Goal: Communication & Community: Answer question/provide support

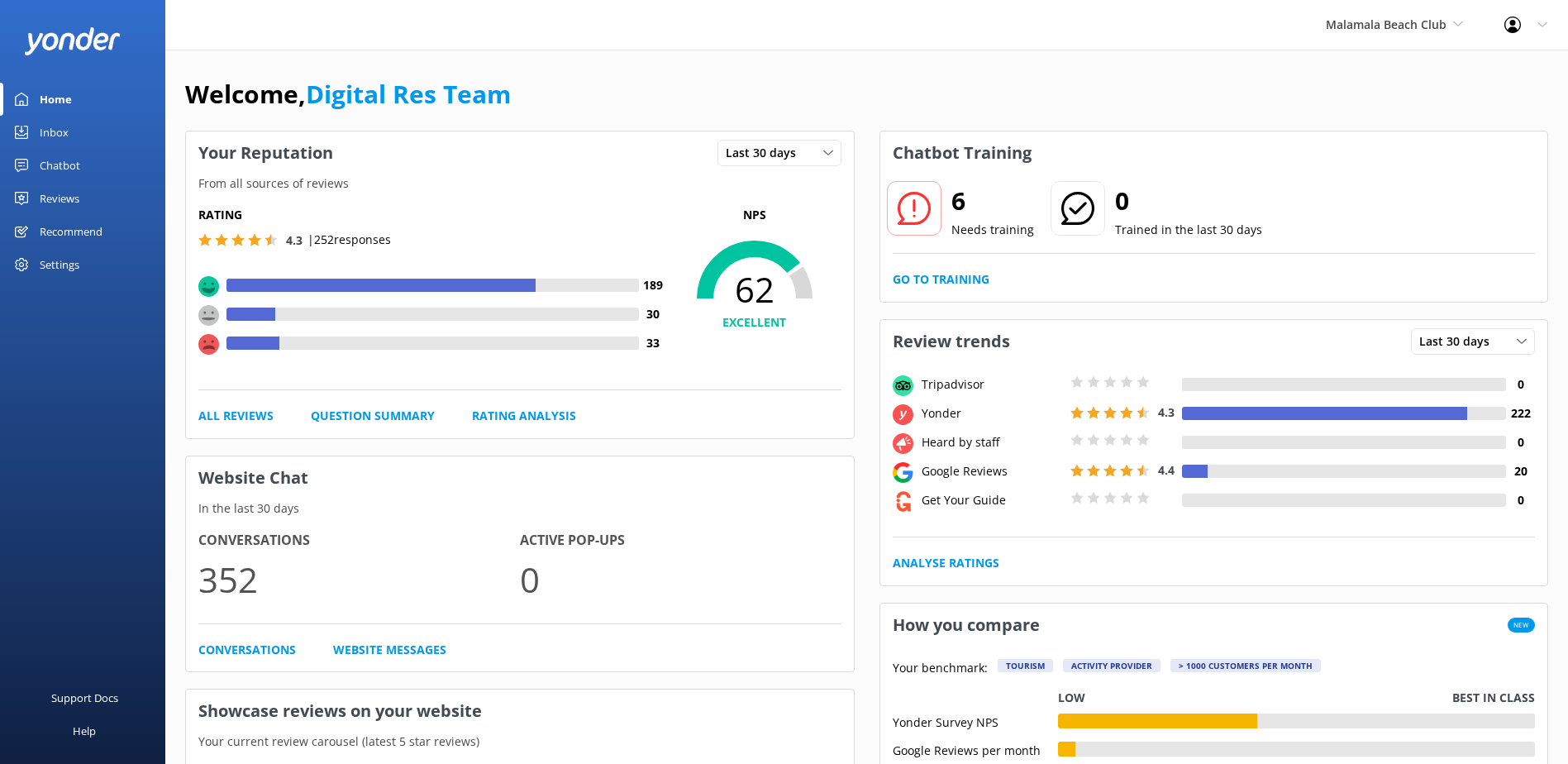
click at [58, 127] on div "Inbox" at bounding box center [54, 132] width 29 height 33
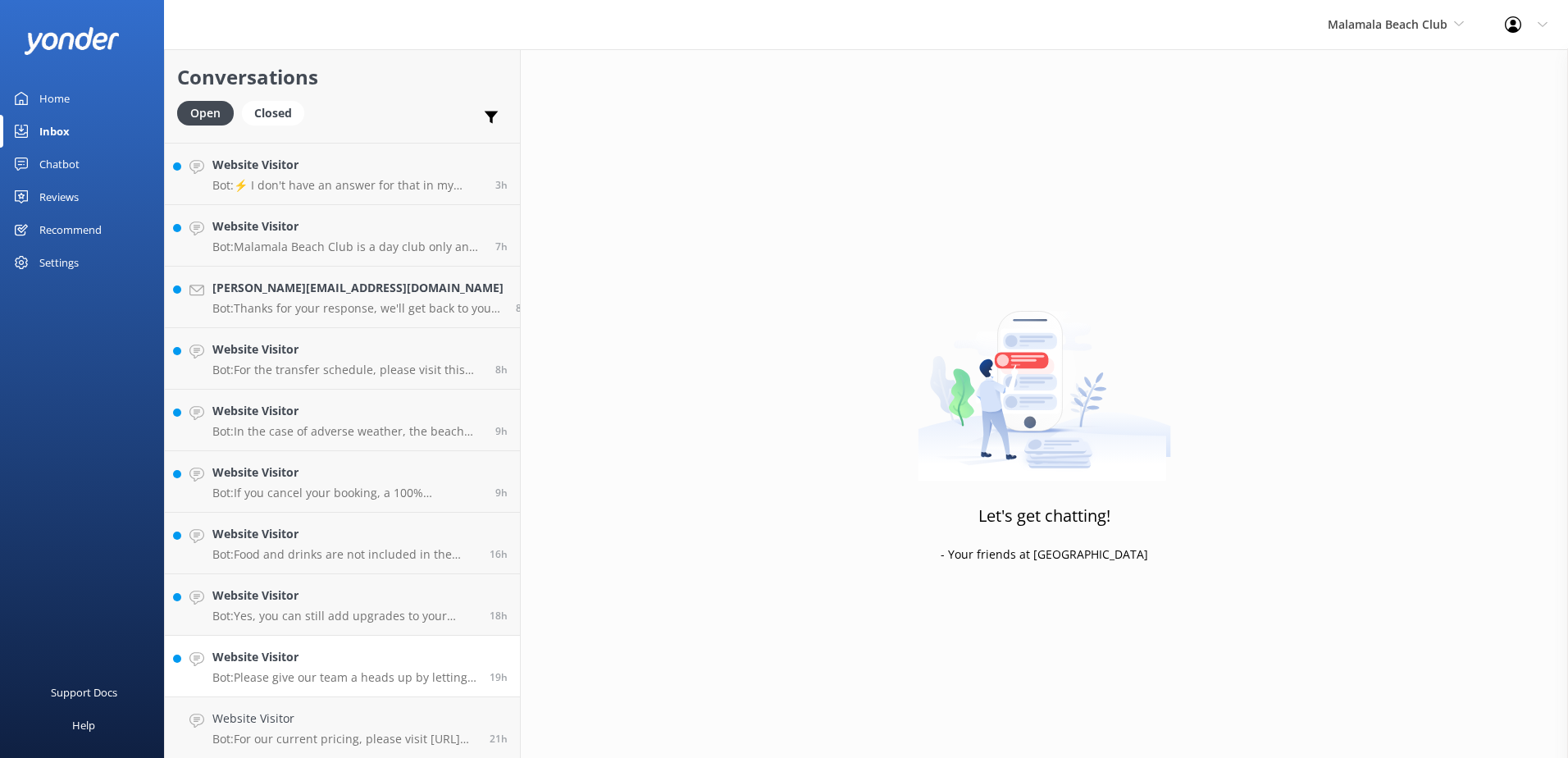
scroll to position [178, 0]
click at [375, 723] on h4 "Website Visitor" at bounding box center [345, 717] width 265 height 18
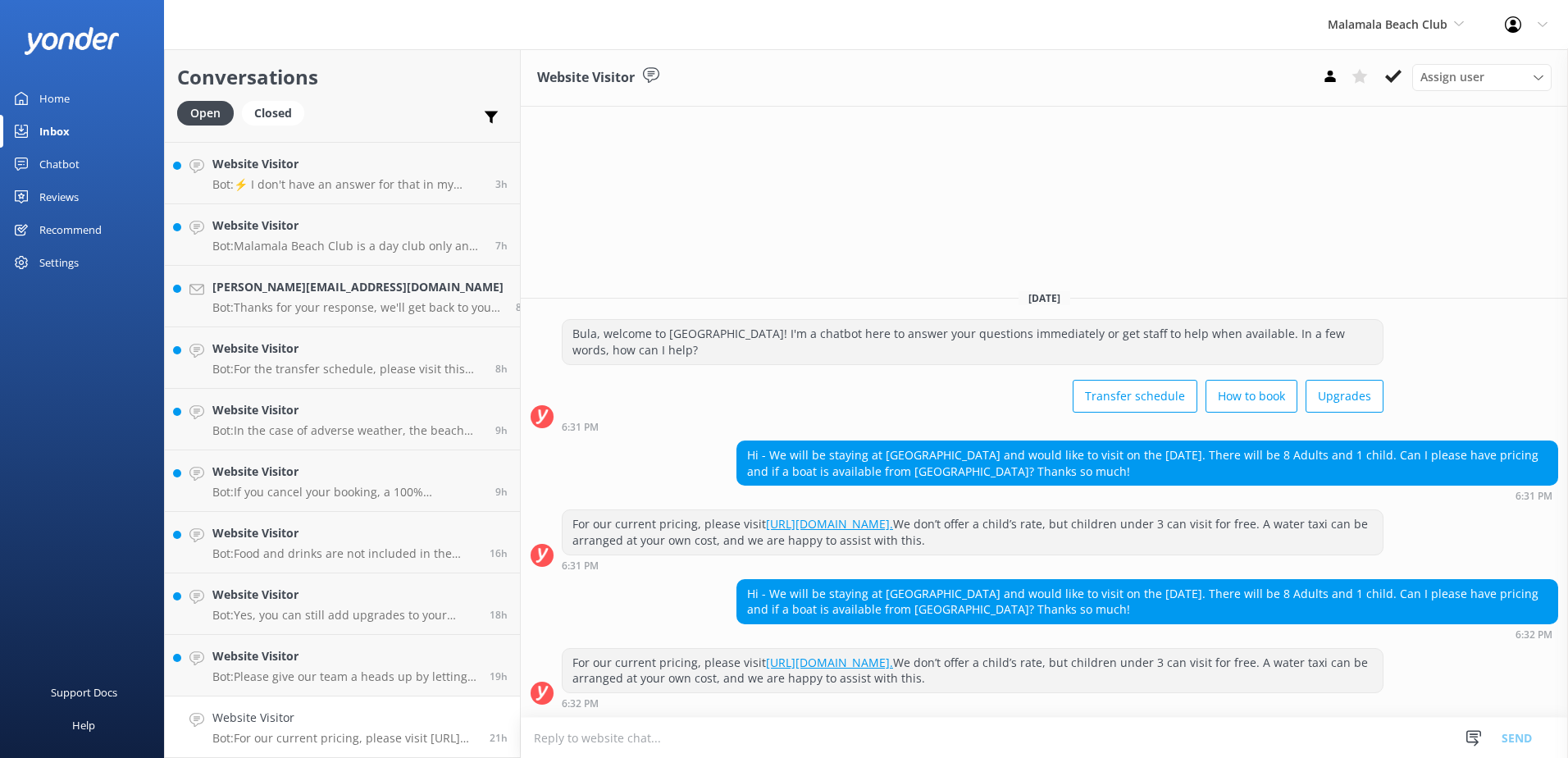
click at [560, 734] on textarea at bounding box center [1044, 737] width 1048 height 40
paste textarea "Unfortunately, we do not pick up from the islands for day trips. All day trip c…"
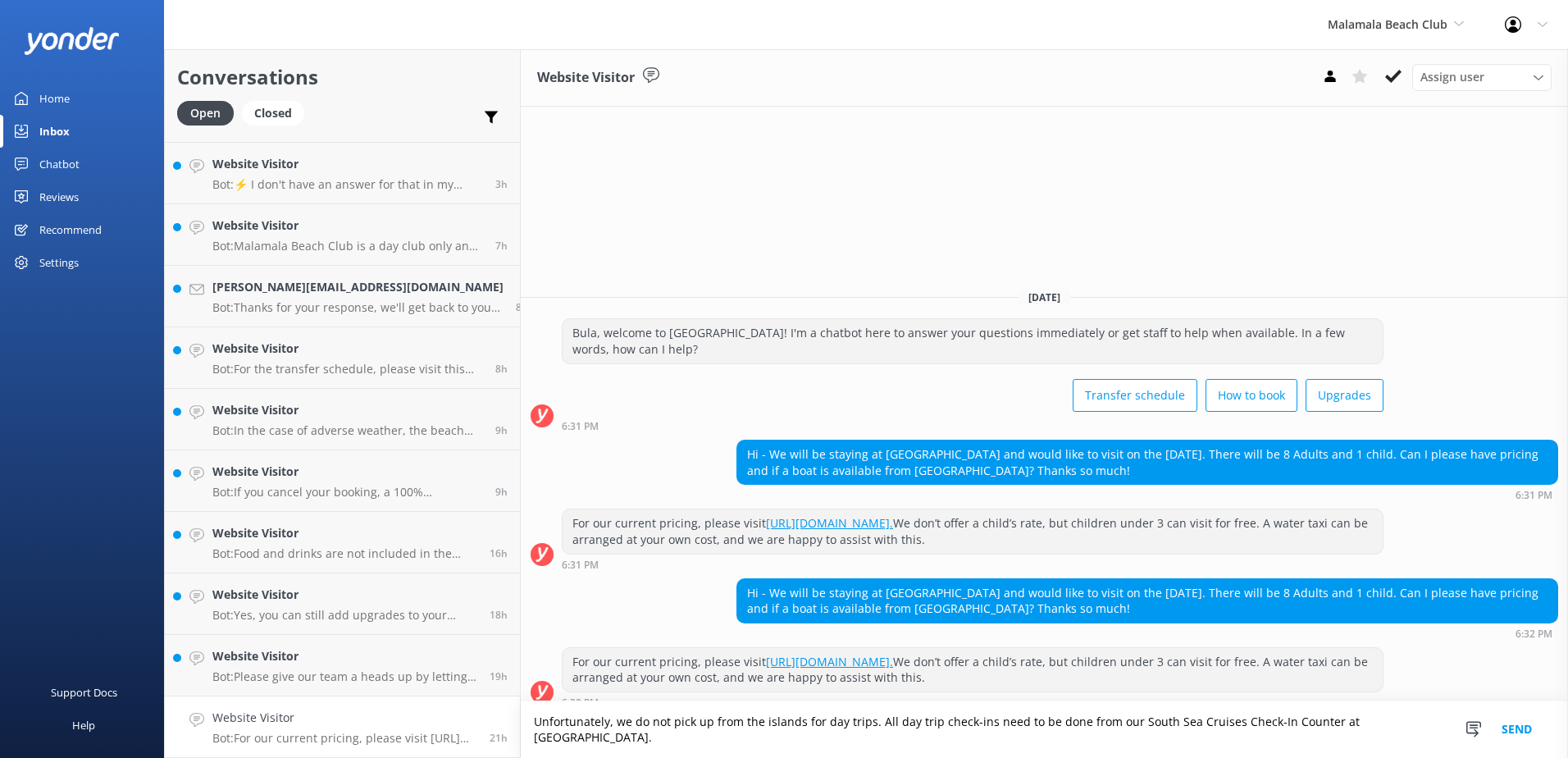
type textarea "Unfortunately, we do not pick up from the islands for day trips. All day trip c…"
click at [1524, 736] on button "Send" at bounding box center [1516, 729] width 61 height 56
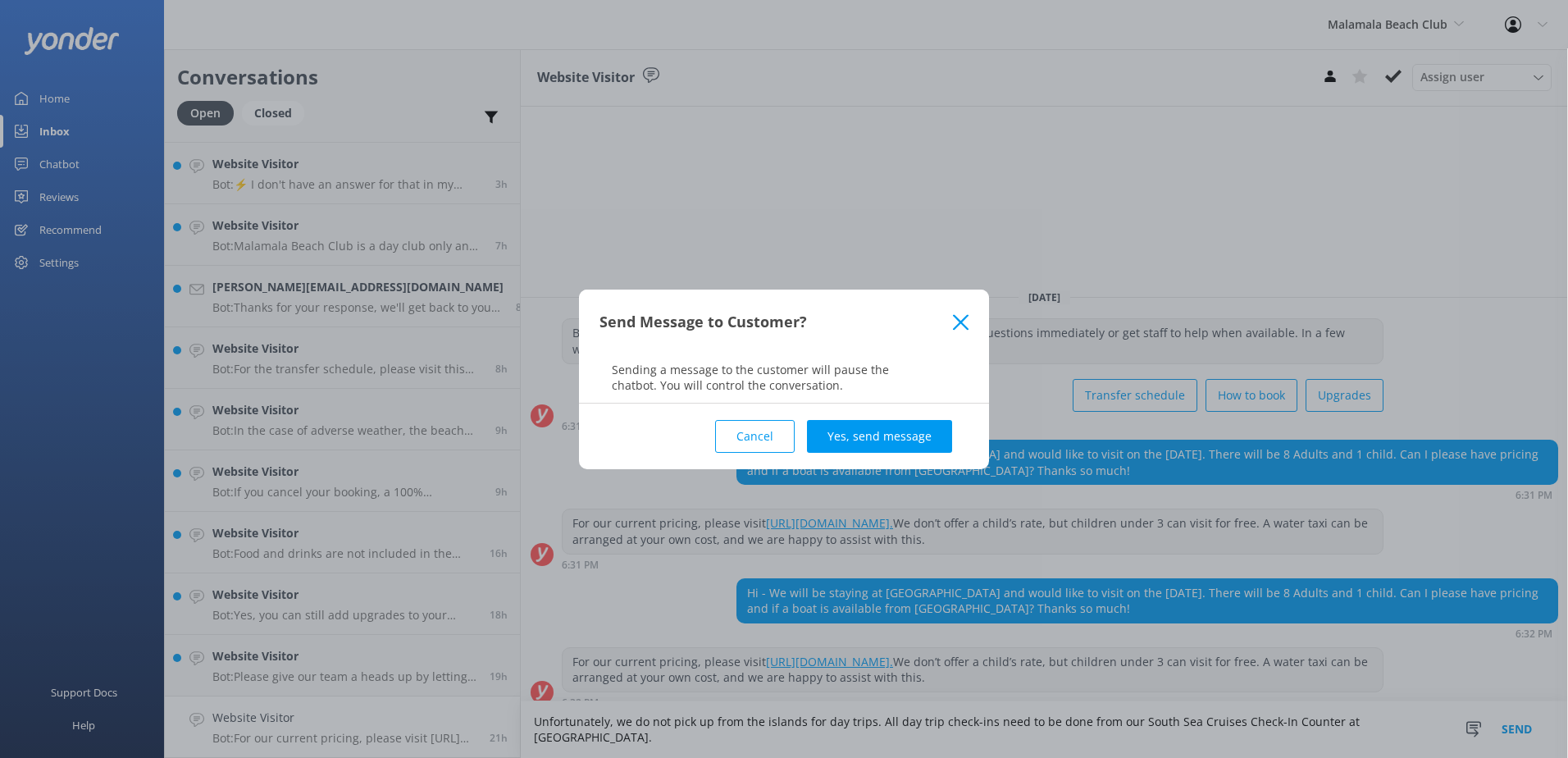
click at [908, 418] on div "Cancel Yes, send message" at bounding box center [784, 437] width 369 height 66
click at [908, 430] on button "Yes, send message" at bounding box center [879, 436] width 146 height 33
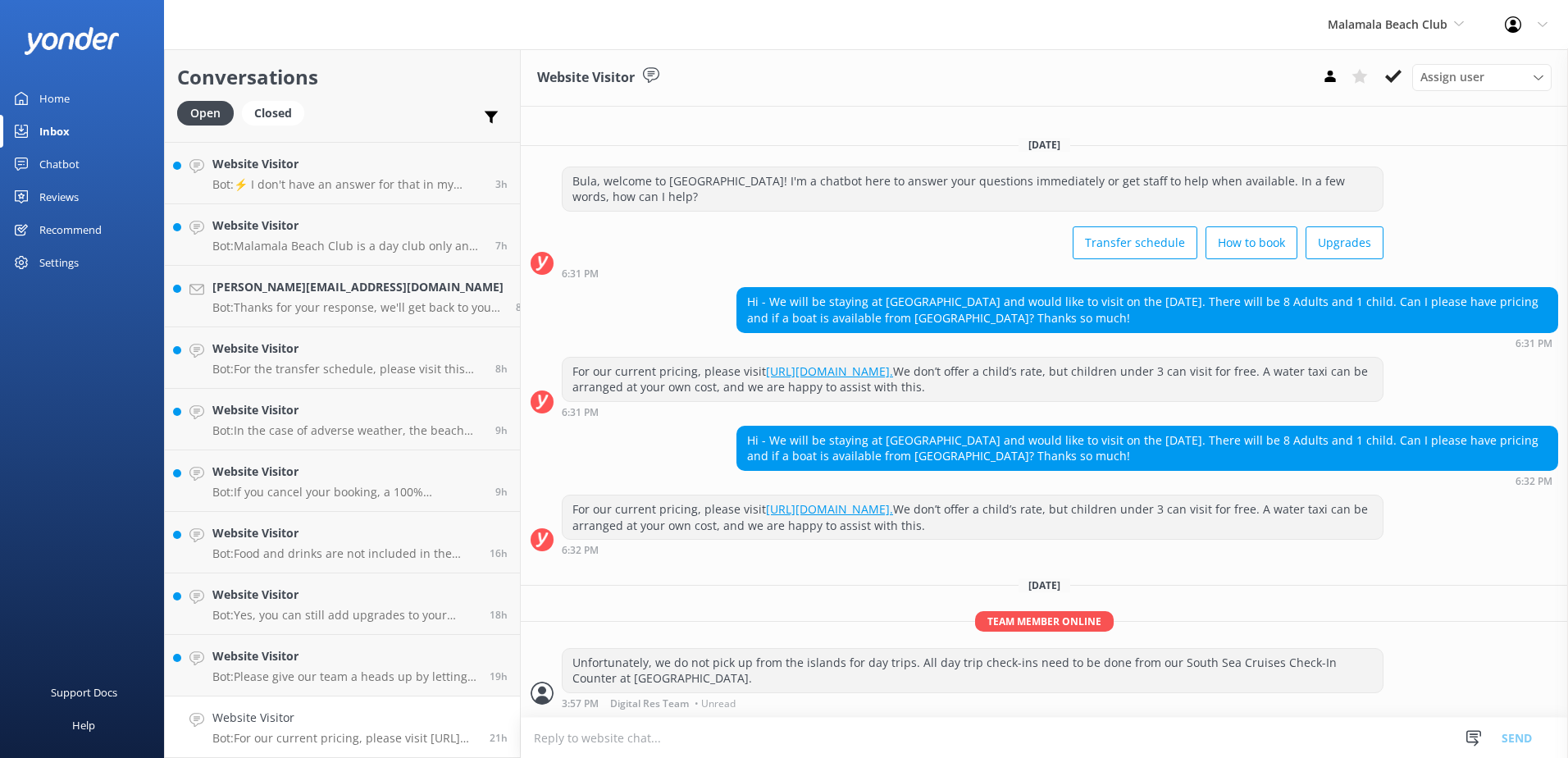
click at [671, 739] on textarea at bounding box center [1044, 737] width 1048 height 40
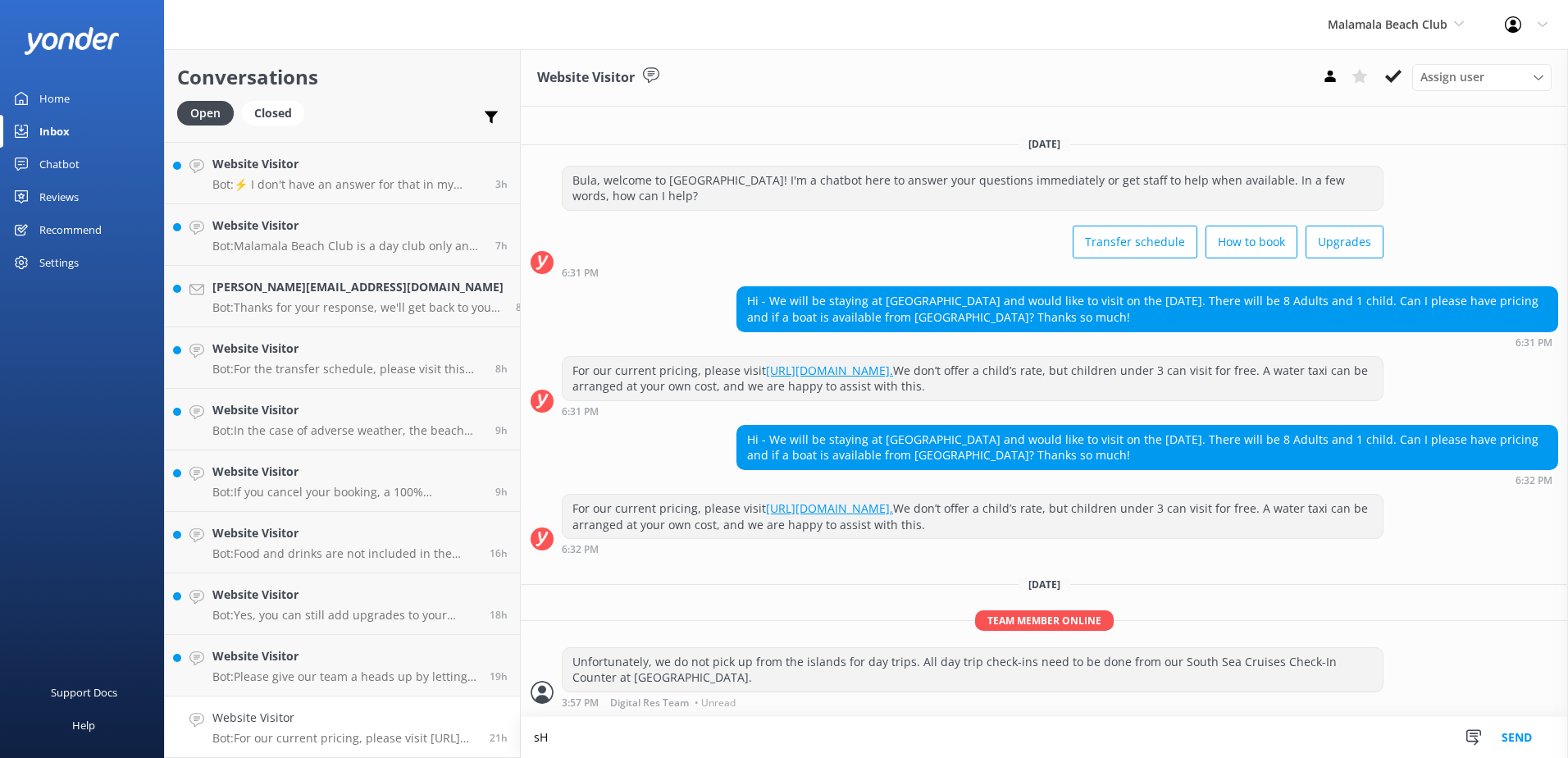
type textarea "s"
type textarea "Should you wish to travel to"
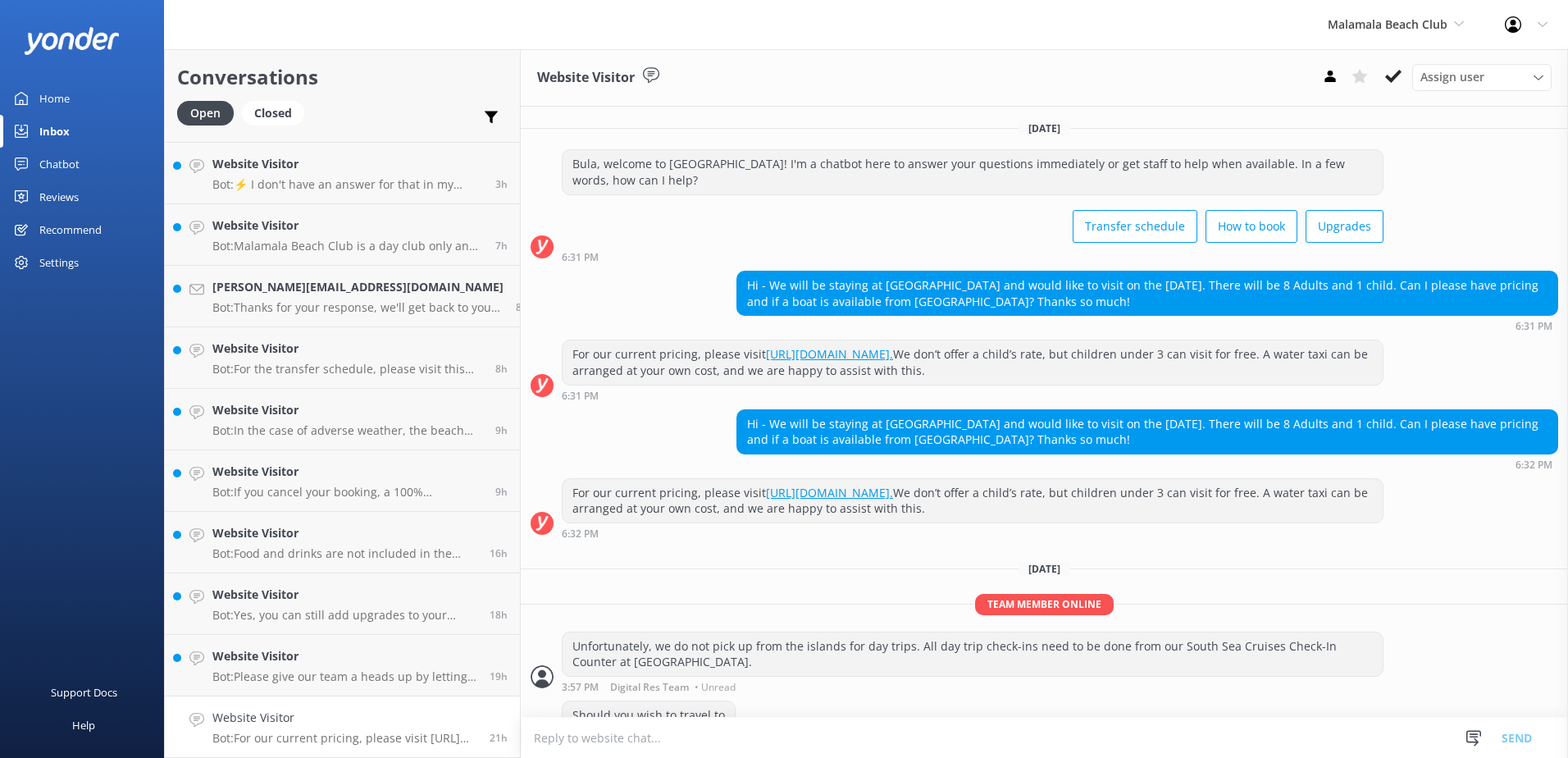
scroll to position [36, 0]
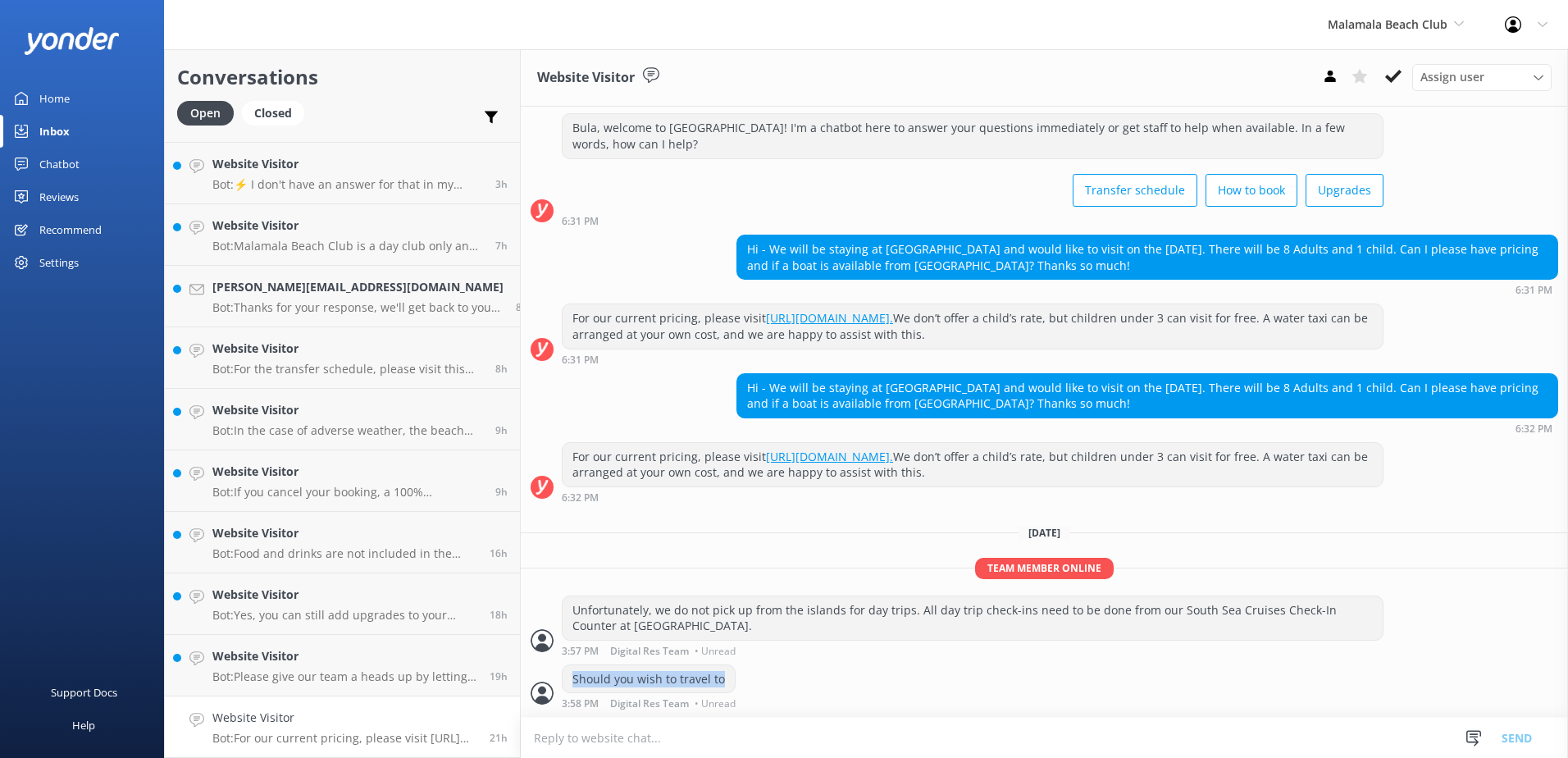
drag, startPoint x: 545, startPoint y: 679, endPoint x: 695, endPoint y: 689, distance: 150.3
click at [695, 689] on div "Should you wish to travel to" at bounding box center [648, 679] width 172 height 28
copy div "Should you wish to travel to"
click at [537, 753] on textarea at bounding box center [1044, 737] width 1048 height 40
paste textarea "Should you wish to travel to"
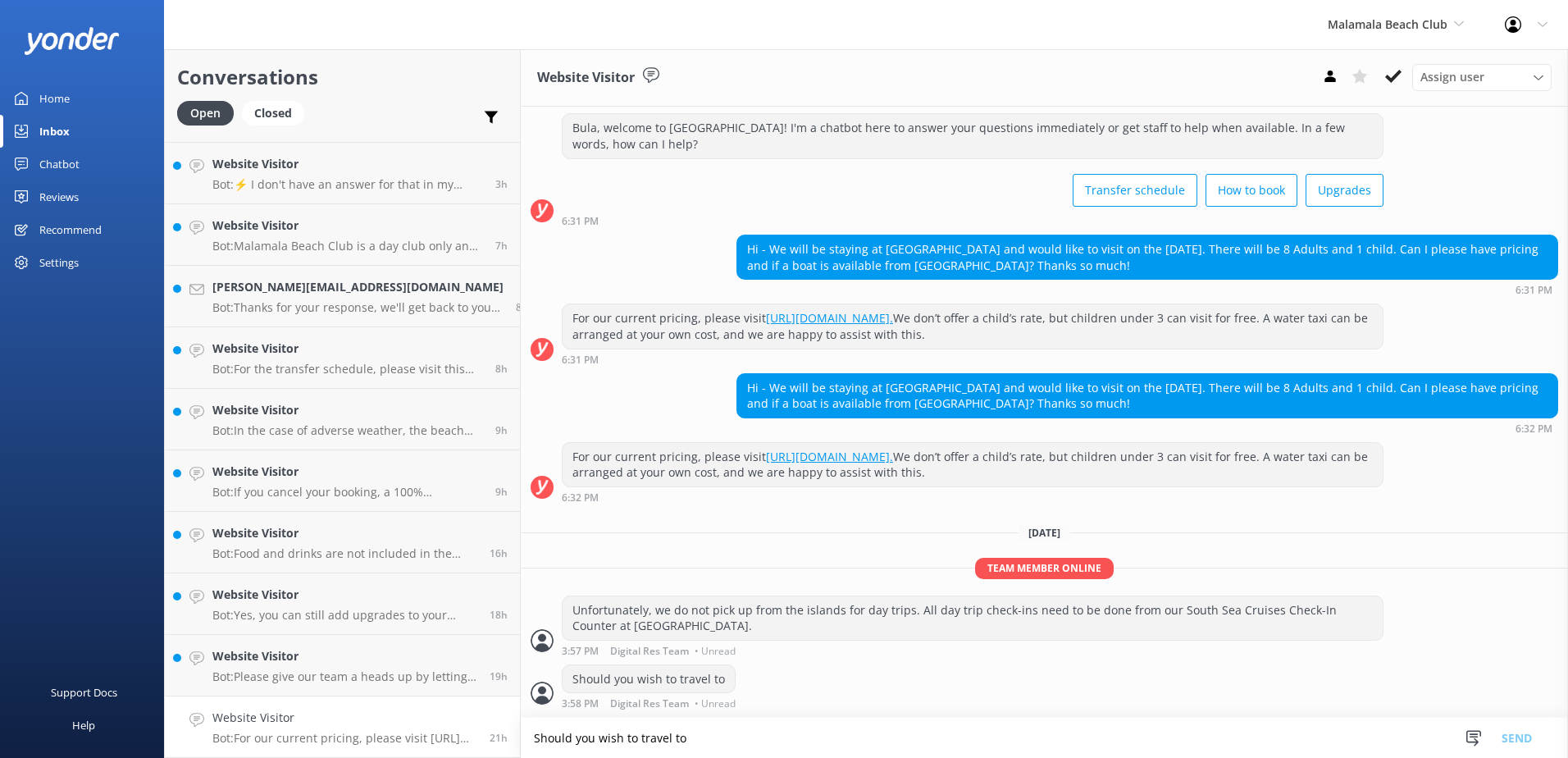
scroll to position [37, 0]
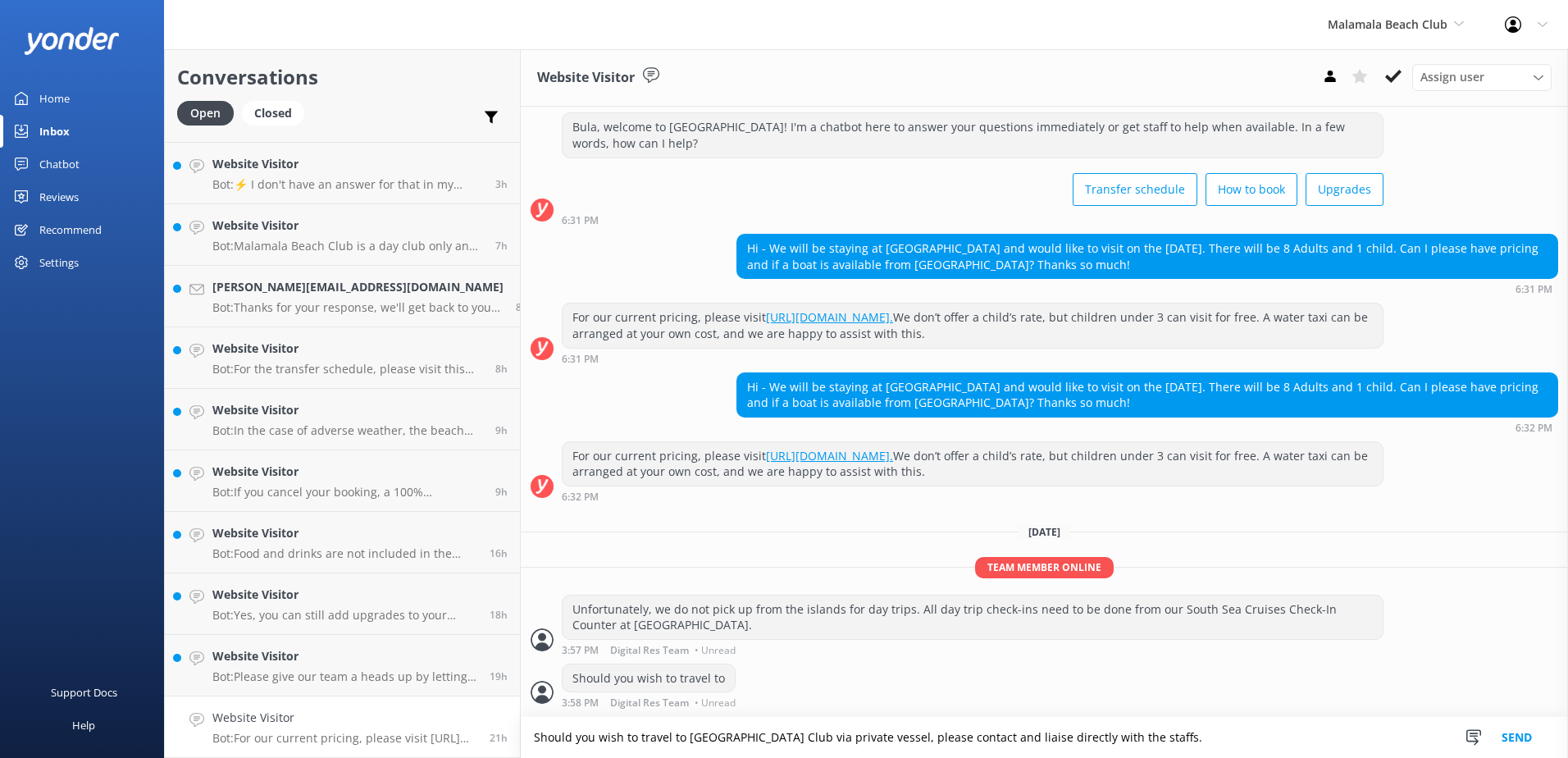
paste textarea "https://www.malamalabeachclub.com/private-vessels"
click at [1127, 739] on textarea "Should you wish to travel to Malamala Beach Club via private vessel, please con…" at bounding box center [1044, 737] width 1048 height 41
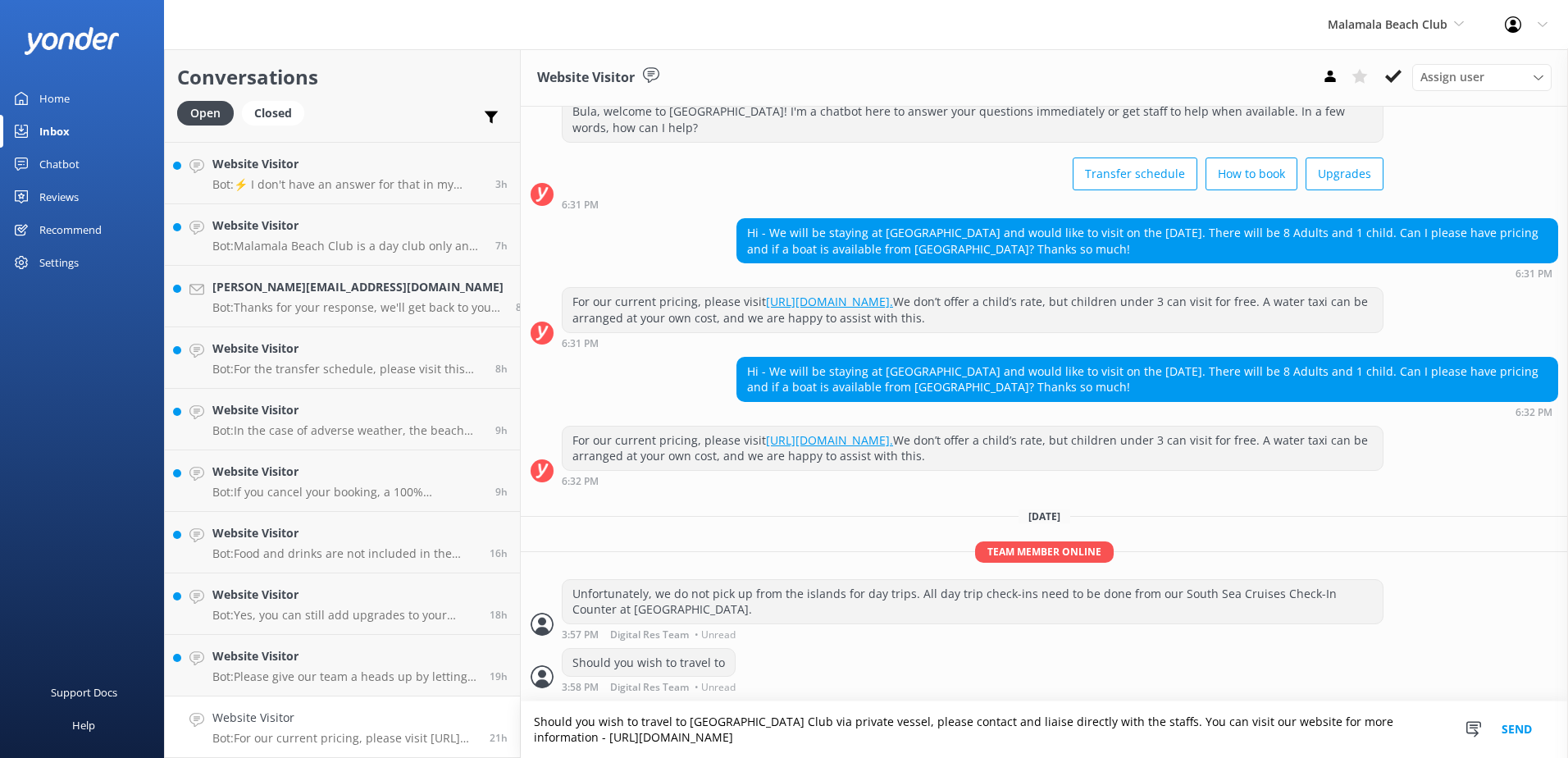
type textarea "Should you wish to travel to Malamala Beach Club via private vessel, please con…"
click at [1508, 730] on button "Send" at bounding box center [1516, 729] width 61 height 56
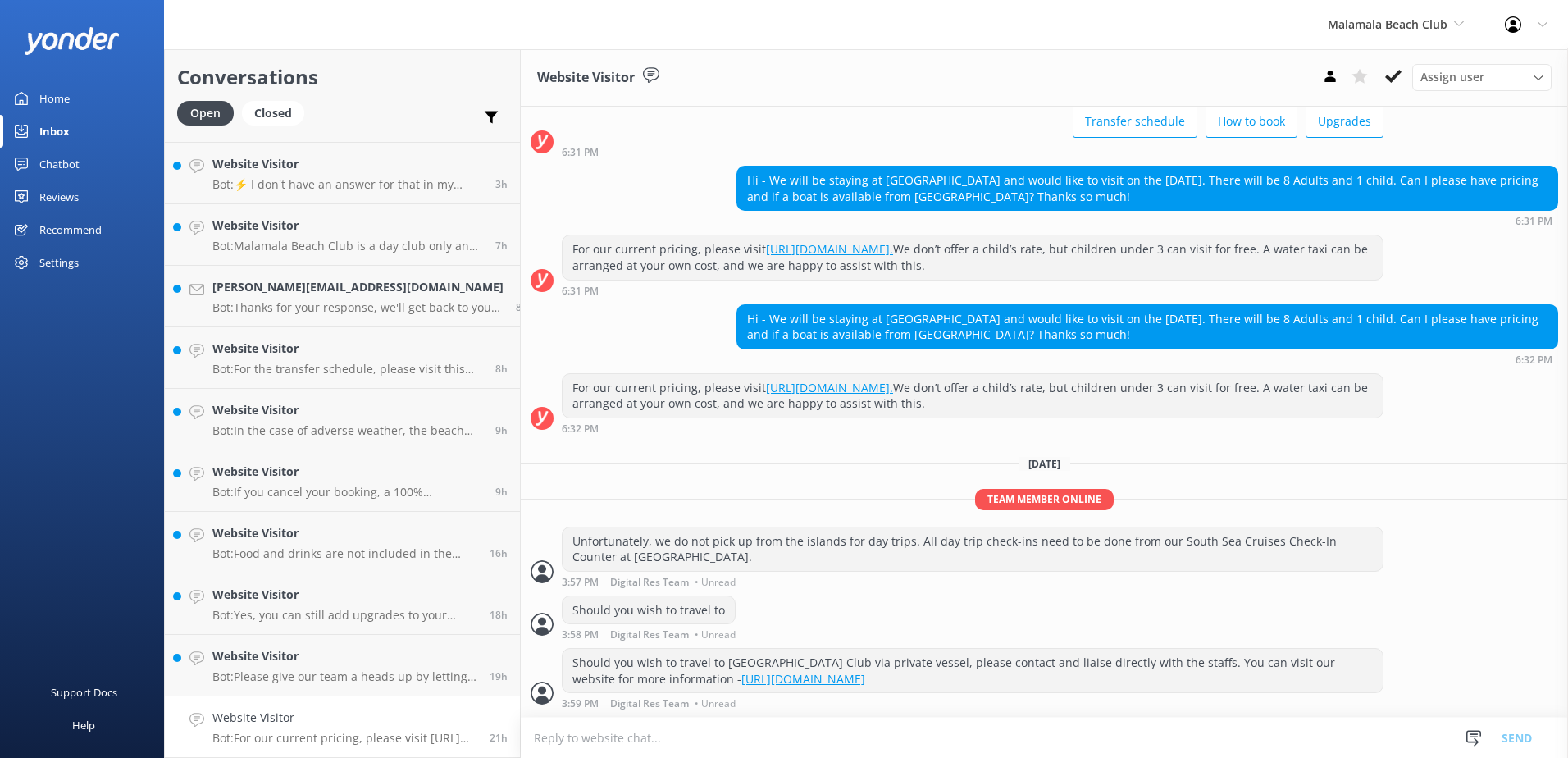
drag, startPoint x: 545, startPoint y: 663, endPoint x: 918, endPoint y: 688, distance: 373.8
click at [918, 688] on div "Should you wish to travel to Malamala Beach Club via private vessel, please con…" at bounding box center [972, 671] width 820 height 43
copy div "Should you wish to travel to Malamala Beach Club via private vessel, please con…"
click at [919, 40] on div "Malamala Beach Club South Sea Sailing South Sea Cruises Malamala Beach Club Awe…" at bounding box center [784, 24] width 1568 height 49
click at [1384, 76] on button at bounding box center [1393, 76] width 29 height 24
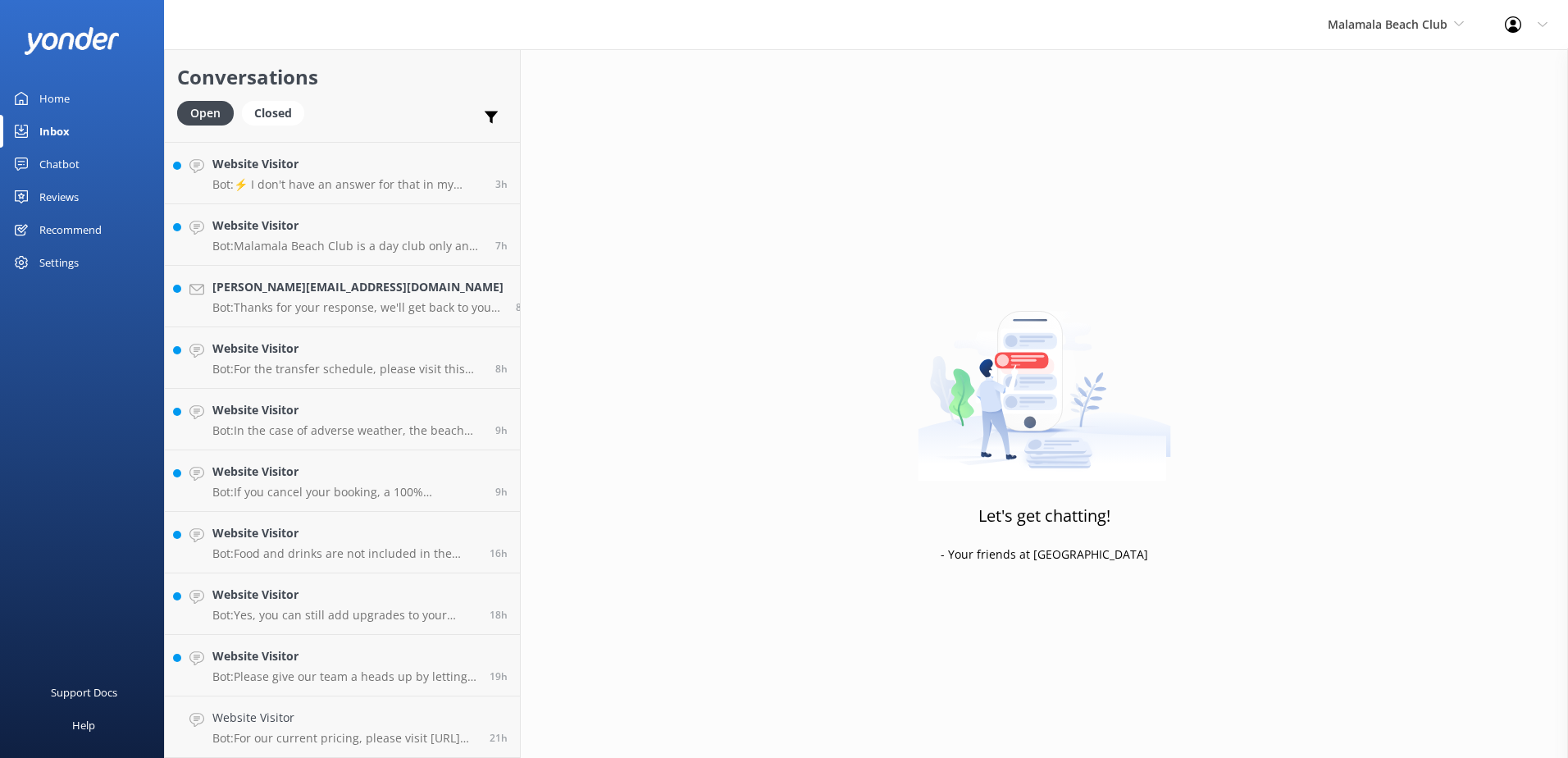
scroll to position [116, 0]
click at [380, 707] on link "Website Visitor Bot: Please give our team a heads up by letting us know you'd l…" at bounding box center [342, 726] width 355 height 61
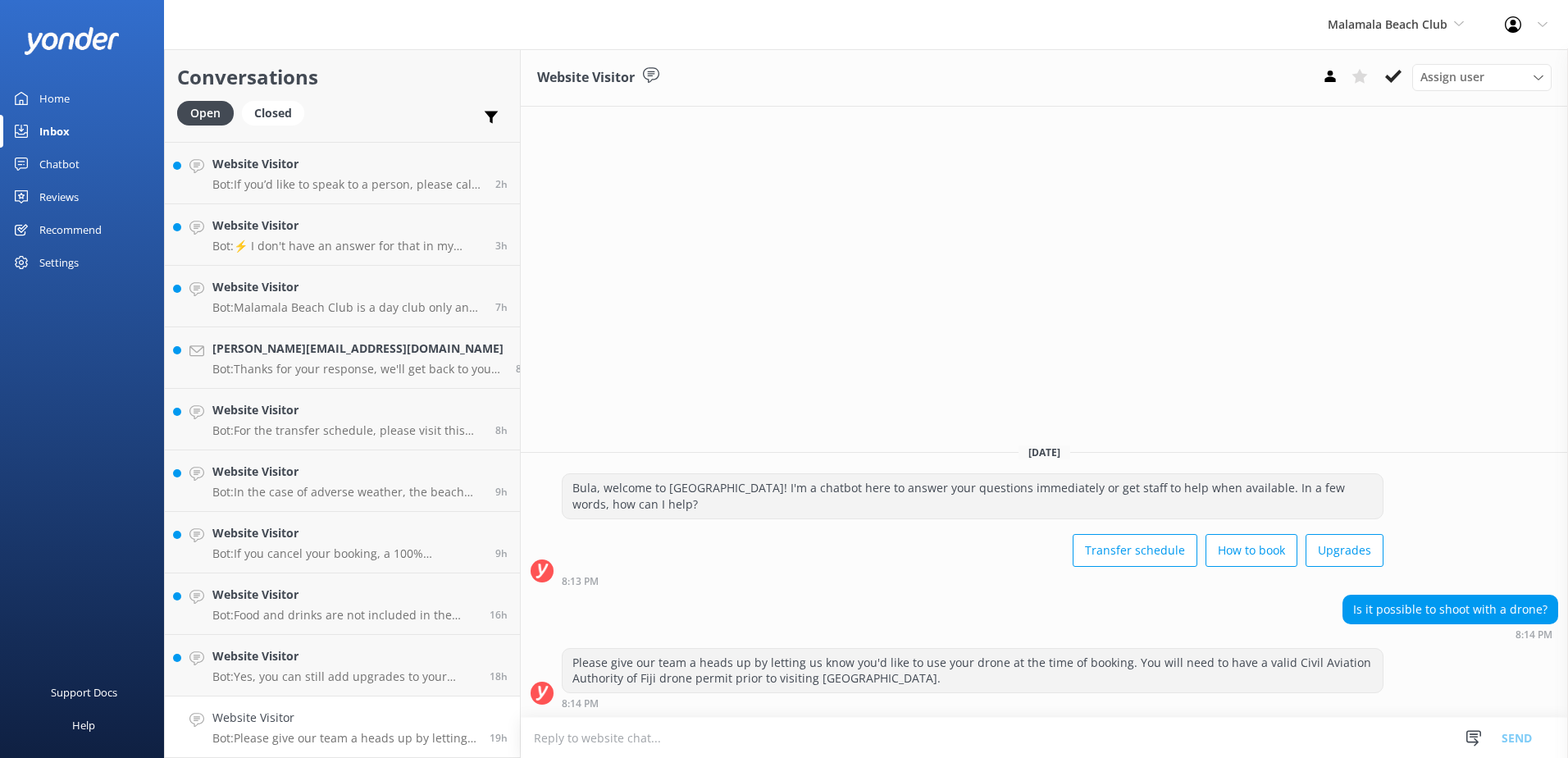
click at [1397, 83] on icon at bounding box center [1393, 75] width 16 height 16
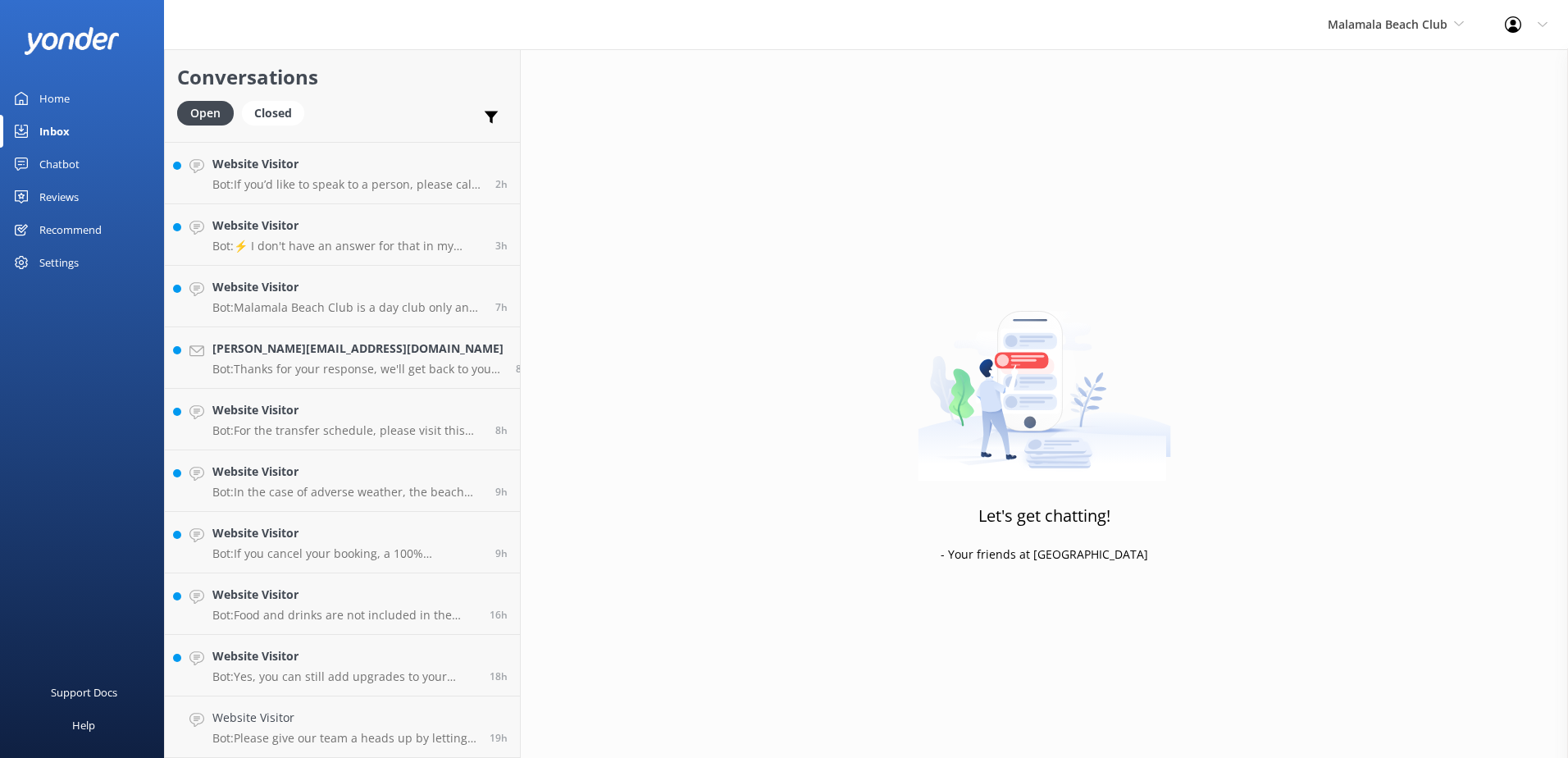
scroll to position [54, 0]
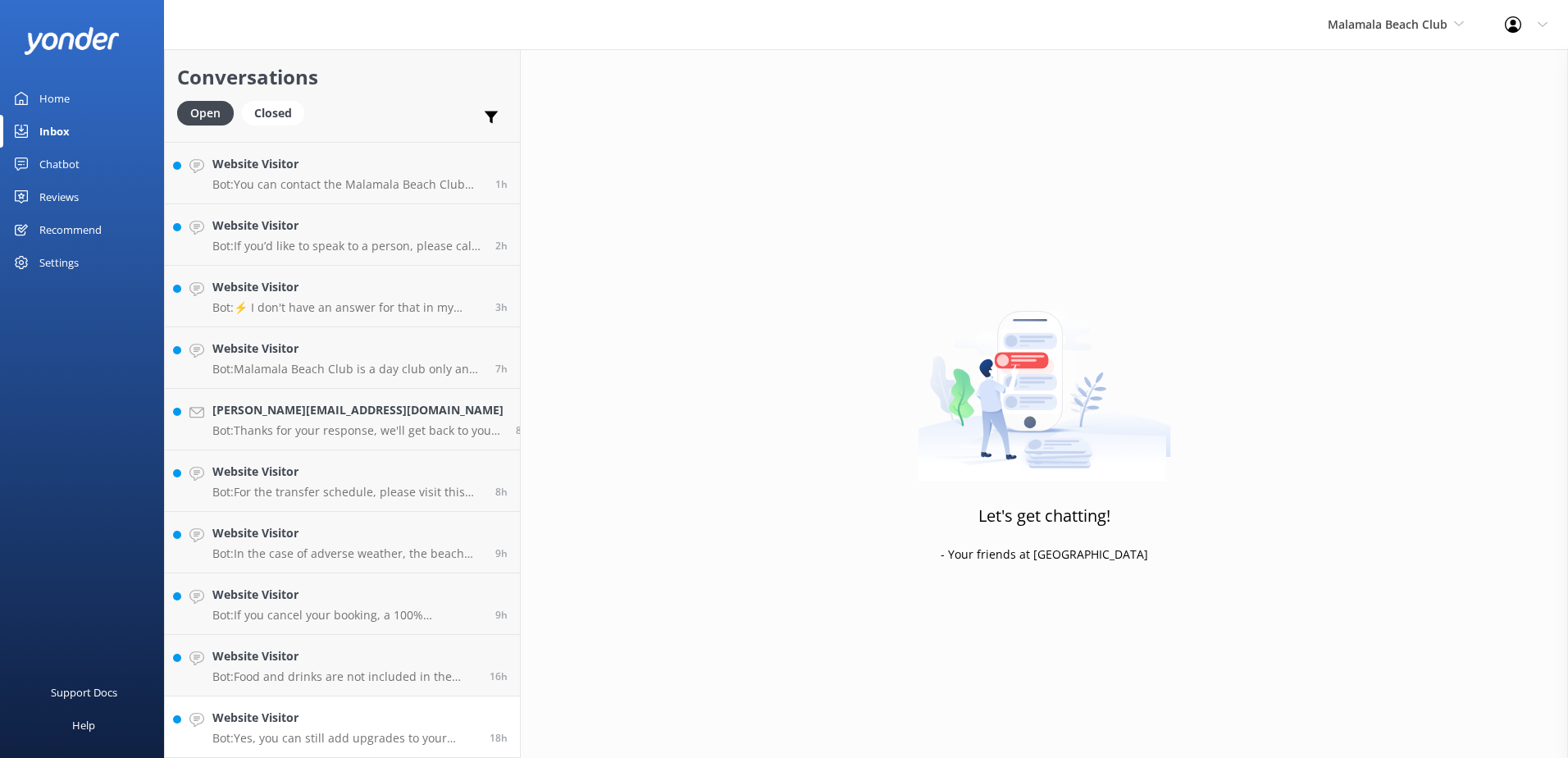
click at [397, 708] on h4 "Website Visitor" at bounding box center [345, 717] width 265 height 18
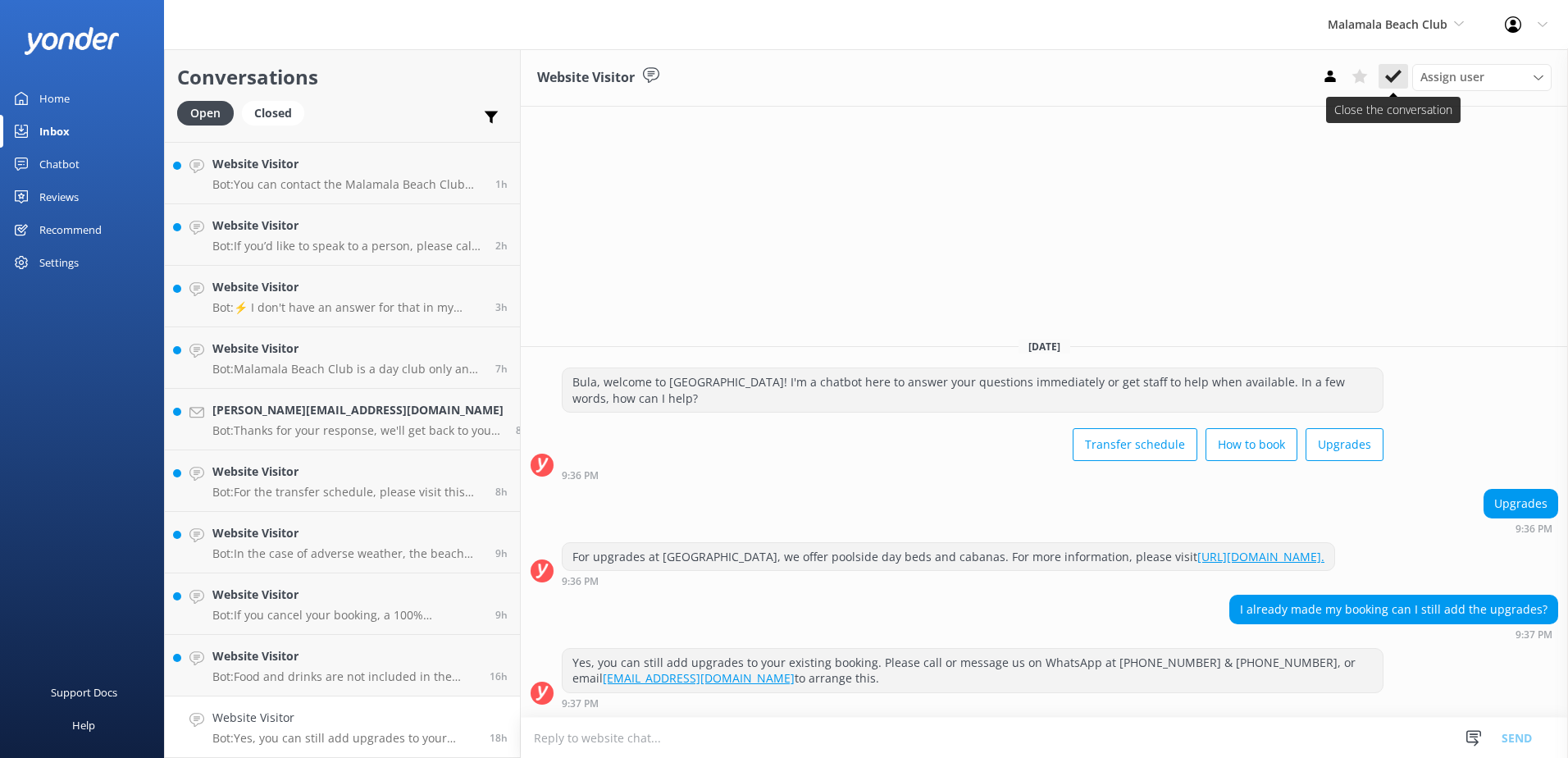
click at [1393, 75] on icon at bounding box center [1393, 75] width 16 height 16
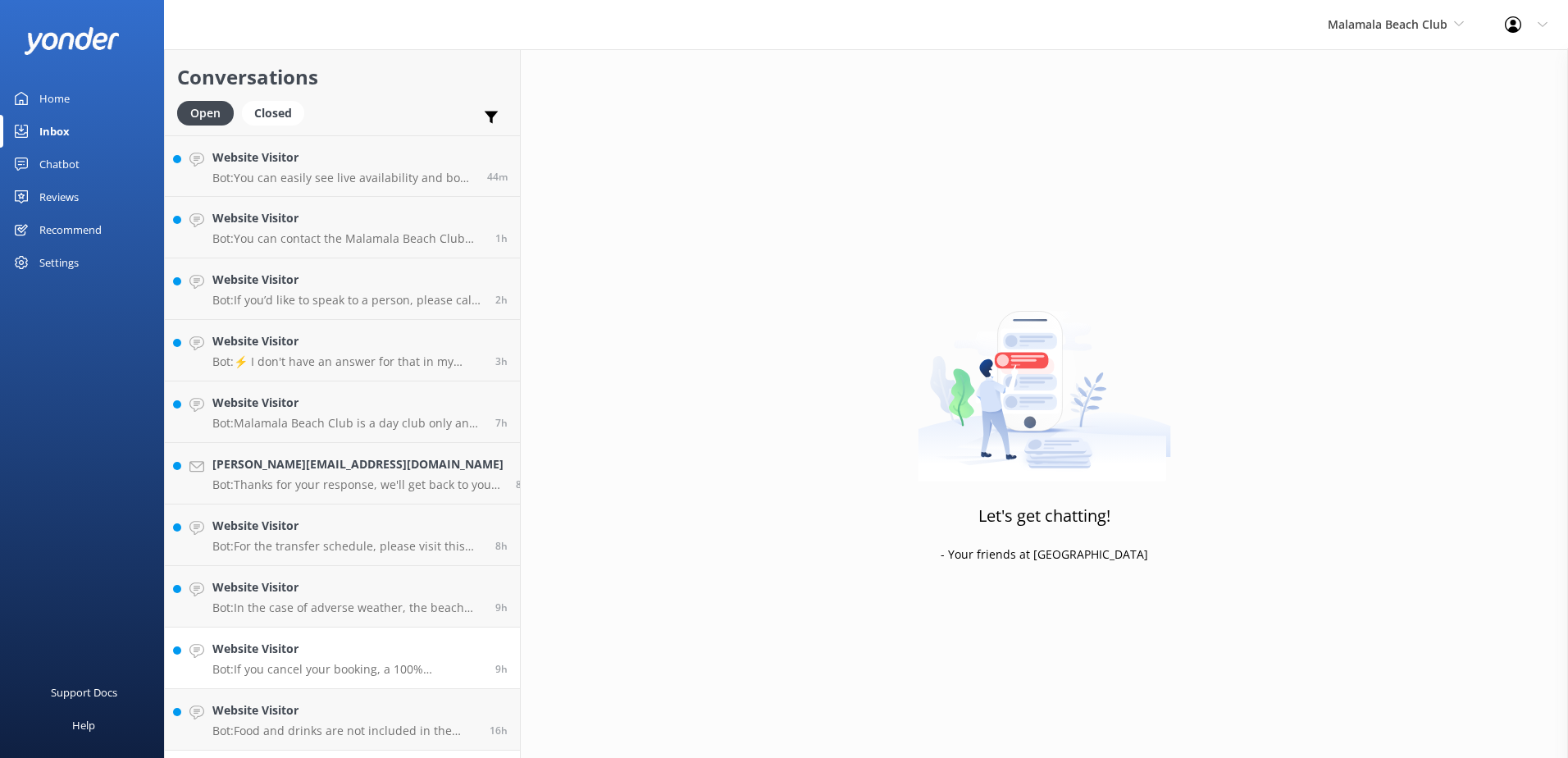
click at [426, 683] on link "Website Visitor Bot: If you cancel your booking, a 100% cancellation fee applie…" at bounding box center [342, 657] width 355 height 61
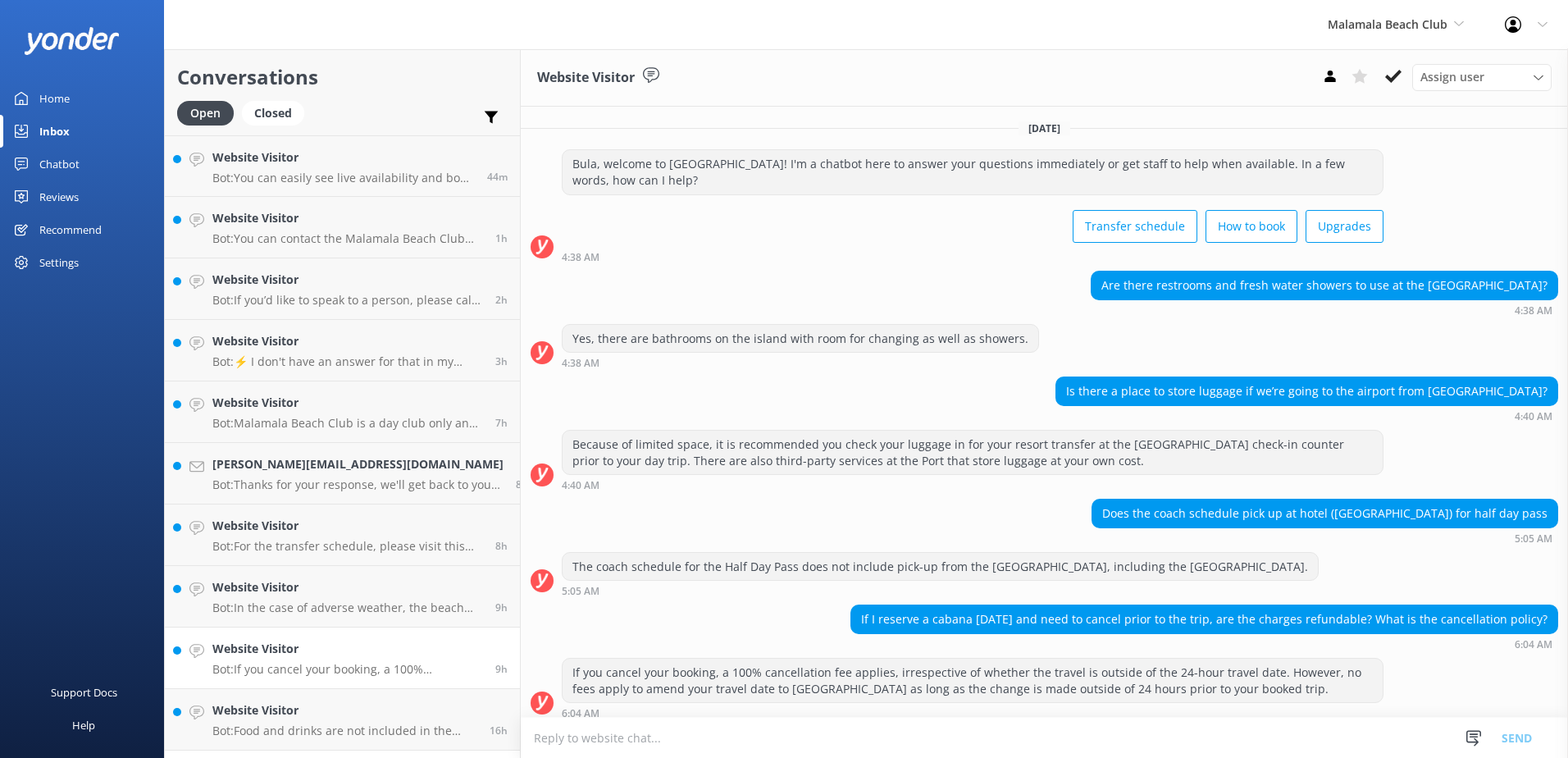
scroll to position [9, 0]
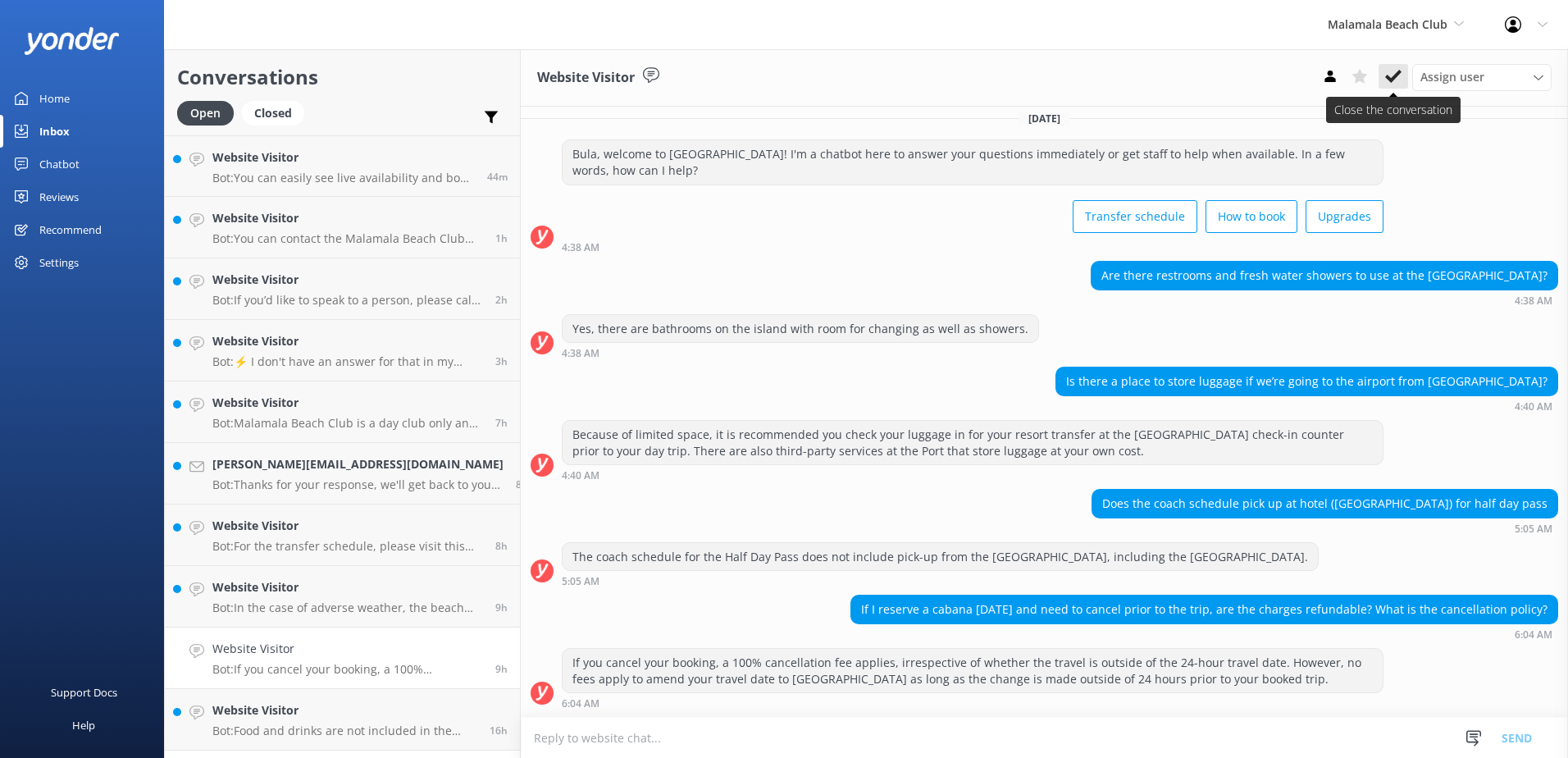
click at [1398, 75] on use at bounding box center [1393, 76] width 16 height 13
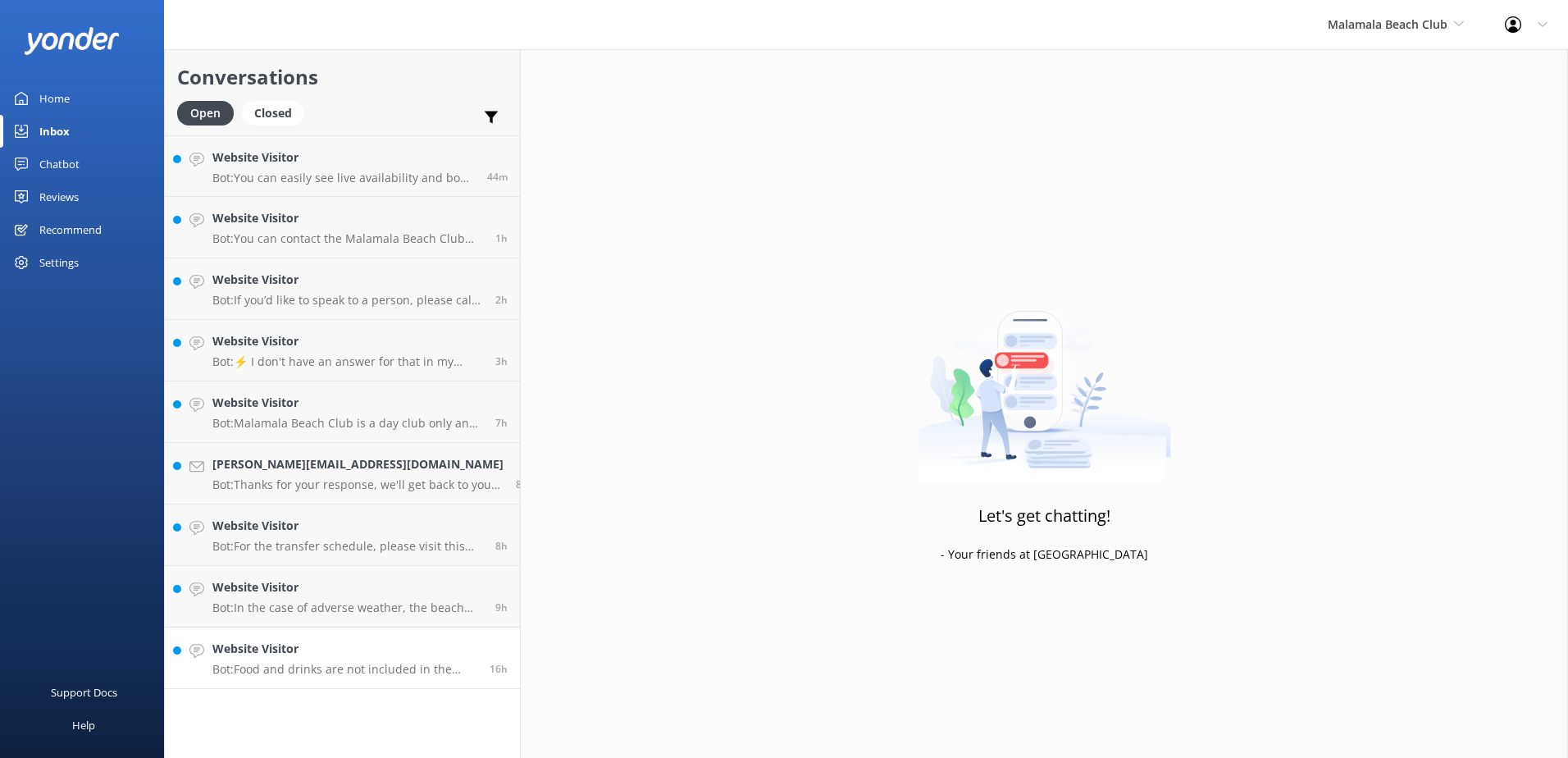
click at [364, 644] on h4 "Website Visitor" at bounding box center [345, 648] width 265 height 18
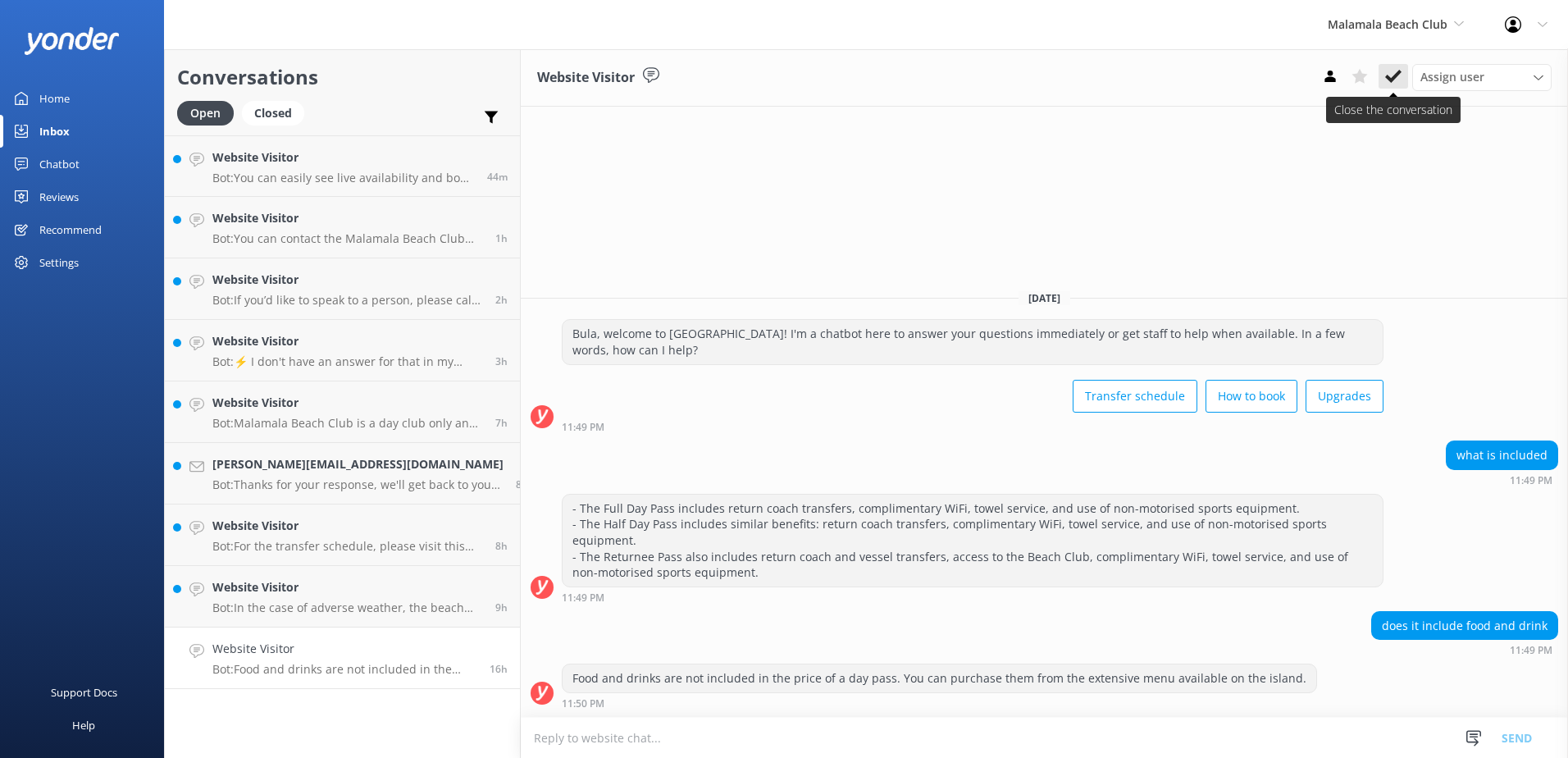
click at [1383, 83] on button at bounding box center [1393, 76] width 29 height 24
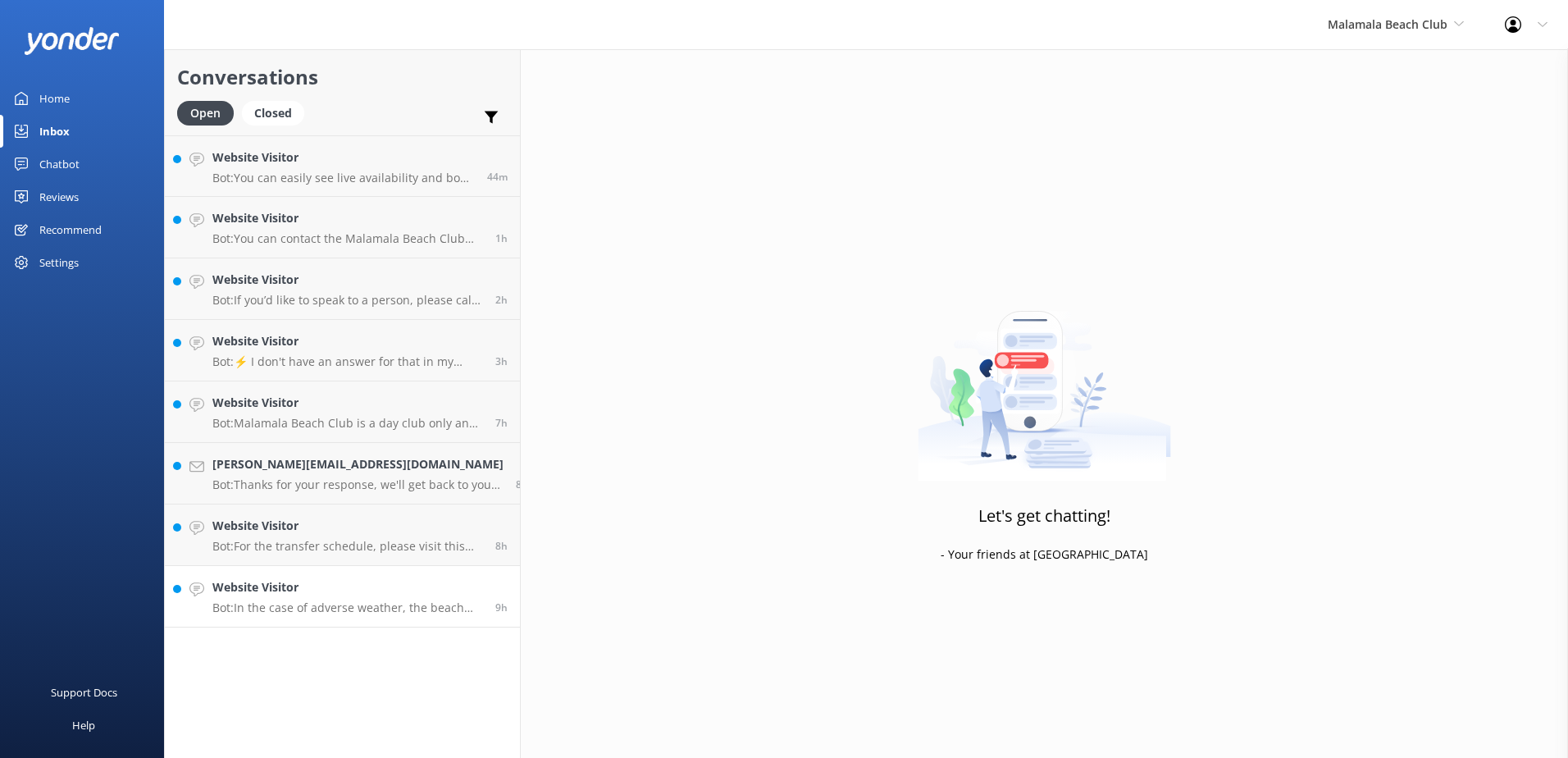
click at [430, 578] on link "Website Visitor Bot: In the case of adverse weather, the beach club may be clos…" at bounding box center [342, 596] width 355 height 61
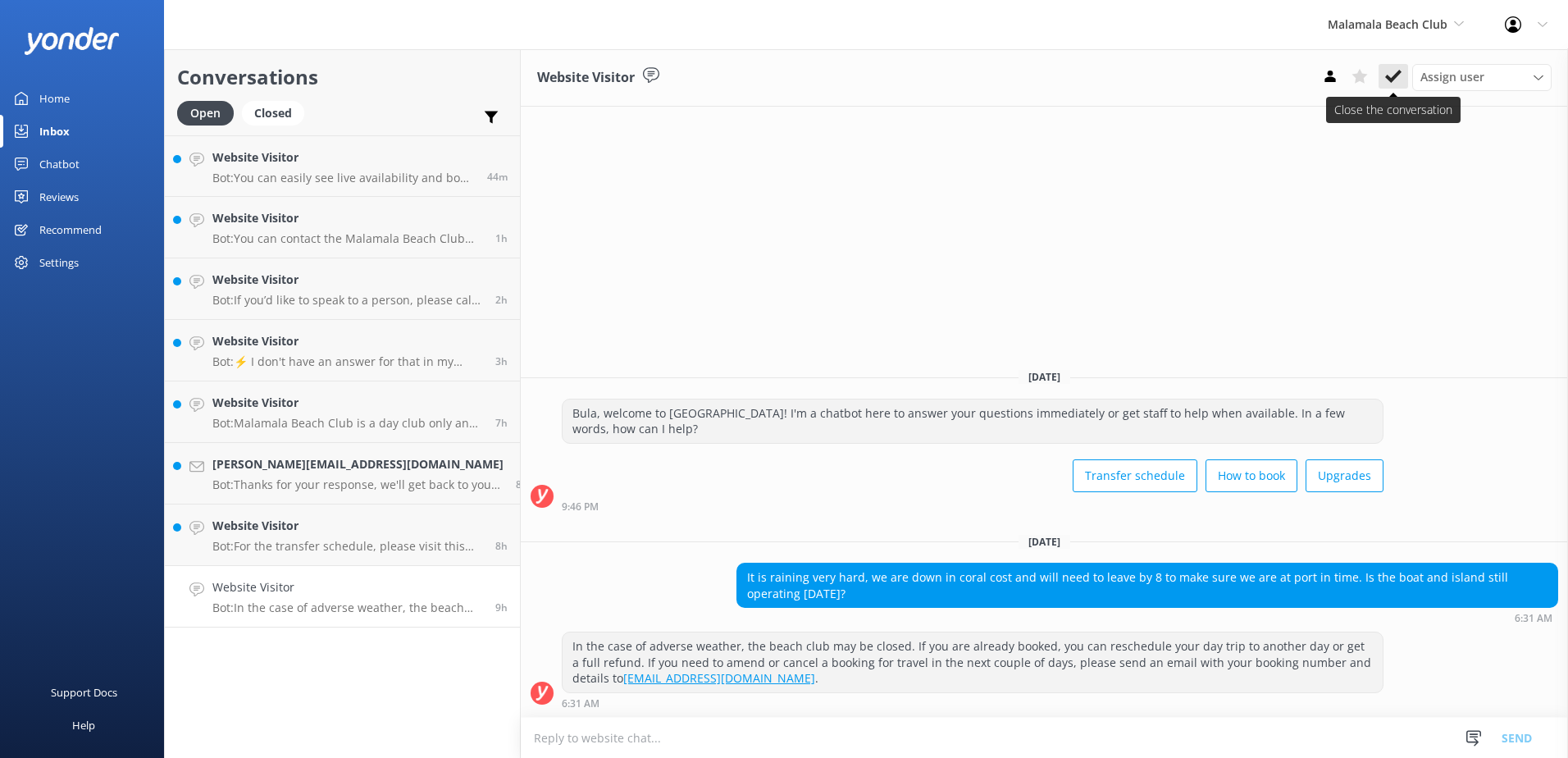
click at [1389, 73] on icon at bounding box center [1393, 75] width 16 height 16
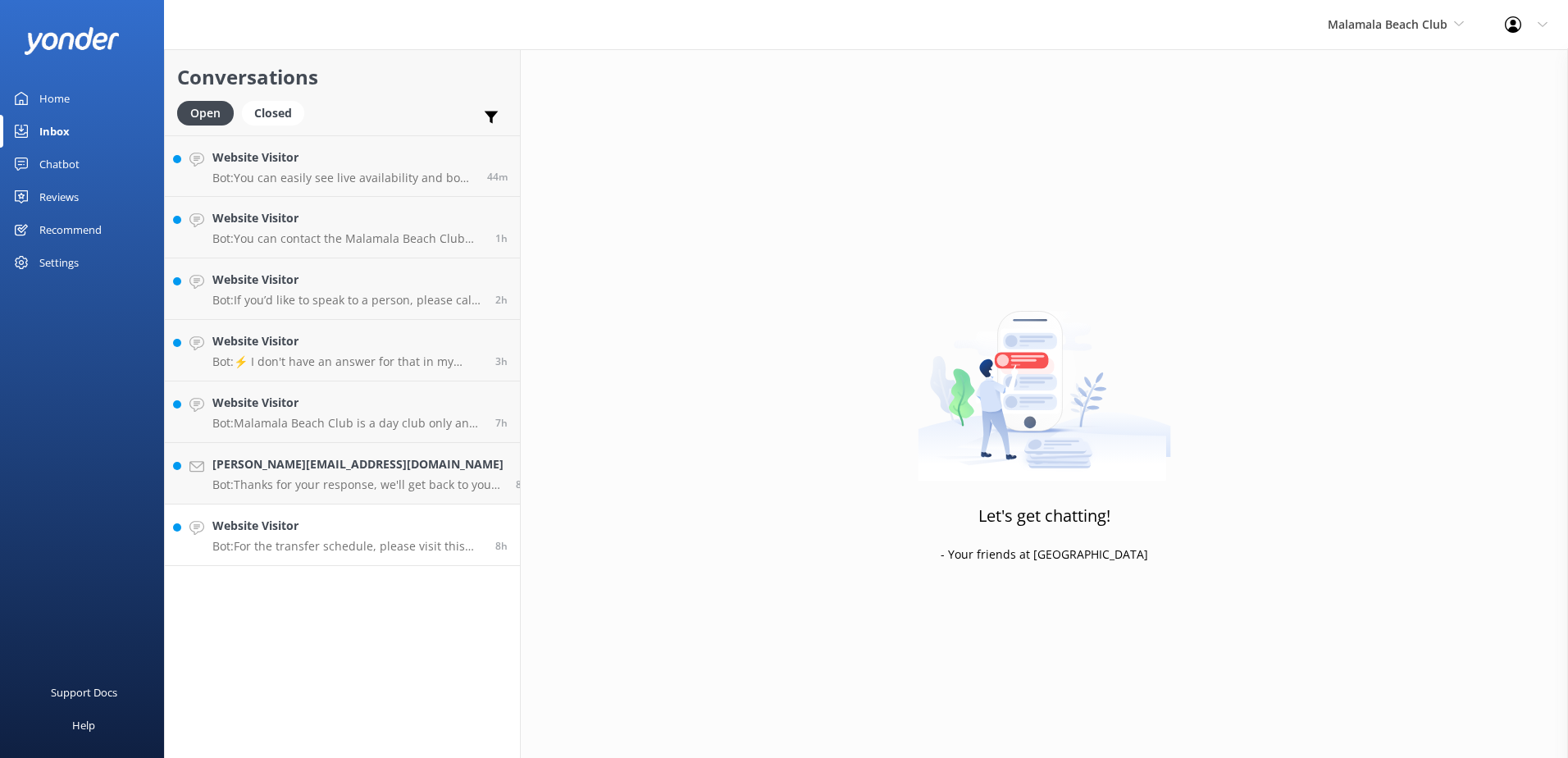
click at [388, 520] on h4 "Website Visitor" at bounding box center [348, 525] width 271 height 18
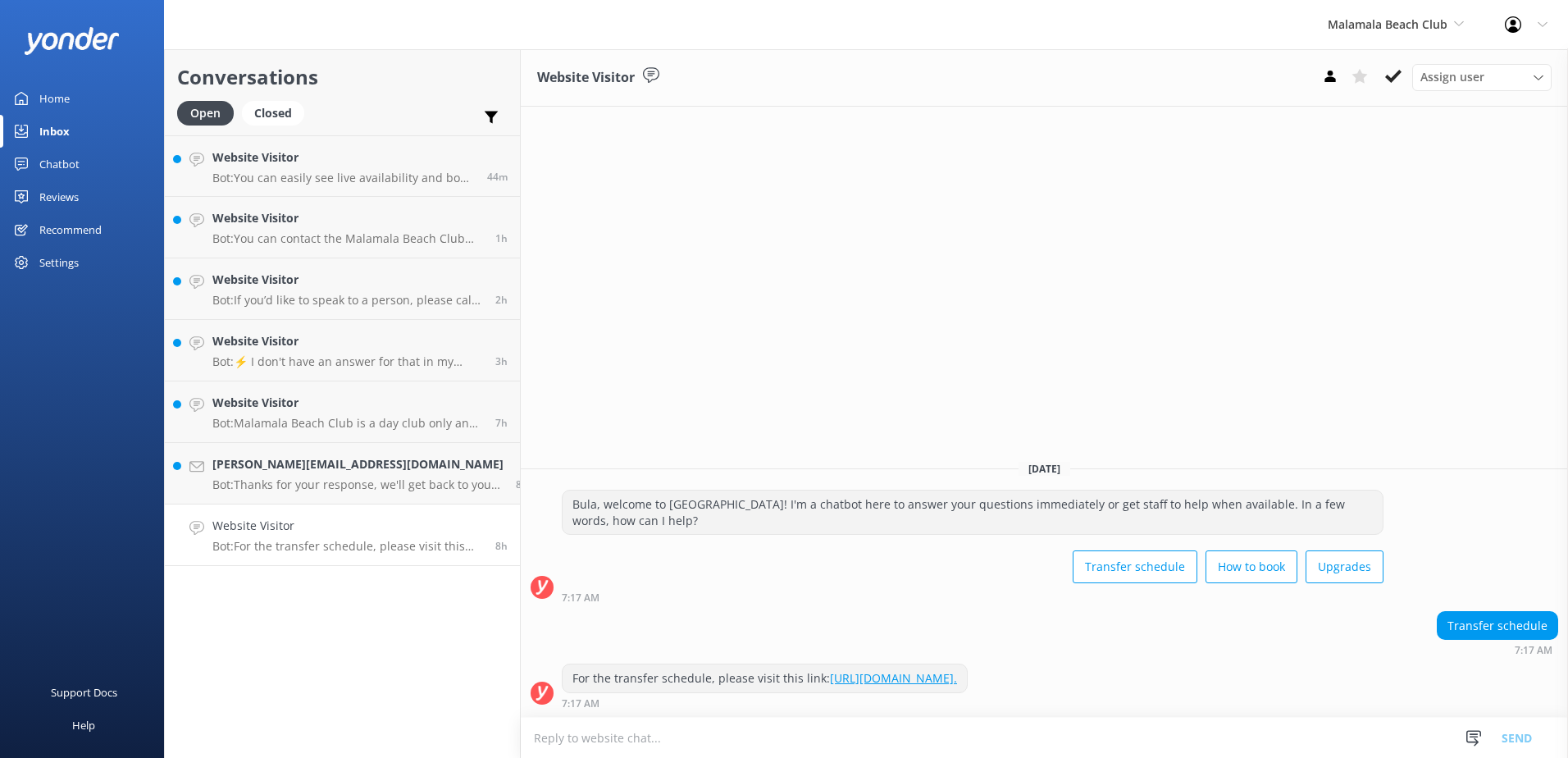
click at [1395, 74] on icon at bounding box center [1393, 75] width 16 height 16
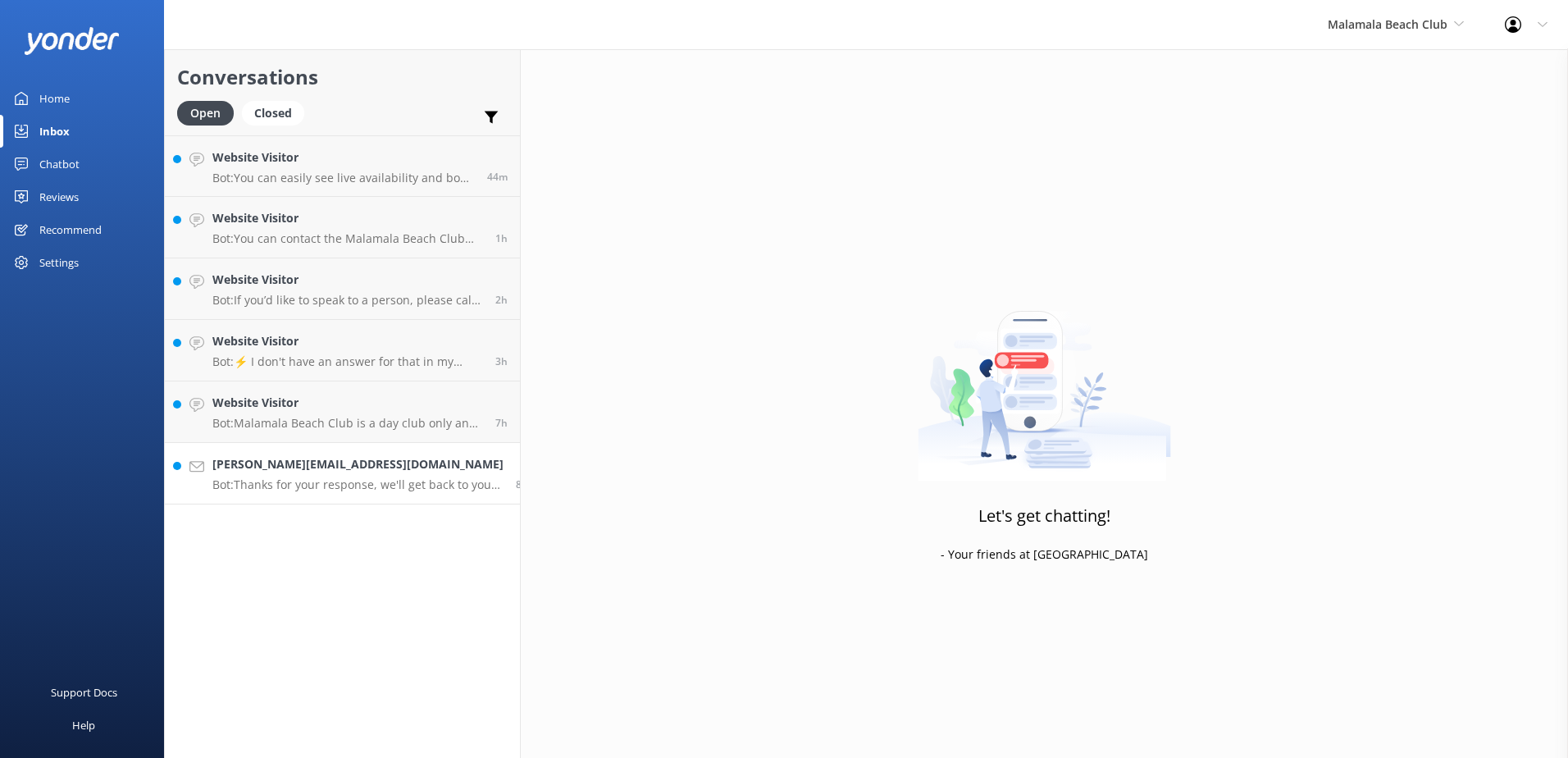
click at [401, 460] on h4 "Melissa@homeceo.co.nz" at bounding box center [358, 464] width 291 height 18
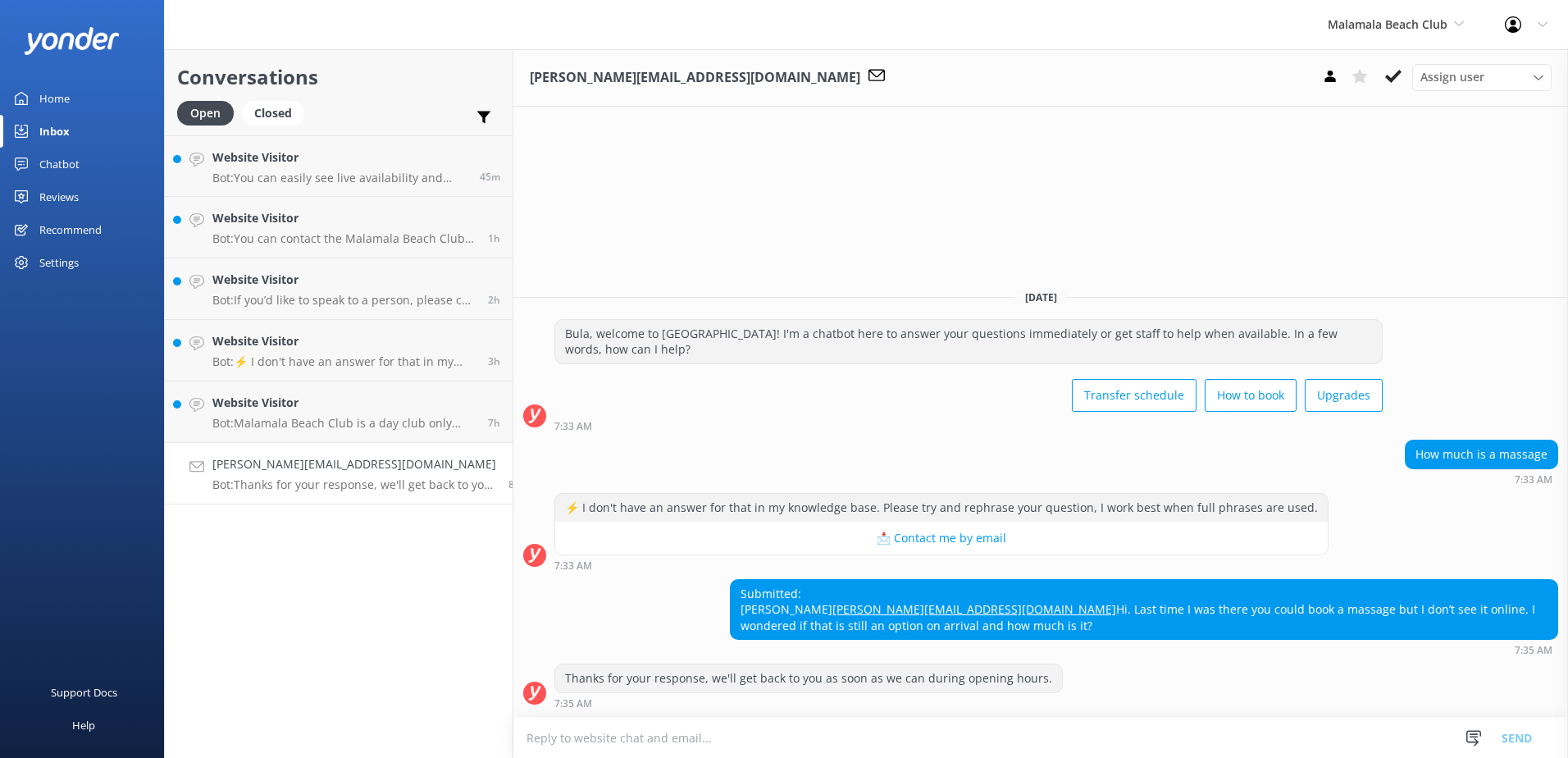
paste textarea "Bula, please be advised that massages are to be booked directly at Malamala Bea…"
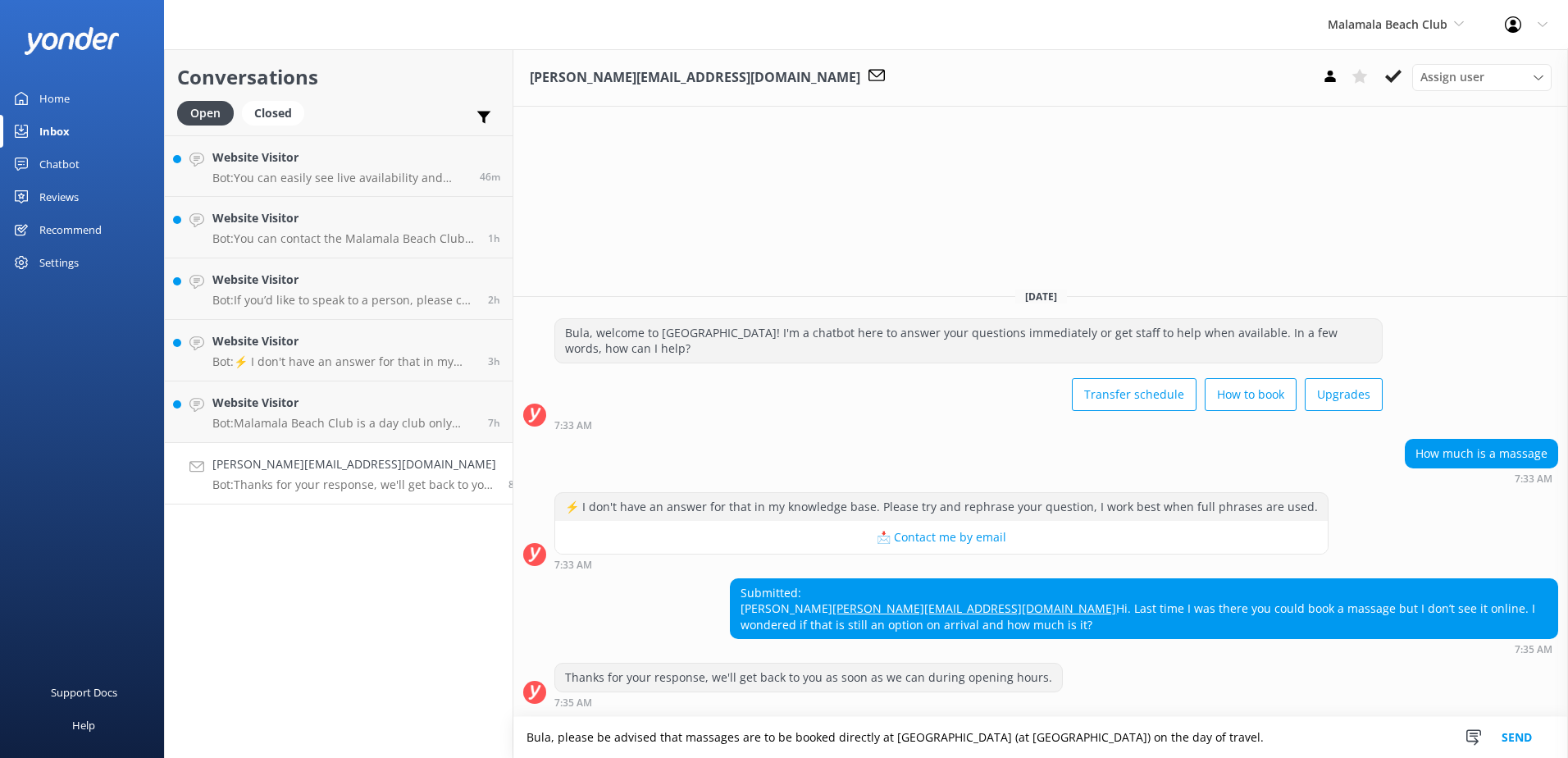
paste textarea "https://issuu.com/marinetourismholdings/docs/malamala_beach_club_massage_menu"
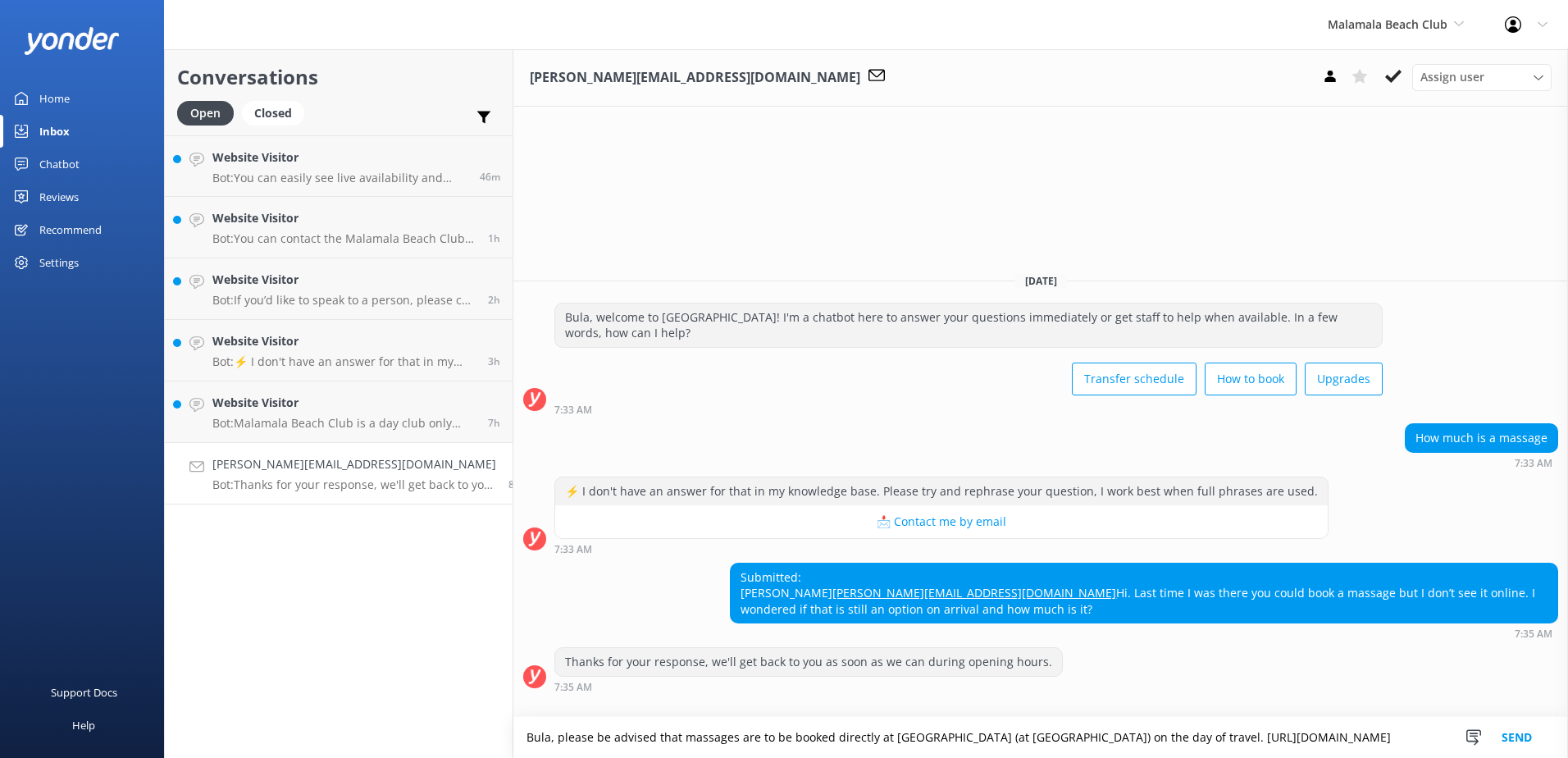
click at [514, 738] on textarea "Bula, please be advised that massages are to be booked directly at Malamala Bea…" at bounding box center [1041, 737] width 1055 height 41
click at [514, 735] on textarea "Bula, please be advised that massages are to be booked directly at Malamala Bea…" at bounding box center [1041, 737] width 1055 height 41
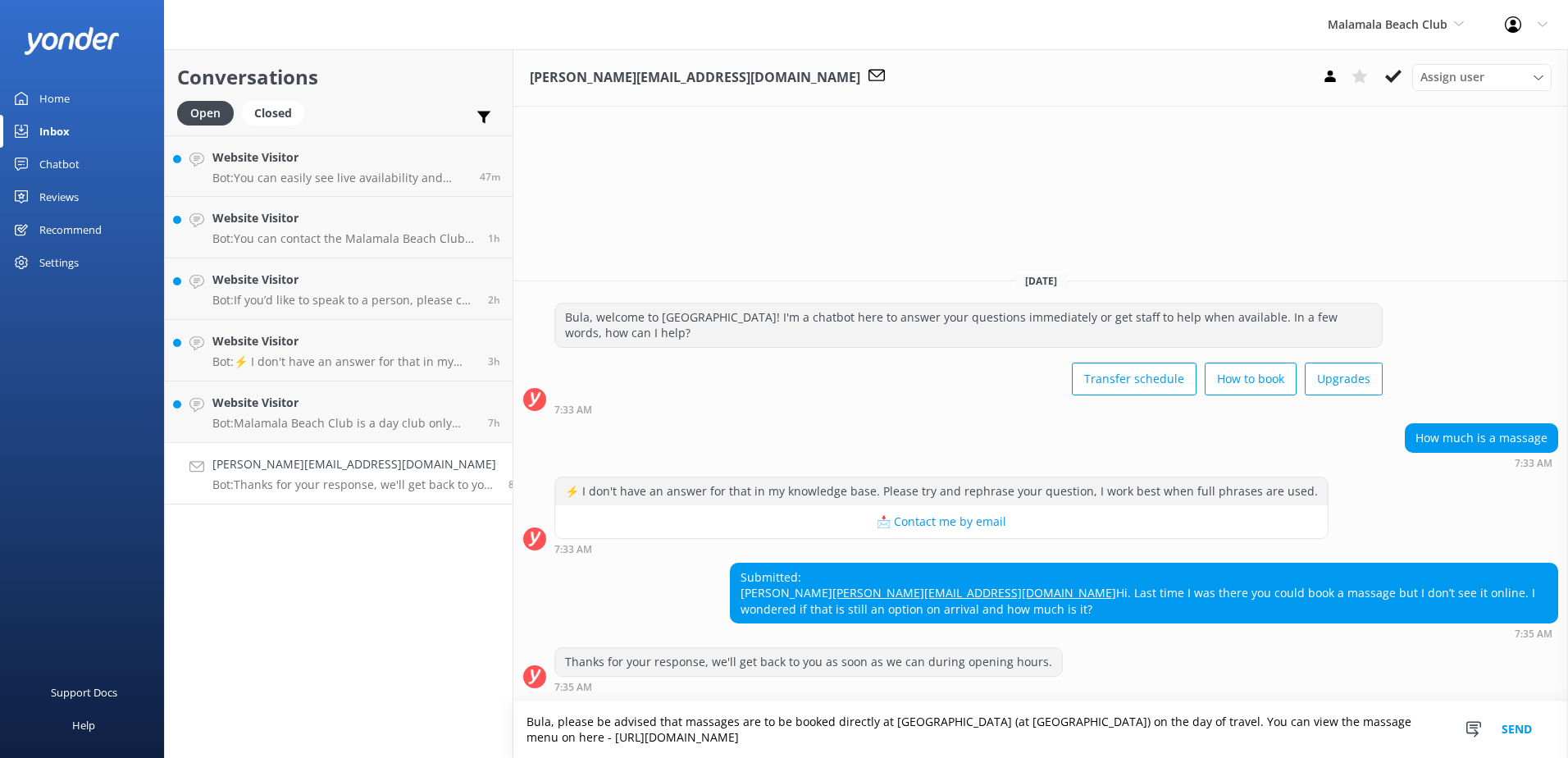
type textarea "Bula, please be advised that massages are to be booked directly at Malamala Bea…"
click at [1517, 730] on button "Send" at bounding box center [1516, 729] width 61 height 56
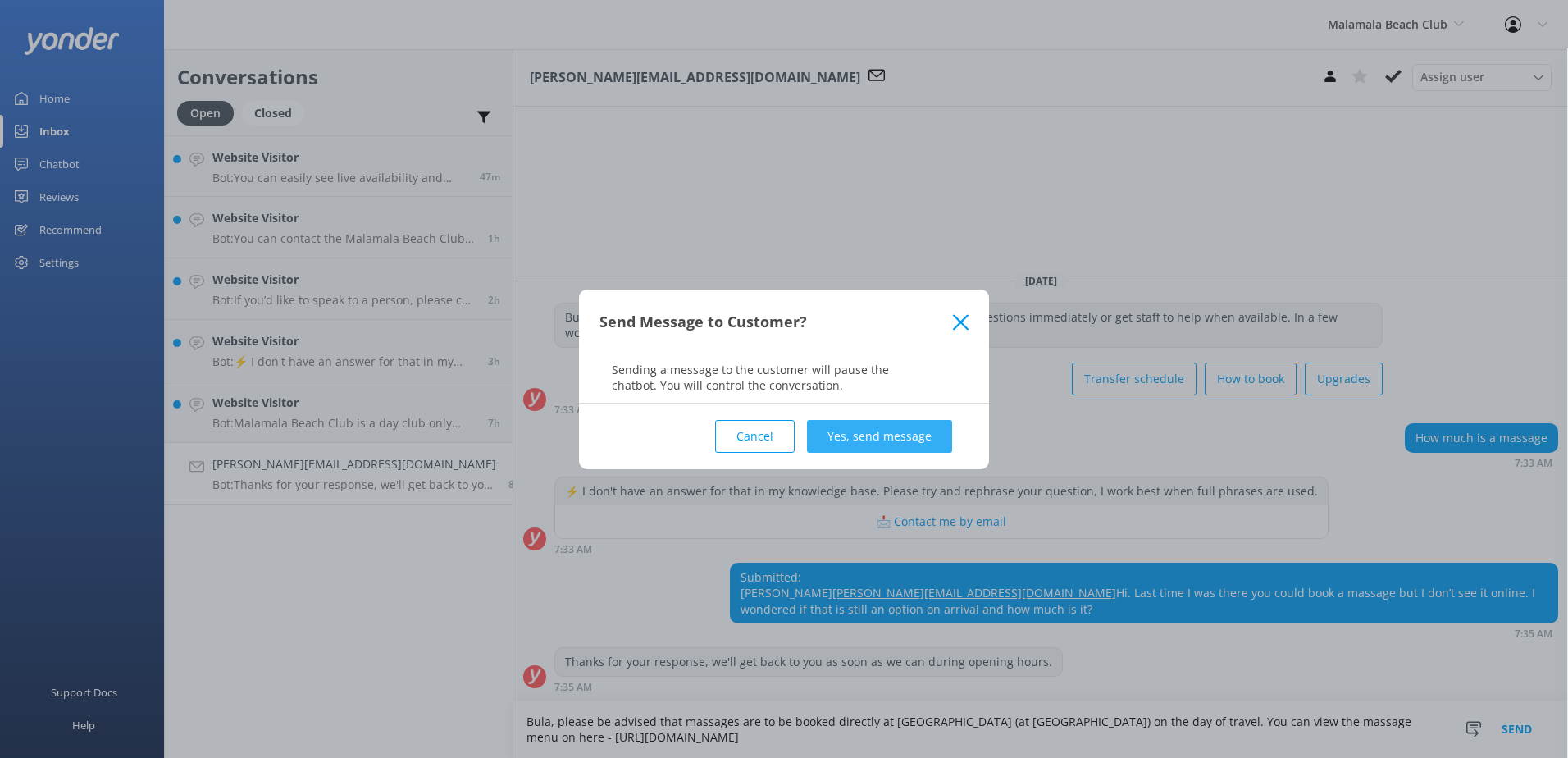
click at [879, 430] on button "Yes, send message" at bounding box center [879, 436] width 146 height 33
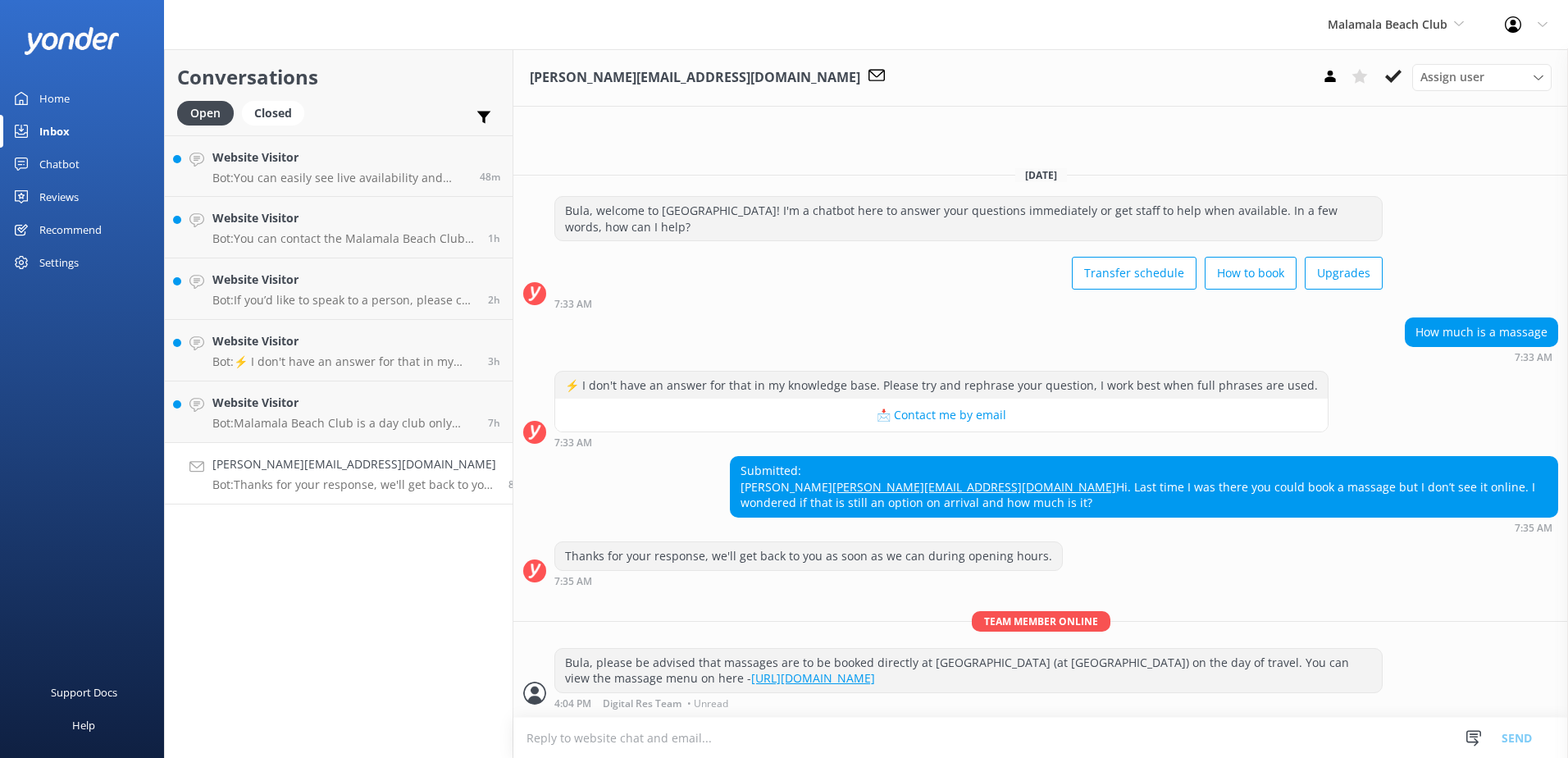
drag, startPoint x: 799, startPoint y: 502, endPoint x: 1554, endPoint y: 497, distance: 755.0
click at [1554, 497] on div "Submitted: Melissa Melissa@homeceo.co.nz Hi. Last time I was there you could bo…" at bounding box center [1144, 487] width 827 height 60
copy div "Hi. Last time I was there you could book a massage but I don’t see it online. I…"
click at [1205, 549] on div "Thanks for your response, we'll get back to you as soon as we can during openin…" at bounding box center [1041, 564] width 1055 height 45
drag, startPoint x: 1417, startPoint y: 366, endPoint x: 1393, endPoint y: 395, distance: 37.6
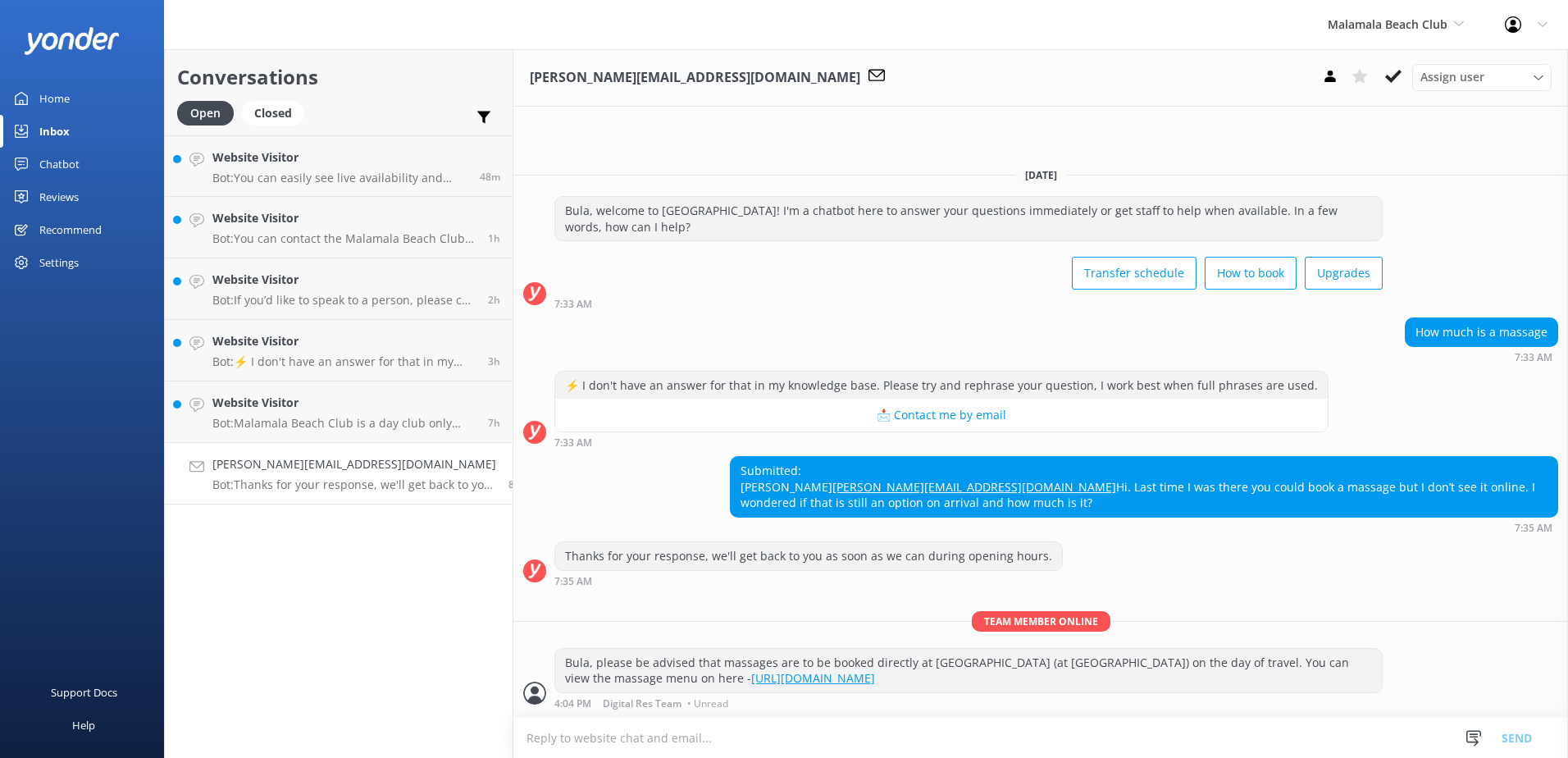
click at [1414, 371] on div "⚡ I don't have an answer for that in my knowledge base. Please try and rephrase…" at bounding box center [1041, 410] width 1055 height 78
drag, startPoint x: 544, startPoint y: 661, endPoint x: 1157, endPoint y: 687, distance: 613.6
click at [1157, 687] on div "Bula, please be advised that massages are to be booked directly at Malamala Bea…" at bounding box center [969, 671] width 827 height 43
copy div "Bula, please be advised that massages are to be booked directly at Malamala Bea…"
click at [1217, 598] on div "Today Bula, welcome to Malamala Beach Club! I'm a chatbot here to answer your q…" at bounding box center [1041, 435] width 1055 height 564
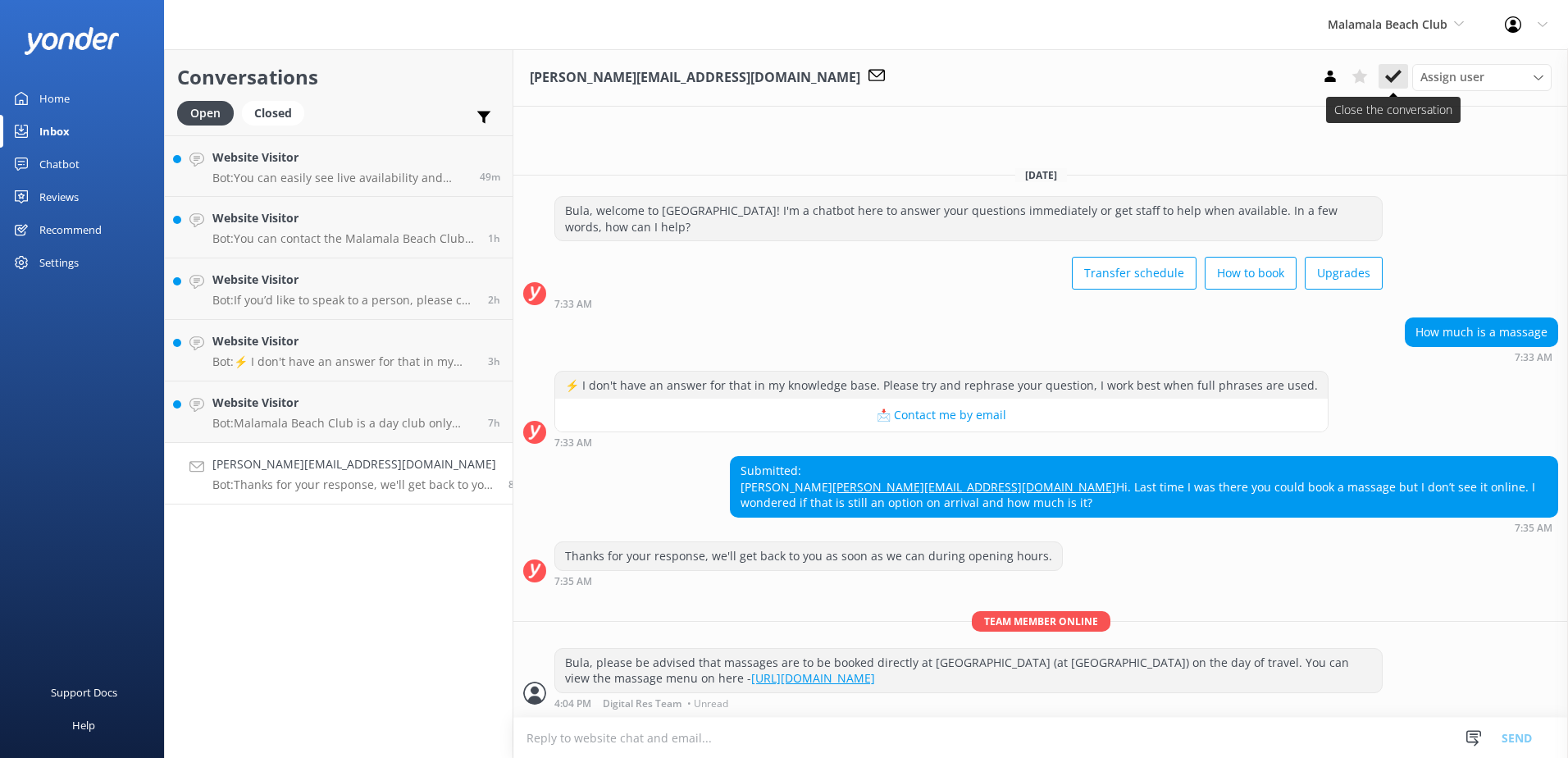
click at [1399, 70] on use at bounding box center [1393, 76] width 16 height 13
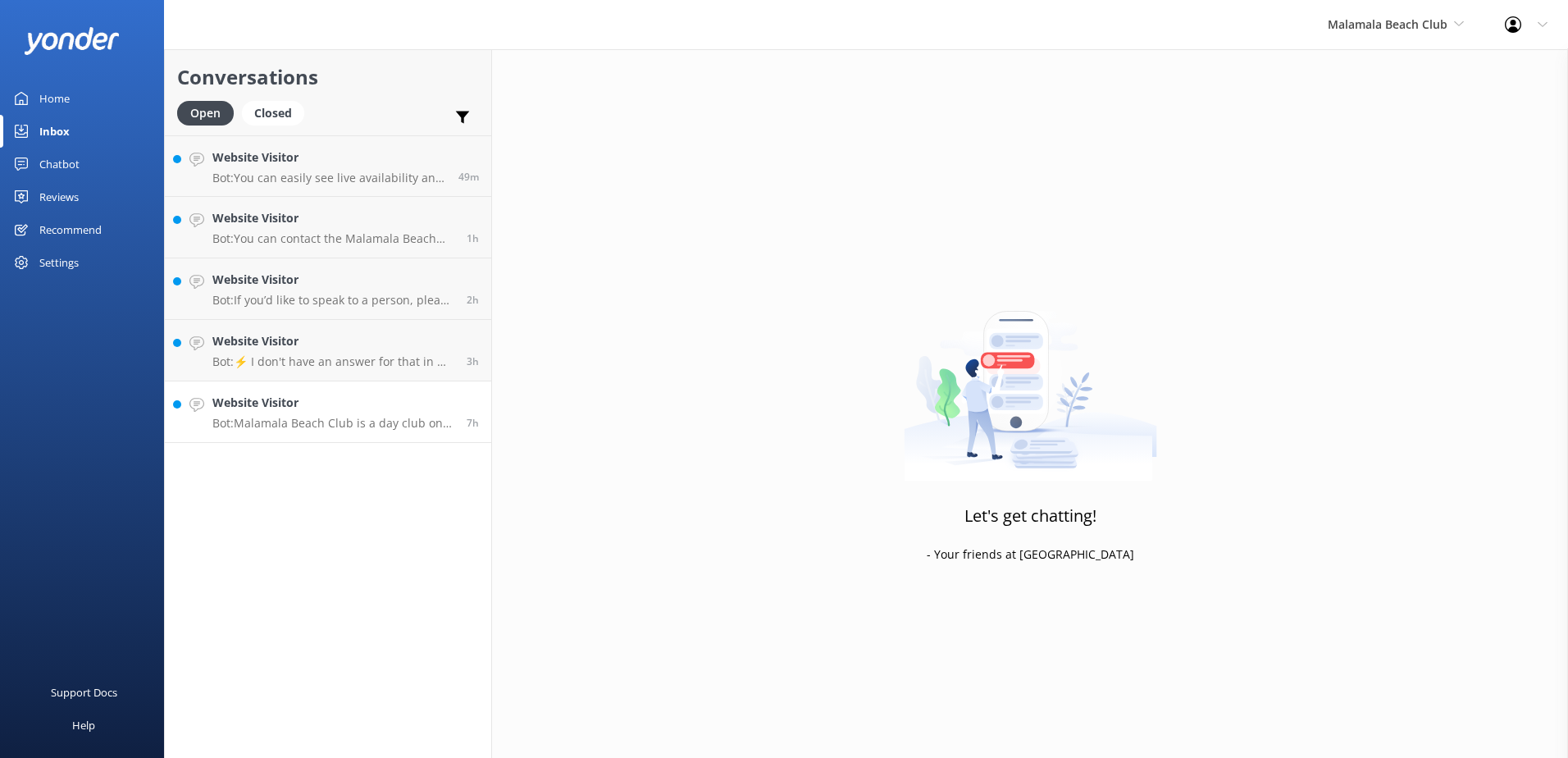
click at [370, 401] on h4 "Website Visitor" at bounding box center [334, 402] width 242 height 18
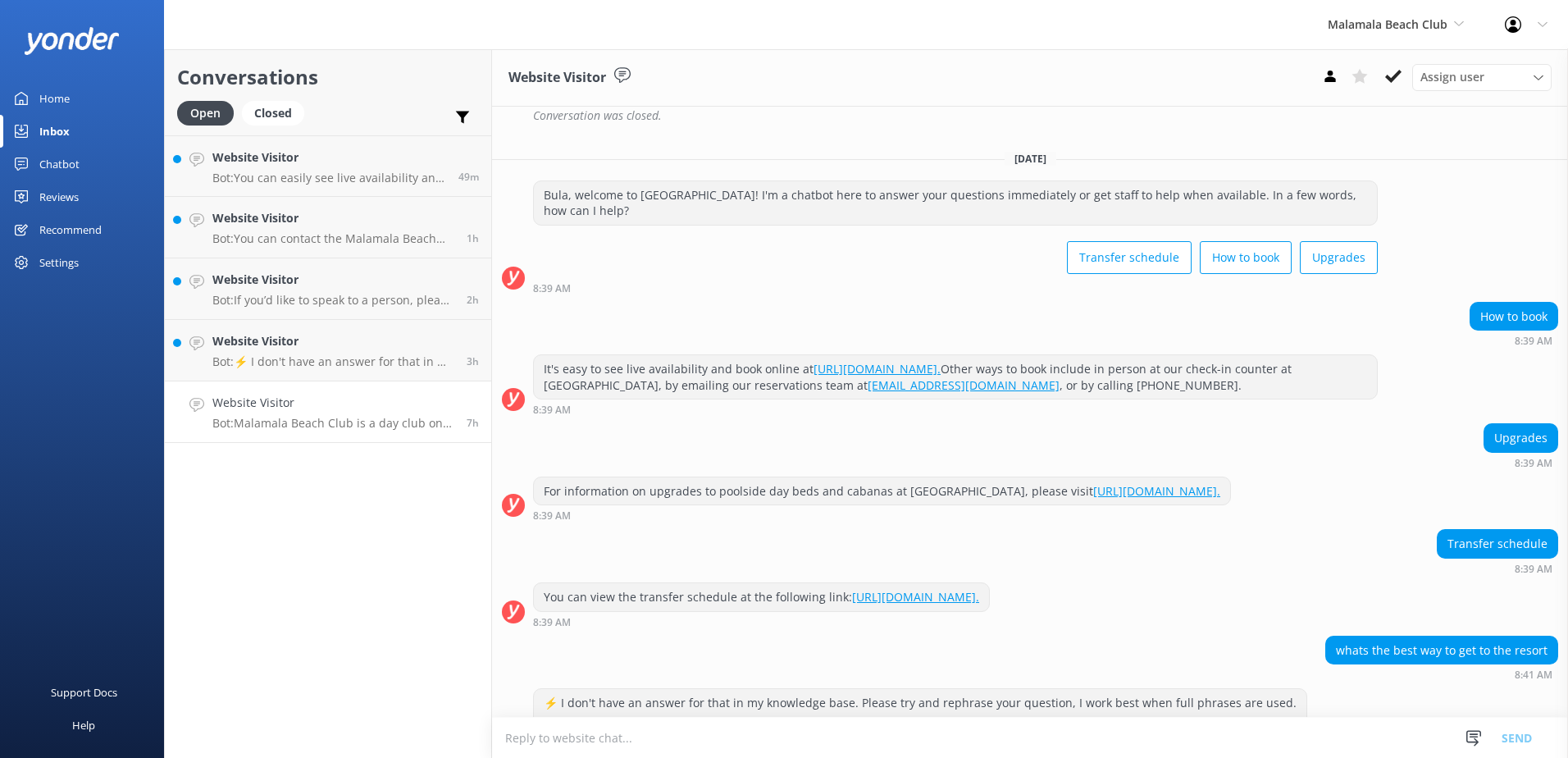
scroll to position [604, 0]
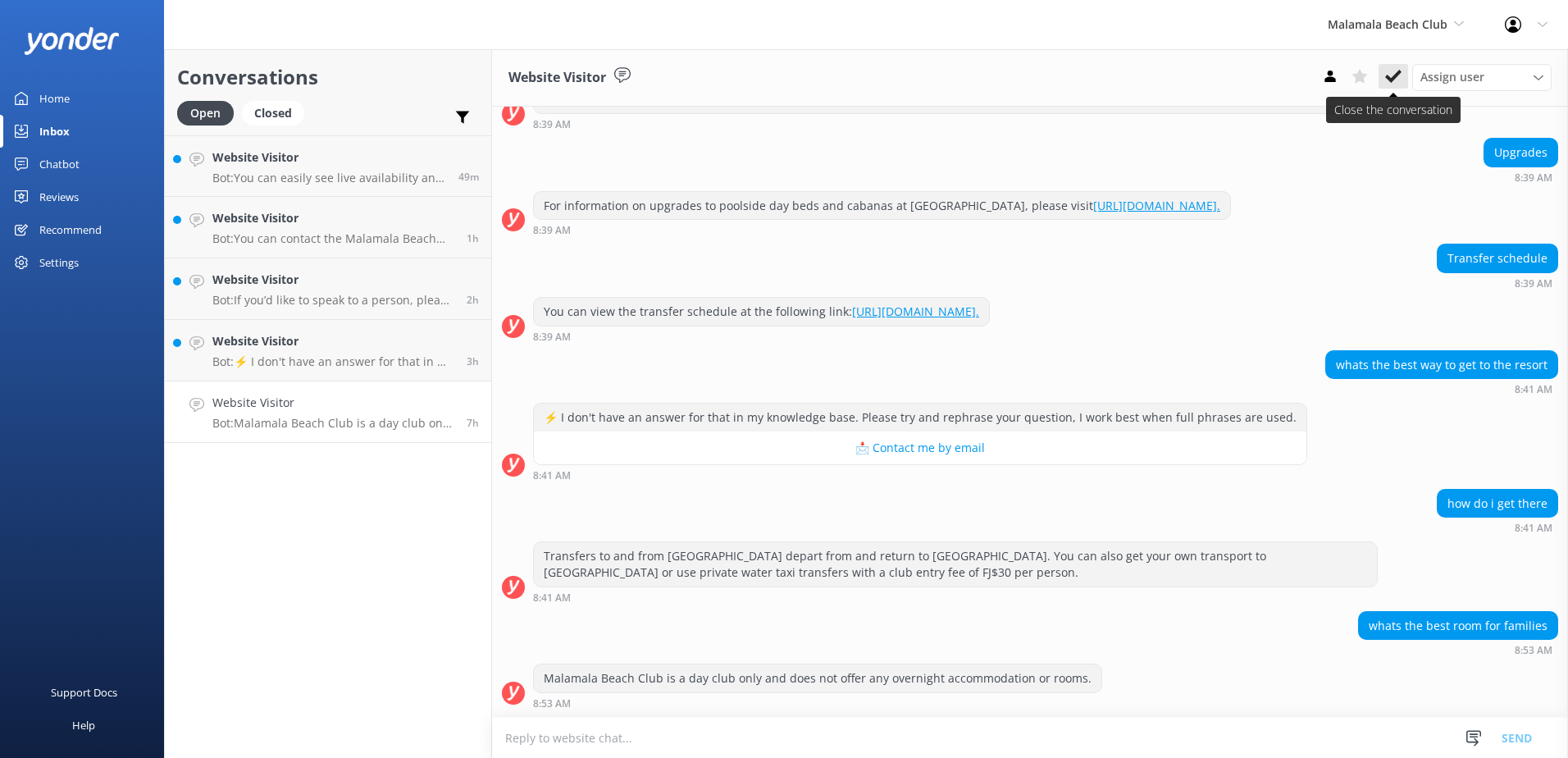
click at [1395, 73] on icon at bounding box center [1393, 75] width 16 height 16
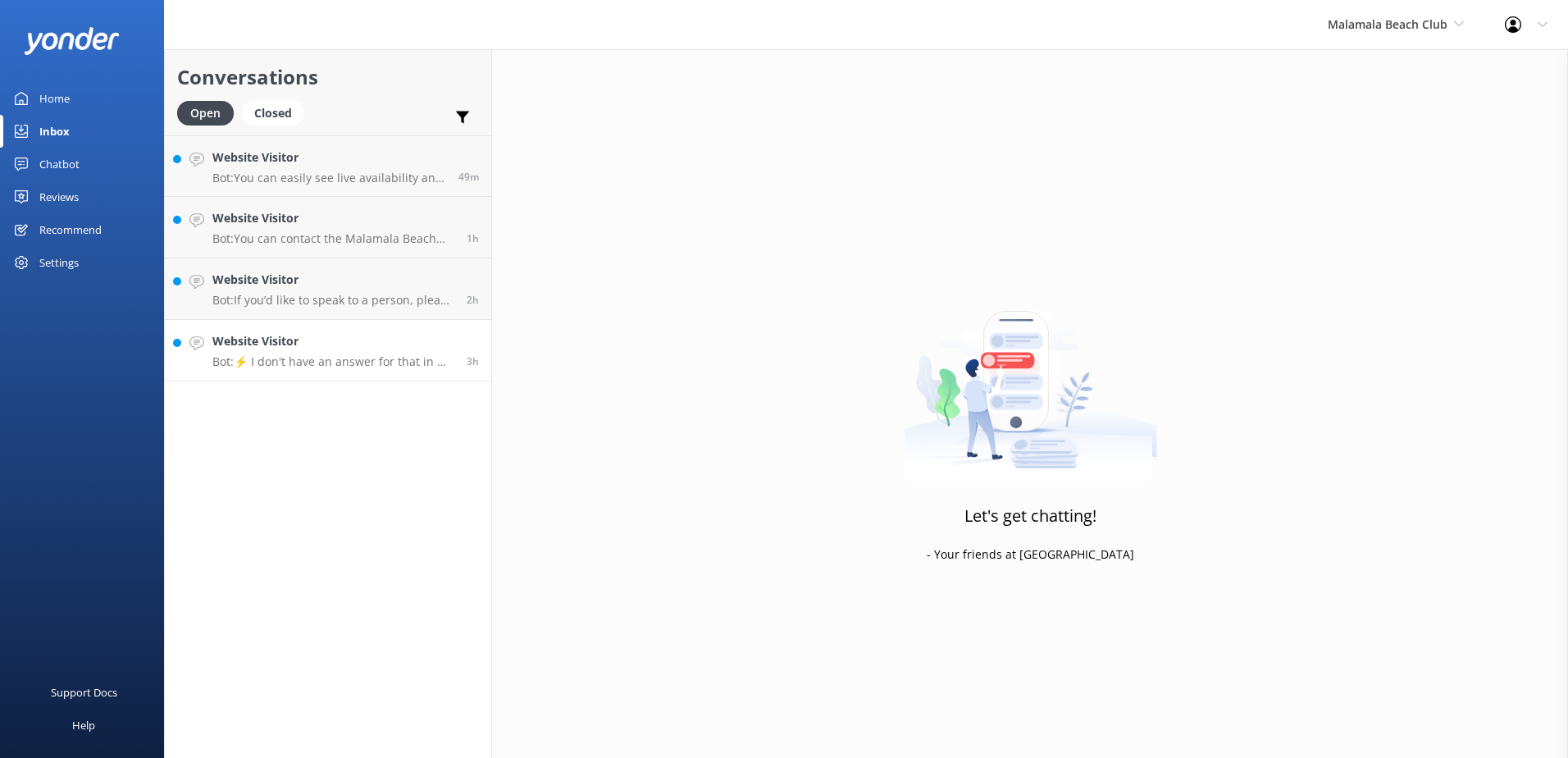
click at [429, 342] on h4 "Website Visitor" at bounding box center [334, 341] width 242 height 18
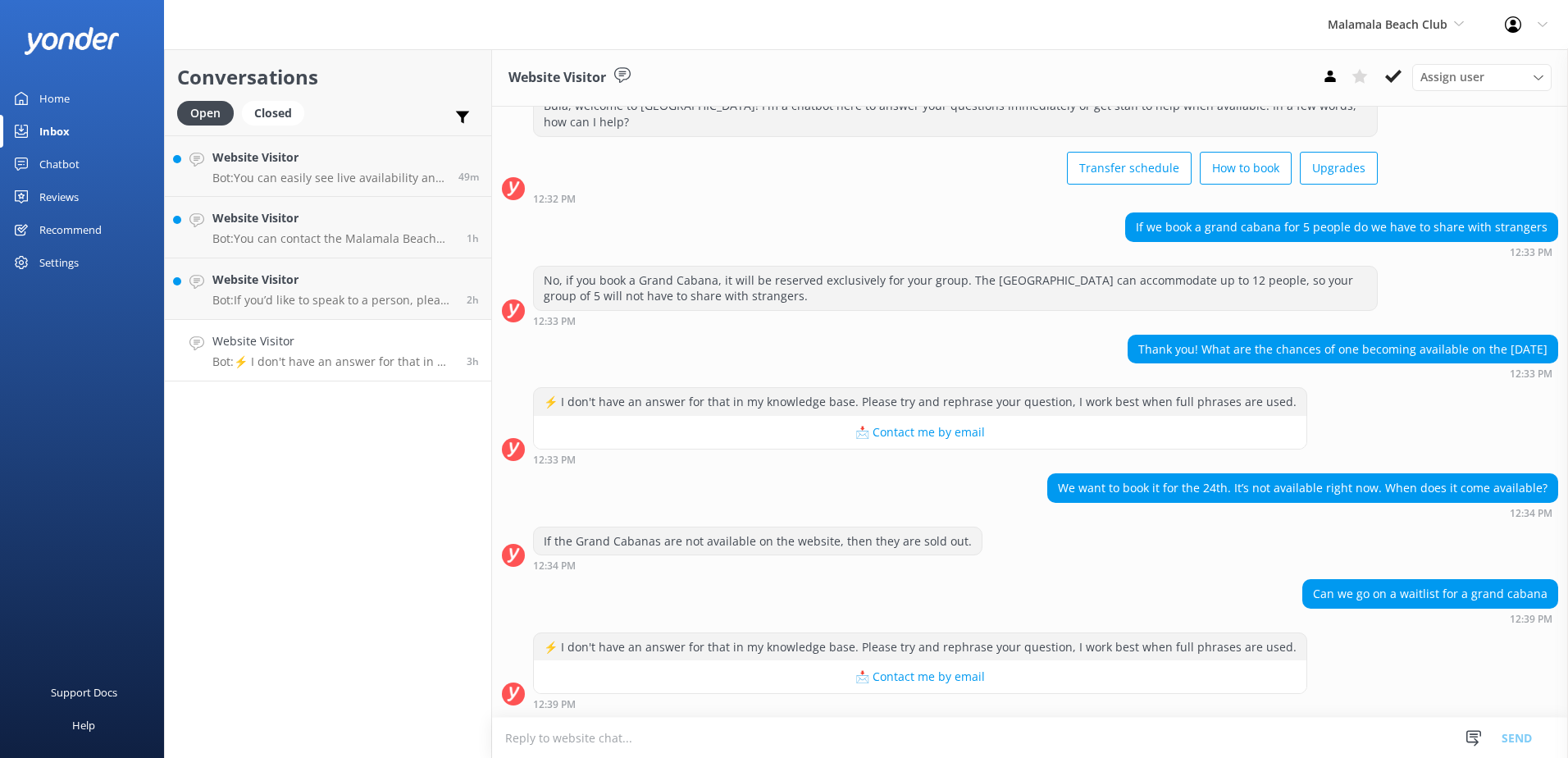
scroll to position [424, 0]
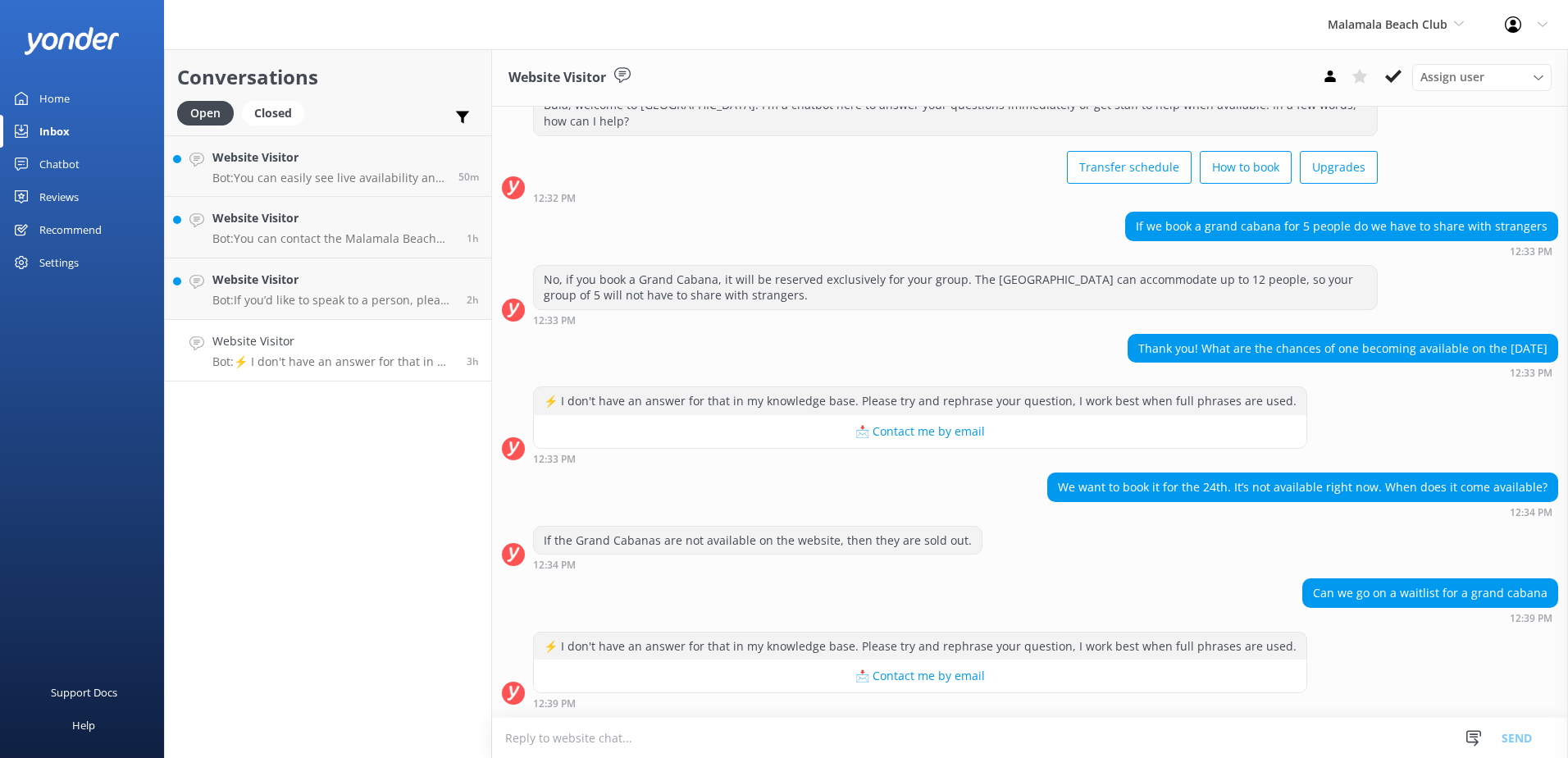
click at [718, 748] on textarea at bounding box center [1030, 737] width 1076 height 40
paste textarea "Please contact & liaise directly with our South Sea Cruises Reservations team, …"
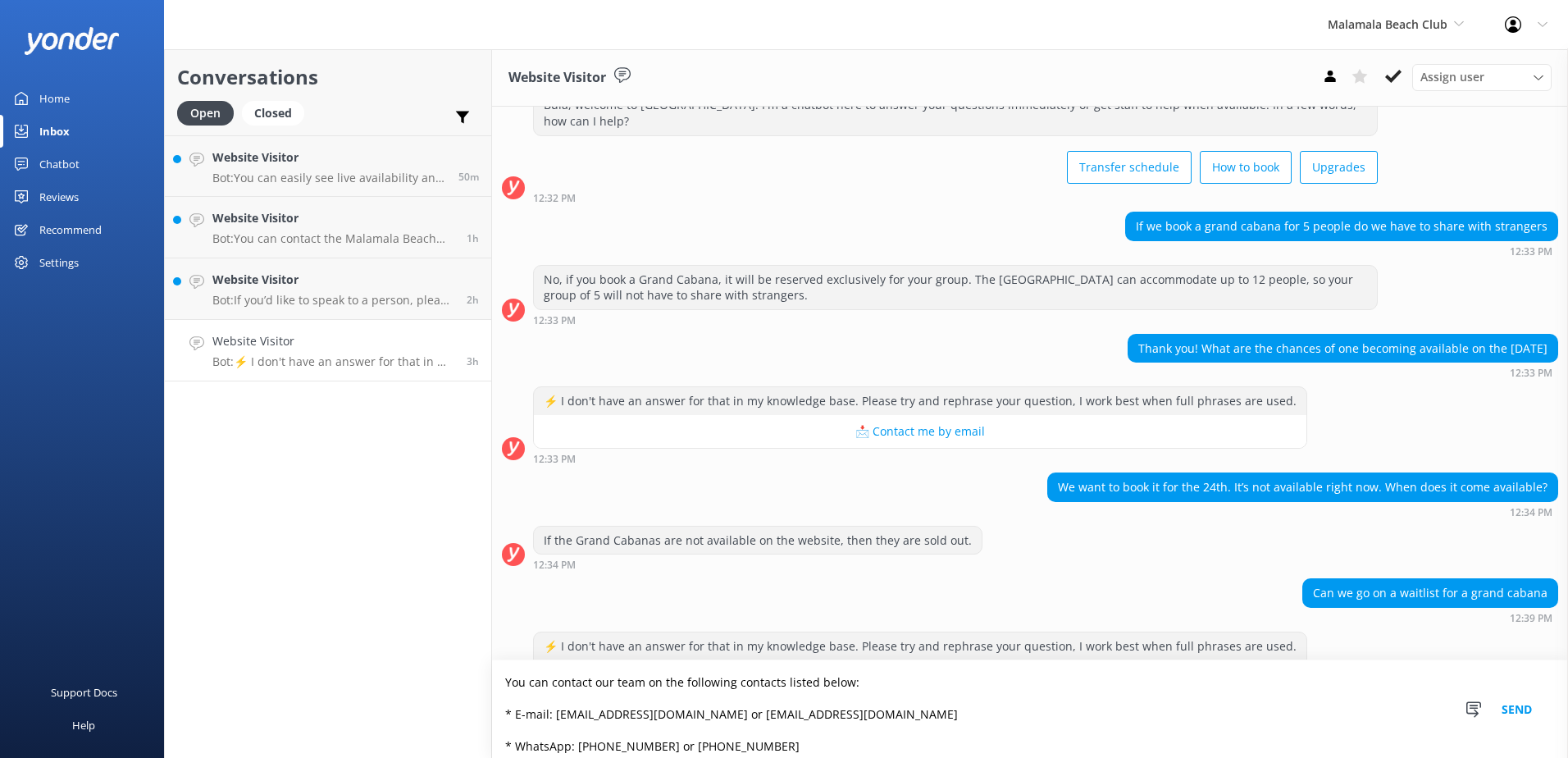
scroll to position [0, 0]
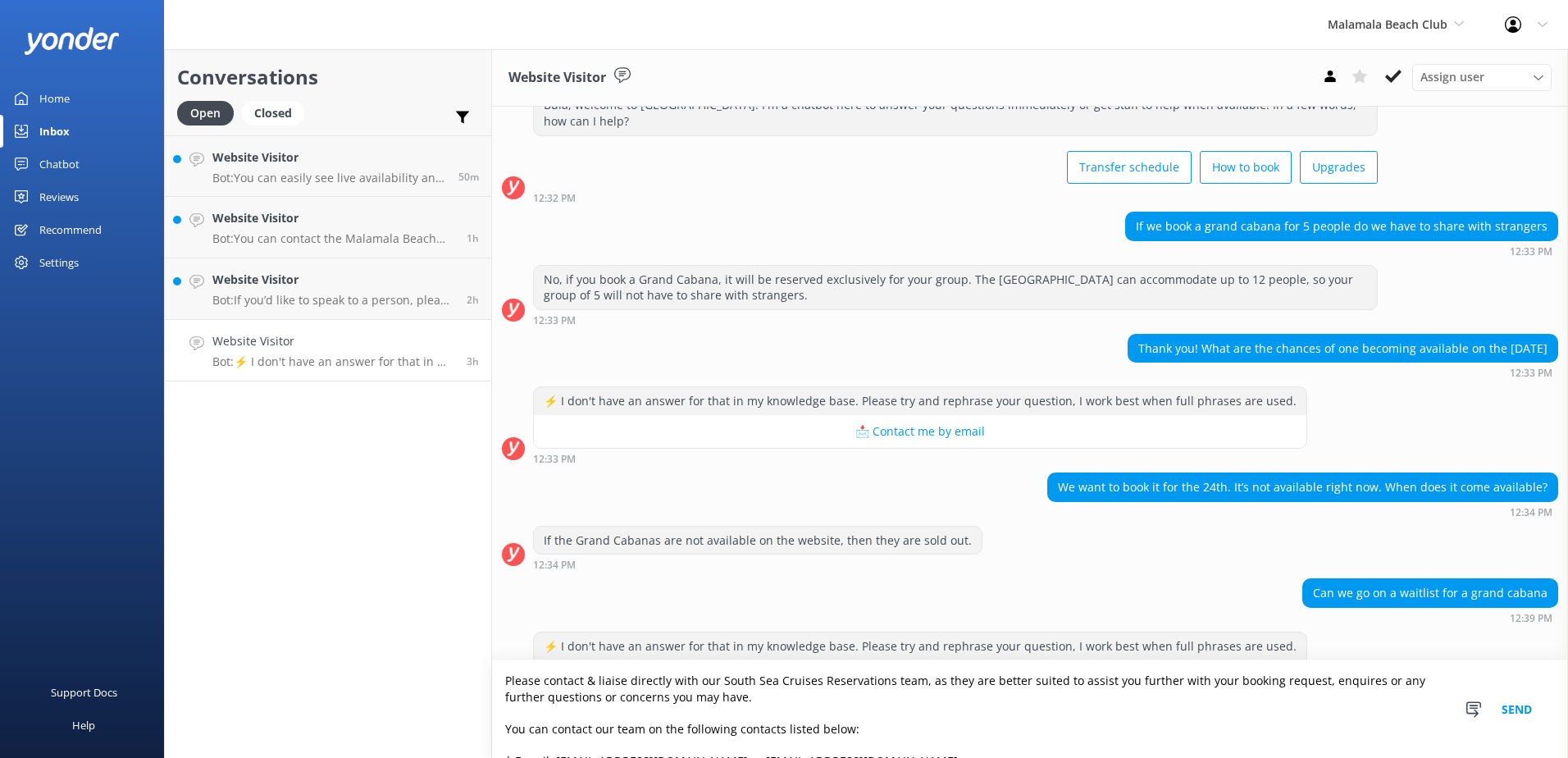
type textarea "Please contact & liaise directly with our South Sea Cruises Reservations team, …"
click at [1504, 711] on button "Send" at bounding box center [1516, 709] width 61 height 98
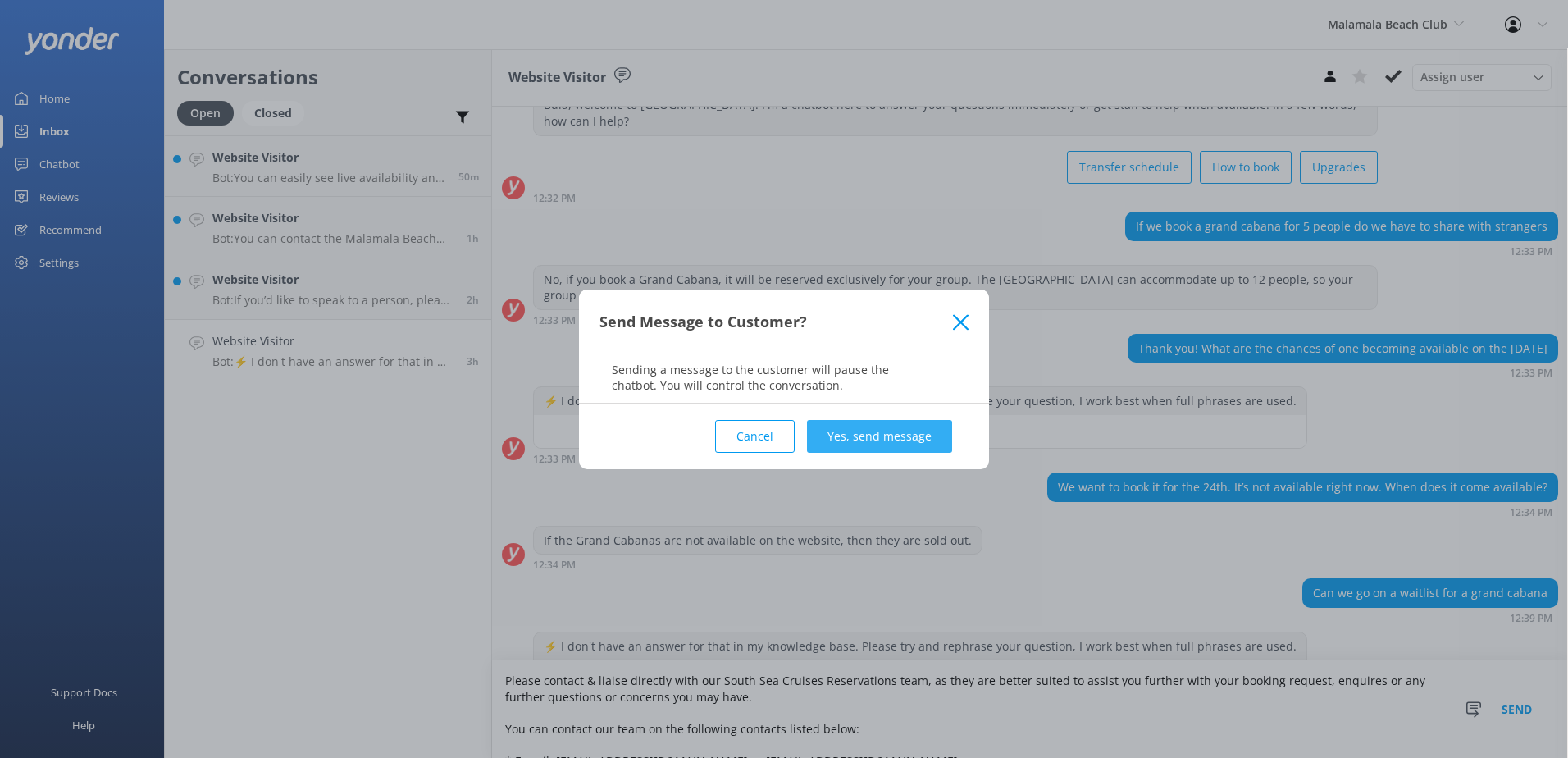
click at [904, 443] on button "Yes, send message" at bounding box center [879, 436] width 146 height 33
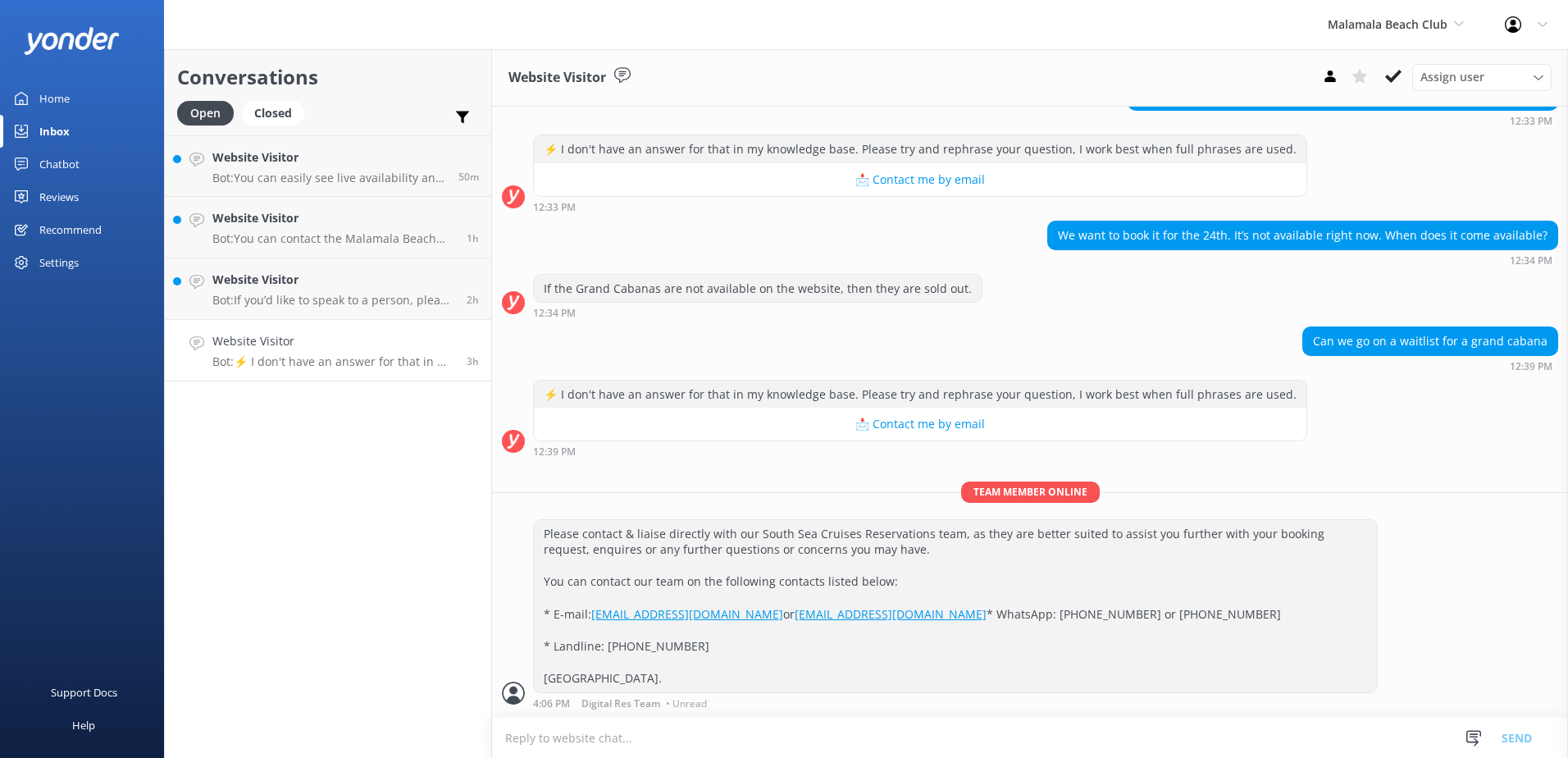
scroll to position [707, 0]
click at [1397, 70] on icon at bounding box center [1393, 75] width 16 height 16
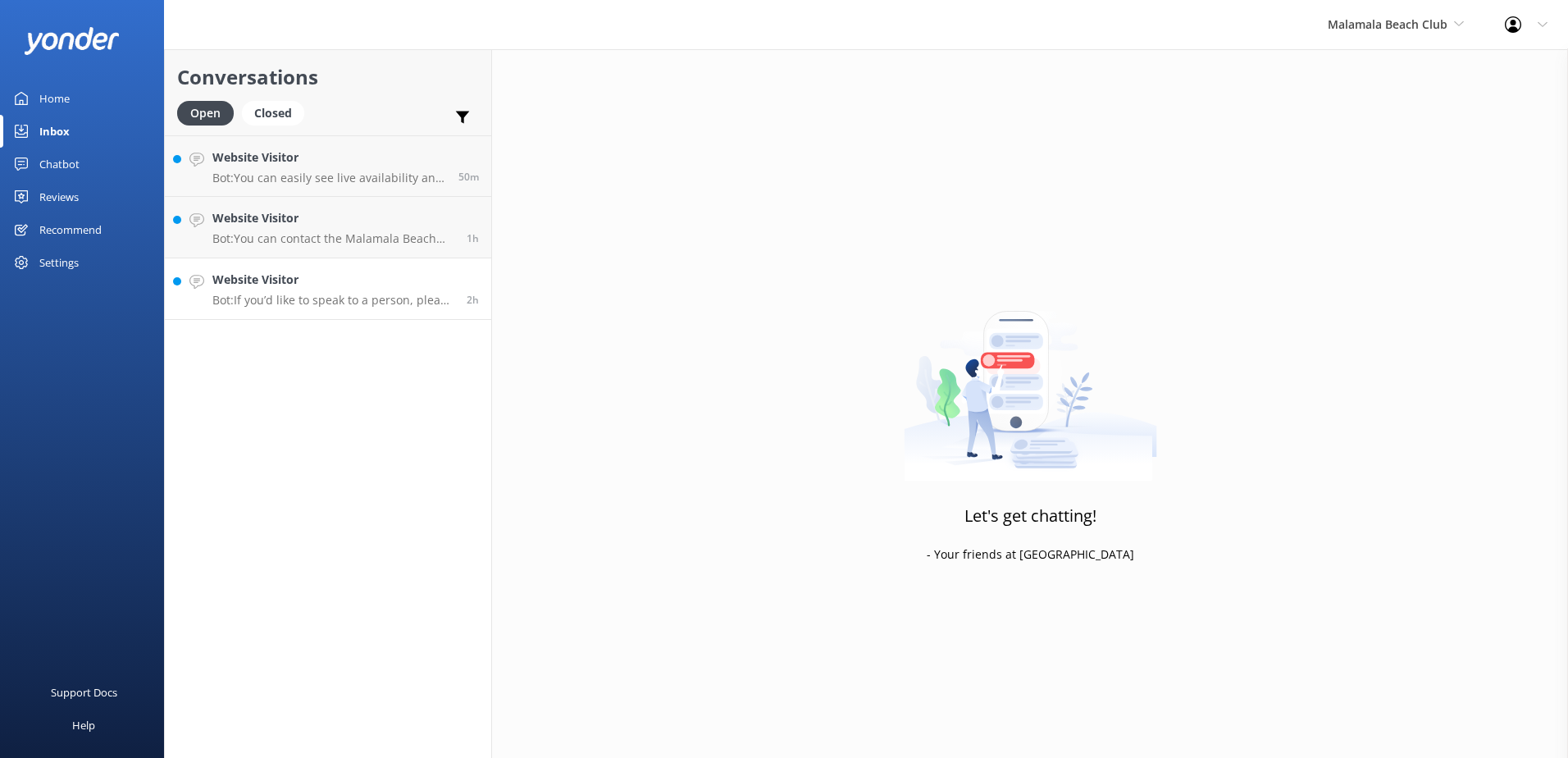
click at [344, 286] on h4 "Website Visitor" at bounding box center [334, 279] width 242 height 18
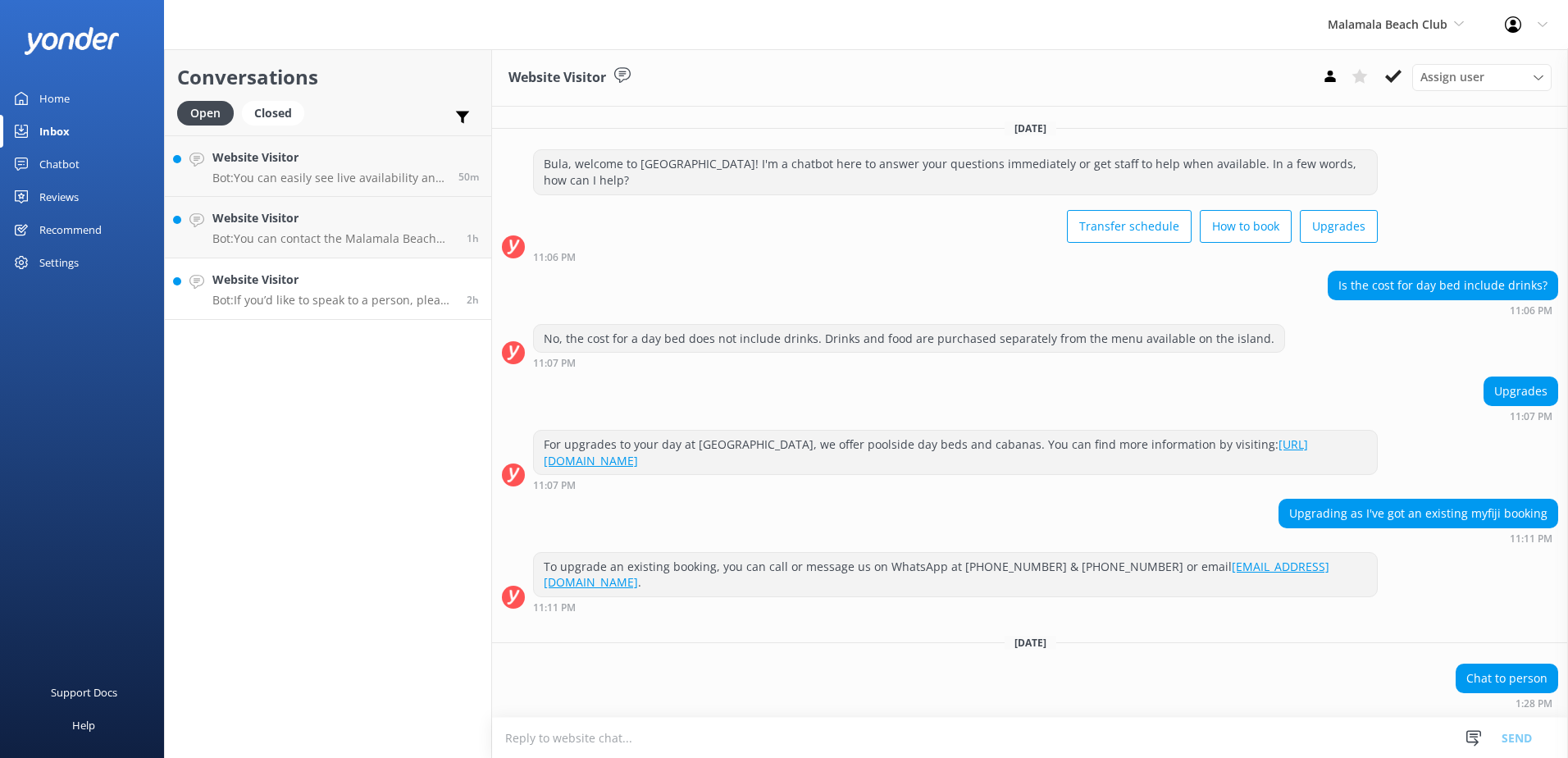
scroll to position [54, 0]
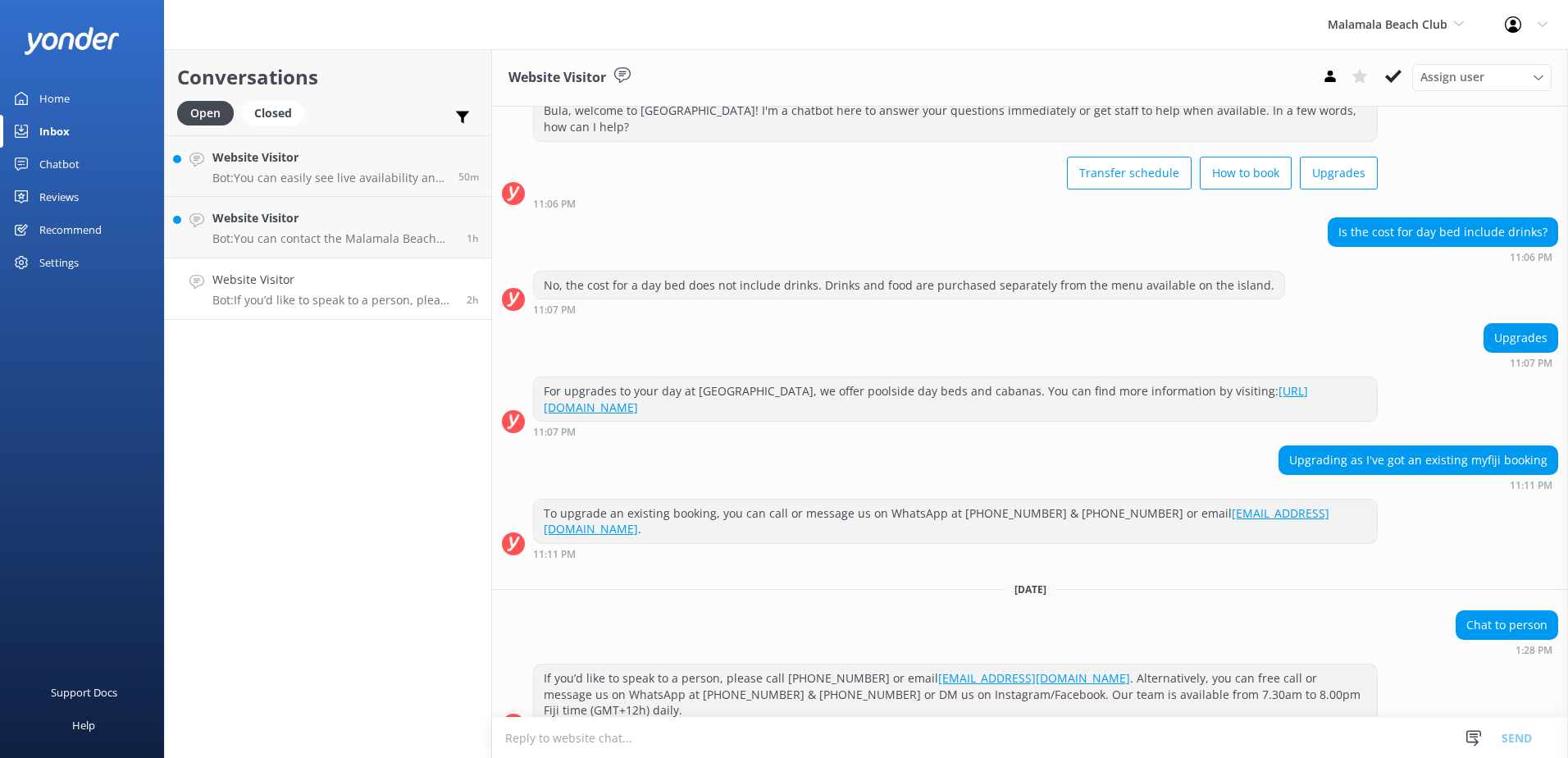
click at [660, 739] on textarea at bounding box center [1030, 737] width 1076 height 40
type textarea "s"
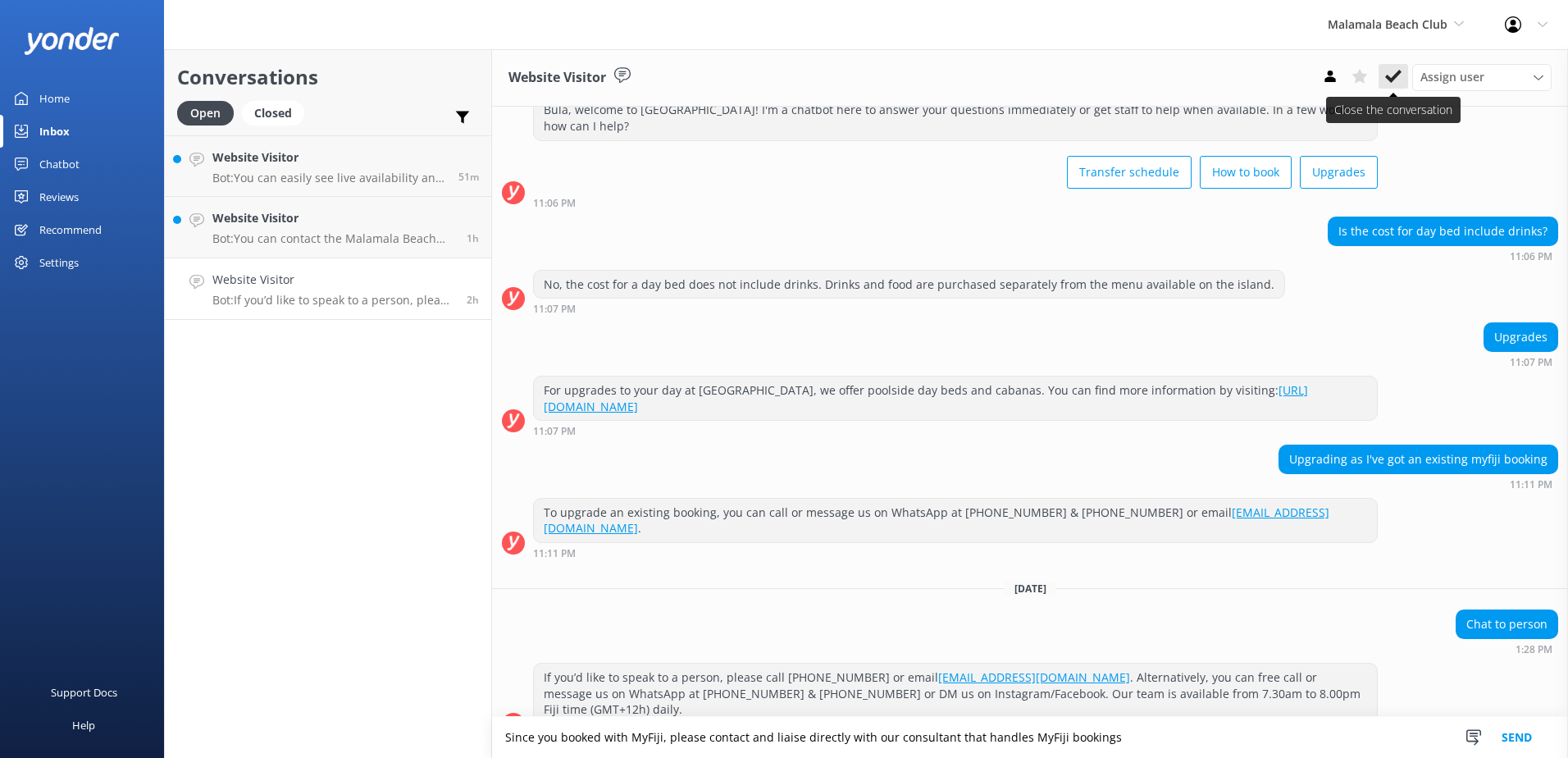
type textarea "Since you booked with MyFiji, please contact and liaise directly with our consu…"
drag, startPoint x: 1386, startPoint y: 78, endPoint x: 1339, endPoint y: 98, distance: 51.1
click at [1386, 77] on icon at bounding box center [1393, 75] width 16 height 16
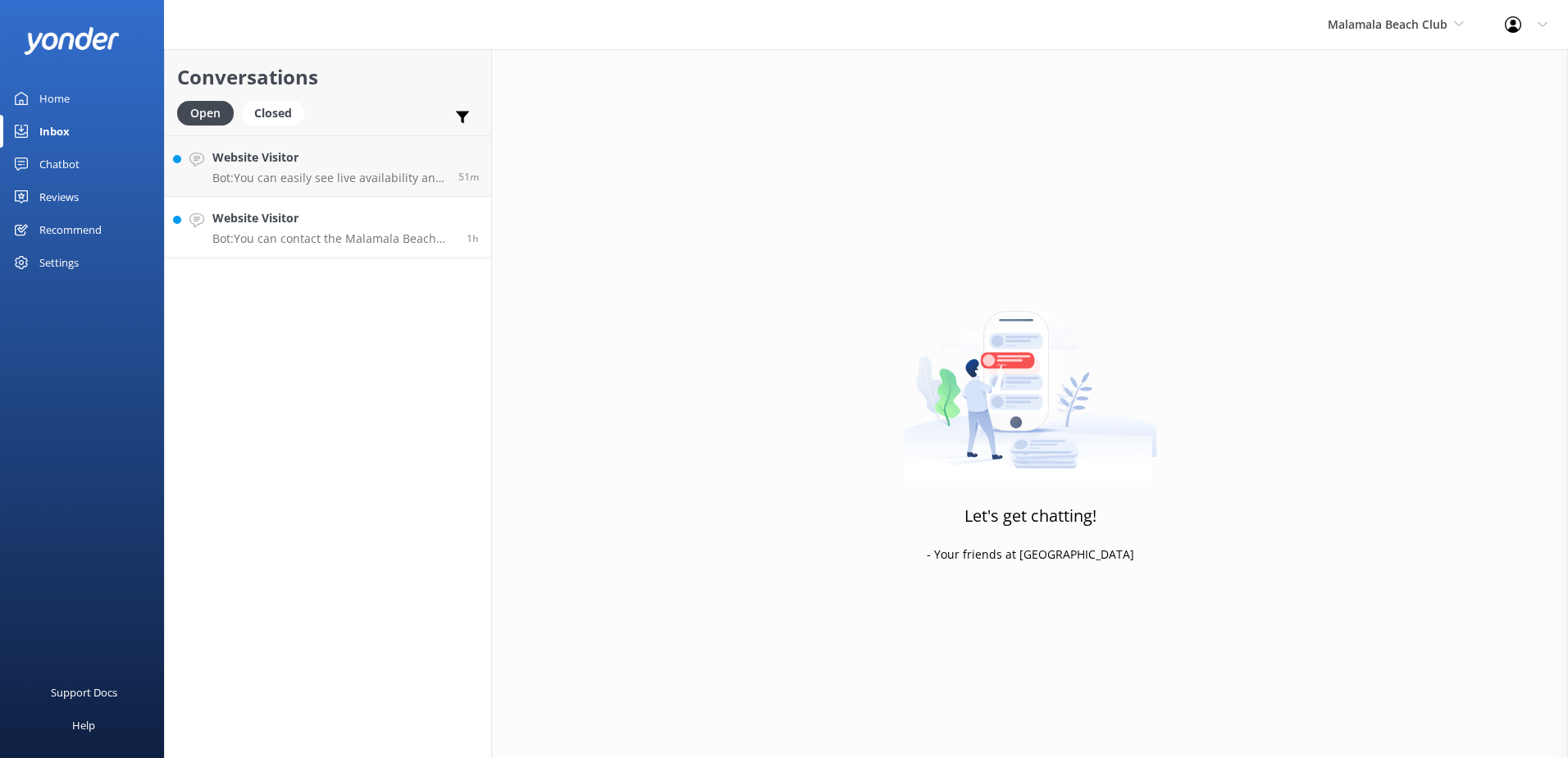
click at [385, 216] on h4 "Website Visitor" at bounding box center [334, 218] width 242 height 18
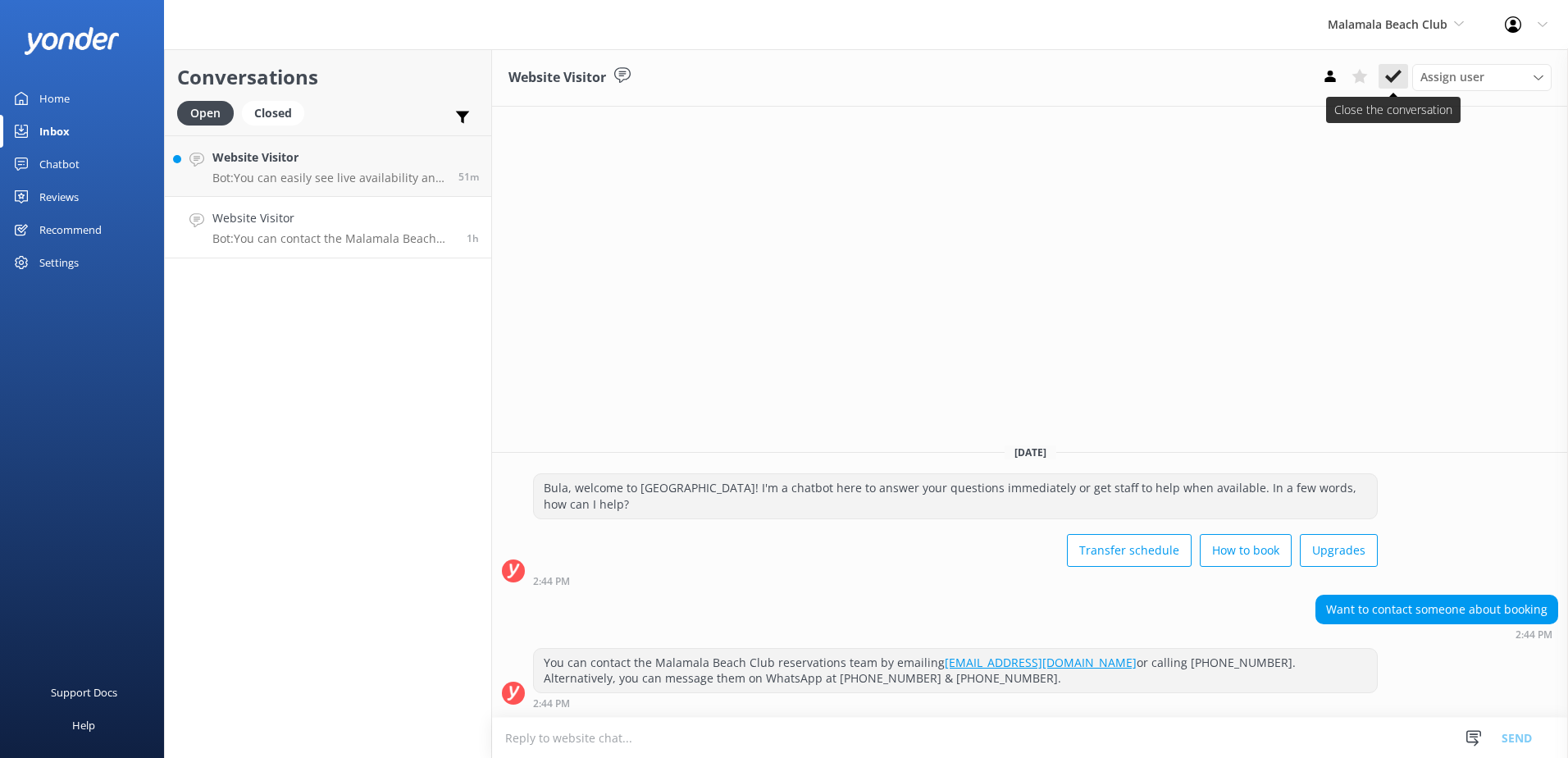
click at [1393, 83] on icon at bounding box center [1393, 75] width 16 height 16
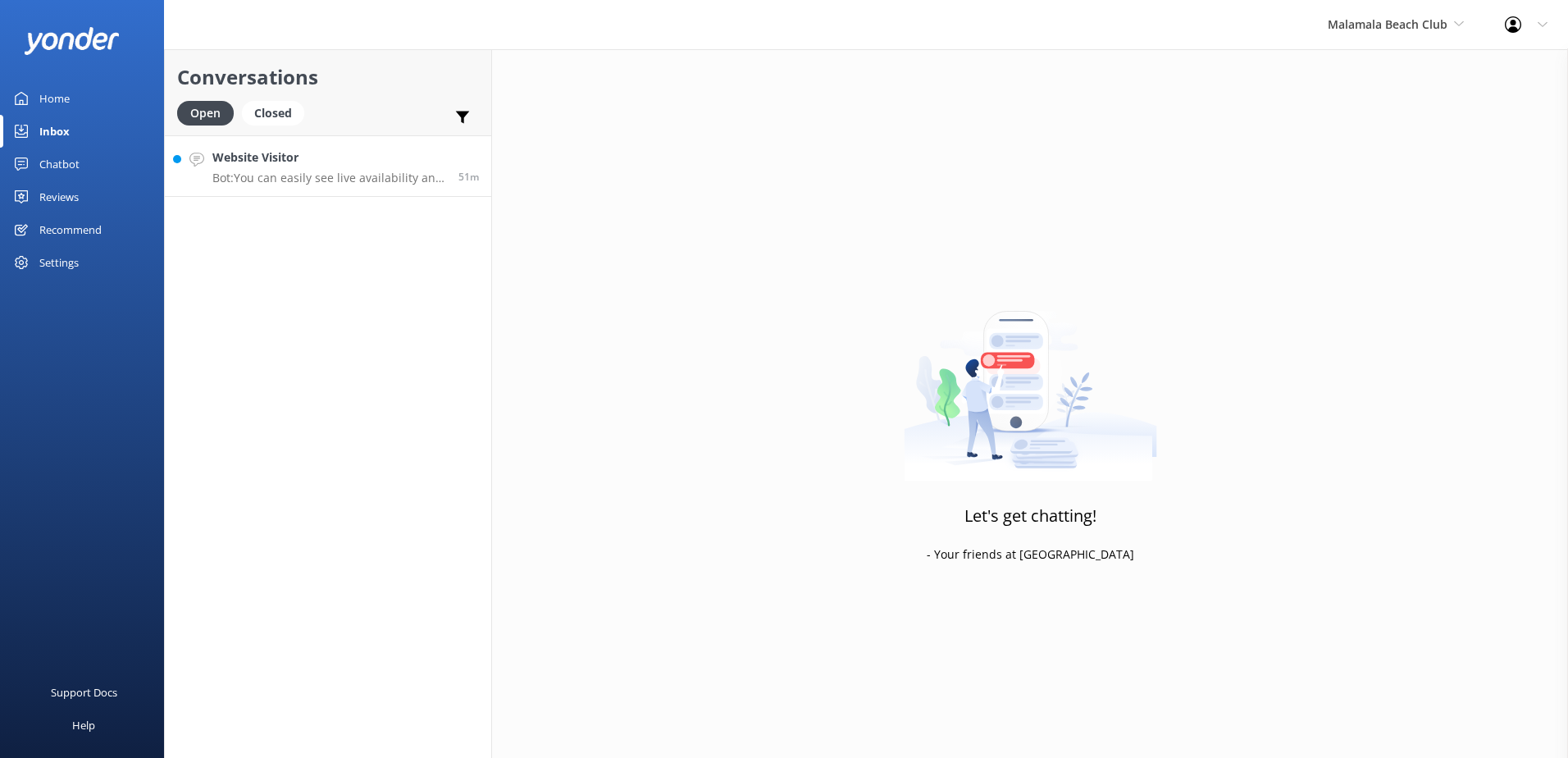
click at [427, 153] on h4 "Website Visitor" at bounding box center [329, 157] width 234 height 18
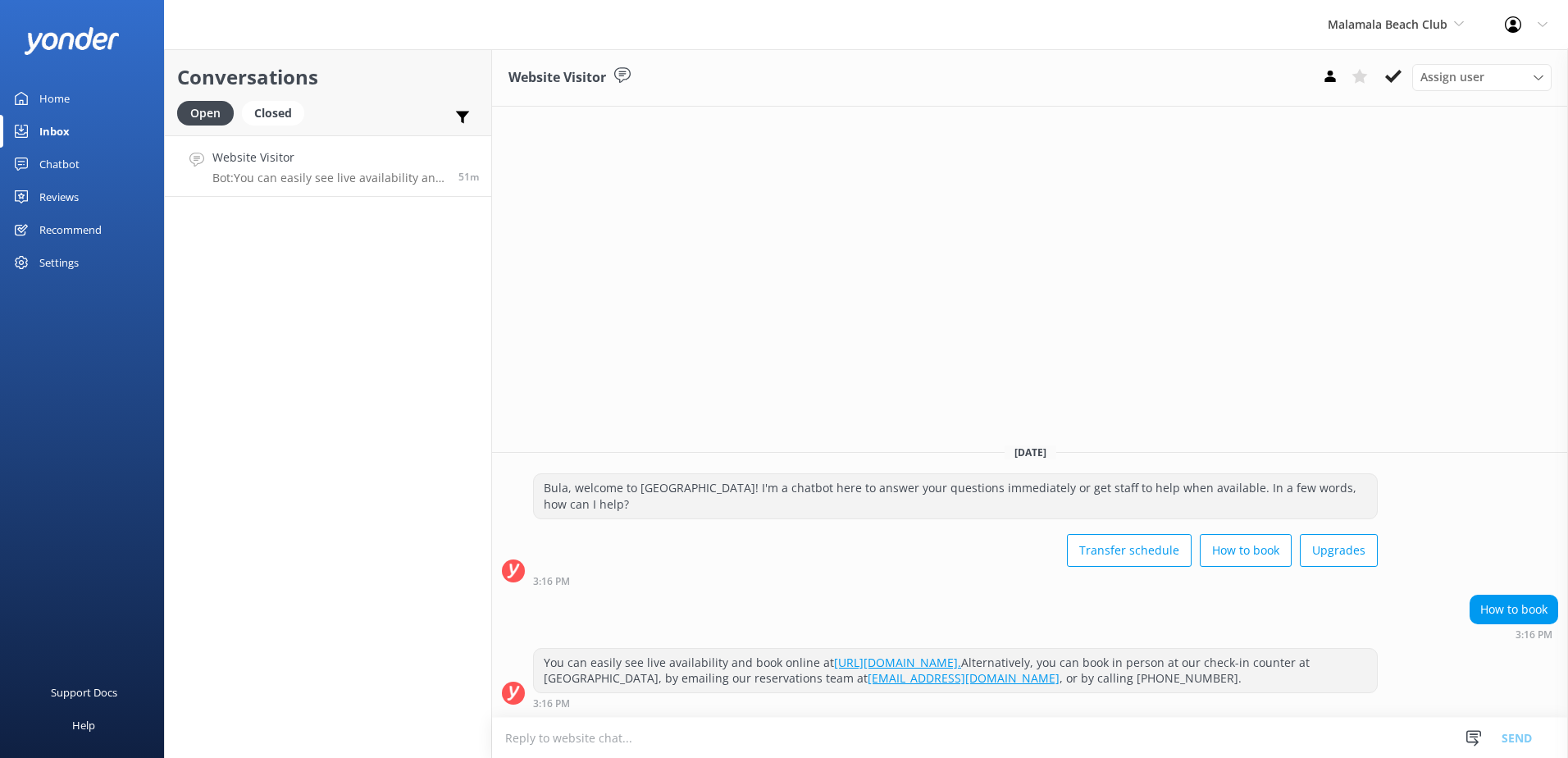
click at [1377, 67] on div "Assign user Sonya Alyssa Digital Res Team Asena Naweilulu Miri Koroitamana Lave…" at bounding box center [1433, 77] width 236 height 26
click at [1391, 75] on icon at bounding box center [1393, 75] width 16 height 16
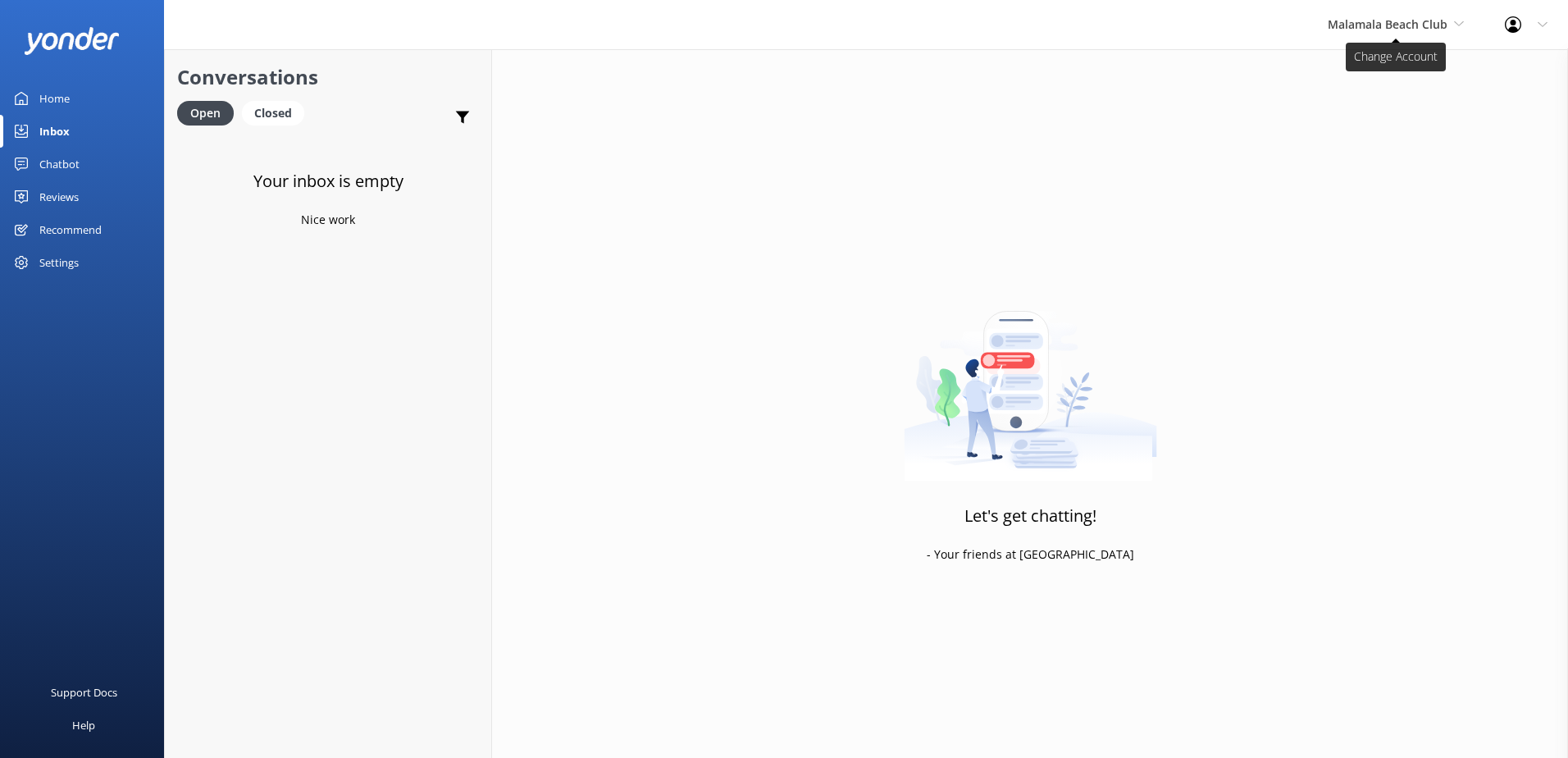
click at [1434, 28] on span "Malamala Beach Club" at bounding box center [1387, 23] width 119 height 16
click at [1372, 114] on link "South Sea Cruises" at bounding box center [1389, 108] width 164 height 39
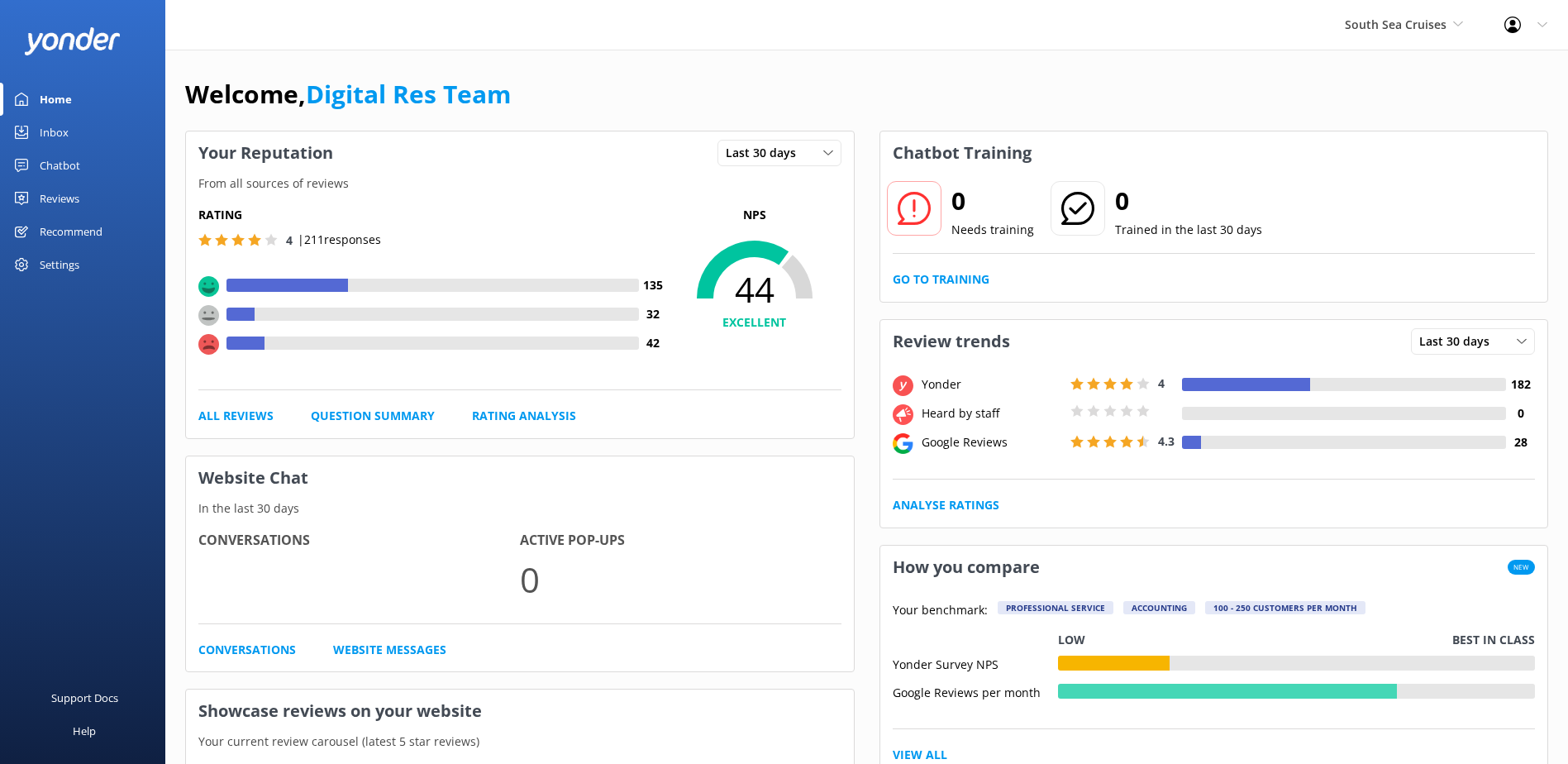
click at [49, 123] on div "Inbox" at bounding box center [54, 132] width 29 height 33
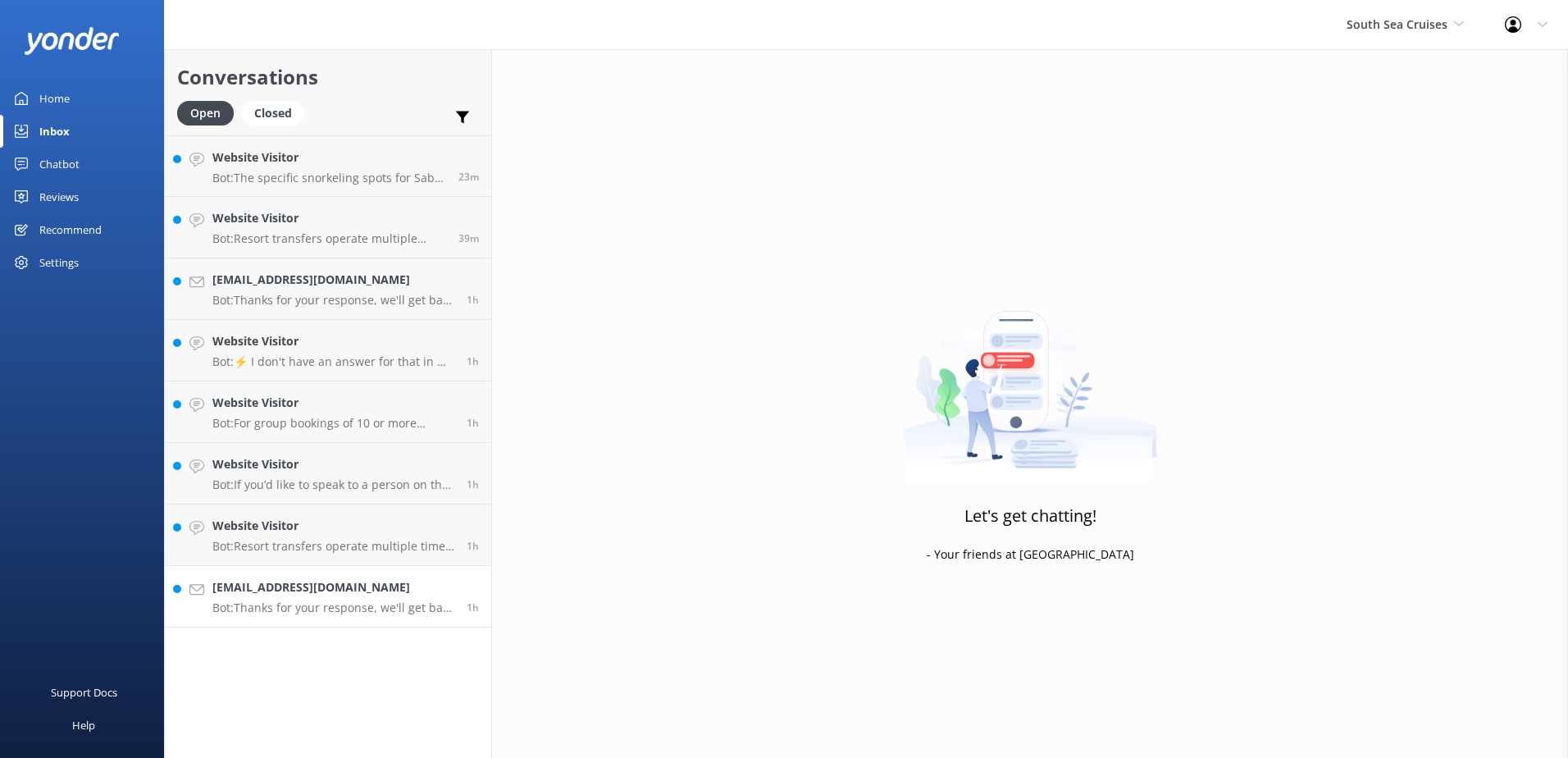
click at [449, 583] on h4 "lizjmurray@gmail.com" at bounding box center [334, 586] width 242 height 18
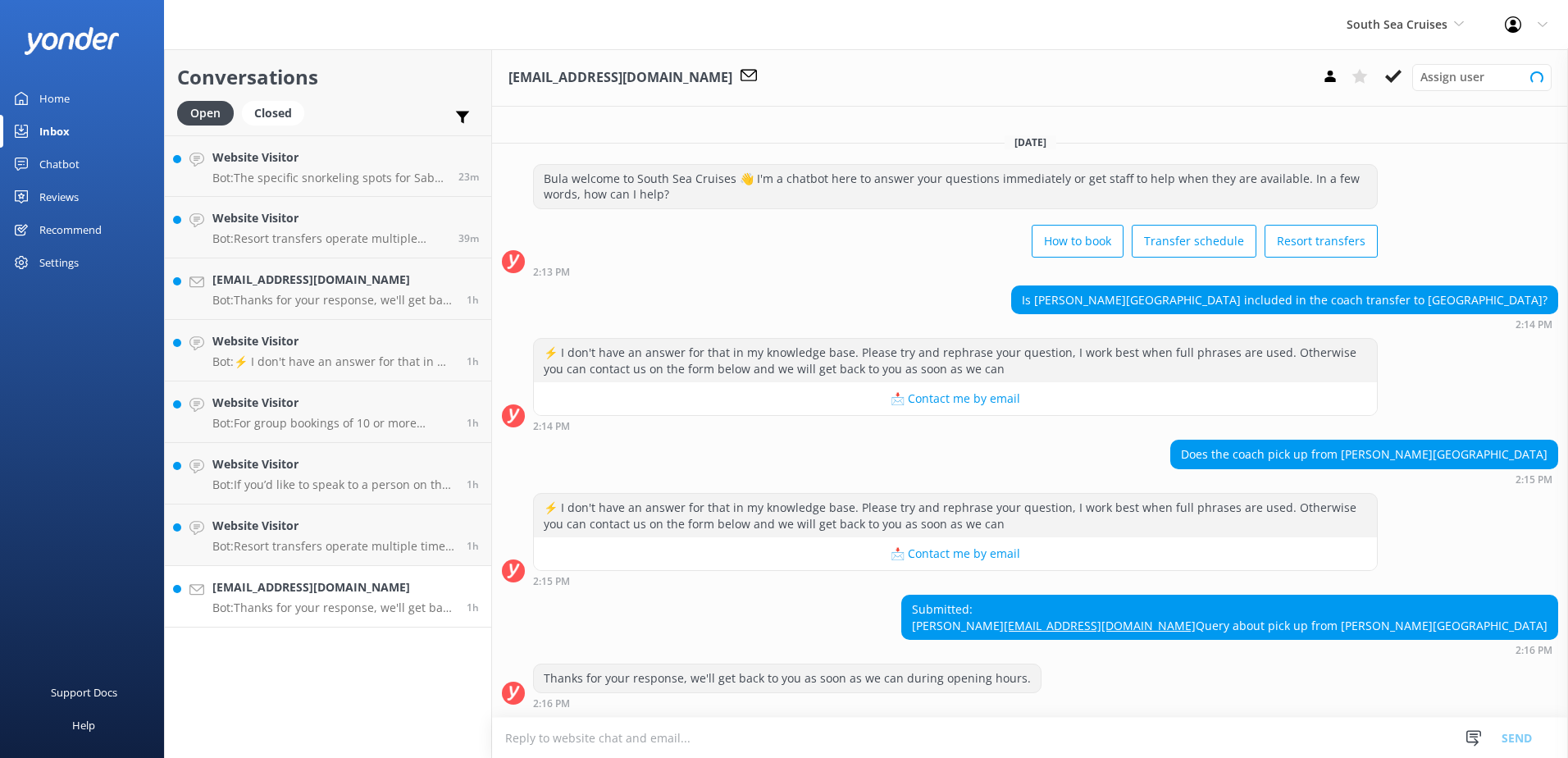
scroll to position [18, 0]
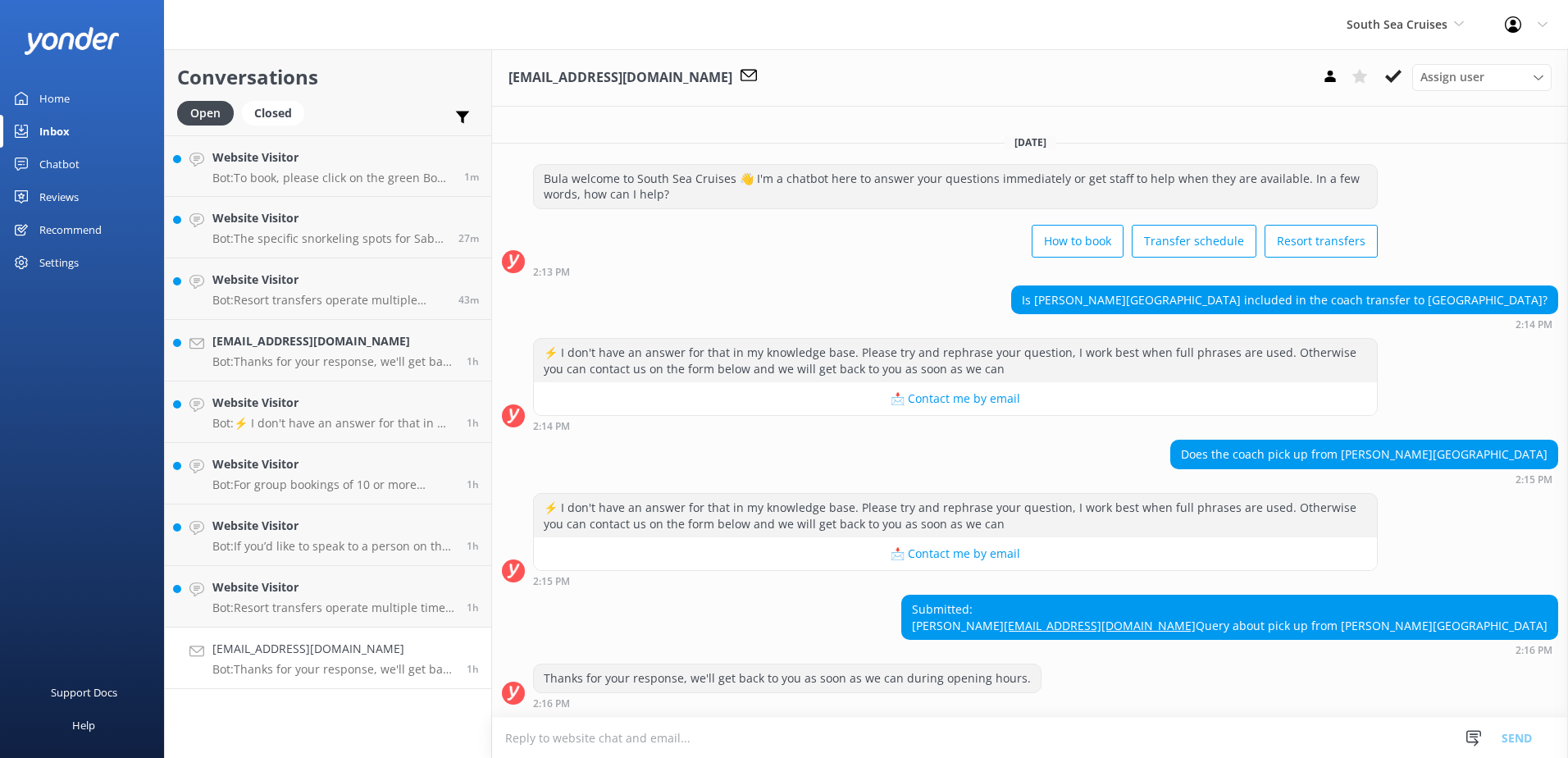
click at [559, 742] on textarea at bounding box center [1030, 737] width 1076 height 40
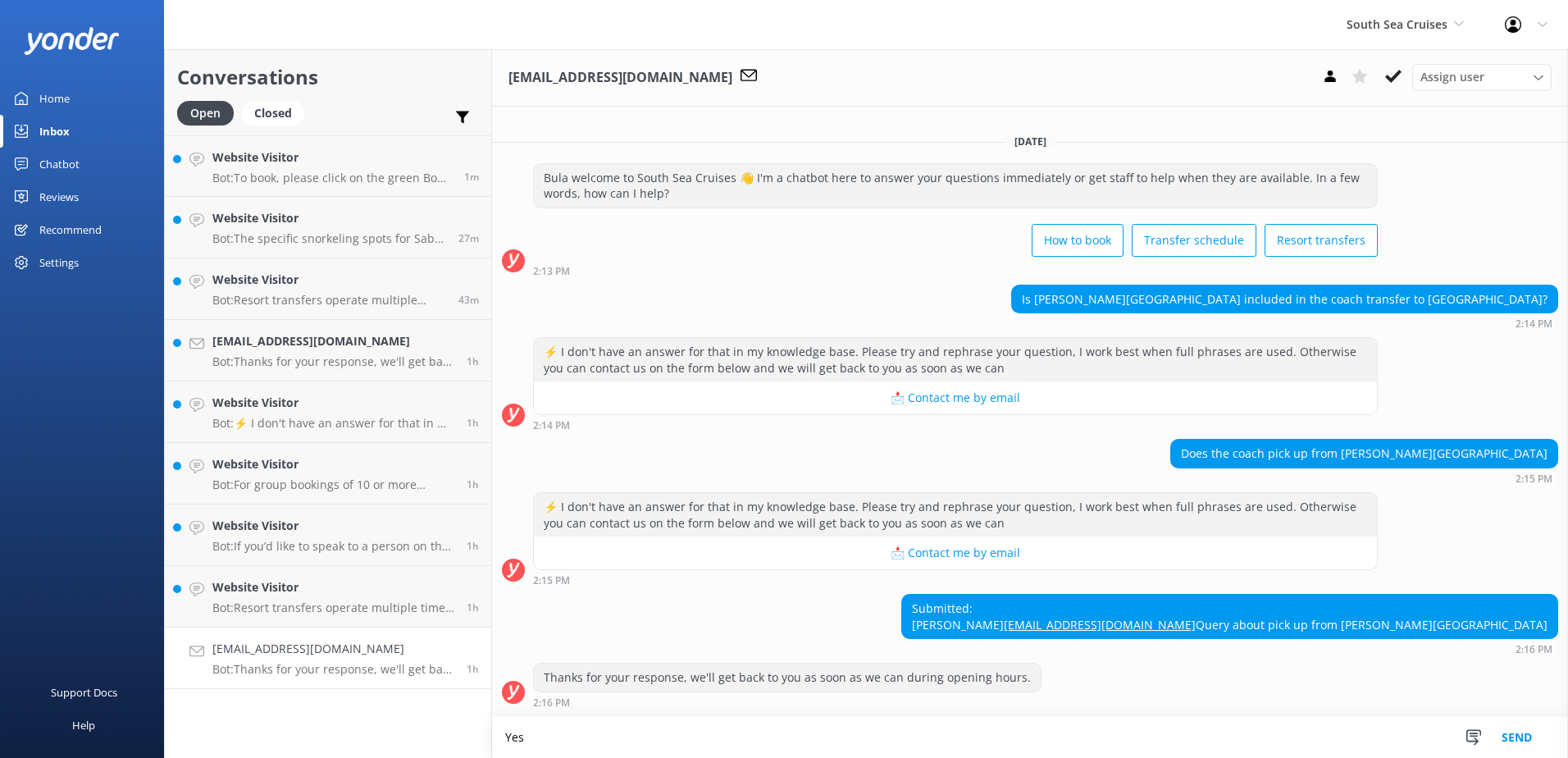
scroll to position [19, 0]
click at [985, 737] on textarea "Yes, we do. Should you wish to view our coach schedule, please visit the link p…" at bounding box center [1030, 737] width 1076 height 41
paste textarea "https://southseacruisesfiji.com/timetables/"
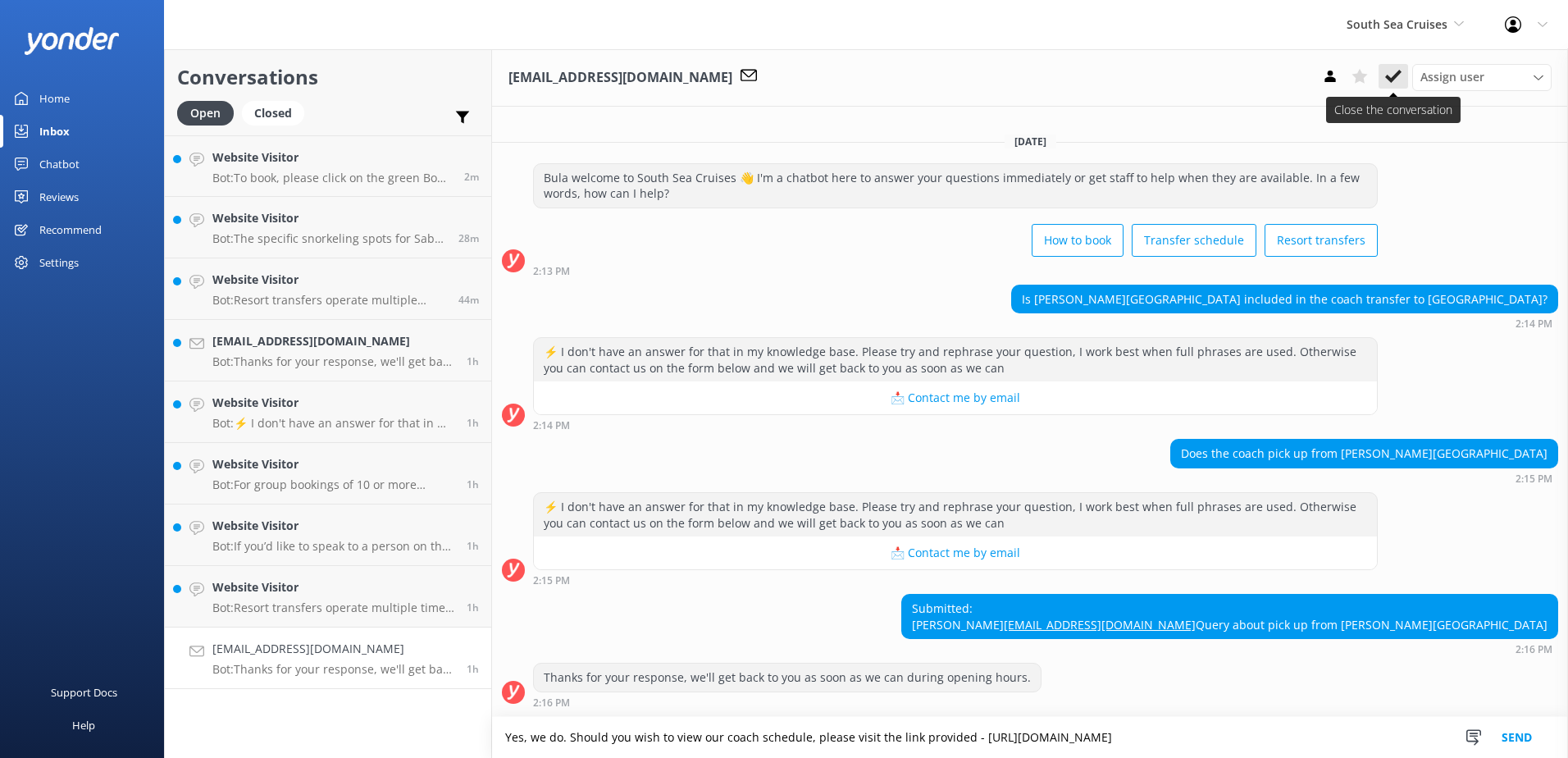
type textarea "Yes, we do. Should you wish to view our coach schedule, please visit the link p…"
click at [1390, 80] on use at bounding box center [1393, 76] width 16 height 13
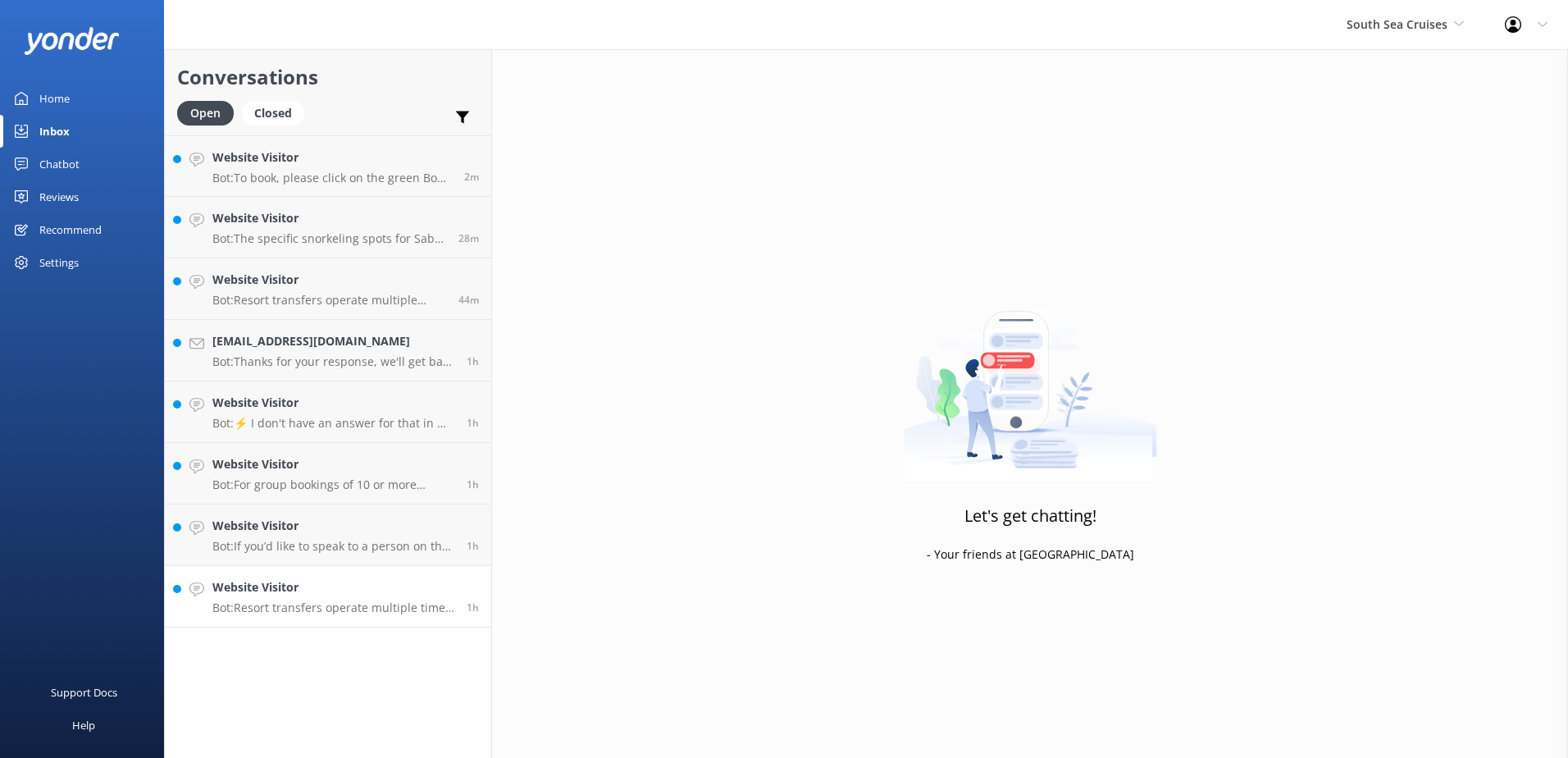
click at [413, 586] on h4 "Website Visitor" at bounding box center [334, 586] width 242 height 18
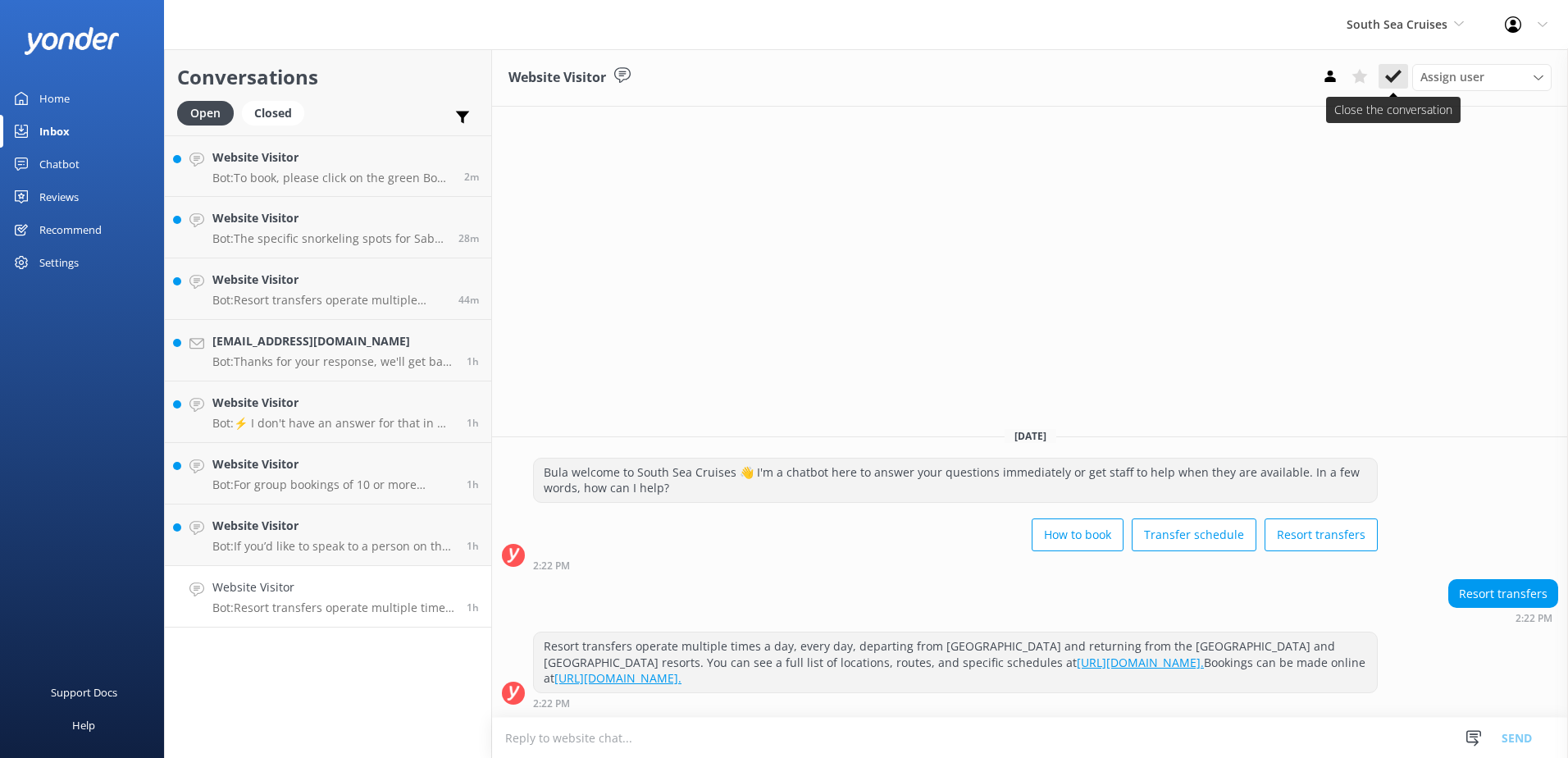
click at [1396, 72] on icon at bounding box center [1393, 75] width 16 height 16
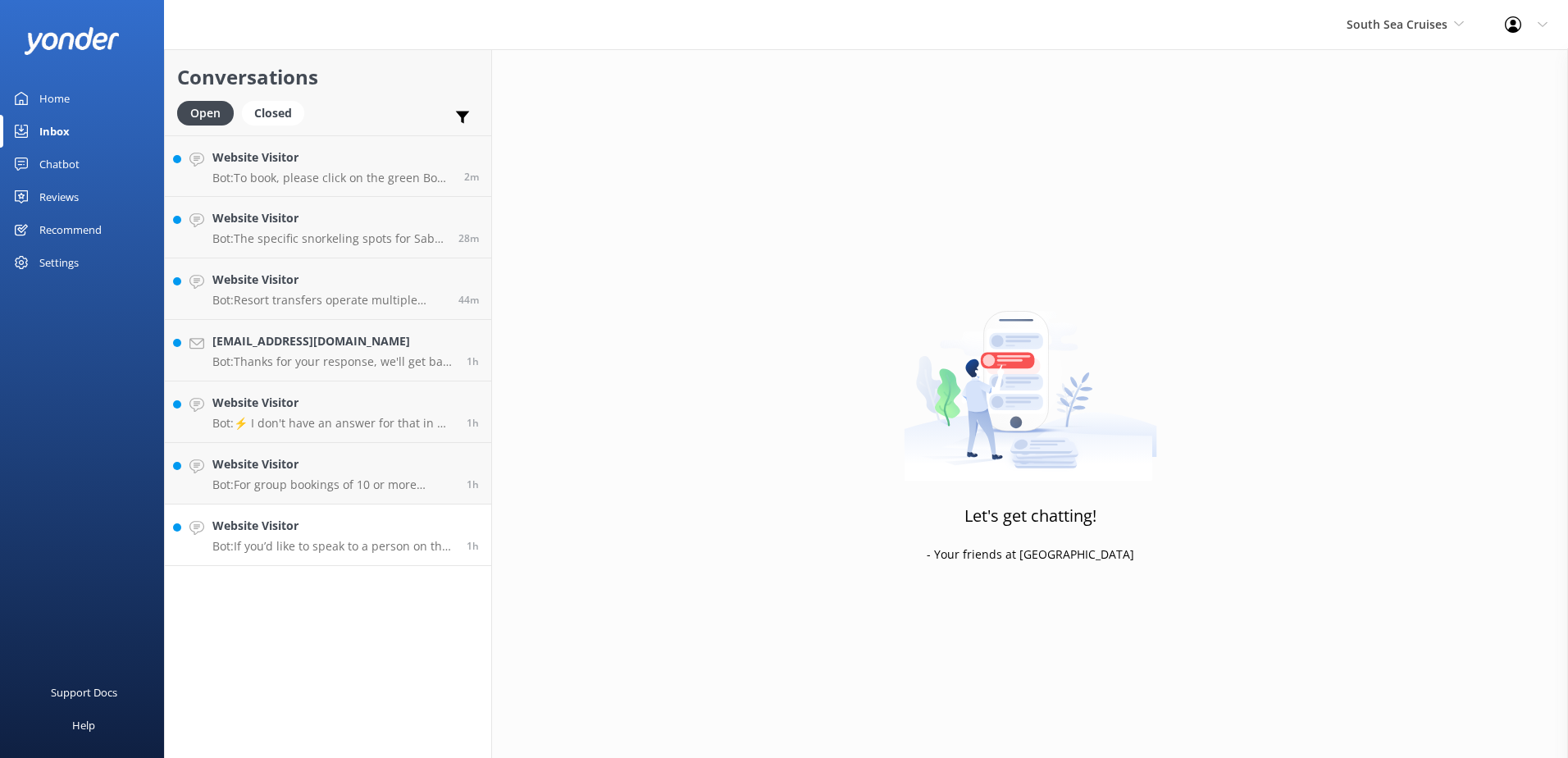
click at [441, 519] on h4 "Website Visitor" at bounding box center [334, 525] width 242 height 18
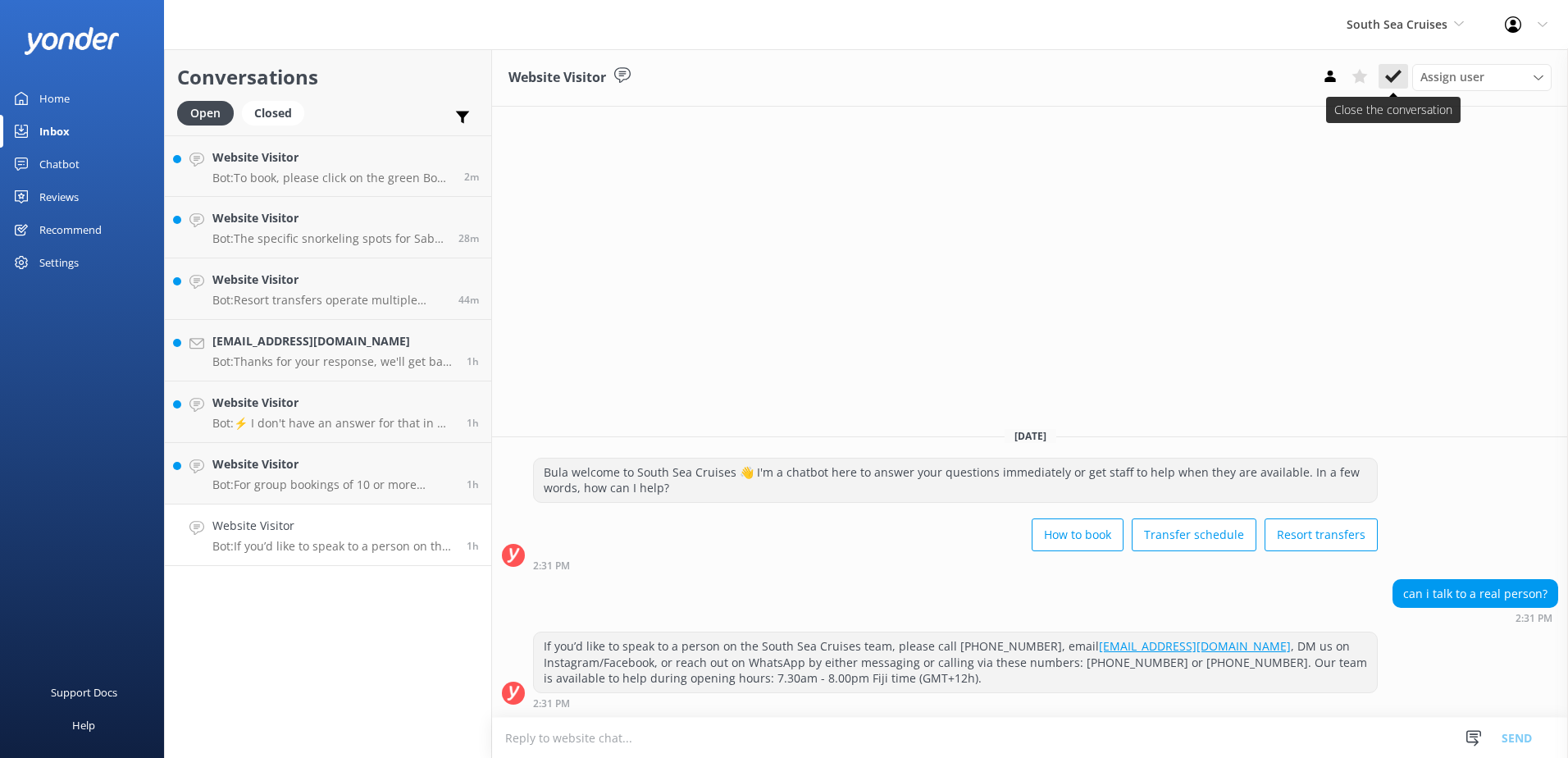
click at [1392, 75] on icon at bounding box center [1393, 75] width 16 height 16
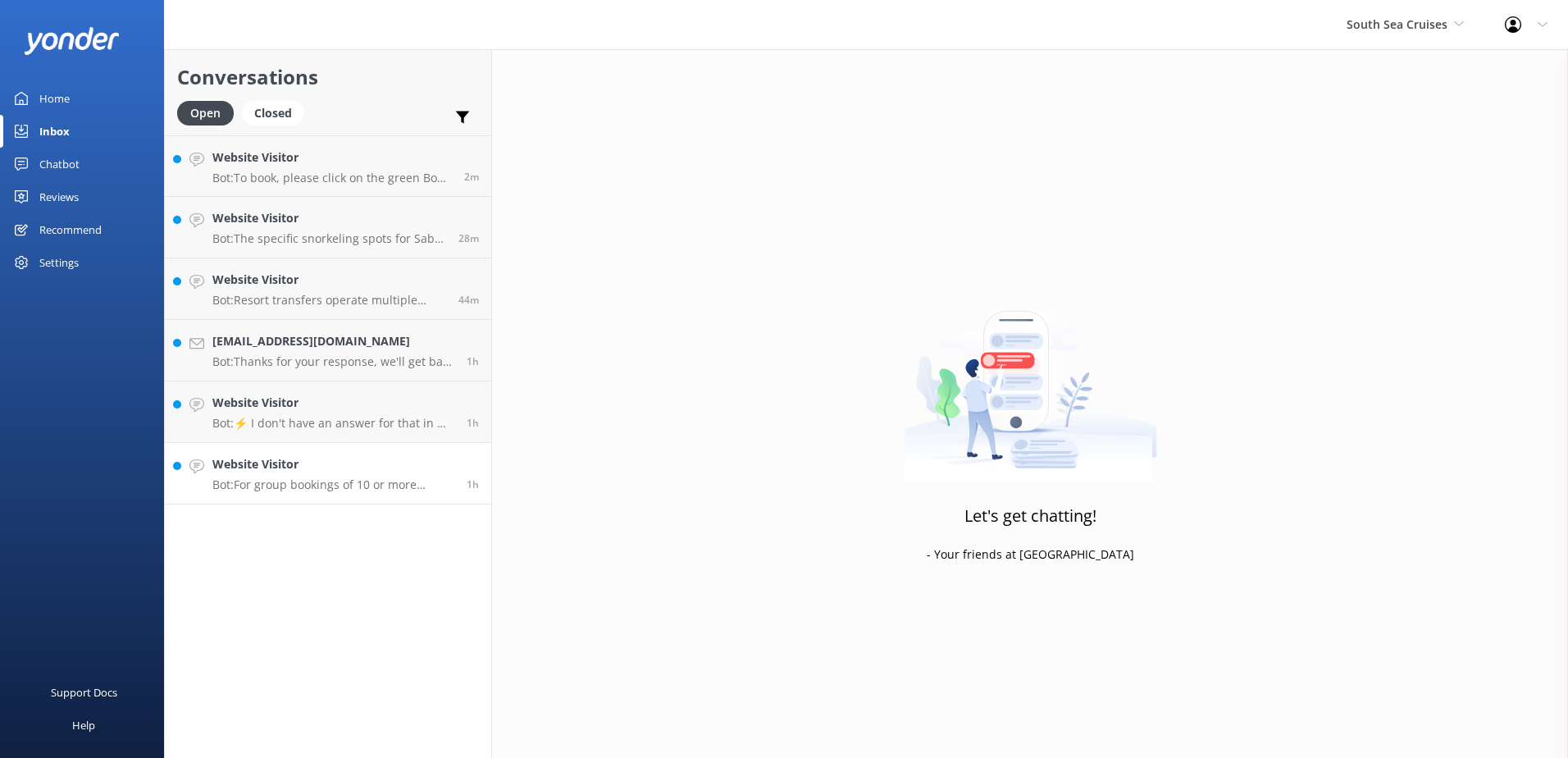
click at [398, 462] on h4 "Website Visitor" at bounding box center [334, 464] width 242 height 18
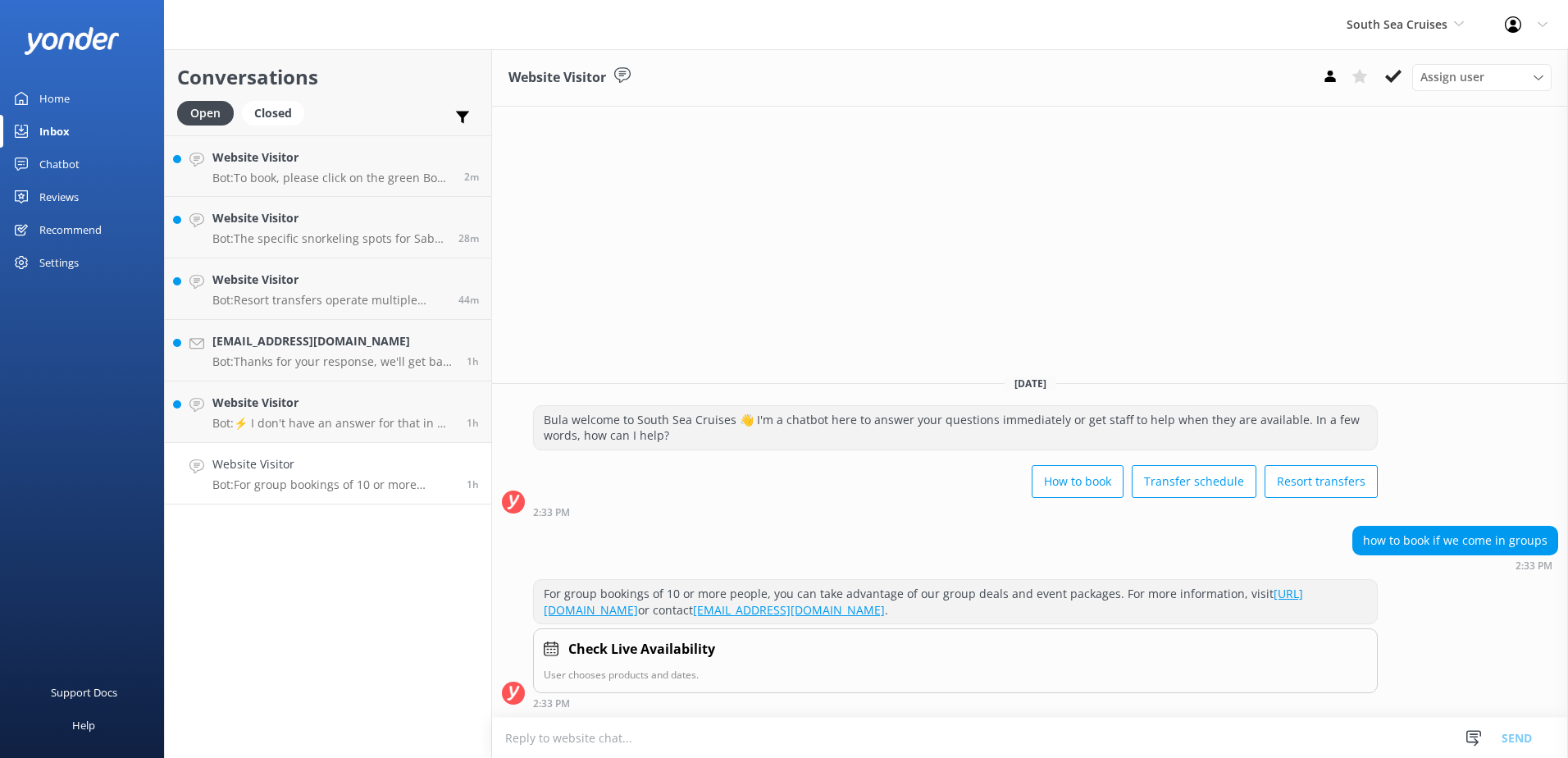
click at [1389, 77] on use at bounding box center [1393, 76] width 16 height 13
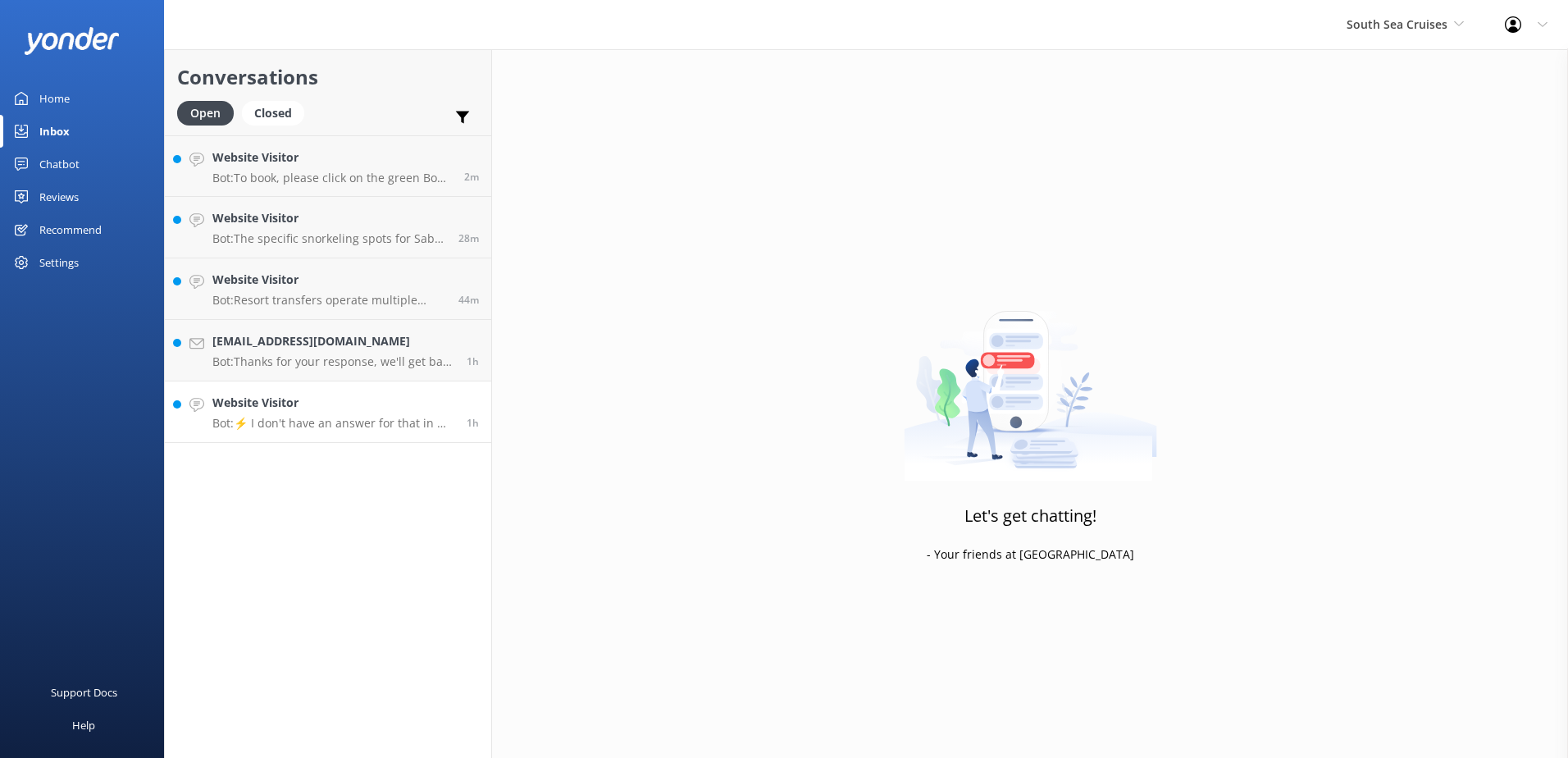
click at [352, 404] on h4 "Website Visitor" at bounding box center [334, 402] width 242 height 18
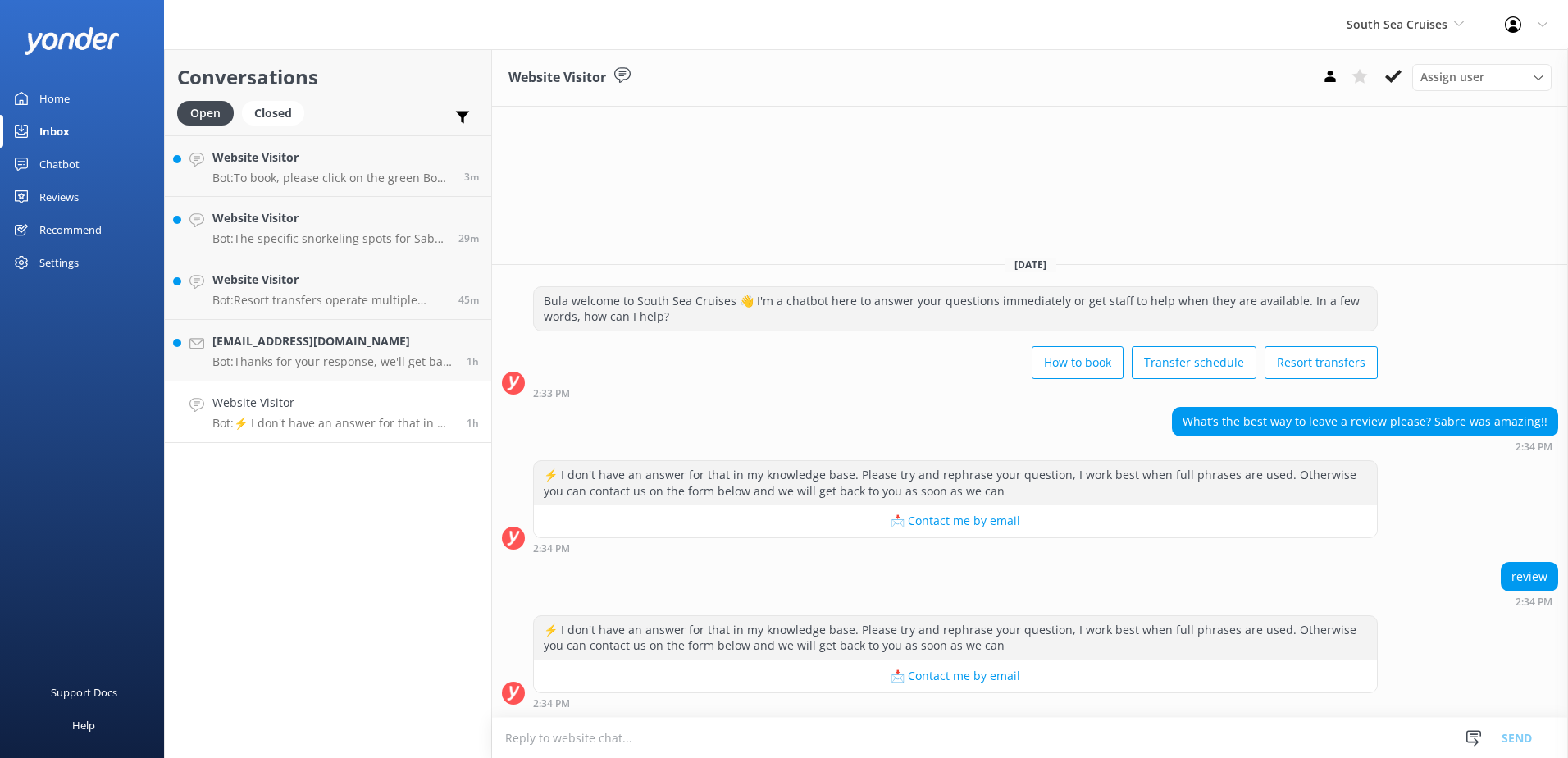
click at [597, 748] on textarea at bounding box center [1030, 737] width 1076 height 40
paste textarea "customerservices@ssc.com.fj"
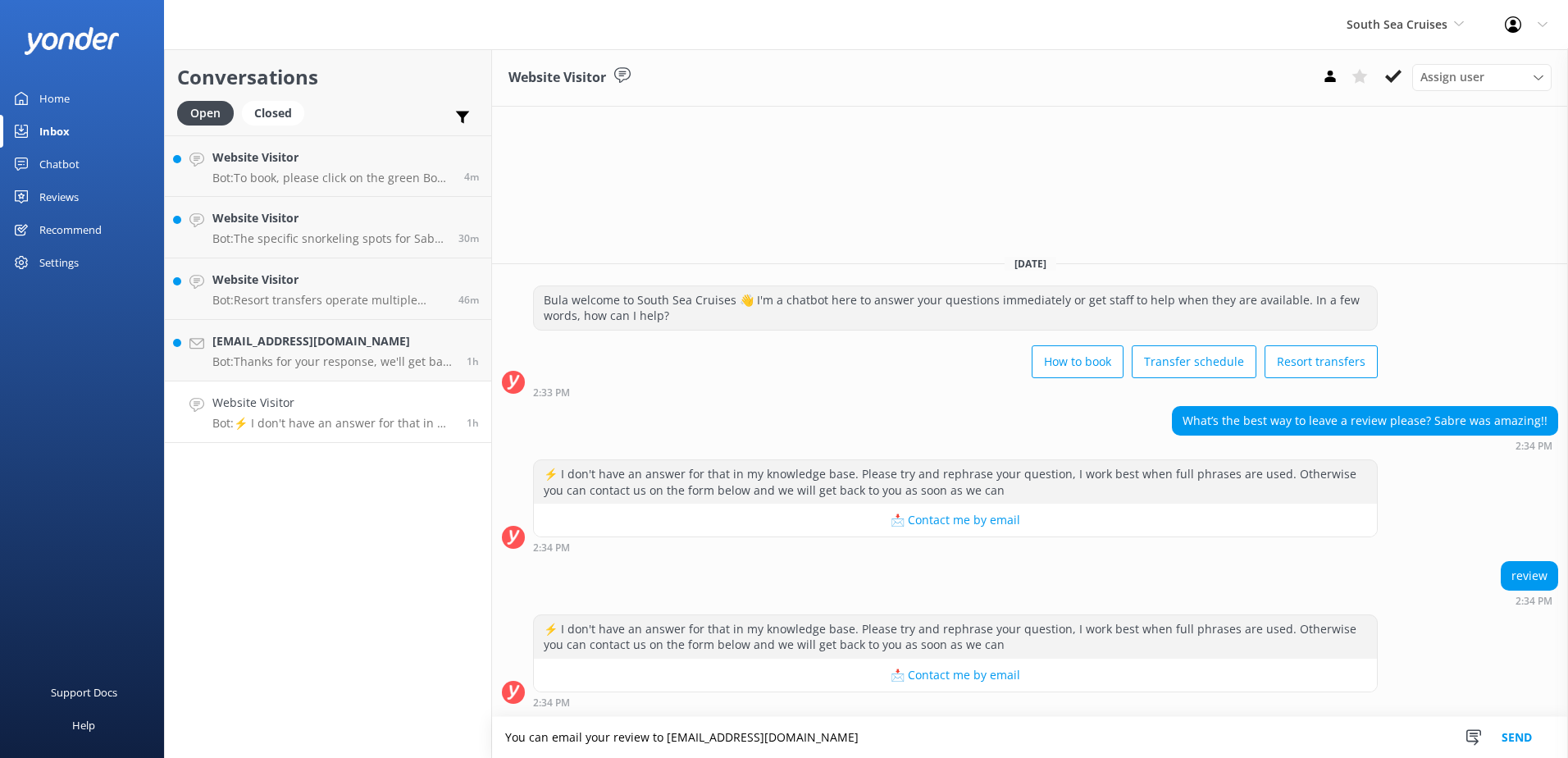
scroll to position [3, 0]
type textarea "You can email your review to customerservices@ssc.com.fj"
click at [1510, 732] on button "Send" at bounding box center [1516, 737] width 61 height 41
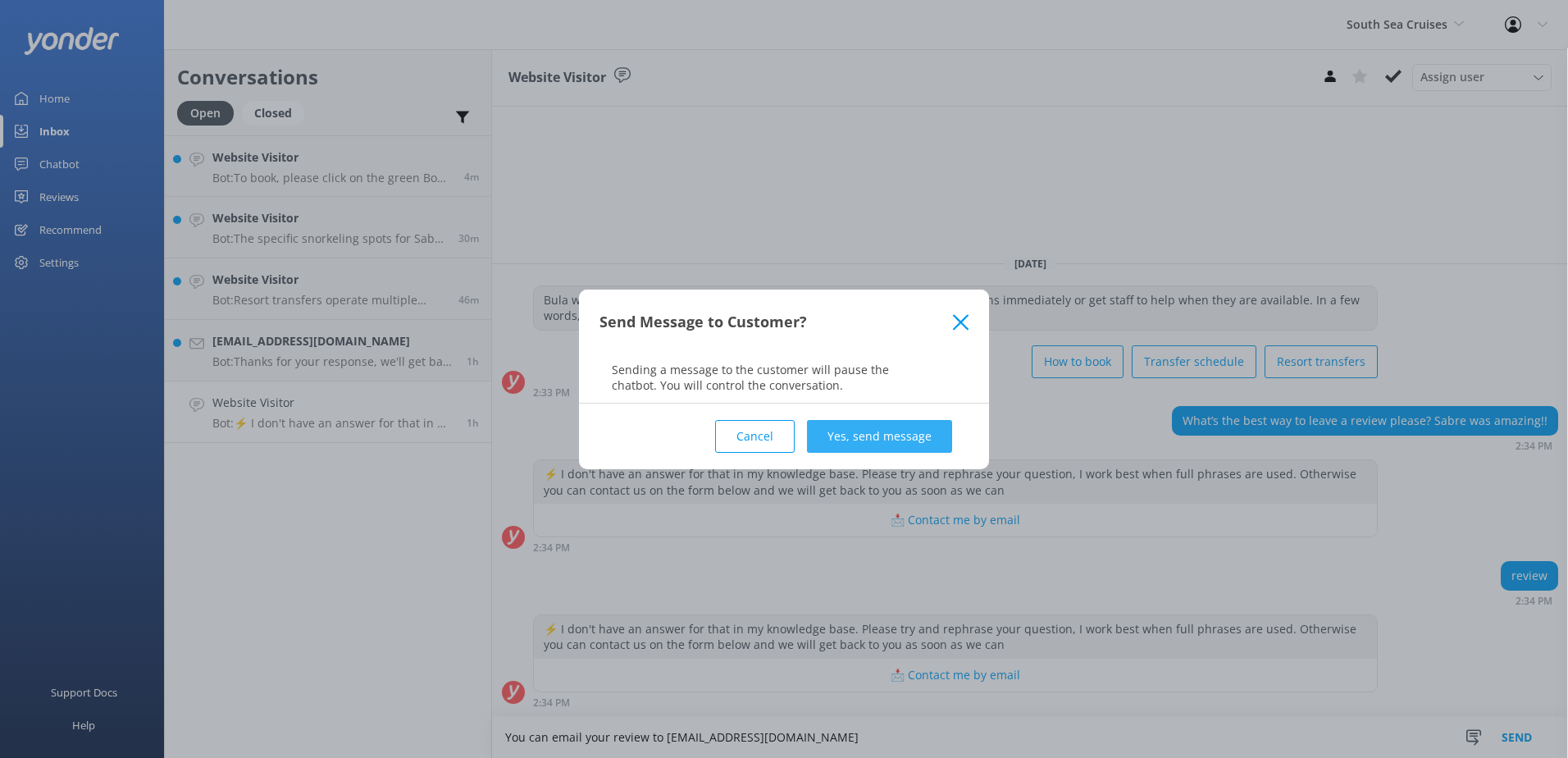
click at [842, 433] on button "Yes, send message" at bounding box center [879, 436] width 146 height 33
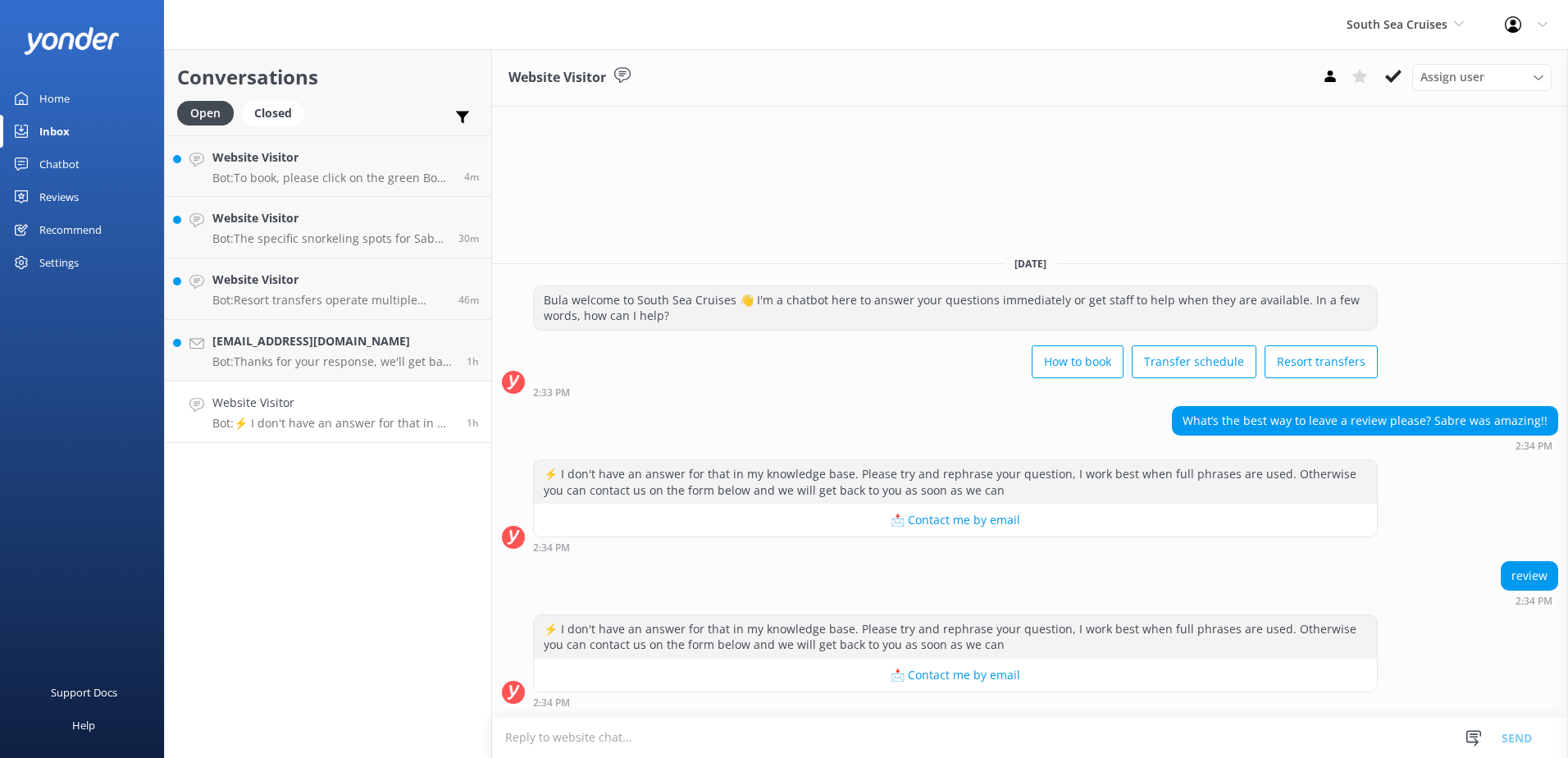
scroll to position [1, 0]
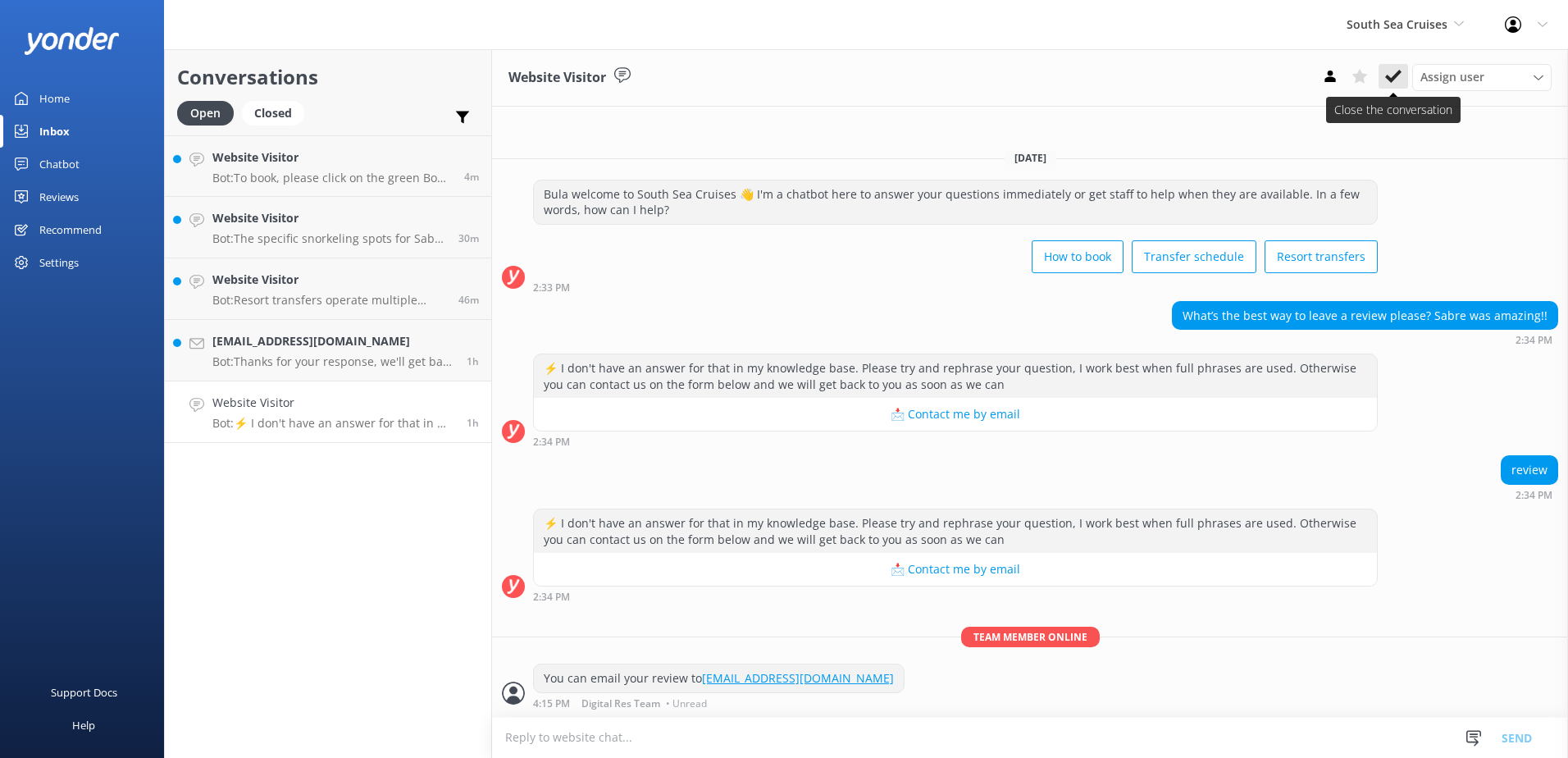
click at [1392, 81] on use at bounding box center [1393, 76] width 16 height 13
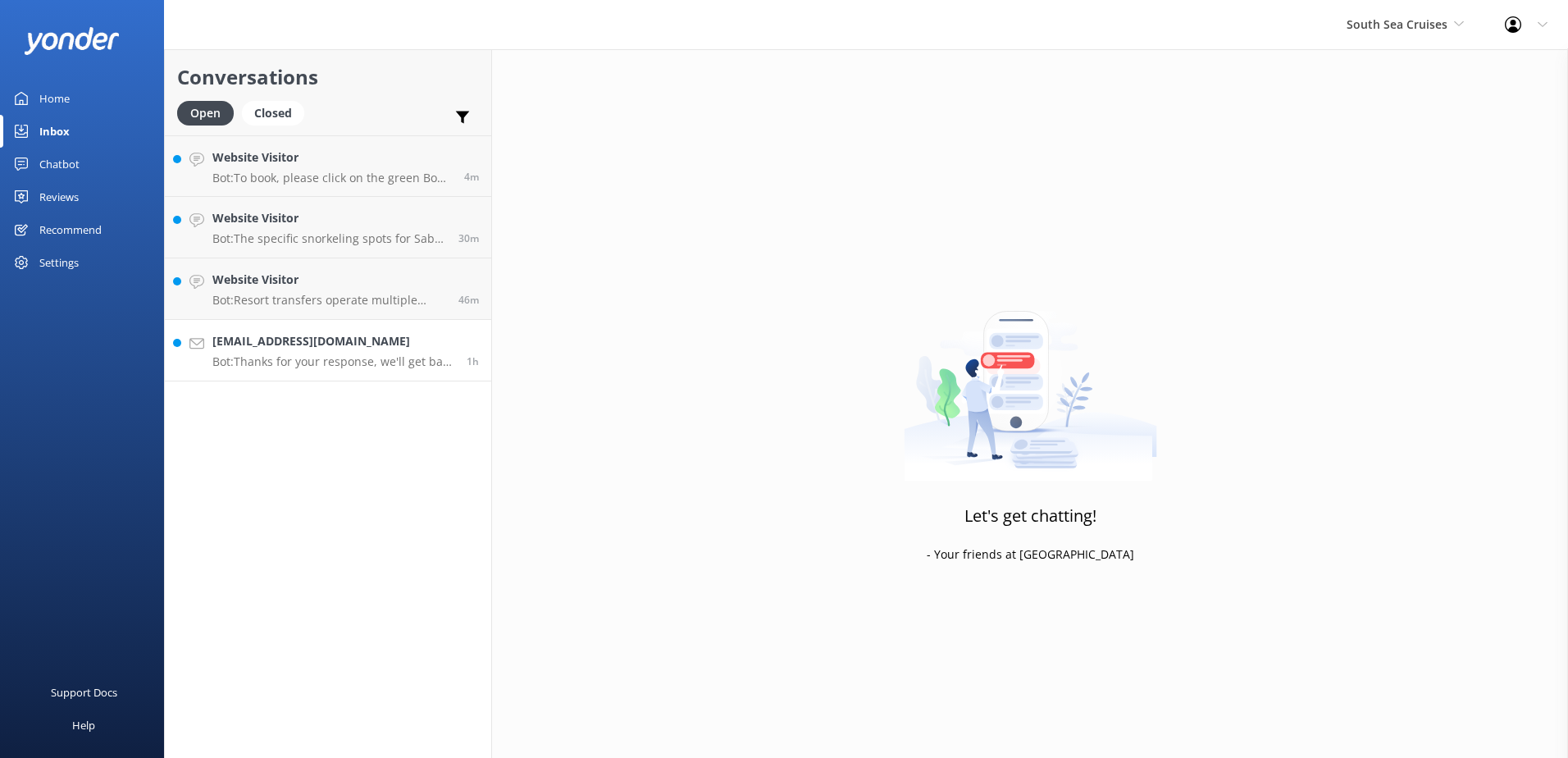
click at [389, 336] on h4 "mdames@bigpond.net.au" at bounding box center [334, 341] width 242 height 18
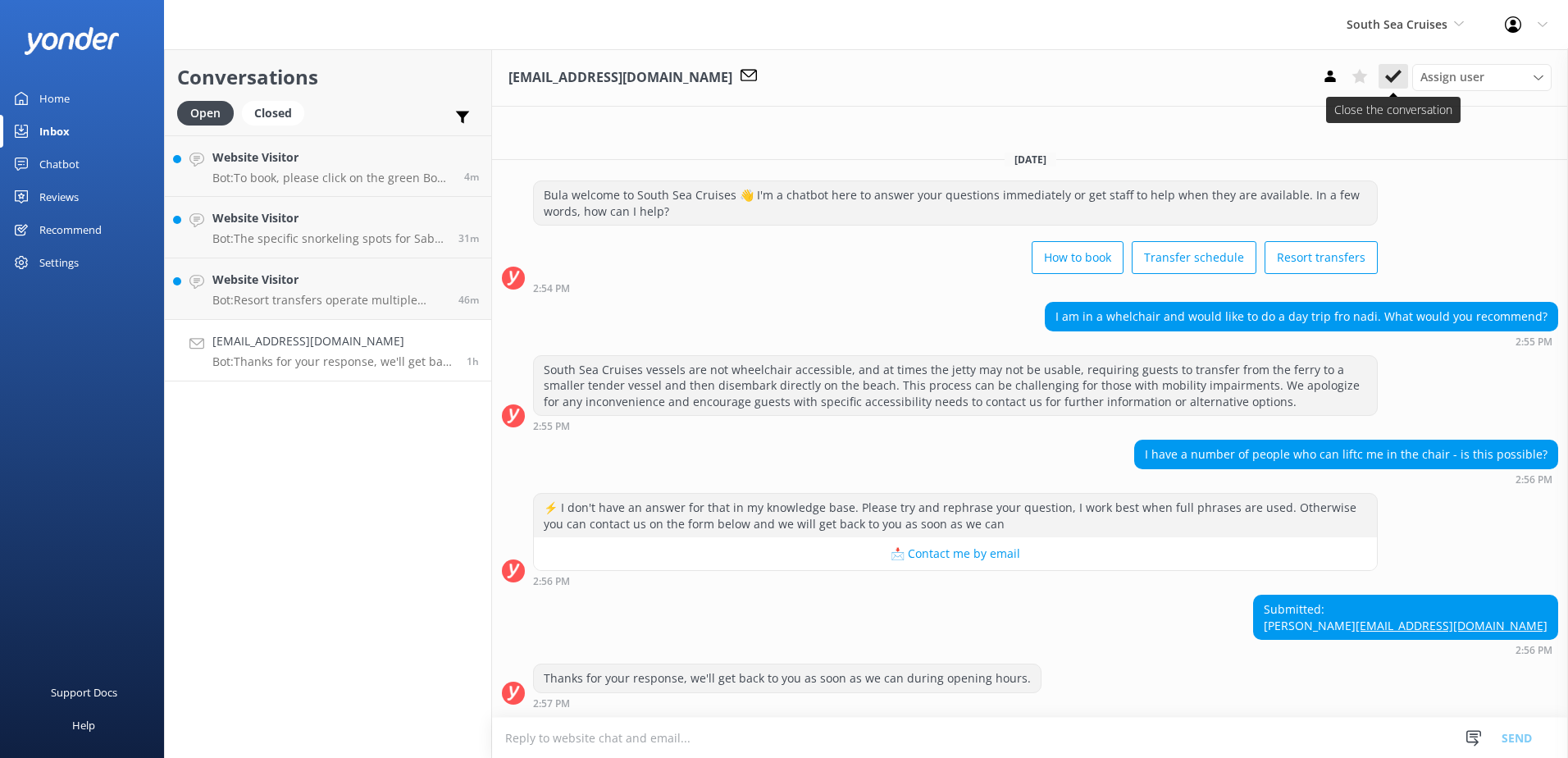
click at [1391, 81] on use at bounding box center [1393, 76] width 16 height 13
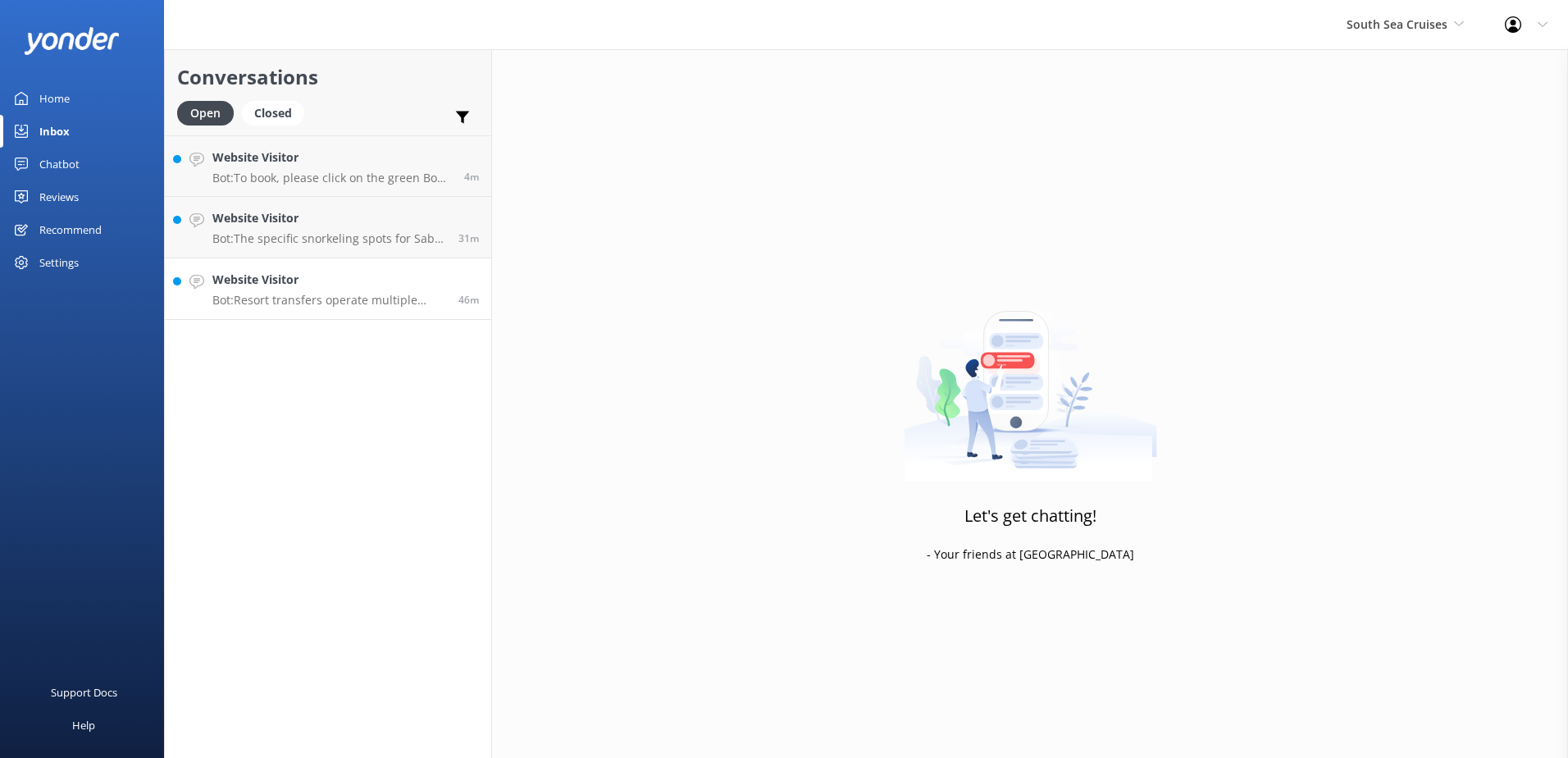
click at [381, 279] on h4 "Website Visitor" at bounding box center [329, 279] width 234 height 18
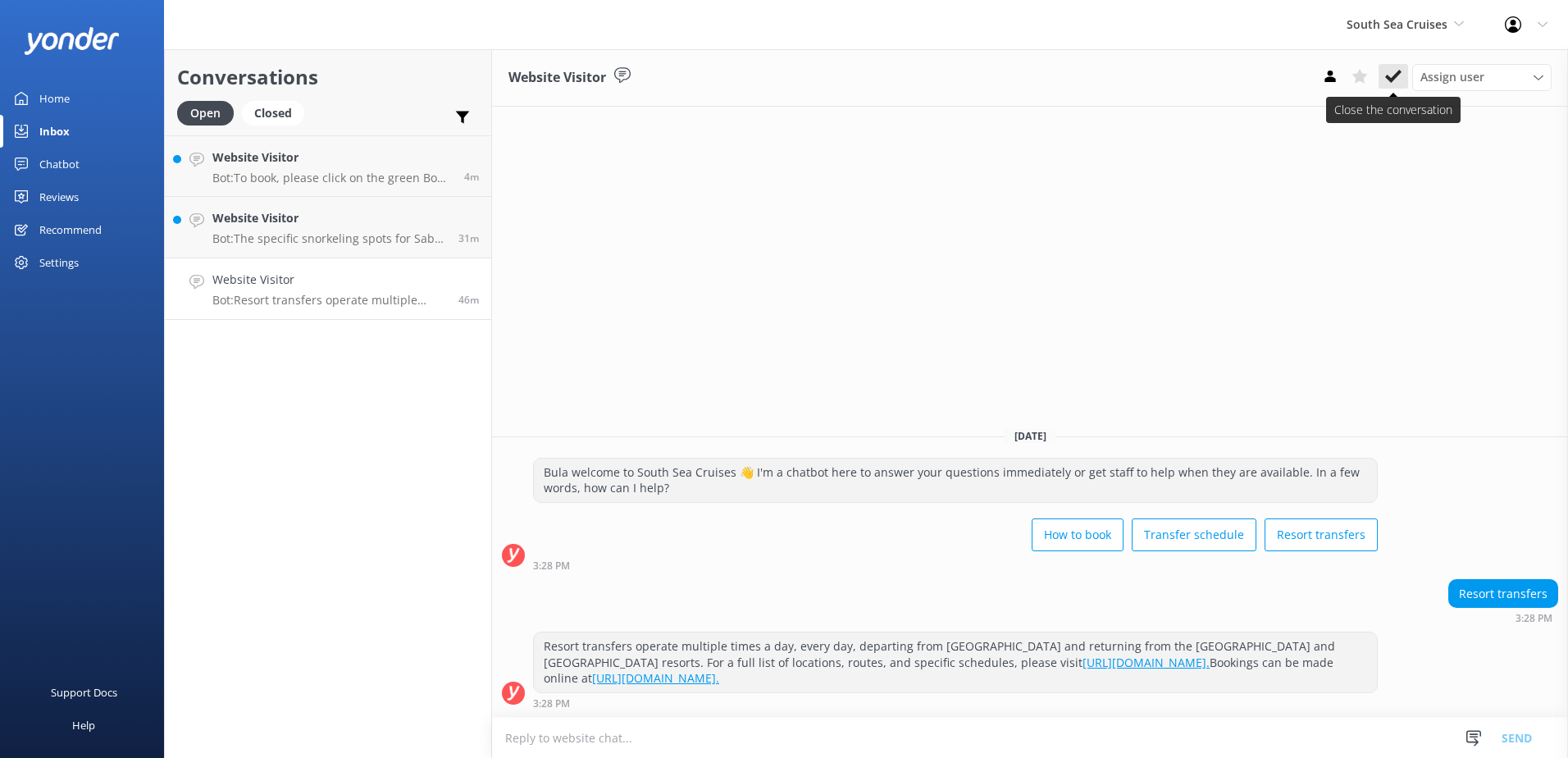
click at [1393, 74] on icon at bounding box center [1393, 75] width 16 height 16
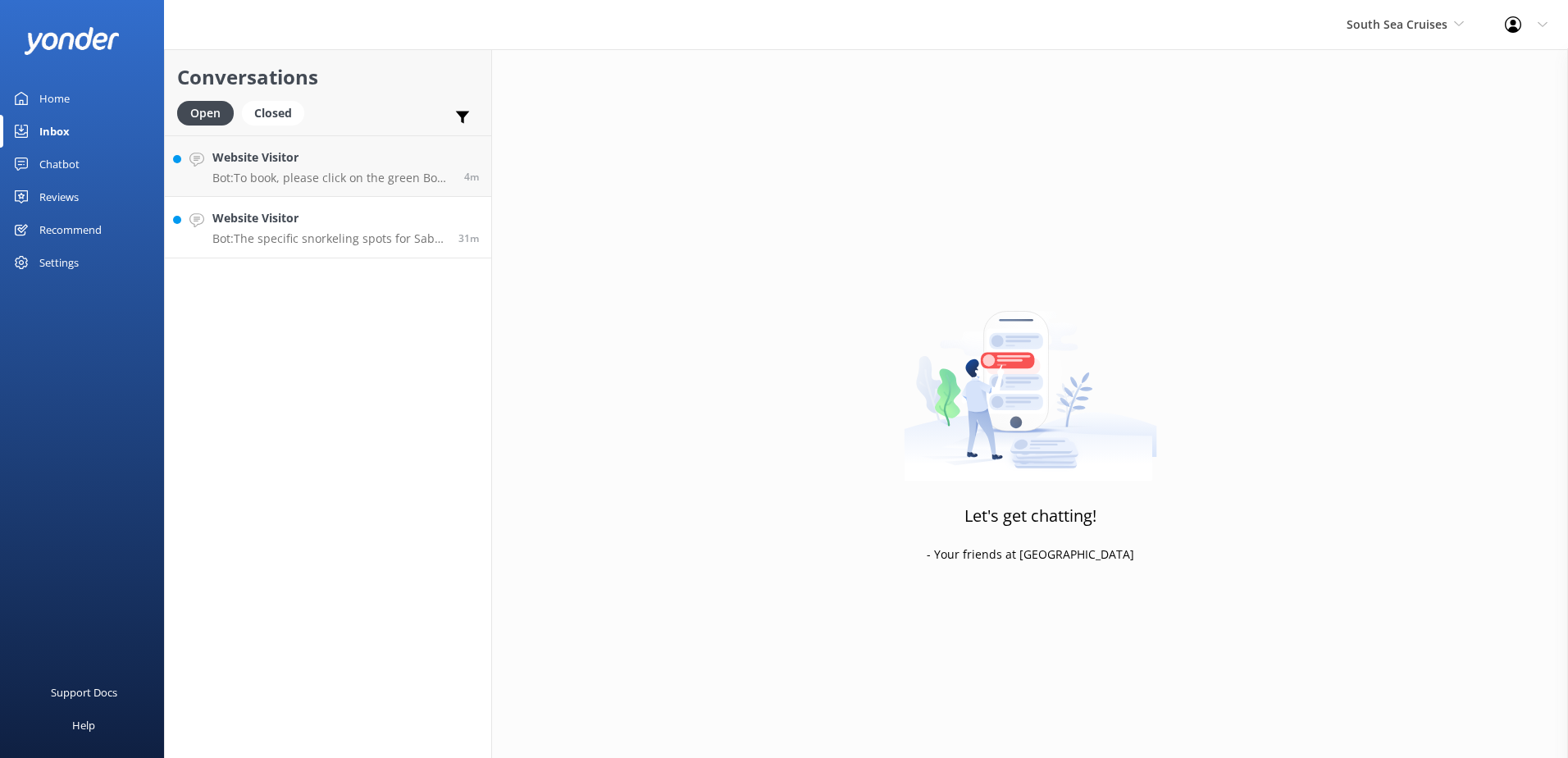
click at [394, 213] on h4 "Website Visitor" at bounding box center [329, 218] width 234 height 18
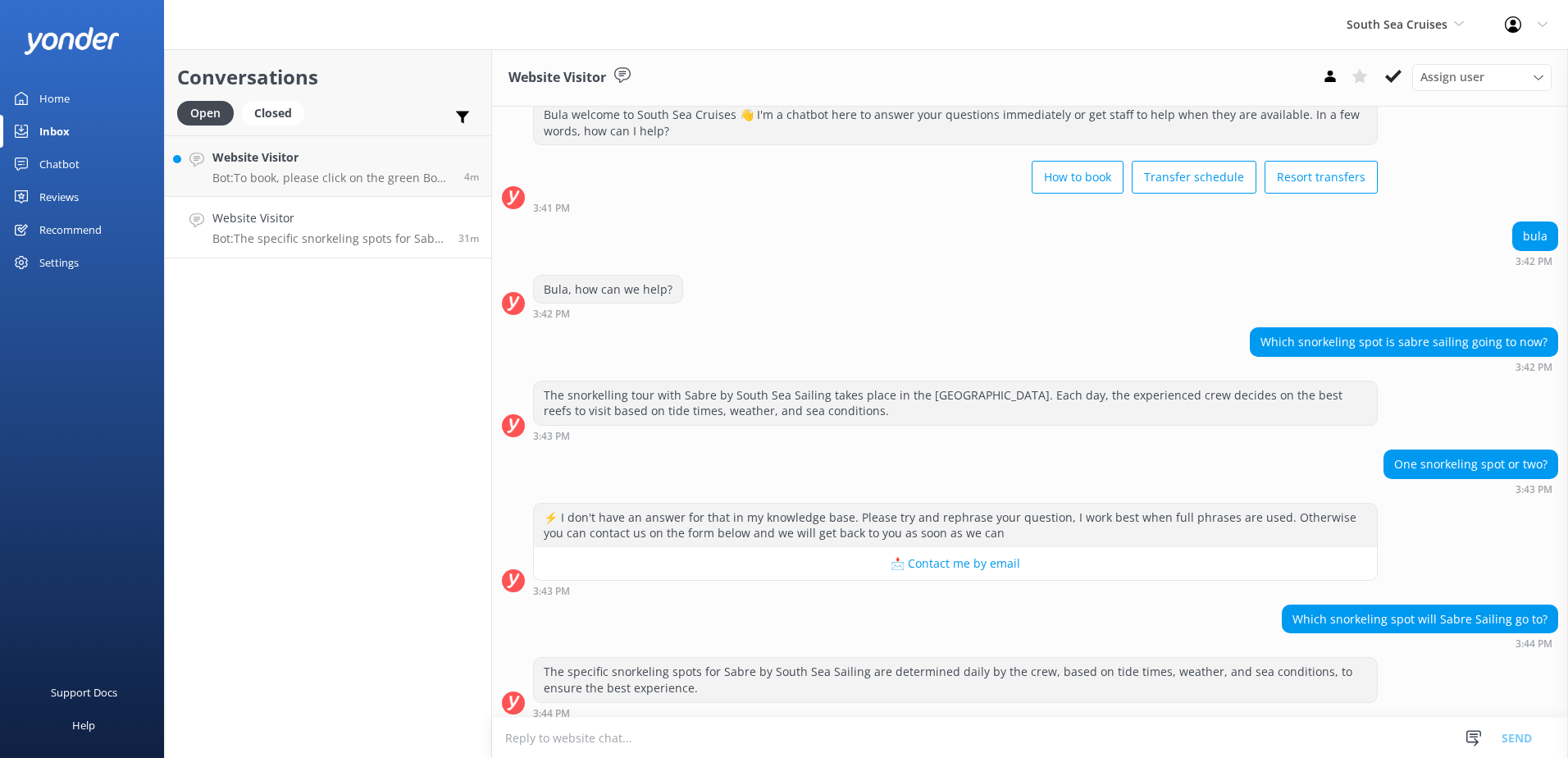
scroll to position [836, 0]
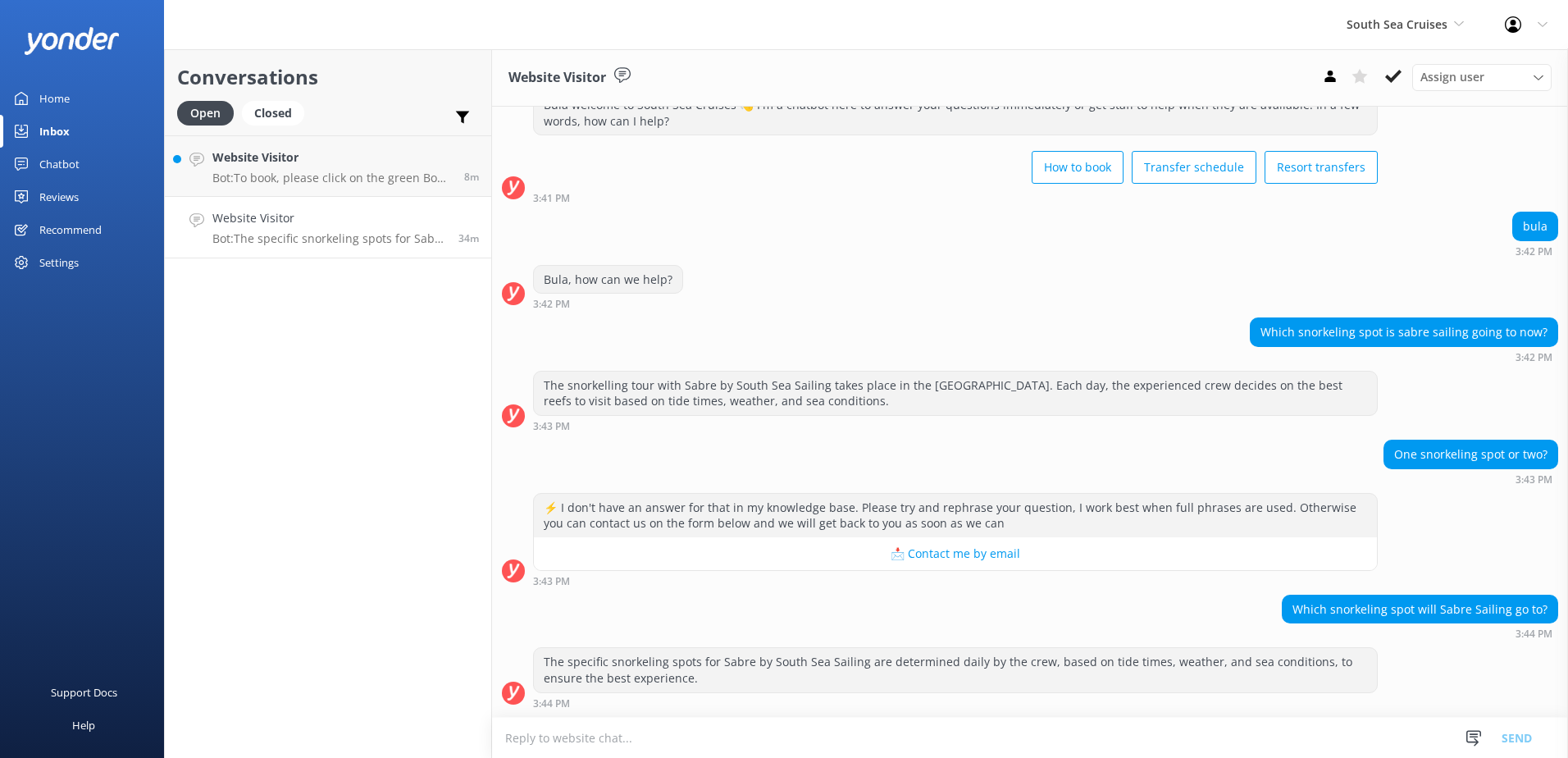
click at [684, 740] on textarea at bounding box center [1030, 737] width 1076 height 40
type textarea "t"
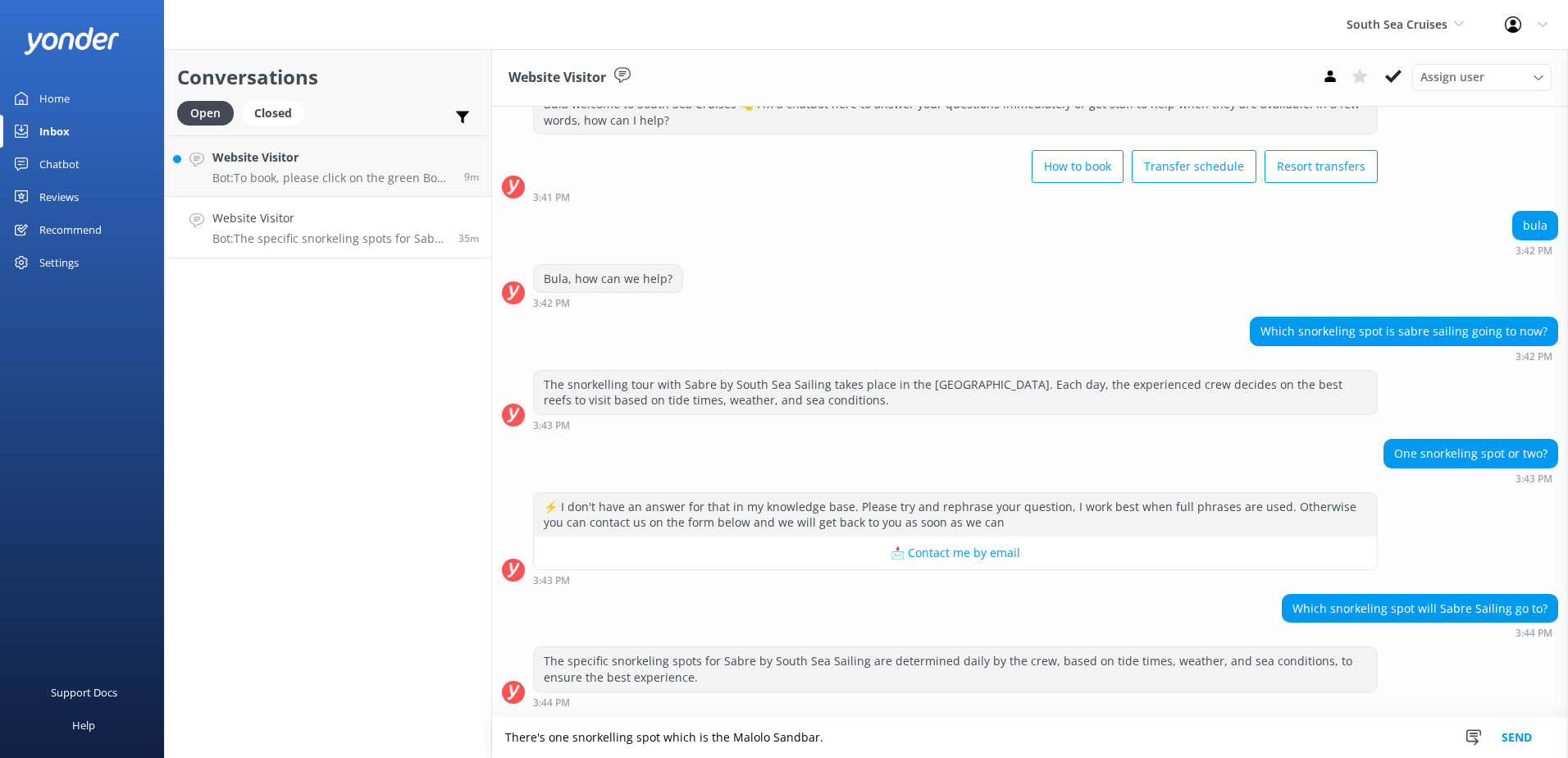
paste textarea "https://www.southseasailingfiji.com/day-trip"
drag, startPoint x: 815, startPoint y: 736, endPoint x: 828, endPoint y: 737, distance: 13.0
click at [818, 736] on textarea "There's one snorkelling spot which is the Malolo Sandbar. https://www.southseas…" at bounding box center [1030, 737] width 1076 height 41
click at [1384, 732] on textarea "There's one snorkelling spot which is the Malolo Sandbar. For more information,…" at bounding box center [1030, 737] width 1076 height 41
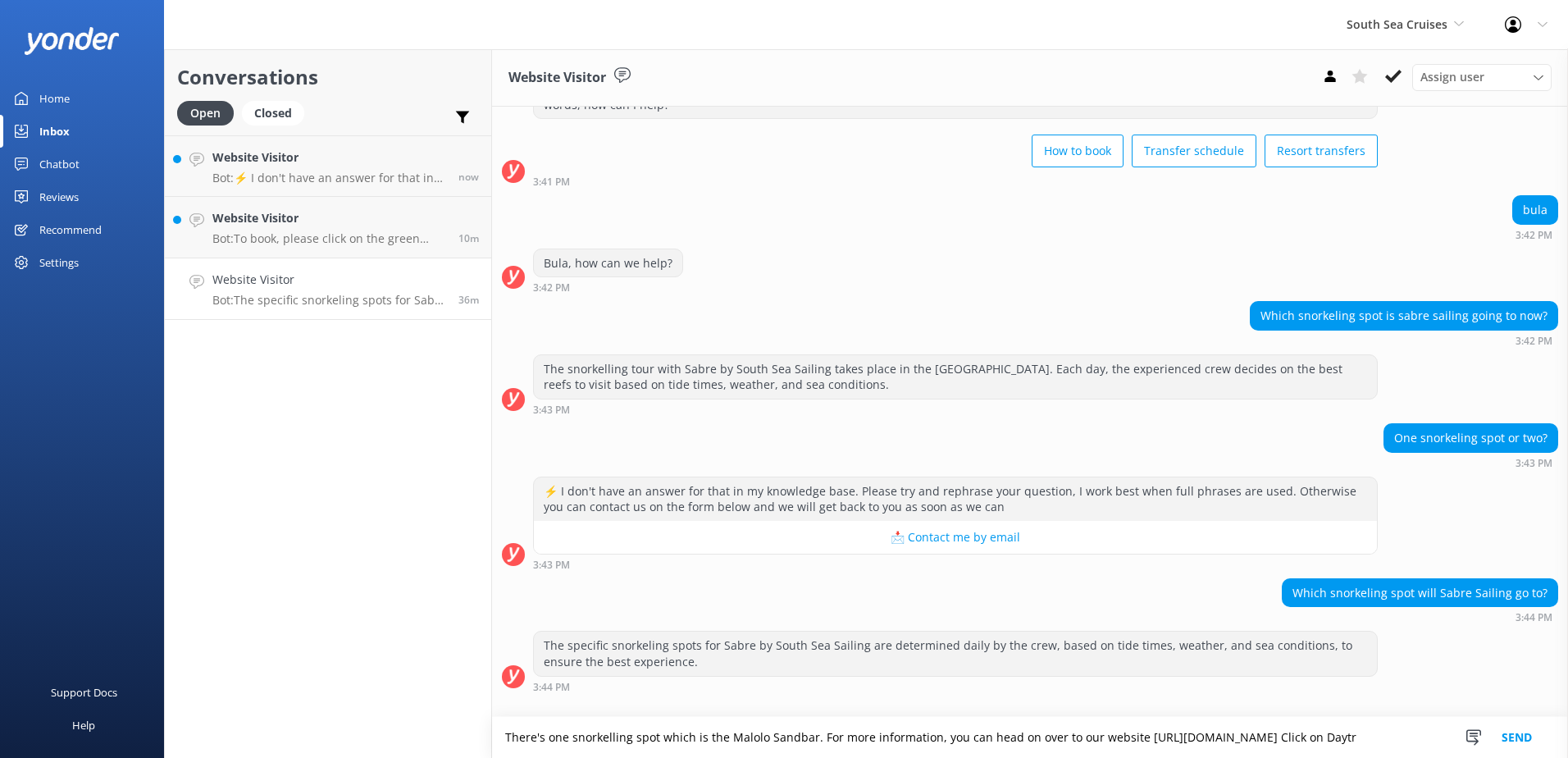
scroll to position [852, 0]
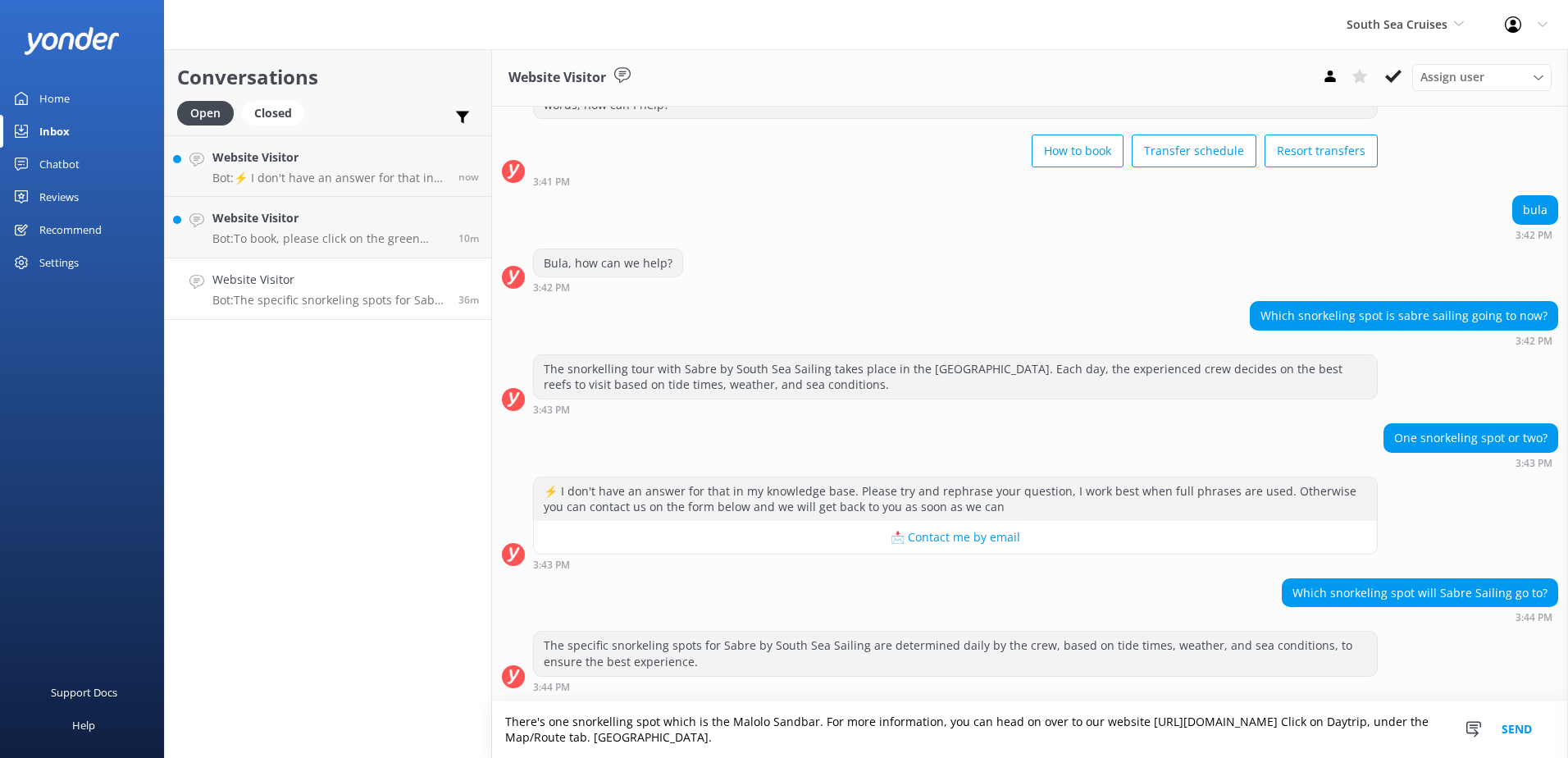
click at [549, 719] on textarea "There's one snorkelling spot which is the Malolo Sandbar. For more information,…" at bounding box center [1030, 729] width 1076 height 56
type textarea "There's only one snorkelling spot which is the Malolo Sandbar. For more informa…"
click at [1520, 726] on button "Send" at bounding box center [1516, 729] width 61 height 56
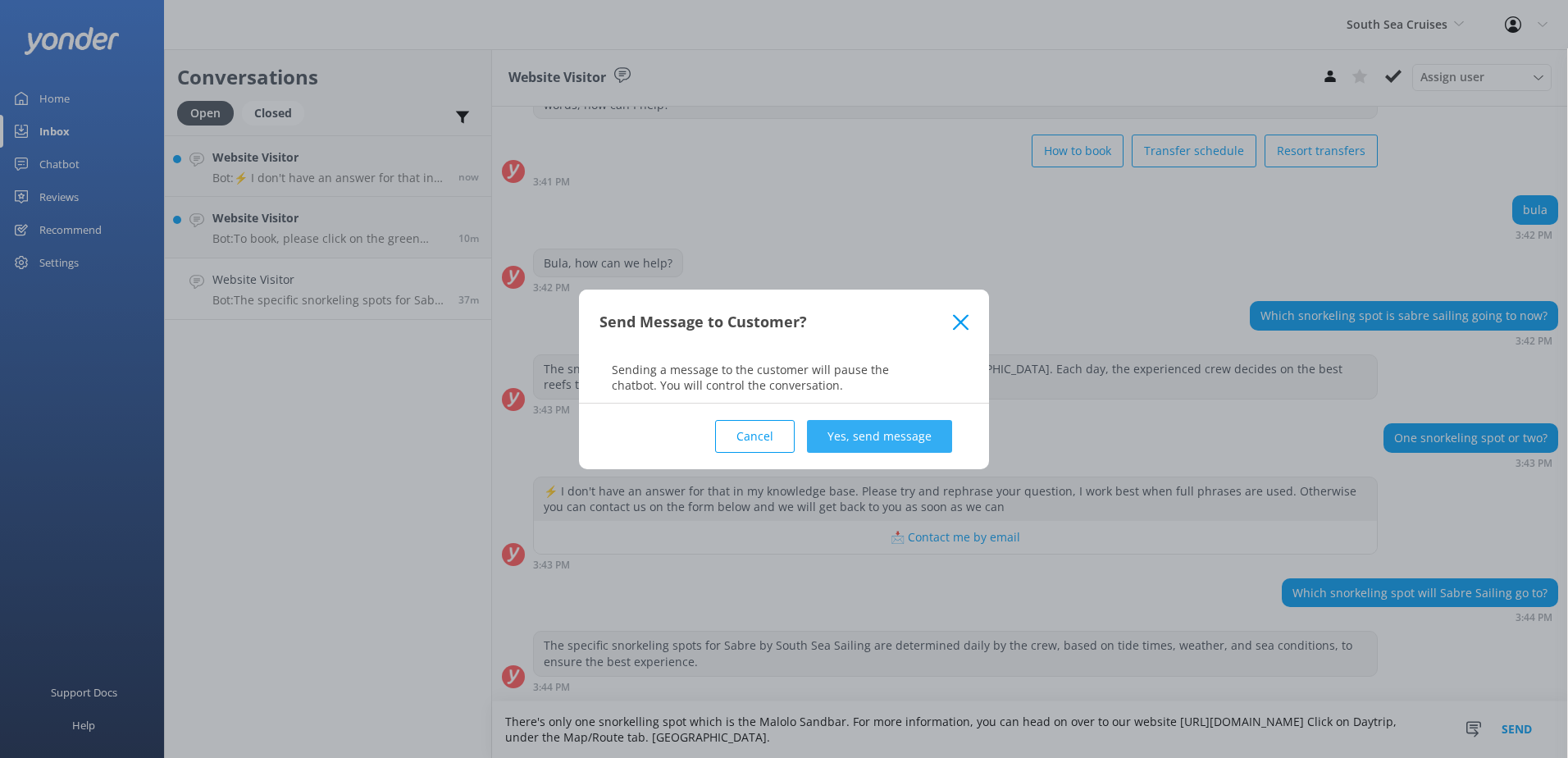
click at [839, 429] on button "Yes, send message" at bounding box center [879, 436] width 146 height 33
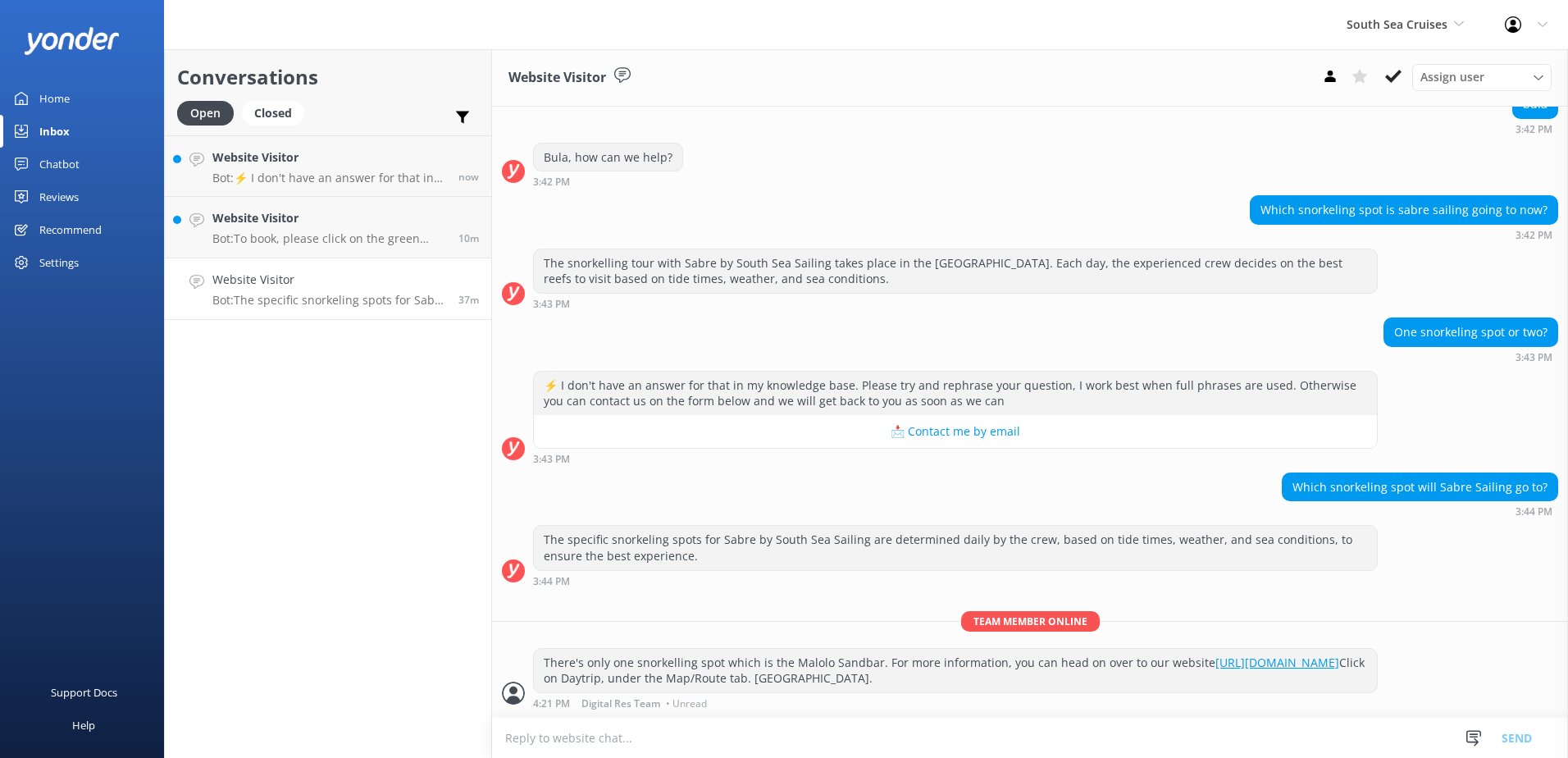
scroll to position [959, 0]
click at [1395, 76] on use at bounding box center [1393, 76] width 16 height 13
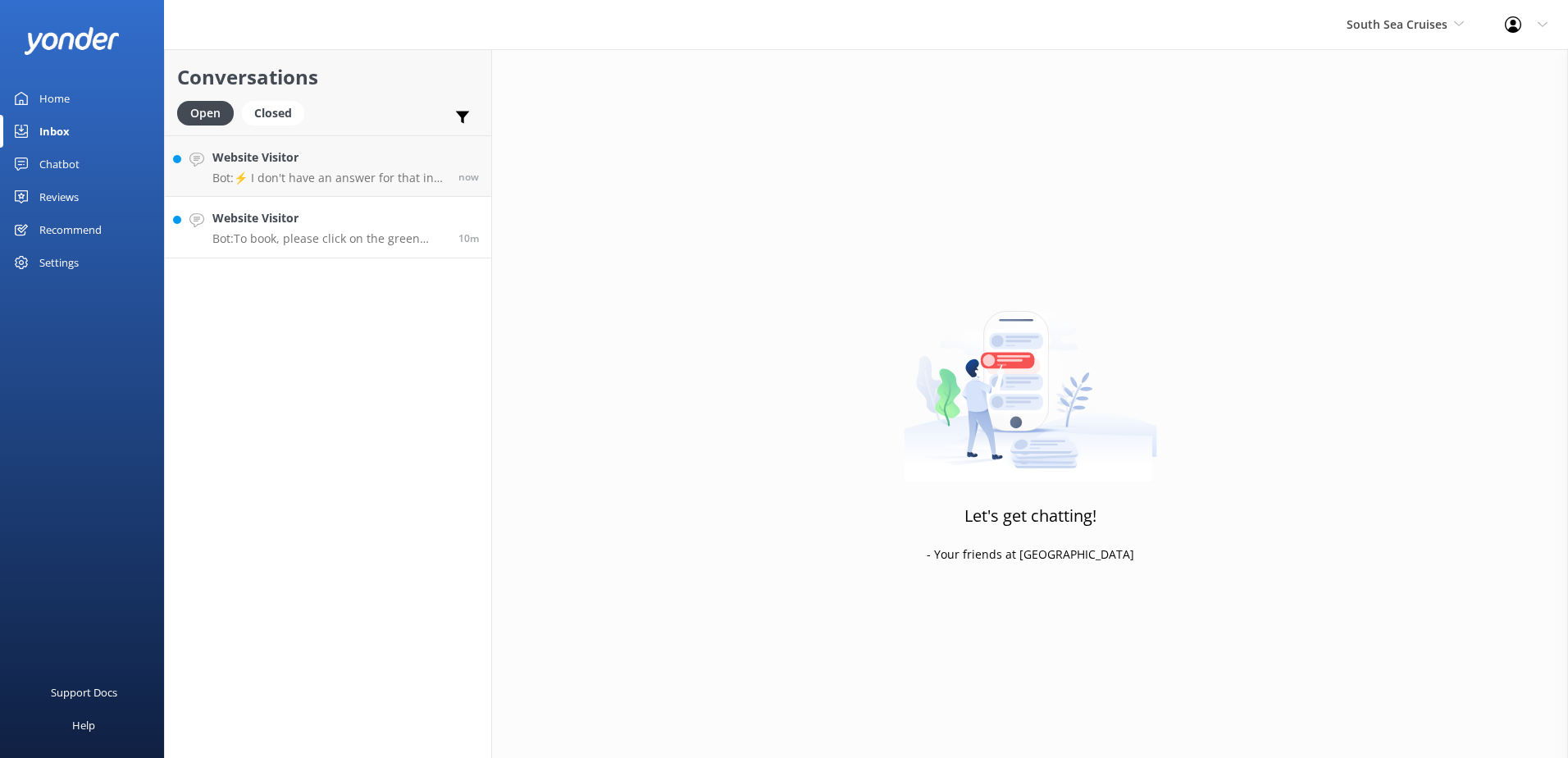
click at [396, 209] on link "Website Visitor Bot: To book, please click on the green Book Now button on our …" at bounding box center [327, 227] width 326 height 61
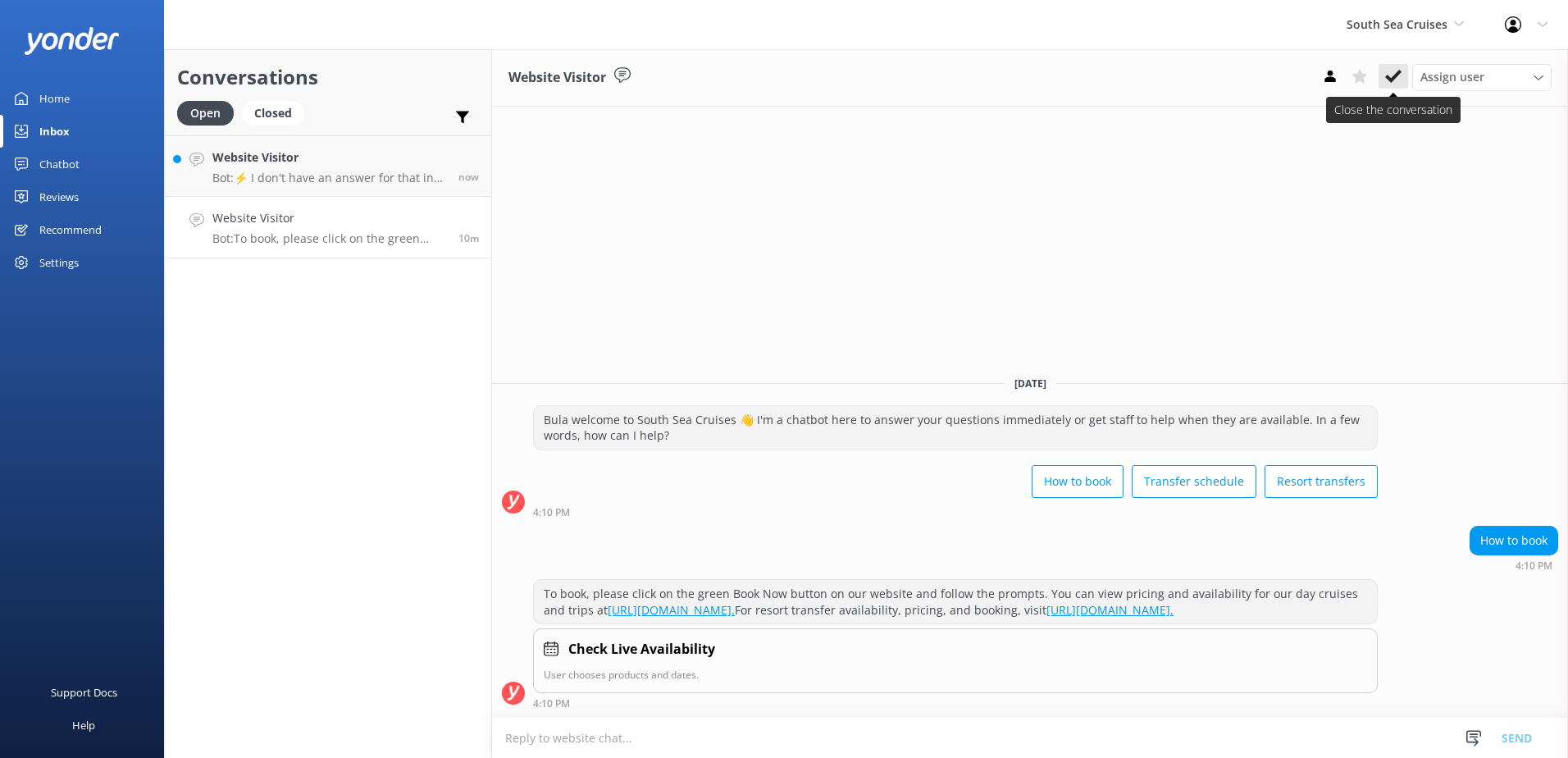
click at [1396, 80] on icon at bounding box center [1393, 75] width 16 height 16
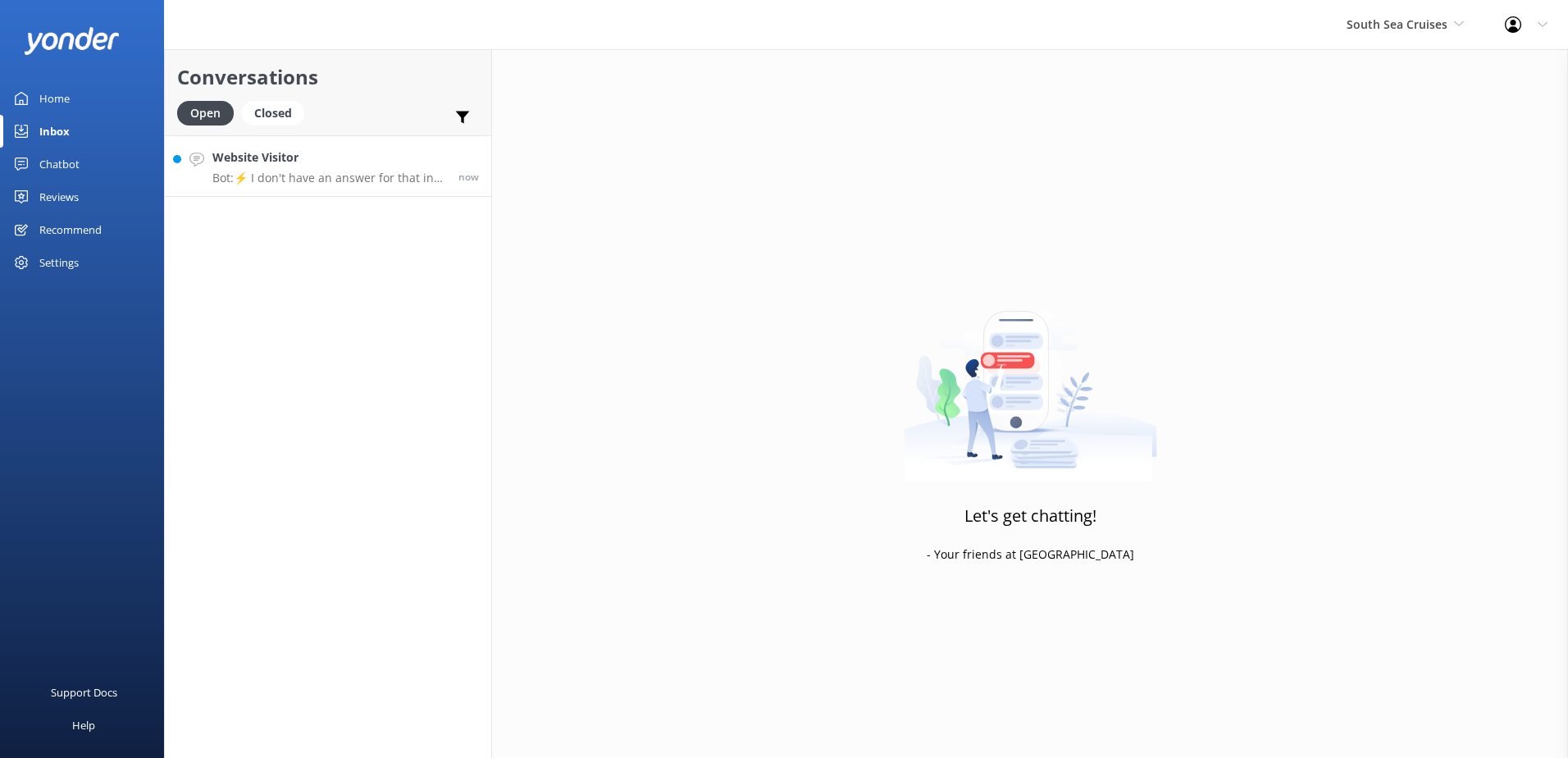
click at [428, 152] on h4 "Website Visitor" at bounding box center [329, 157] width 234 height 18
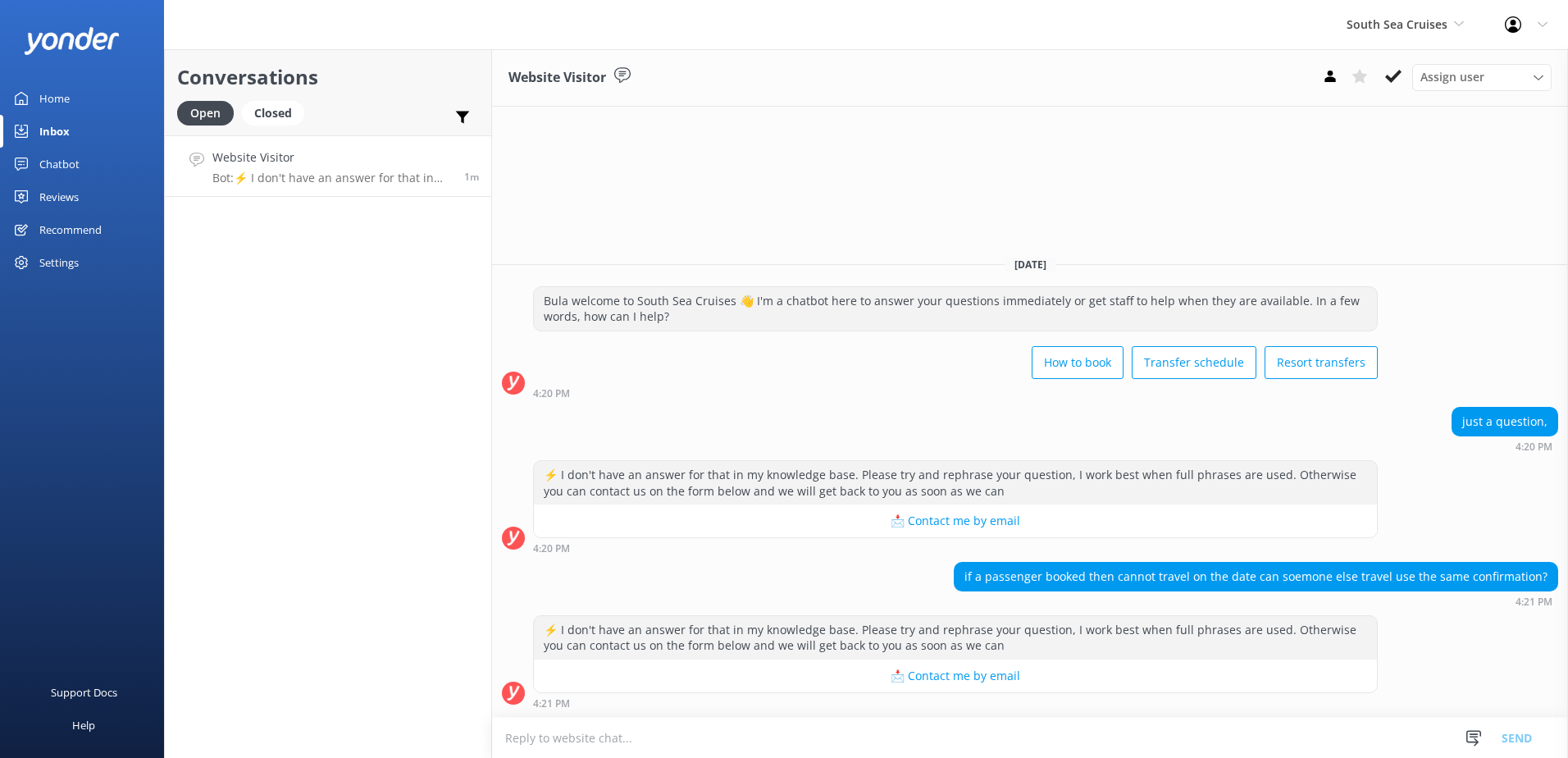
click at [601, 739] on textarea at bounding box center [1030, 737] width 1076 height 40
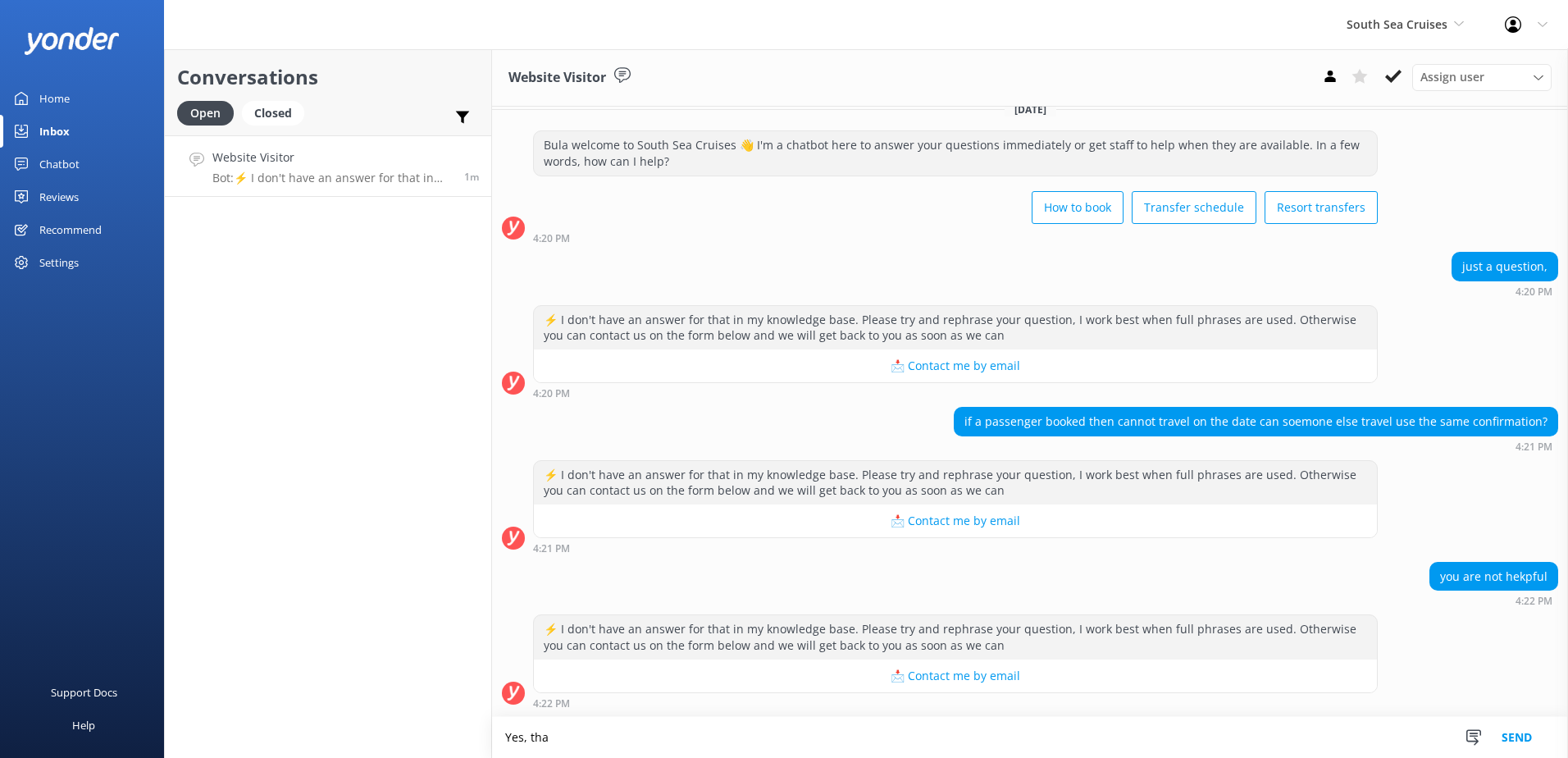
scroll to position [20, 0]
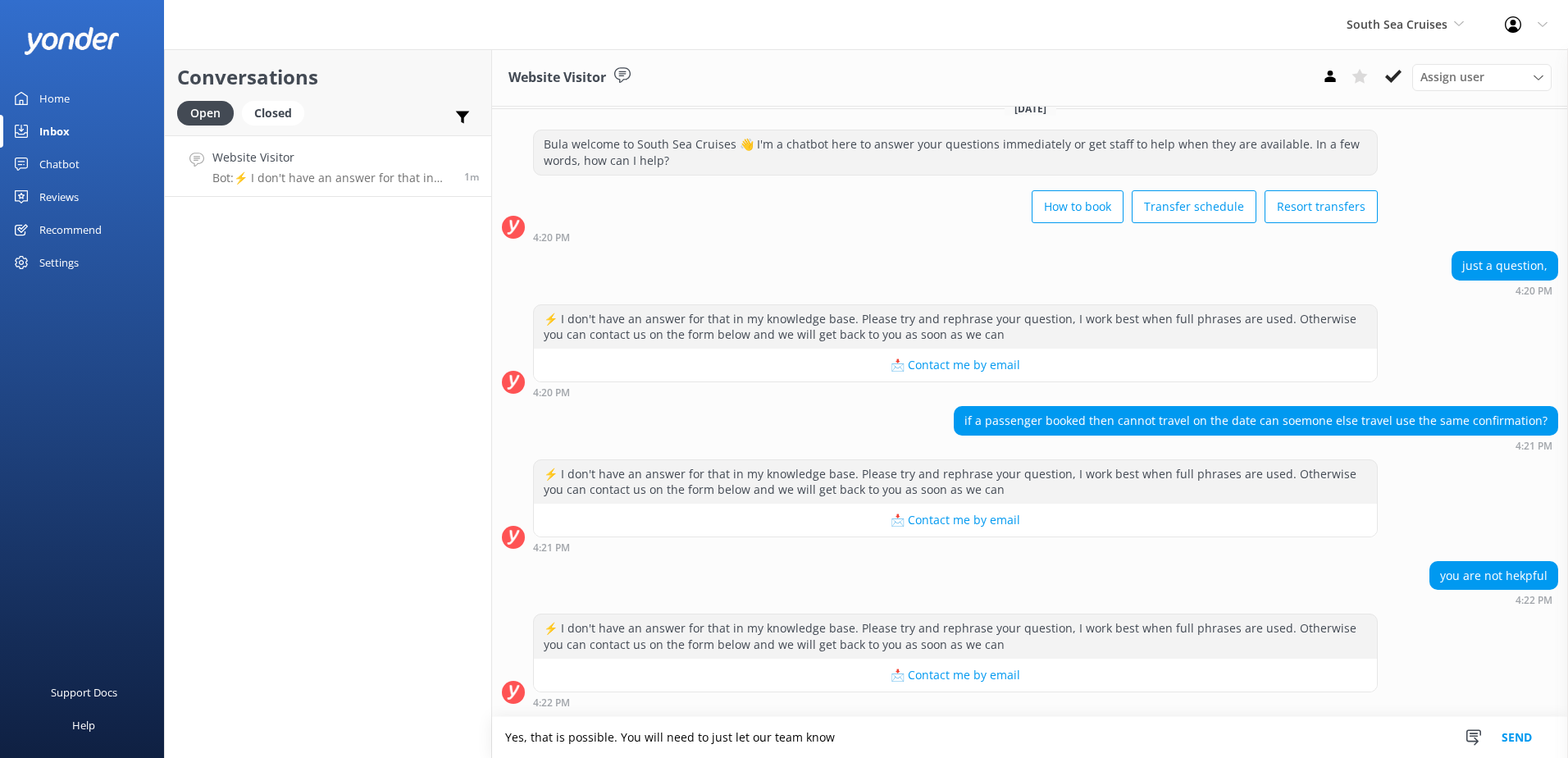
click at [619, 736] on textarea "Yes, that is possible. You will need to just let our team know" at bounding box center [1030, 737] width 1076 height 41
click at [617, 735] on textarea "Yes, that is possible. You will need to just let our team know" at bounding box center [1030, 737] width 1076 height 41
click at [878, 735] on textarea "Yes, that is possible. However, you will need to just let our team know" at bounding box center [1030, 737] width 1076 height 41
type textarea "Yes, that is possible. However, you will need to just let our team know who you…"
click at [1534, 734] on button "Send" at bounding box center [1516, 737] width 61 height 41
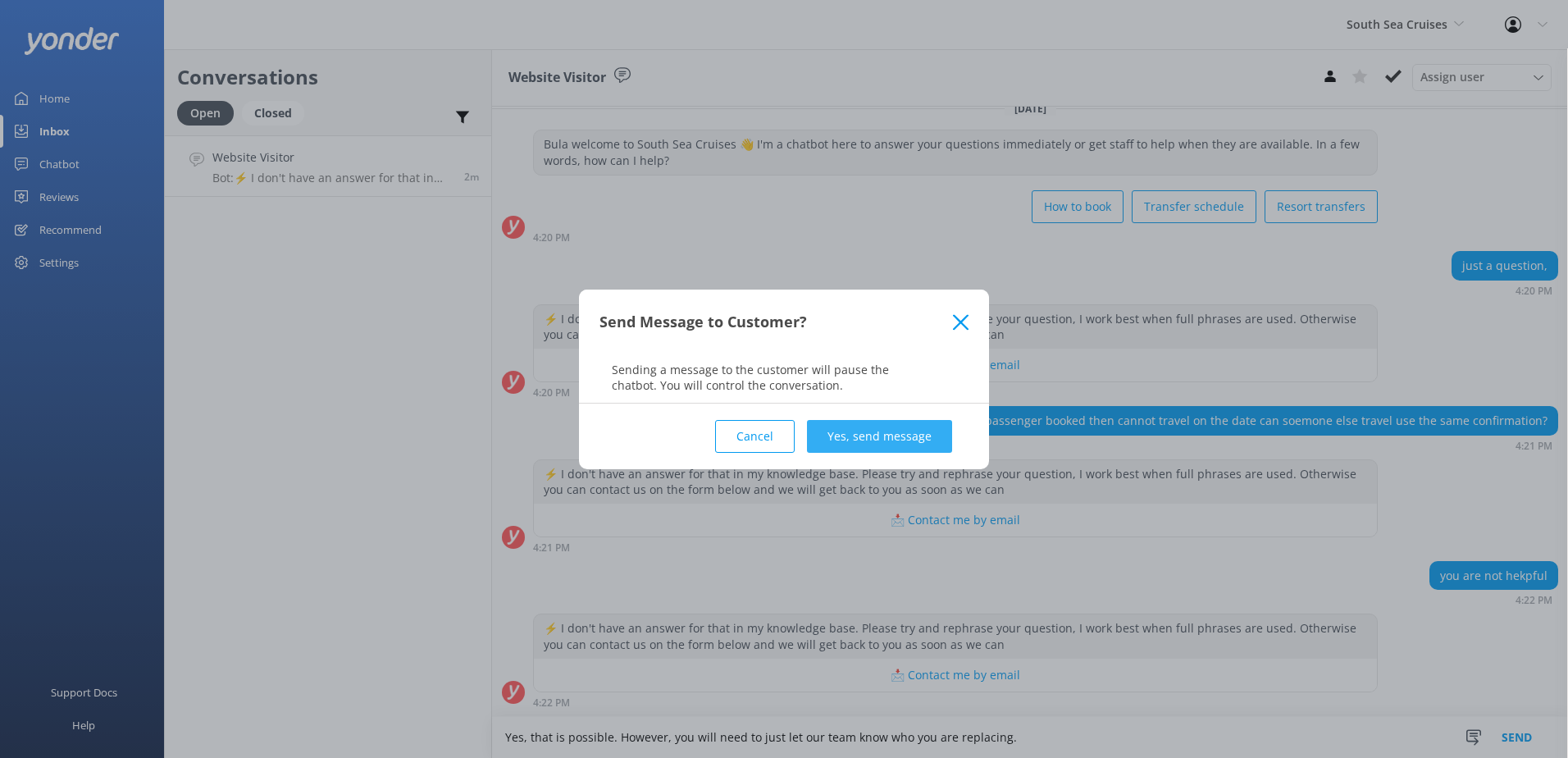
click at [901, 438] on button "Yes, send message" at bounding box center [879, 436] width 146 height 33
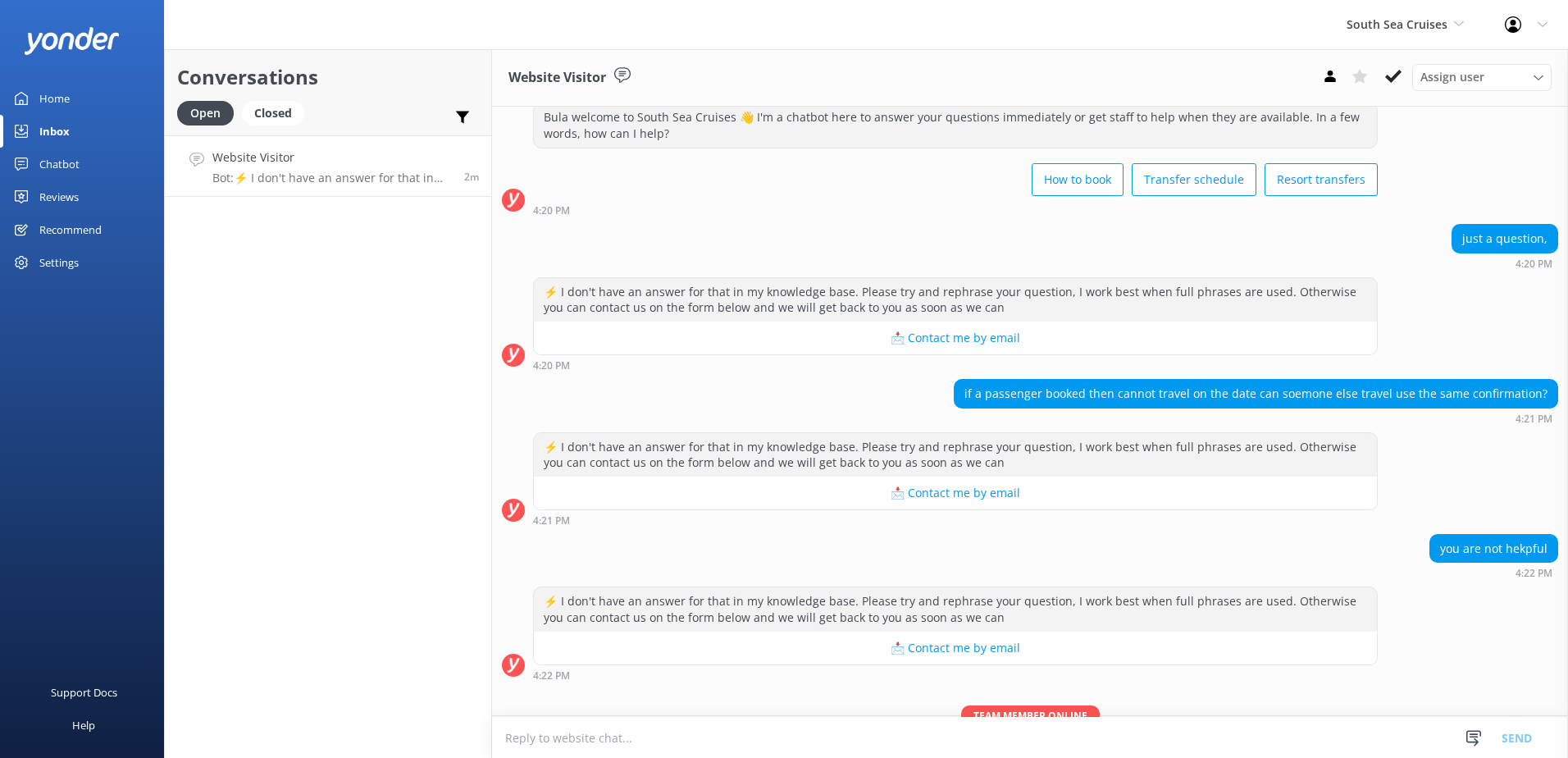
scroll to position [125, 0]
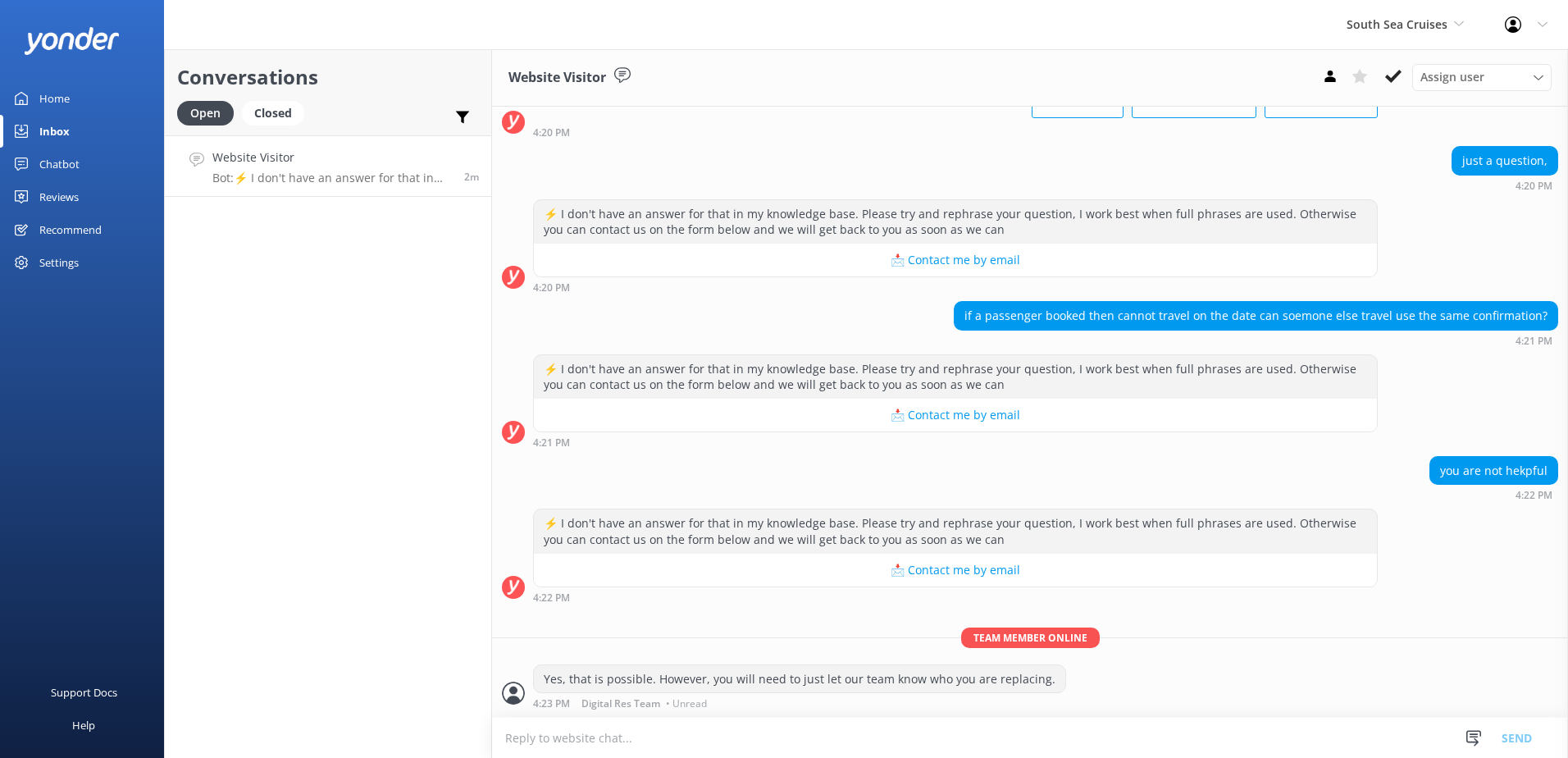
click at [879, 750] on textarea at bounding box center [1030, 737] width 1076 height 40
paste textarea "Please contact & liaise directly with our South Sea Cruises Reservations team, …"
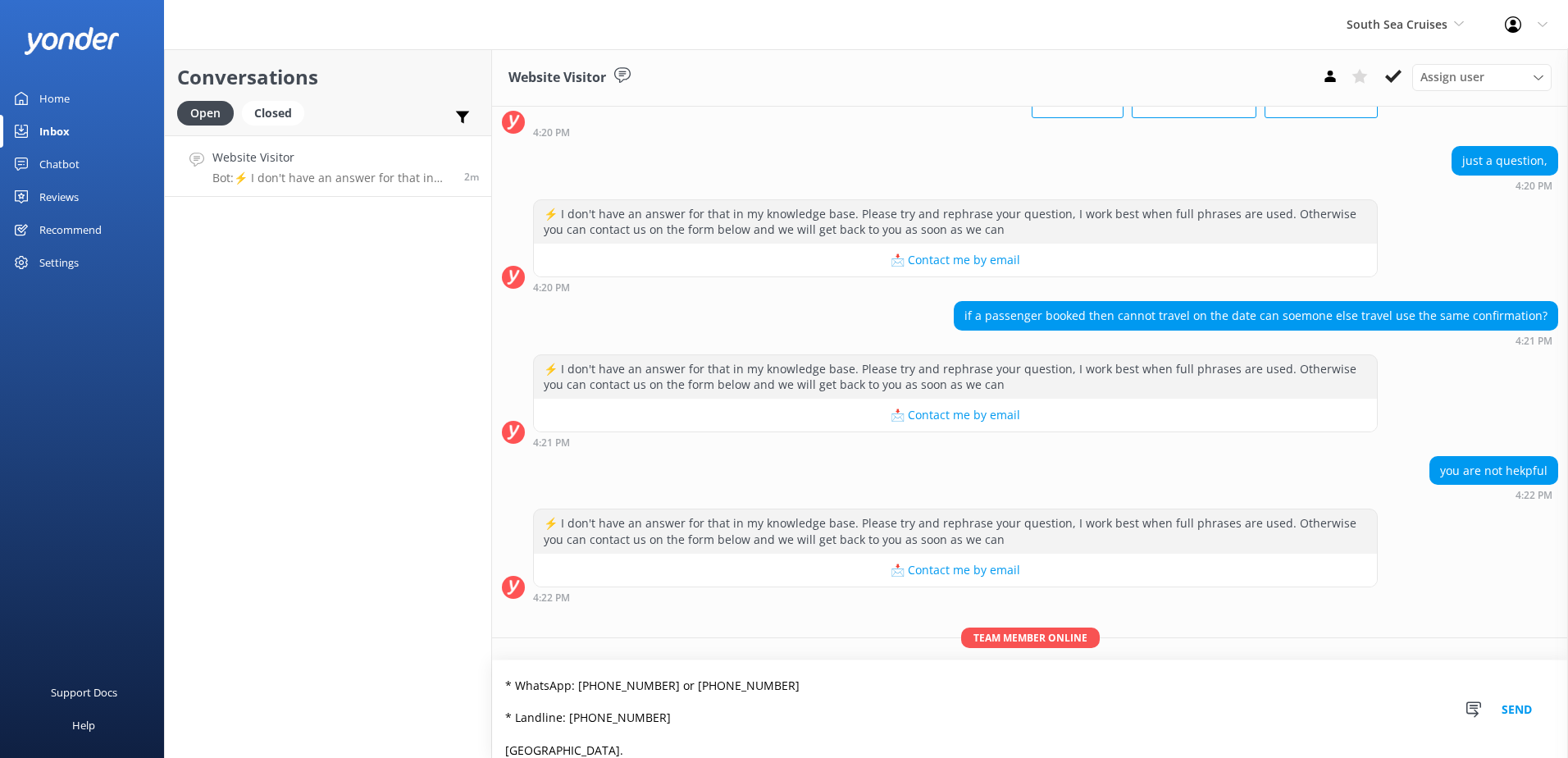
scroll to position [182, 0]
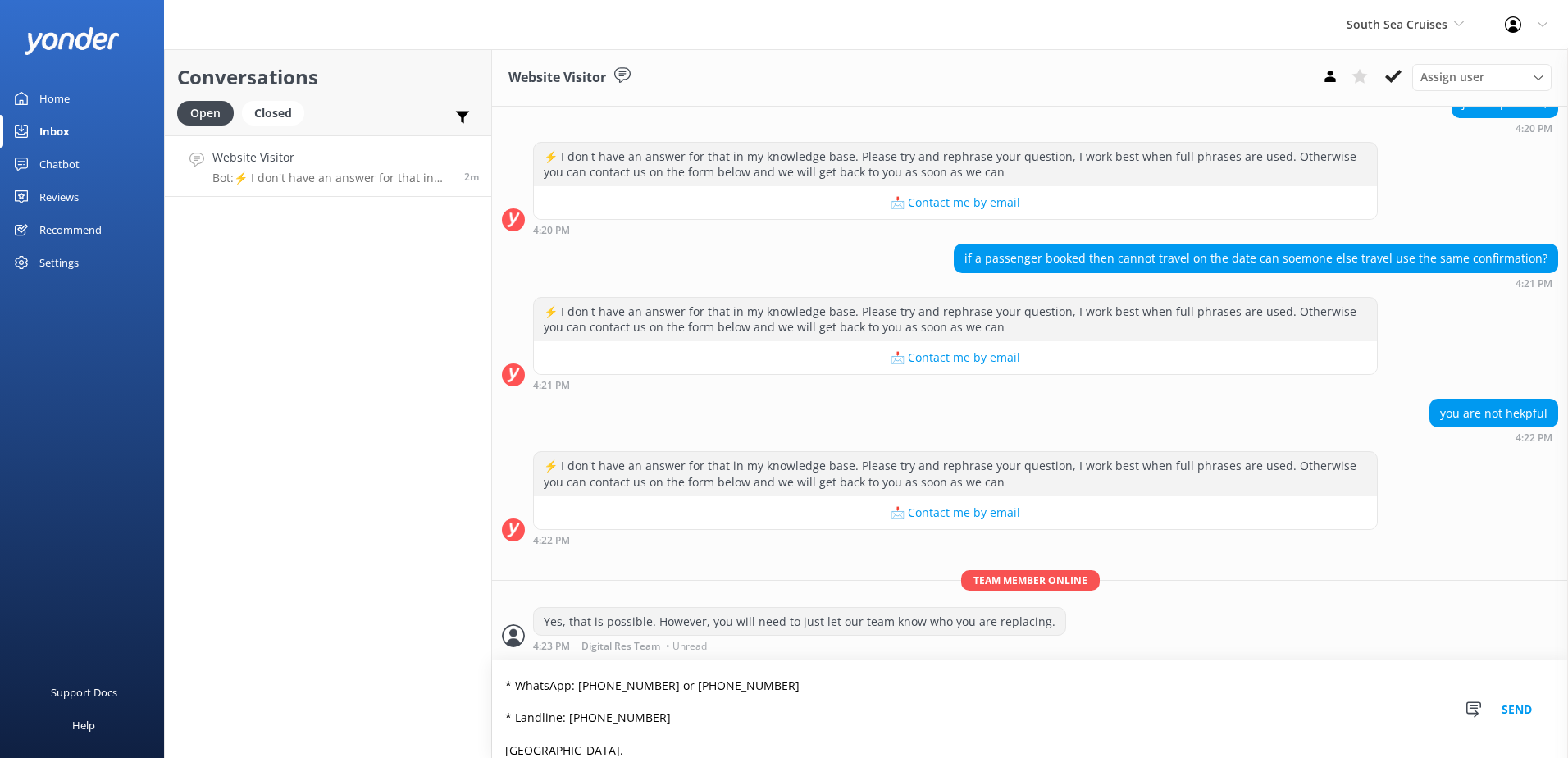
type textarea "Please contact & liaise directly with our South Sea Cruises Reservations team, …"
drag, startPoint x: 1521, startPoint y: 709, endPoint x: 1489, endPoint y: 704, distance: 32.4
click at [1515, 707] on button "Send" at bounding box center [1516, 709] width 61 height 98
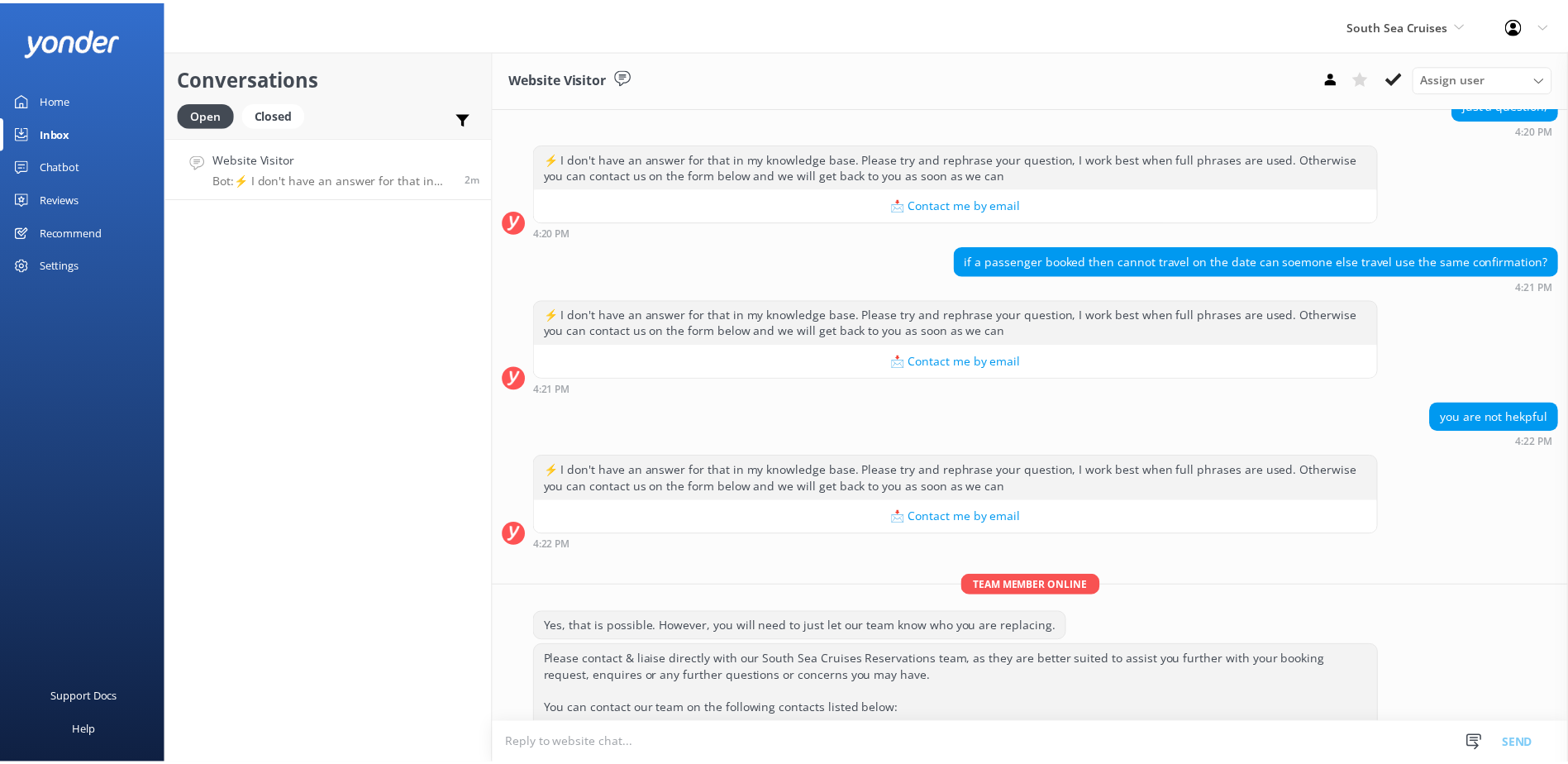
scroll to position [337, 0]
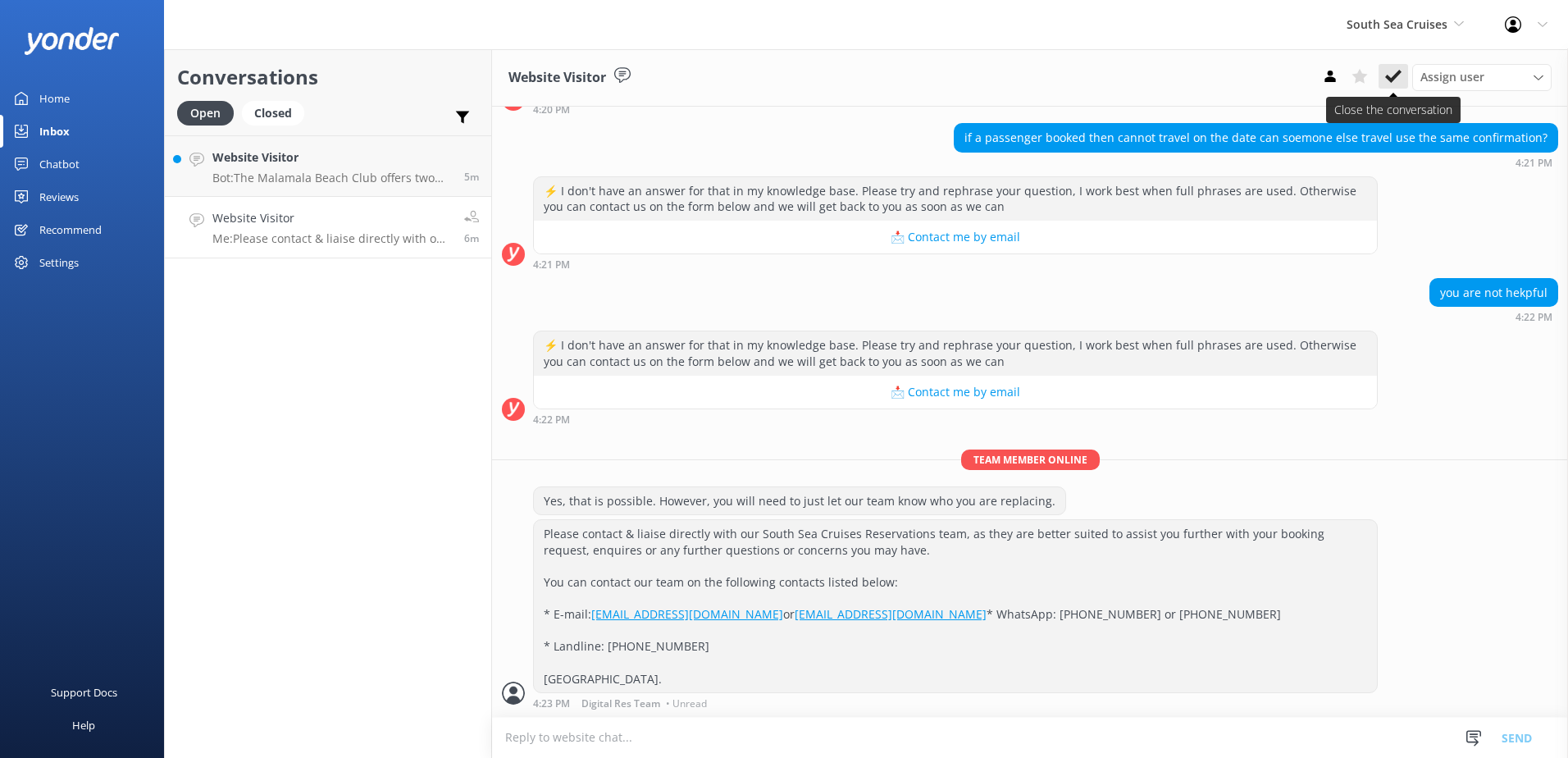
click at [1392, 83] on icon at bounding box center [1393, 75] width 16 height 16
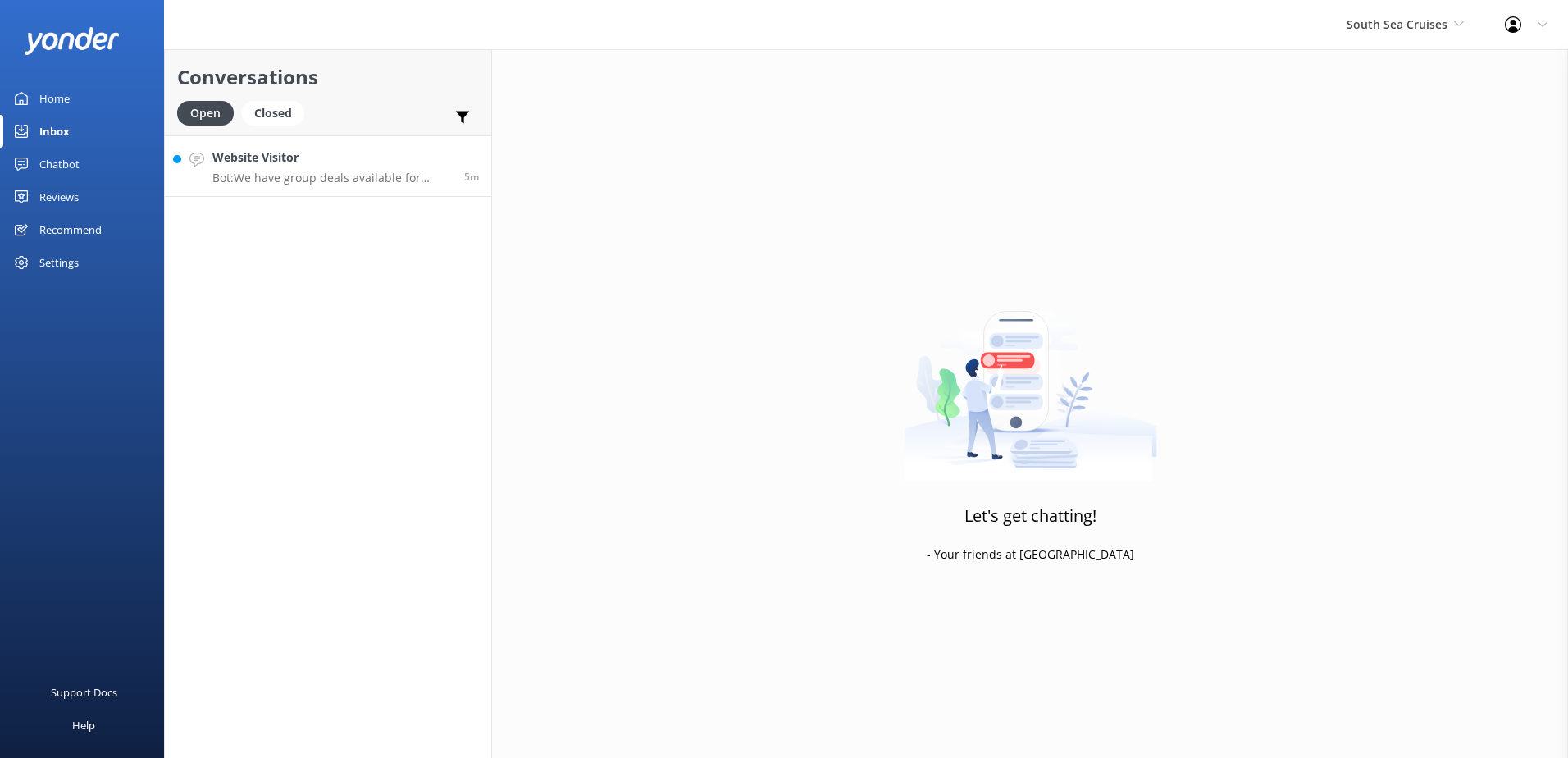
click at [345, 159] on h4 "Website Visitor" at bounding box center [332, 157] width 240 height 18
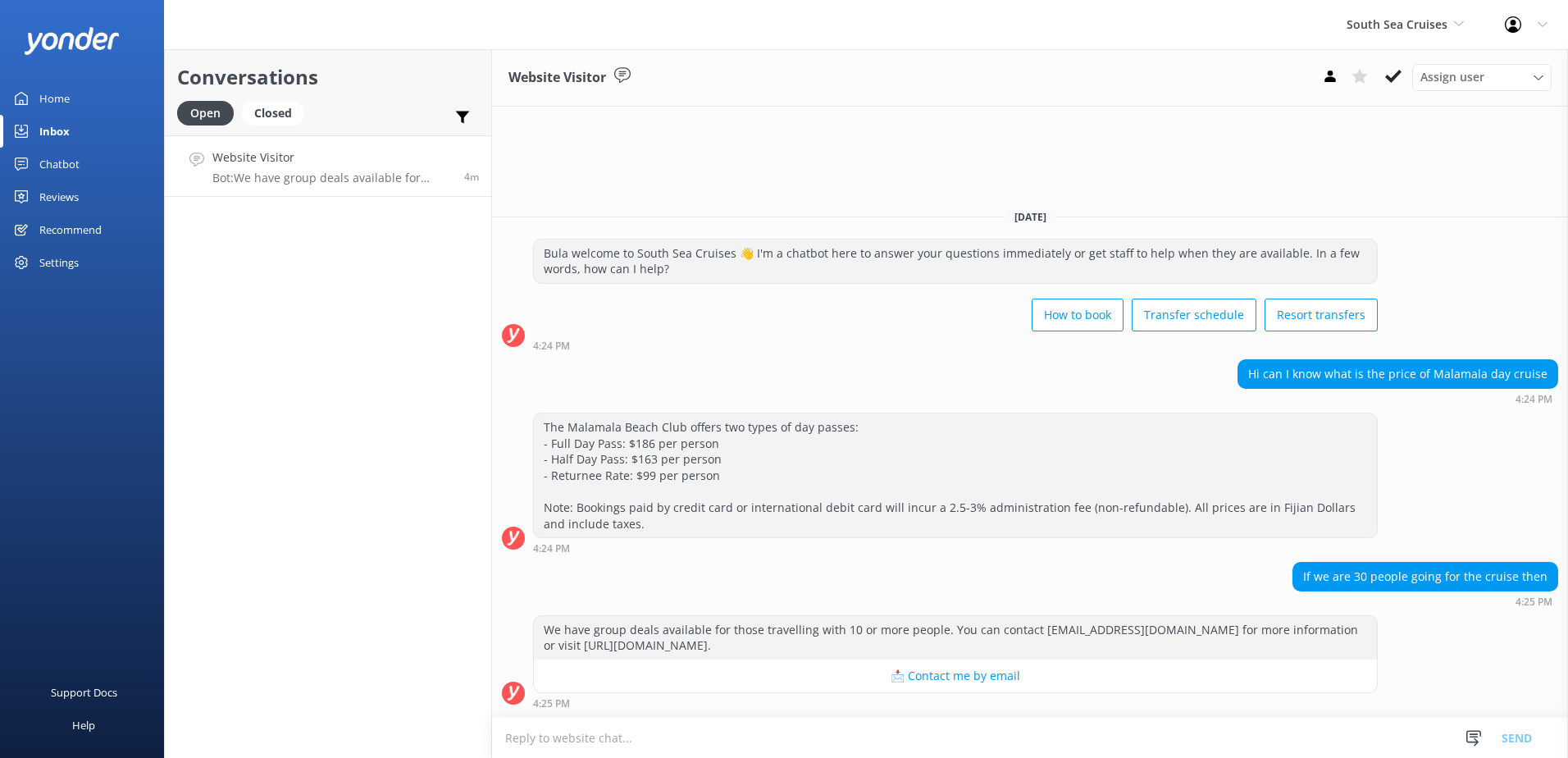
click at [986, 377] on div "Hi can I know what is the price of Malamala day cruise 4:24 PM" at bounding box center [1030, 381] width 1076 height 45
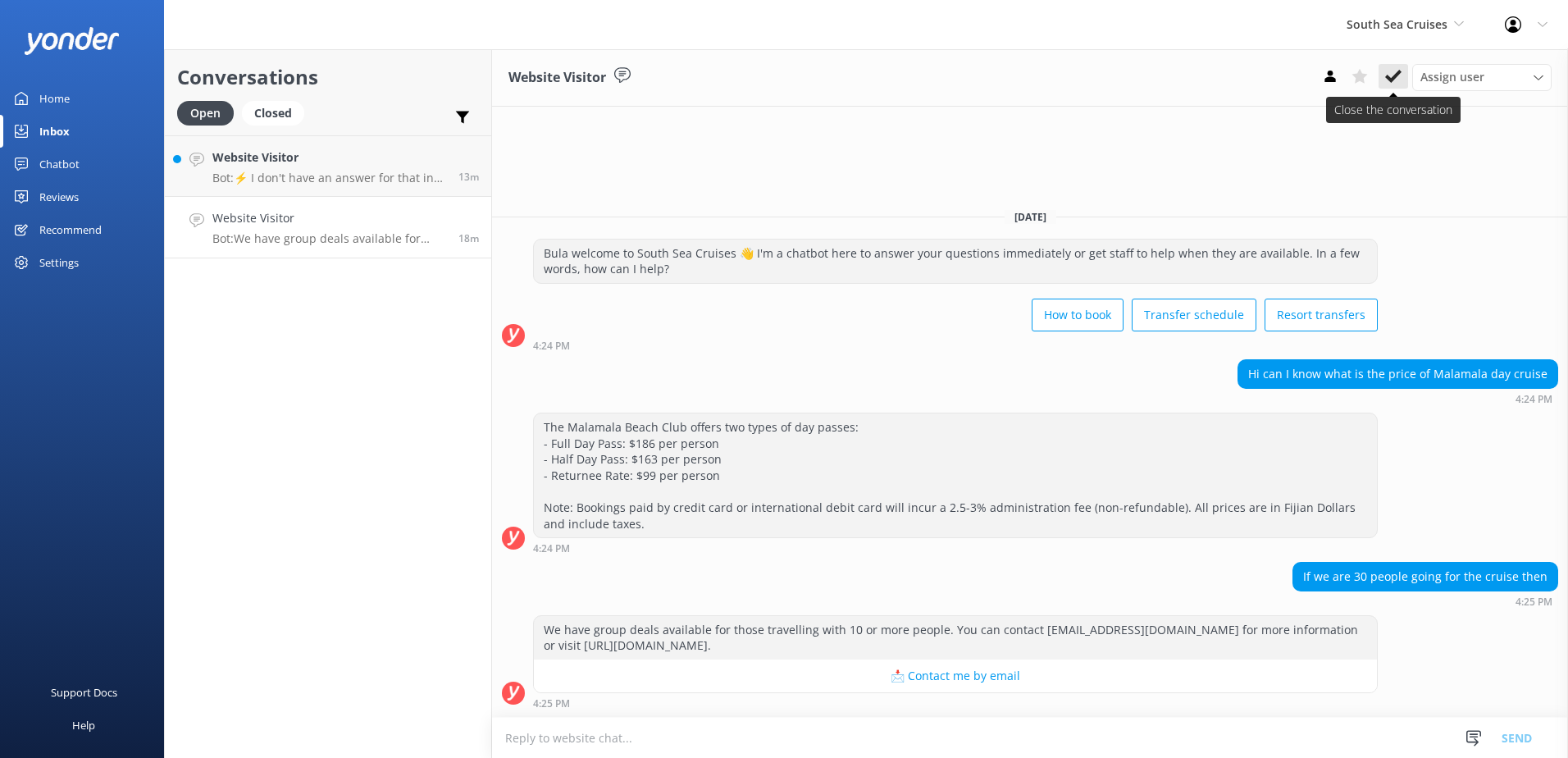
click at [1395, 73] on icon at bounding box center [1393, 75] width 16 height 16
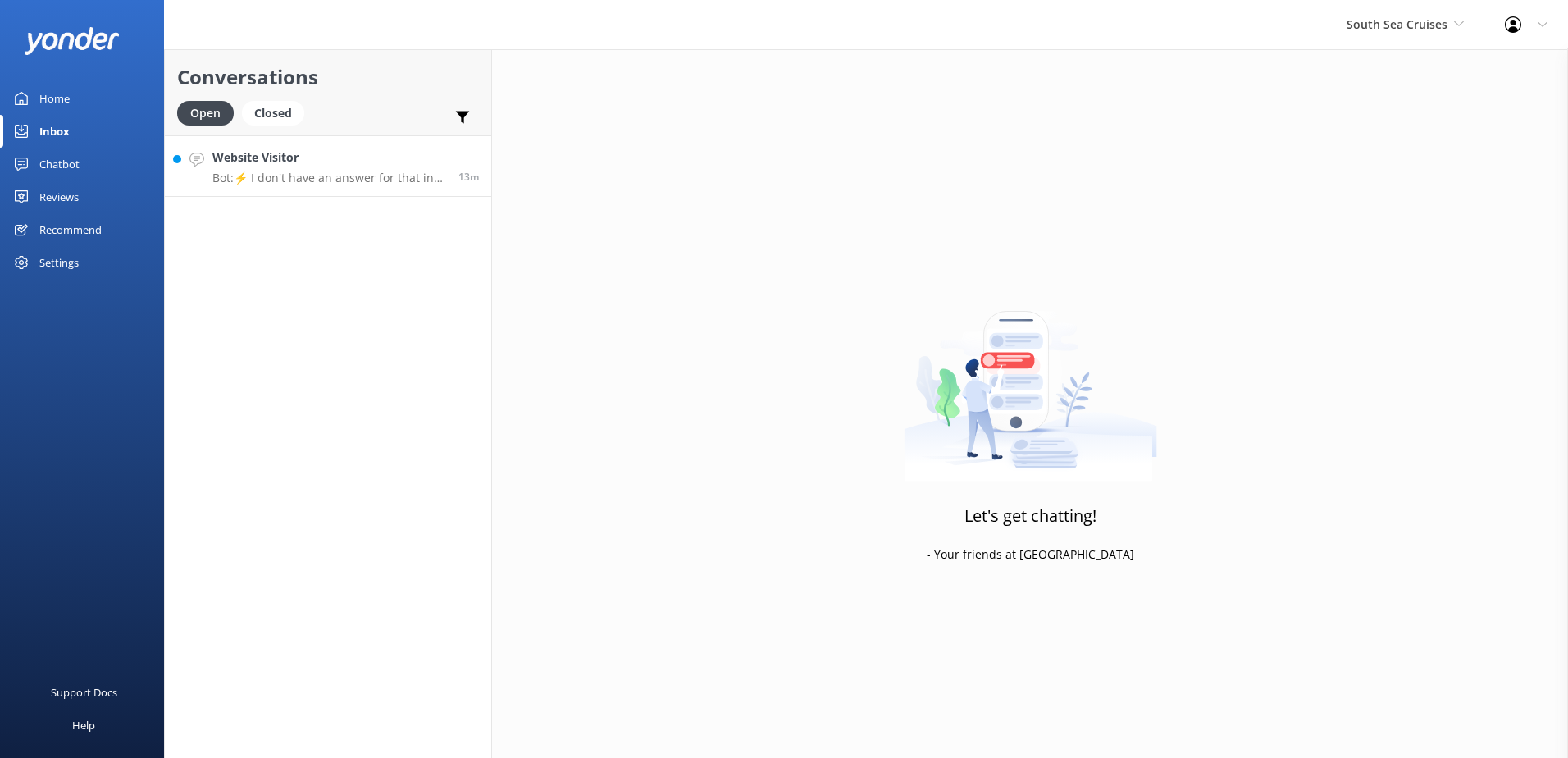
click at [446, 164] on div "13m" at bounding box center [462, 166] width 33 height 36
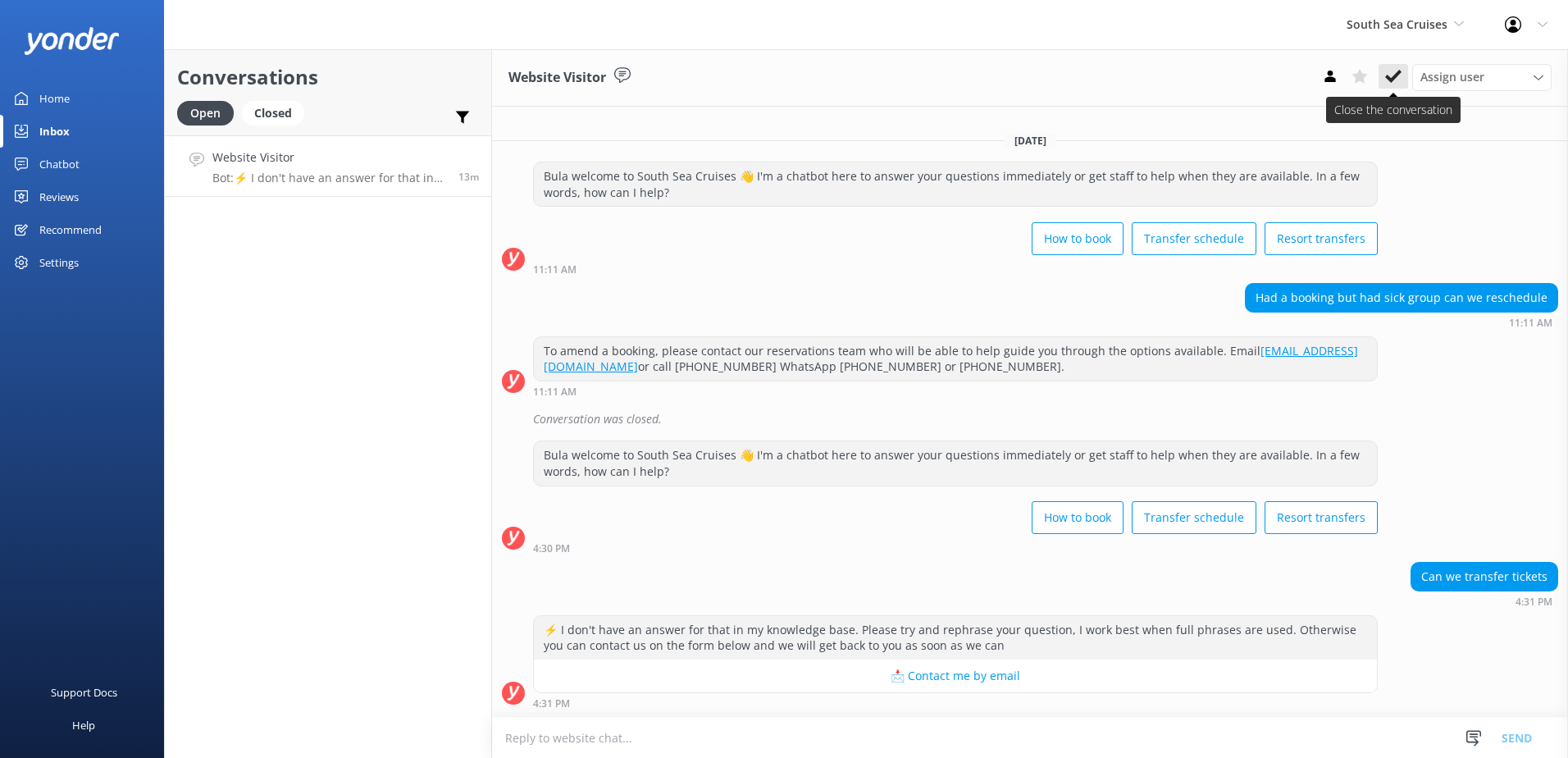
click at [1394, 76] on use at bounding box center [1393, 76] width 16 height 13
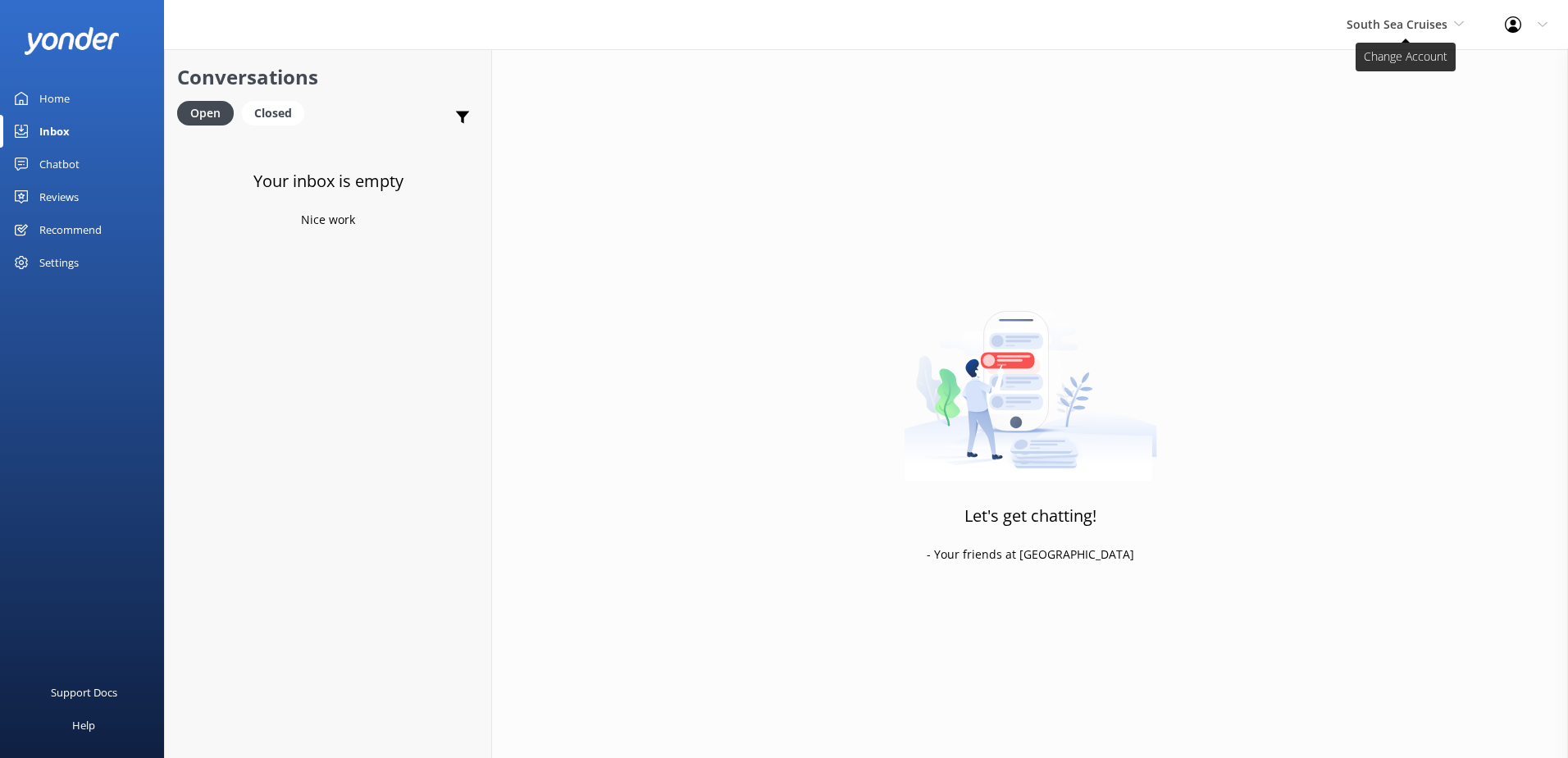
click at [1456, 23] on use at bounding box center [1459, 23] width 9 height 5
click at [1402, 150] on link "Malamala Beach Club" at bounding box center [1408, 147] width 164 height 39
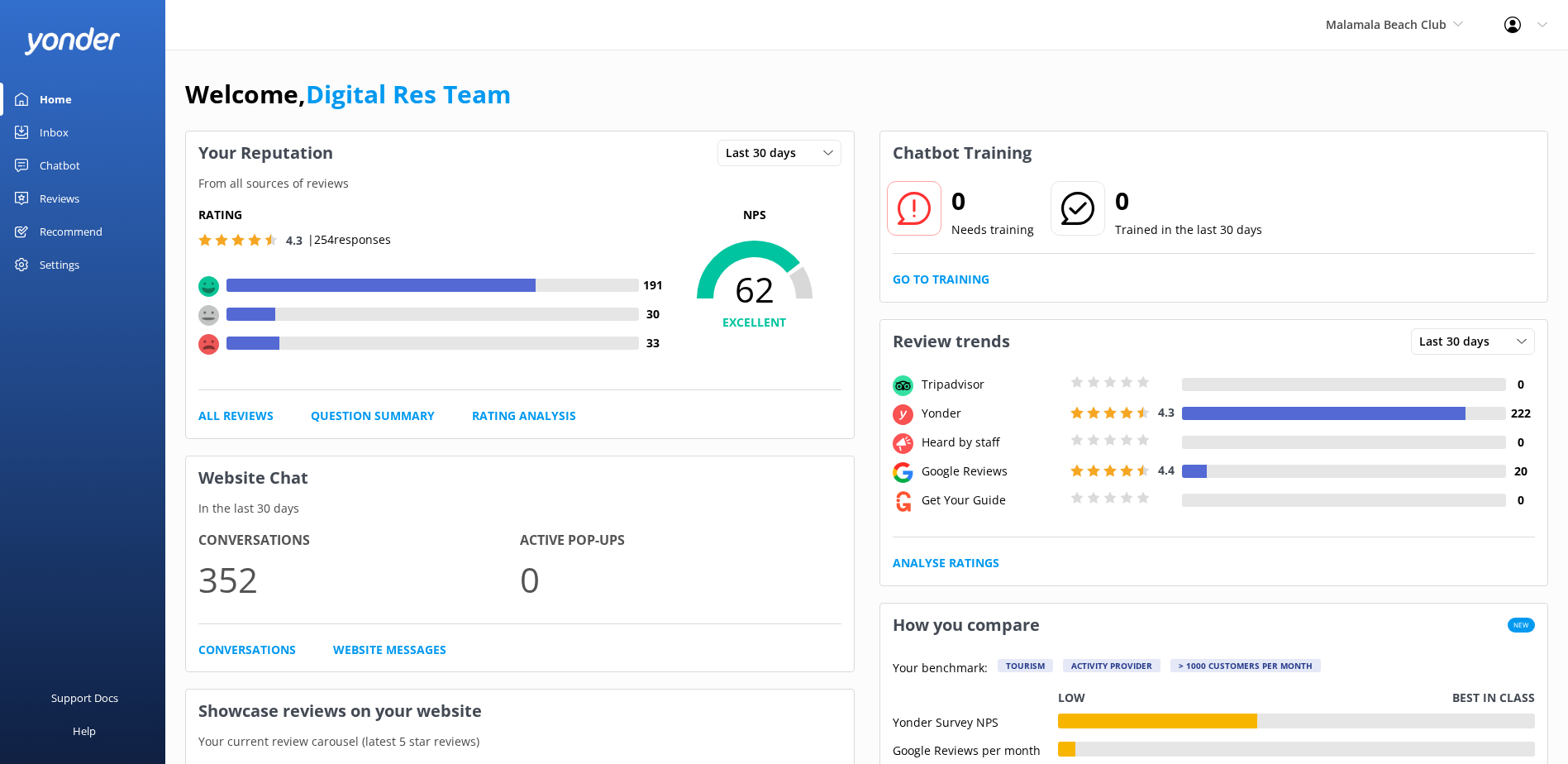
click at [43, 128] on div "Inbox" at bounding box center [54, 132] width 29 height 33
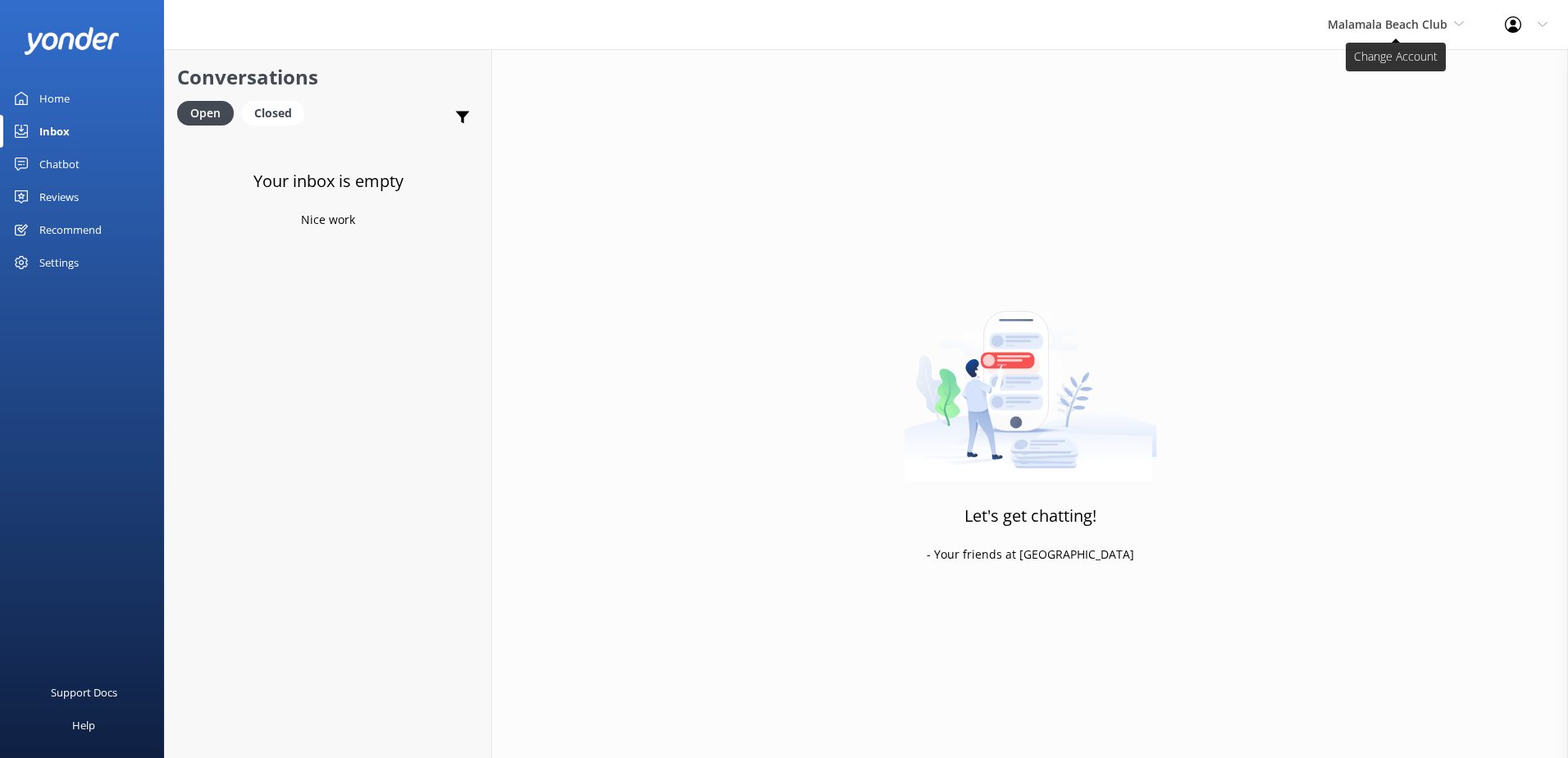
click at [1420, 20] on span "Malamala Beach Club" at bounding box center [1387, 23] width 119 height 16
click at [1390, 184] on link "Awesome Adventures Fiji" at bounding box center [1389, 187] width 164 height 39
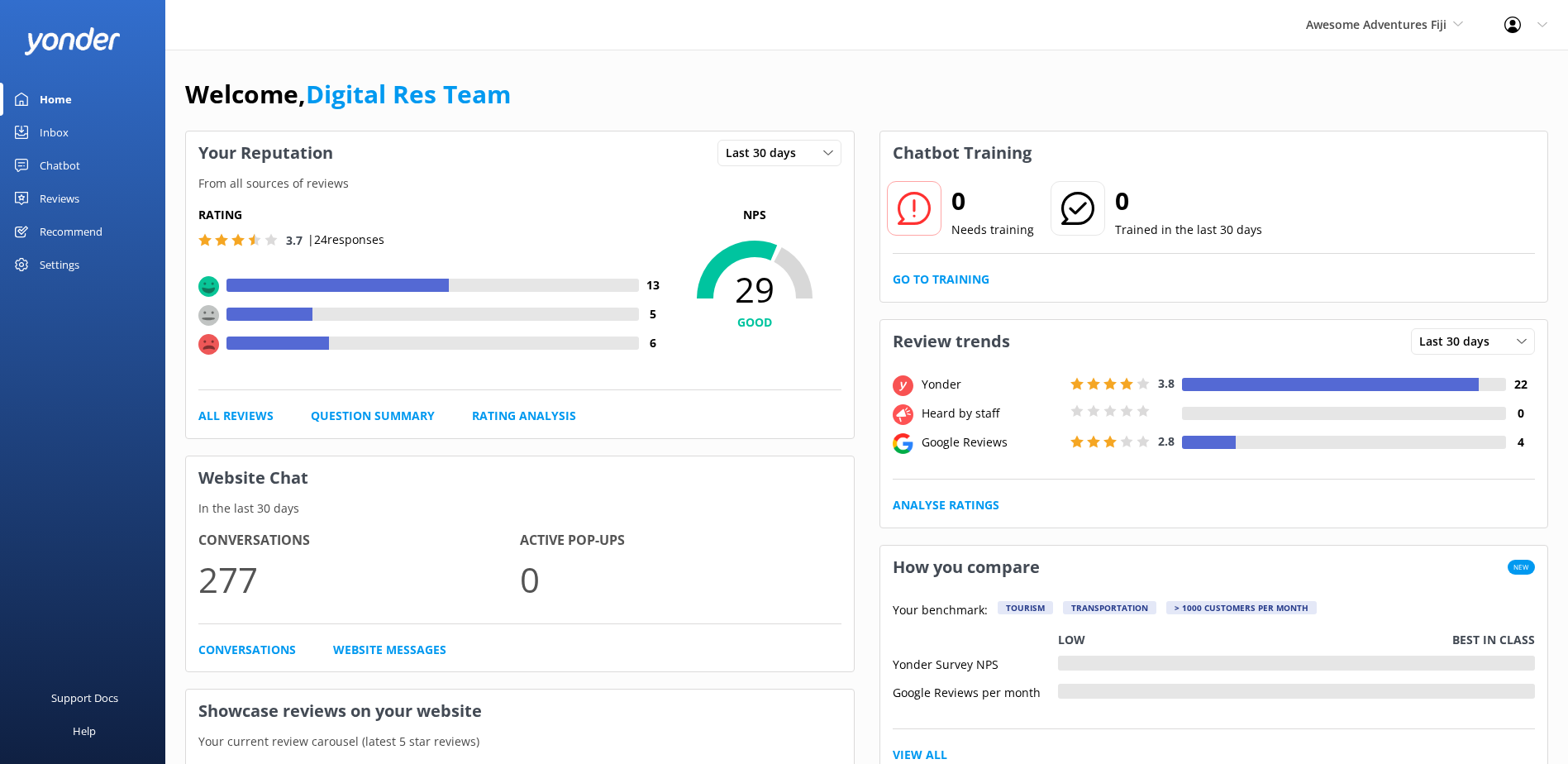
click at [70, 130] on link "Inbox" at bounding box center [82, 132] width 166 height 33
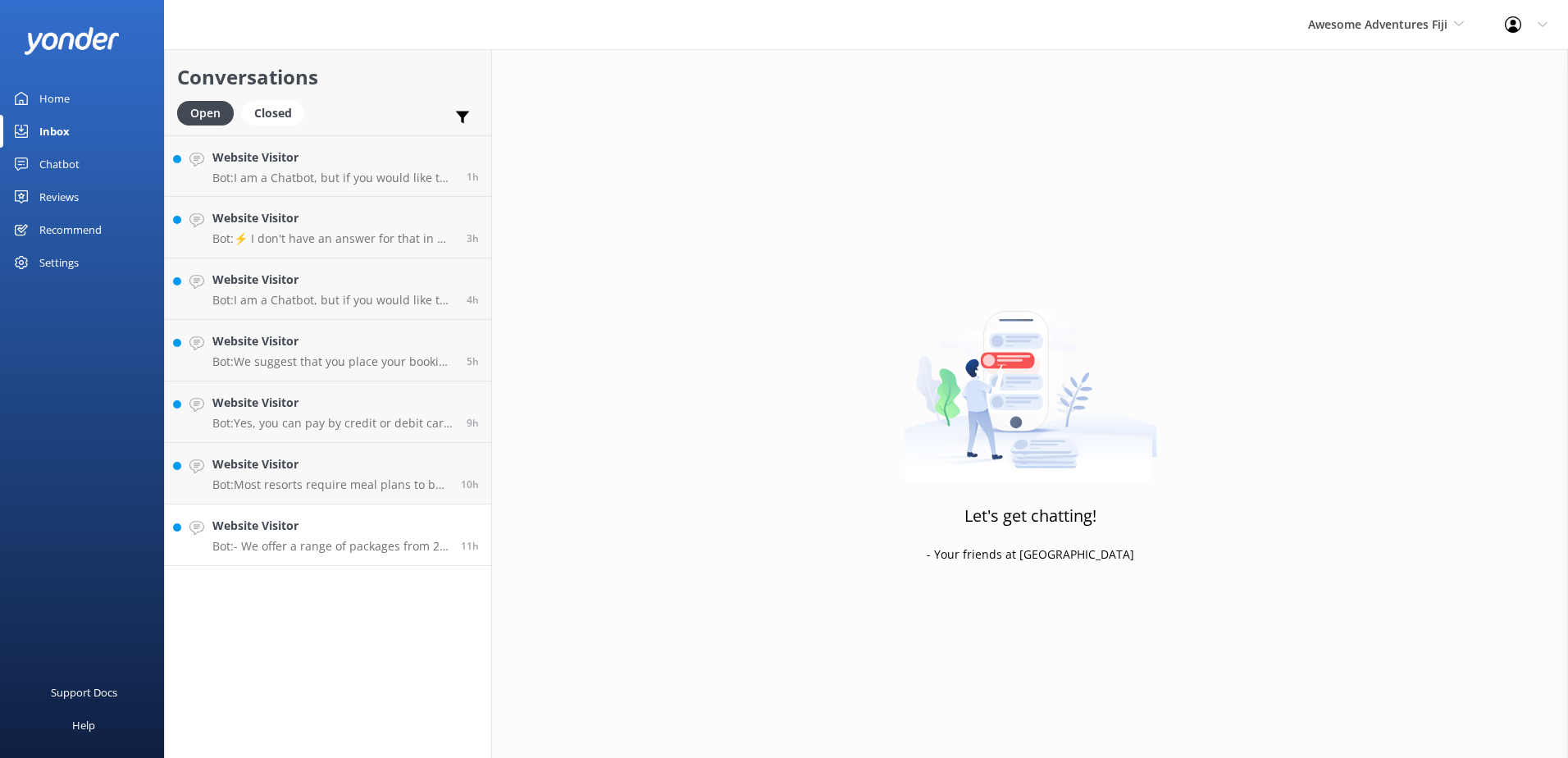
click at [440, 524] on h4 "Website Visitor" at bounding box center [330, 525] width 236 height 18
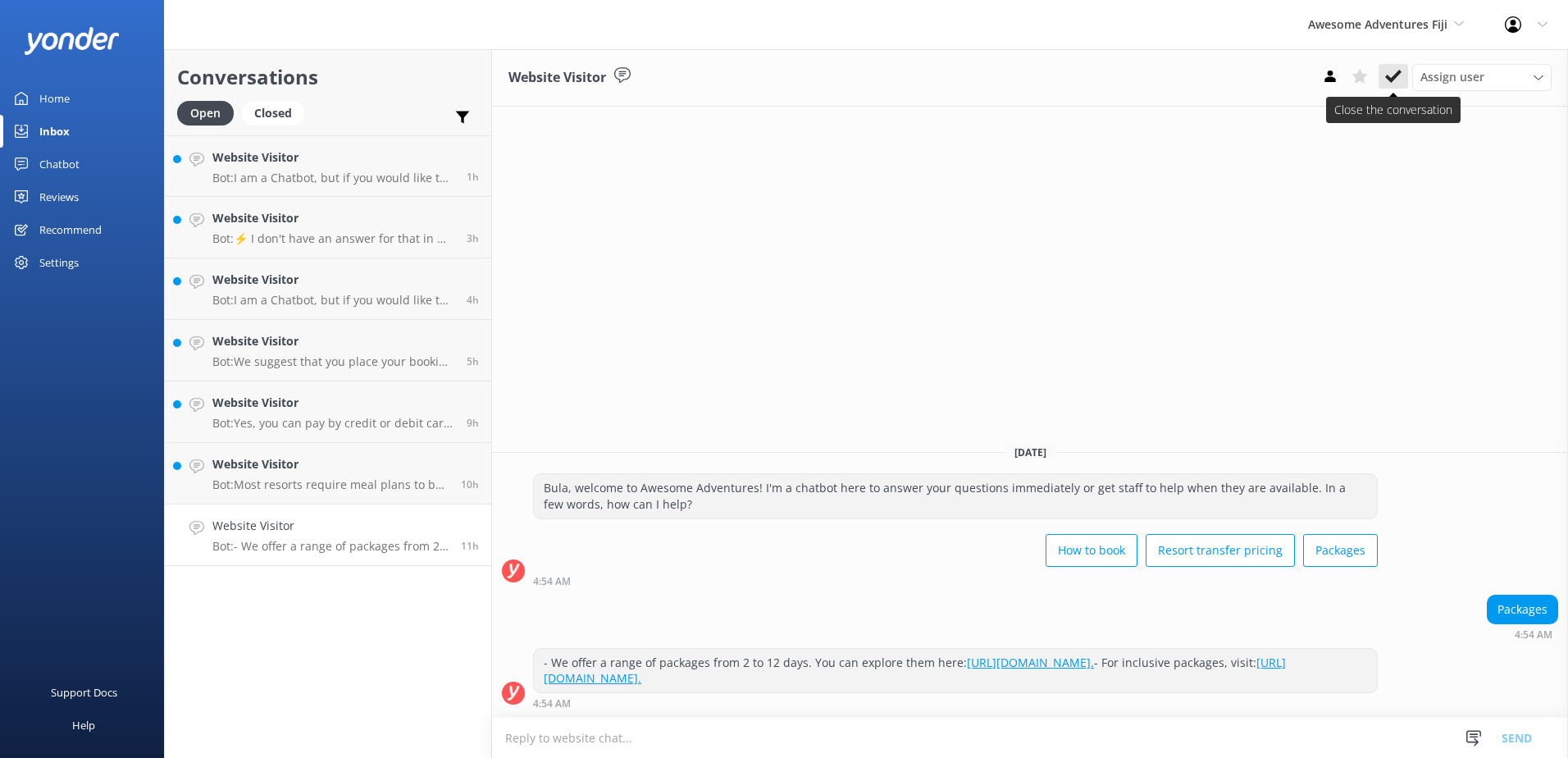
click at [1402, 68] on button at bounding box center [1393, 76] width 29 height 24
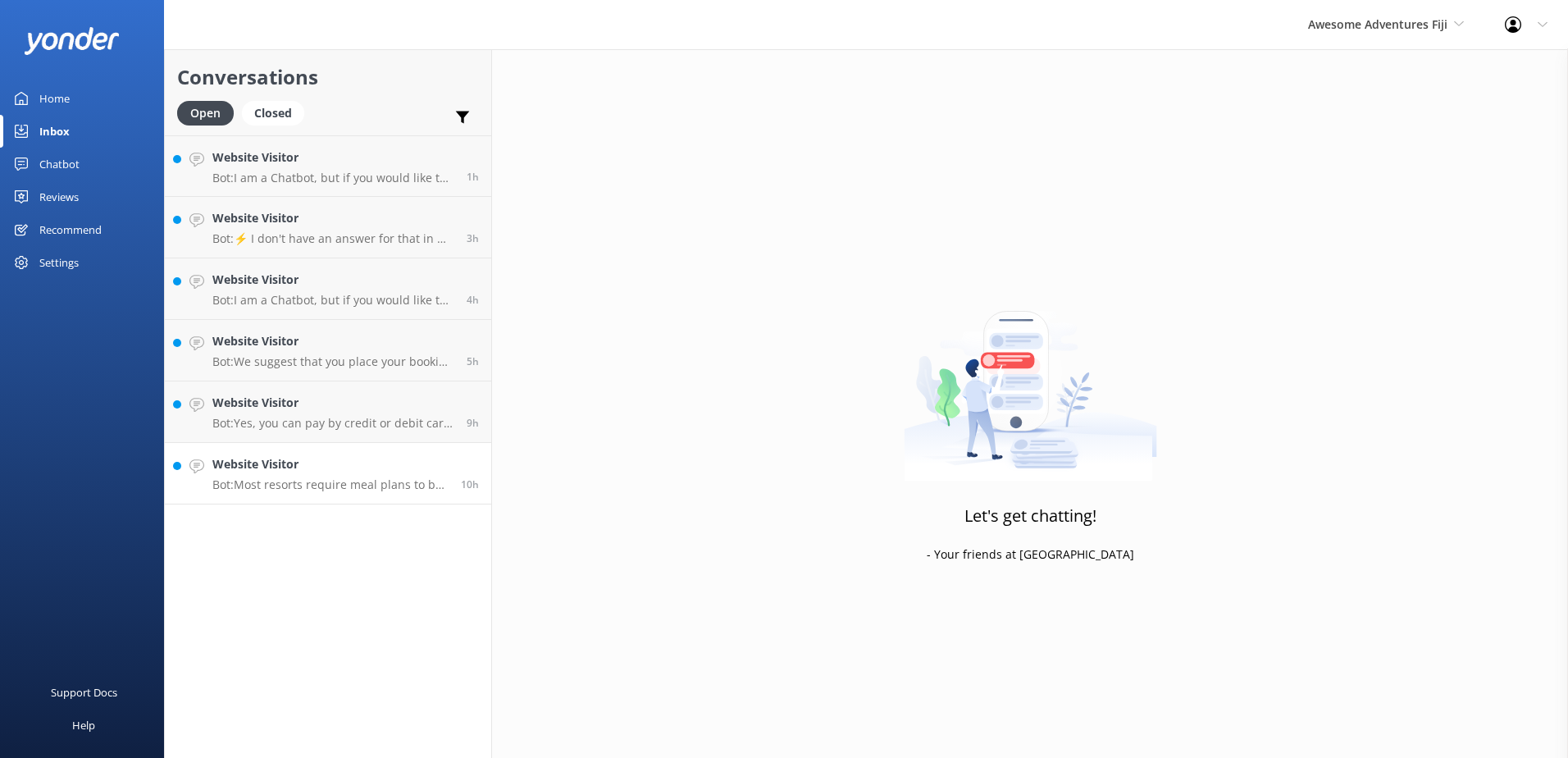
click at [411, 468] on h4 "Website Visitor" at bounding box center [330, 464] width 236 height 18
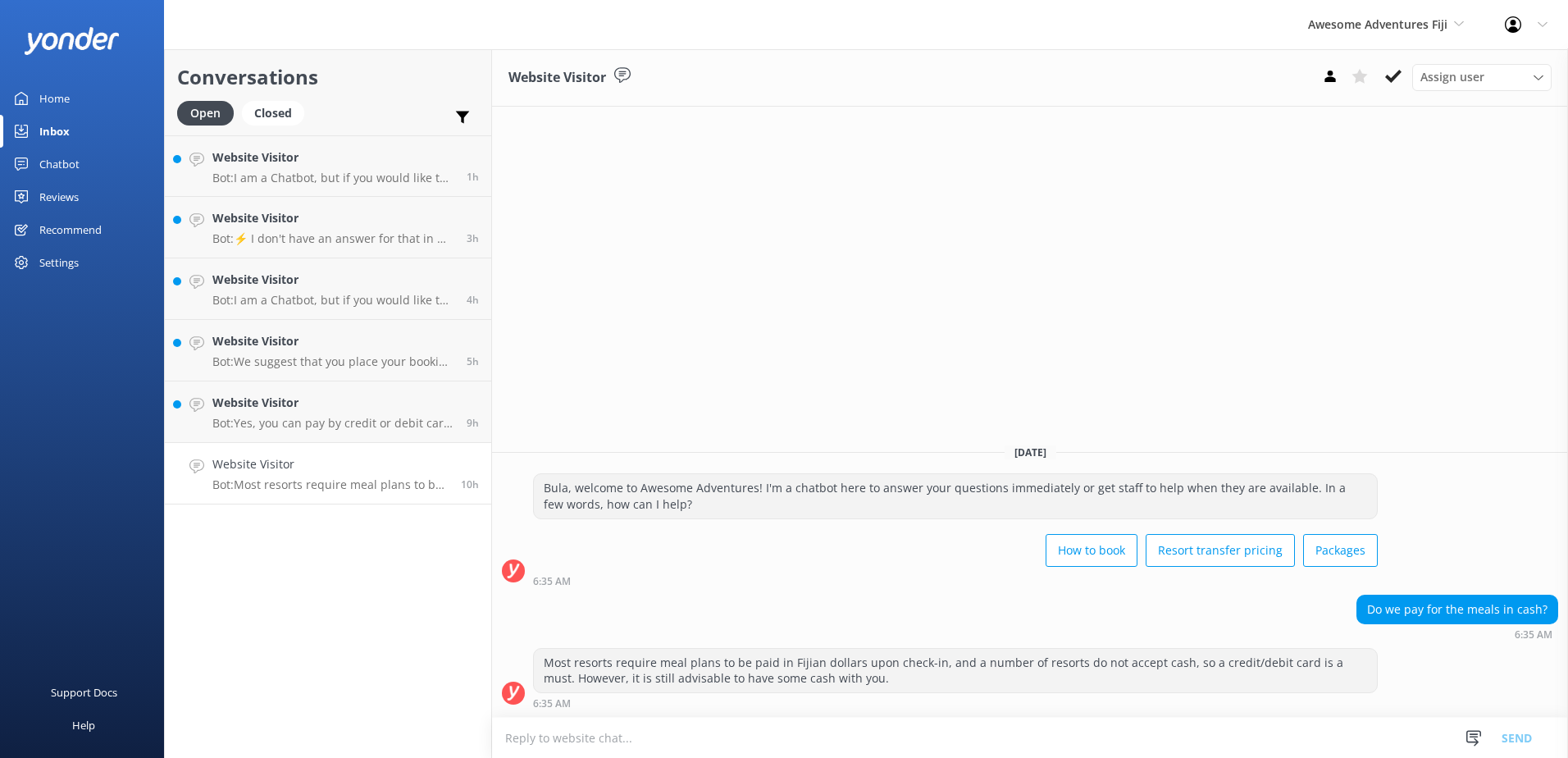
click at [576, 727] on textarea at bounding box center [1030, 737] width 1076 height 40
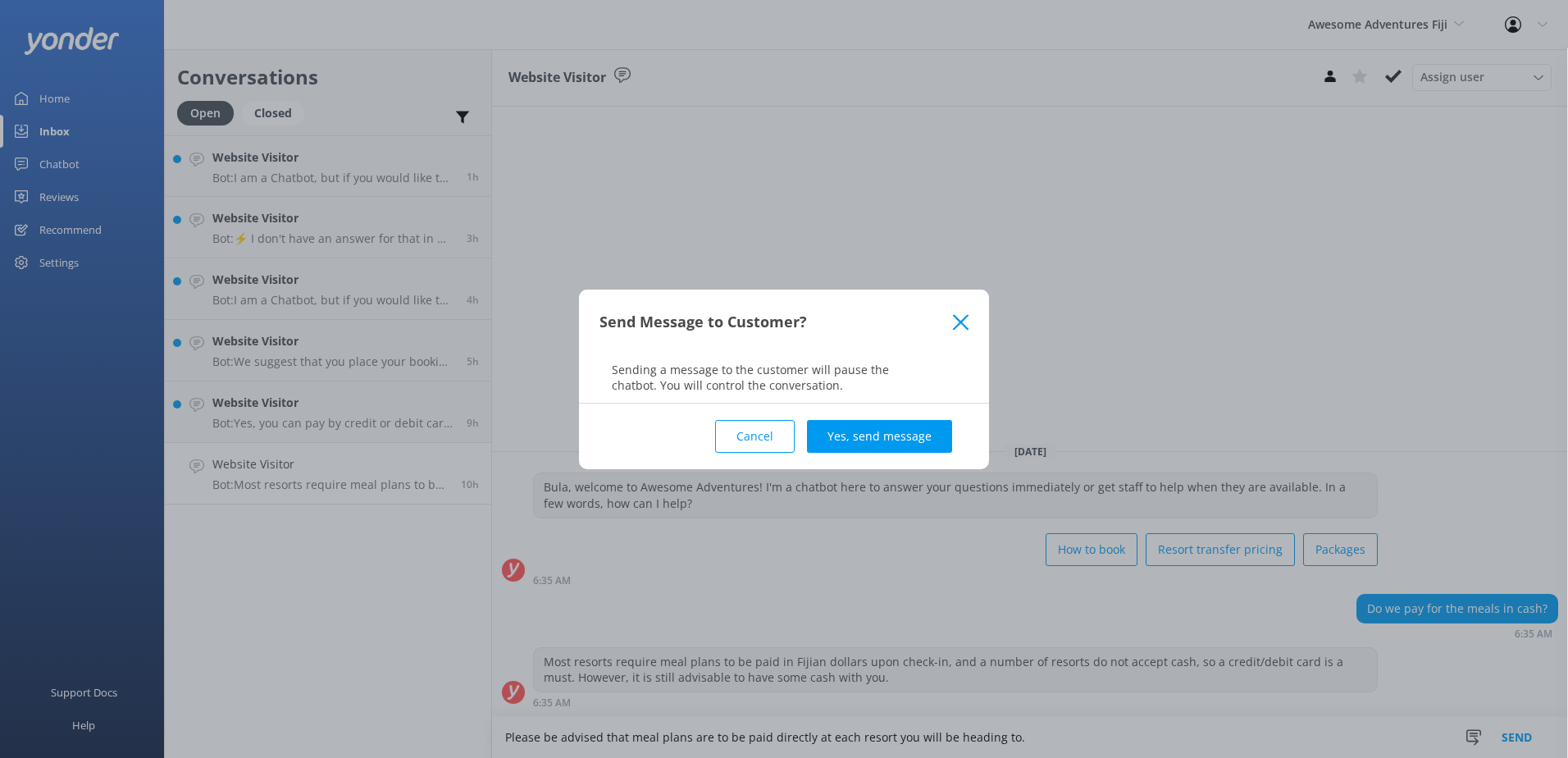
type textarea "Please be advised that meal plans are to be paid directly at each resort you wi…"
click at [964, 320] on icon at bounding box center [960, 321] width 16 height 16
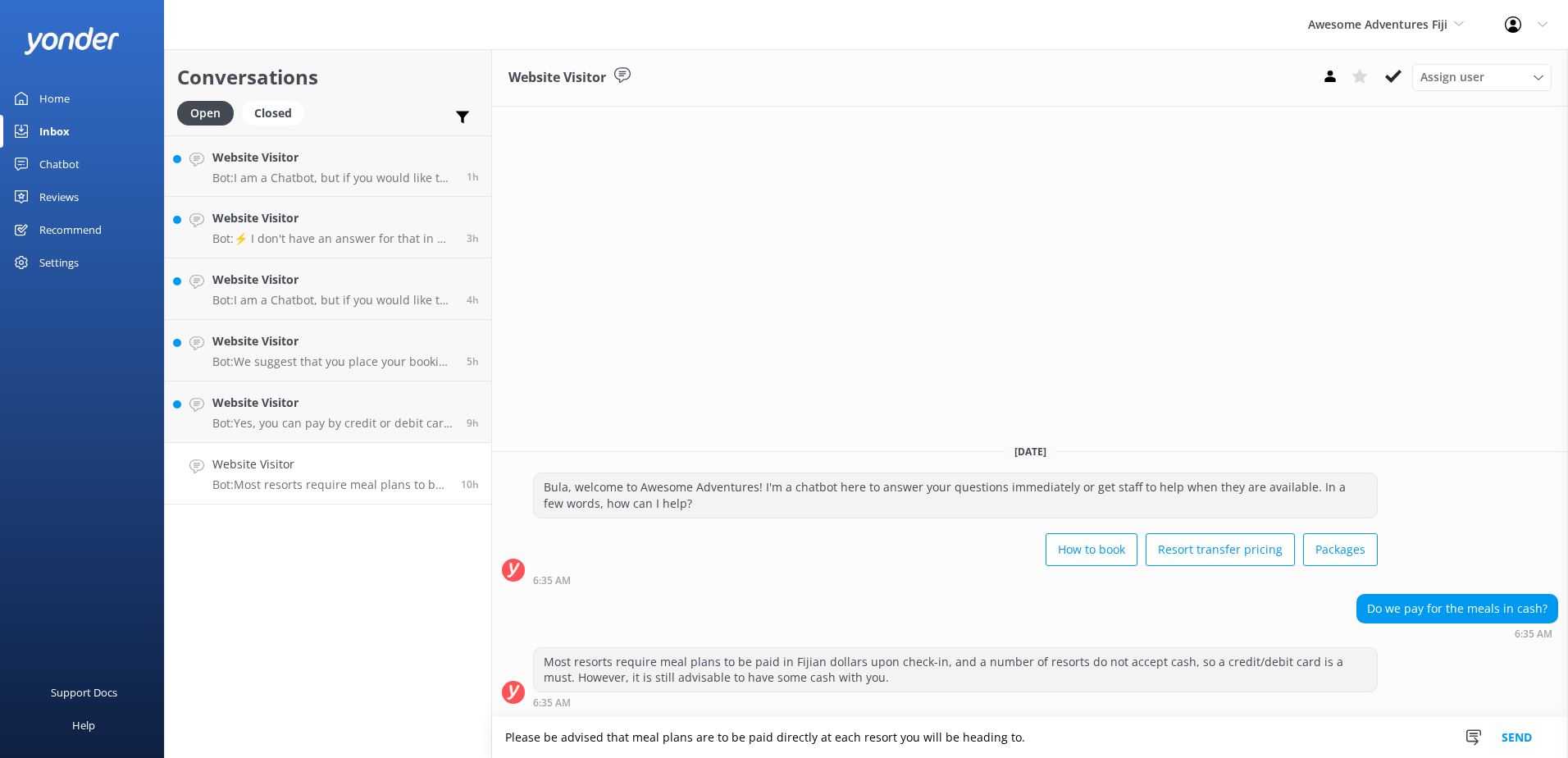
click at [1027, 739] on textarea "Please be advised that meal plans are to be paid directly at each resort you wi…" at bounding box center [1030, 737] width 1076 height 41
click at [1509, 731] on button "Send" at bounding box center [1516, 737] width 61 height 41
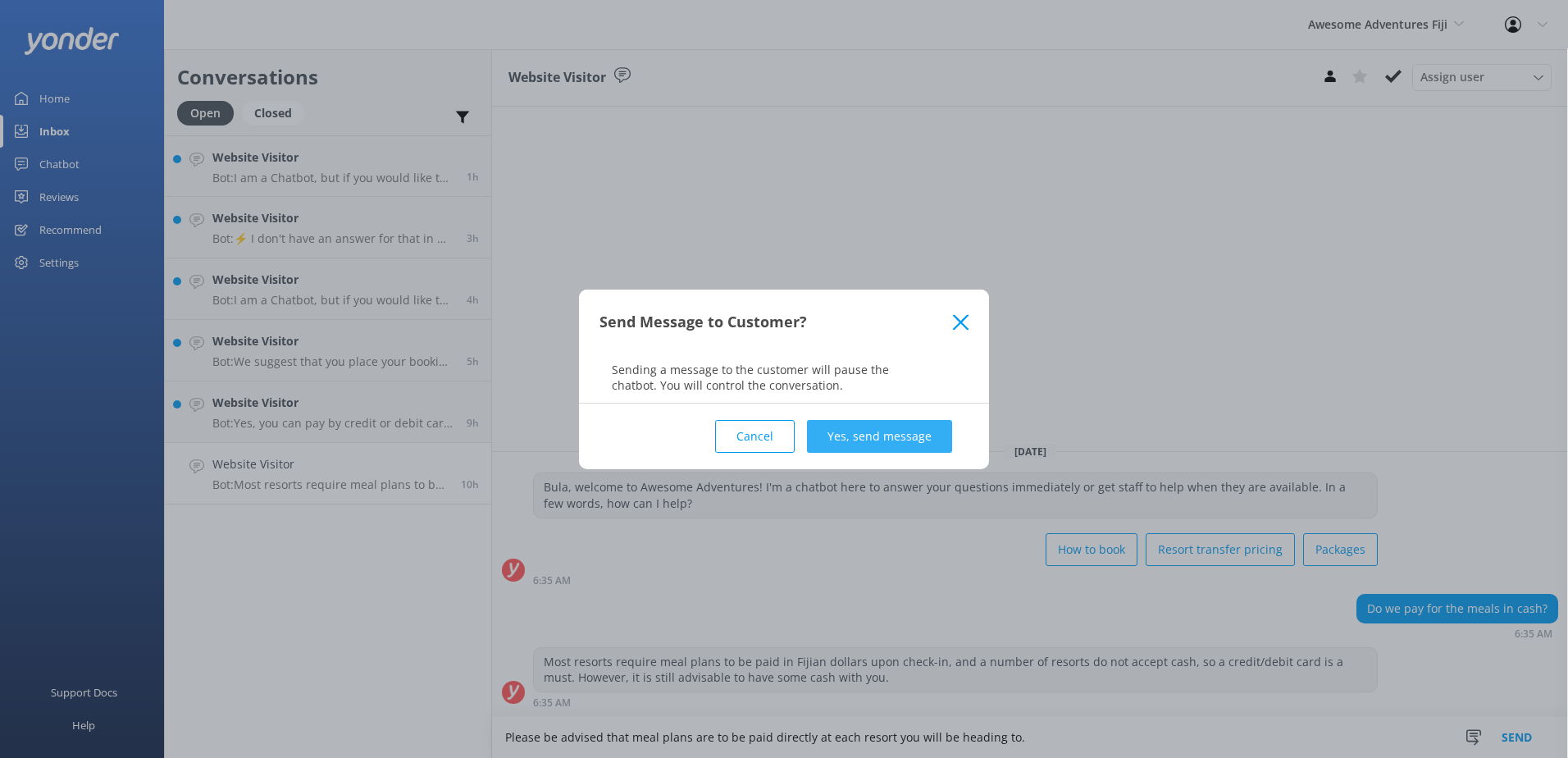
click at [927, 439] on button "Yes, send message" at bounding box center [879, 436] width 146 height 33
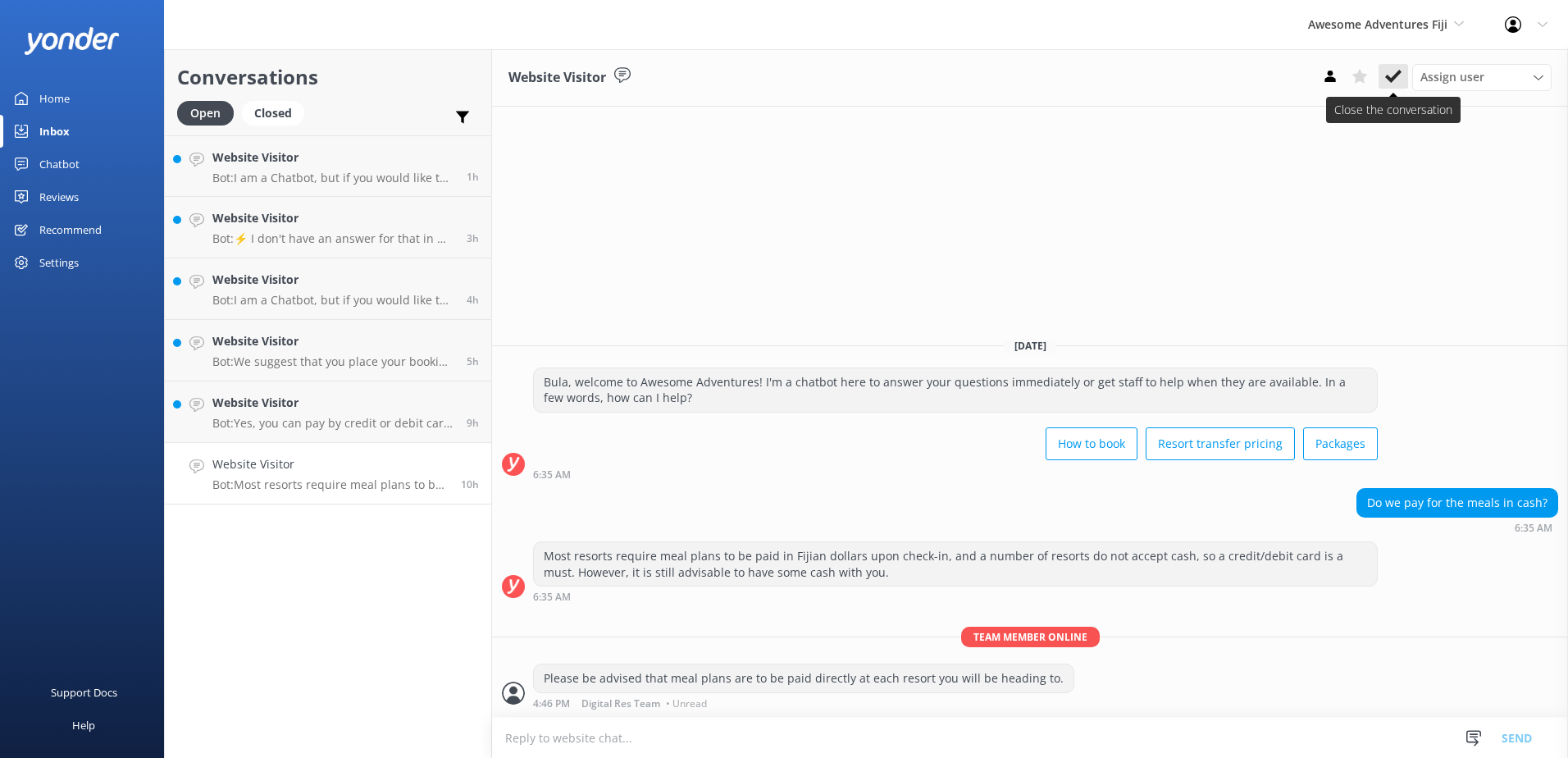
click at [1393, 70] on icon at bounding box center [1393, 75] width 16 height 16
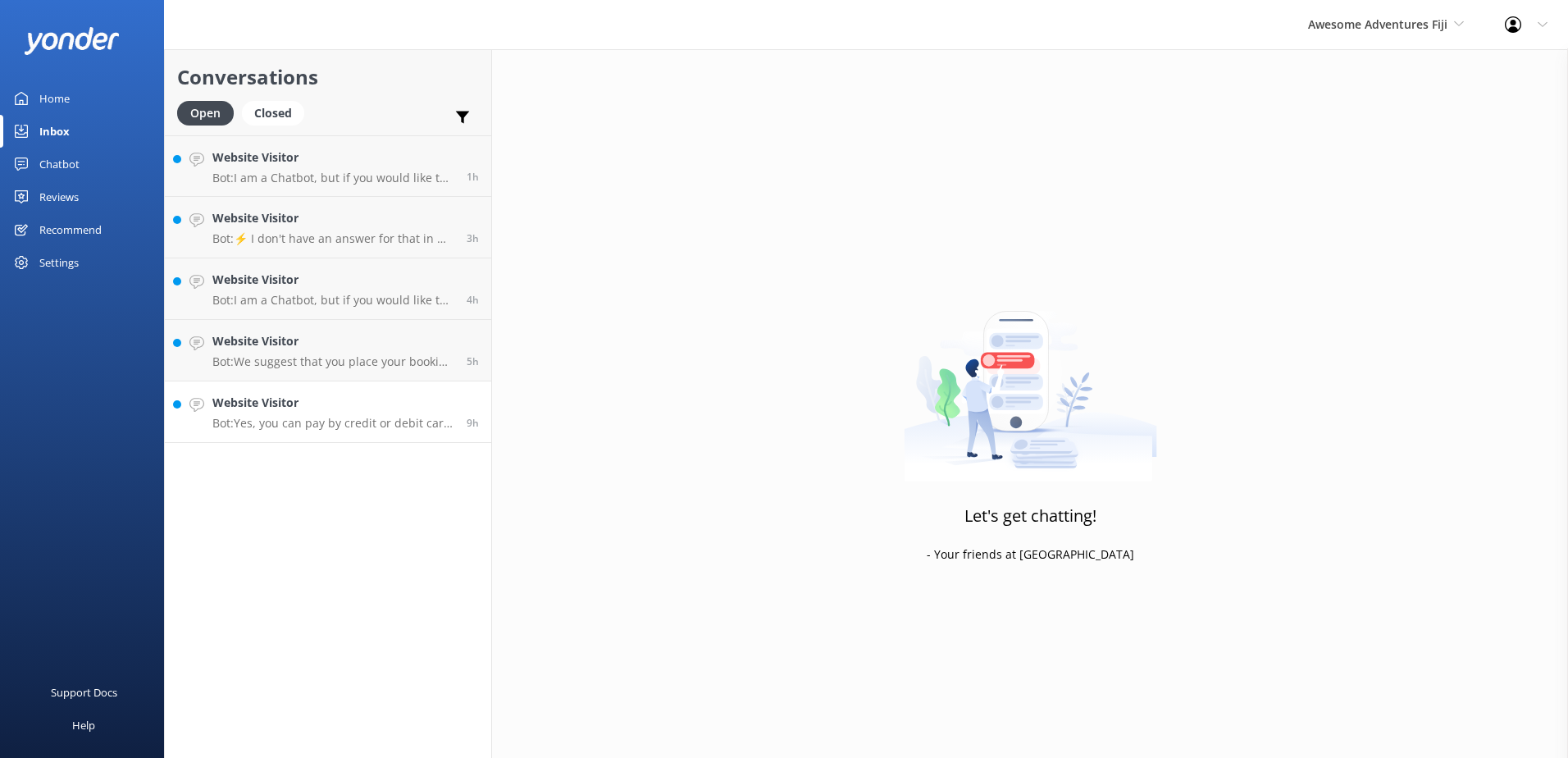
click at [483, 400] on link "Website Visitor Bot: Yes, you can pay by credit or debit card for meals at the …" at bounding box center [327, 411] width 326 height 61
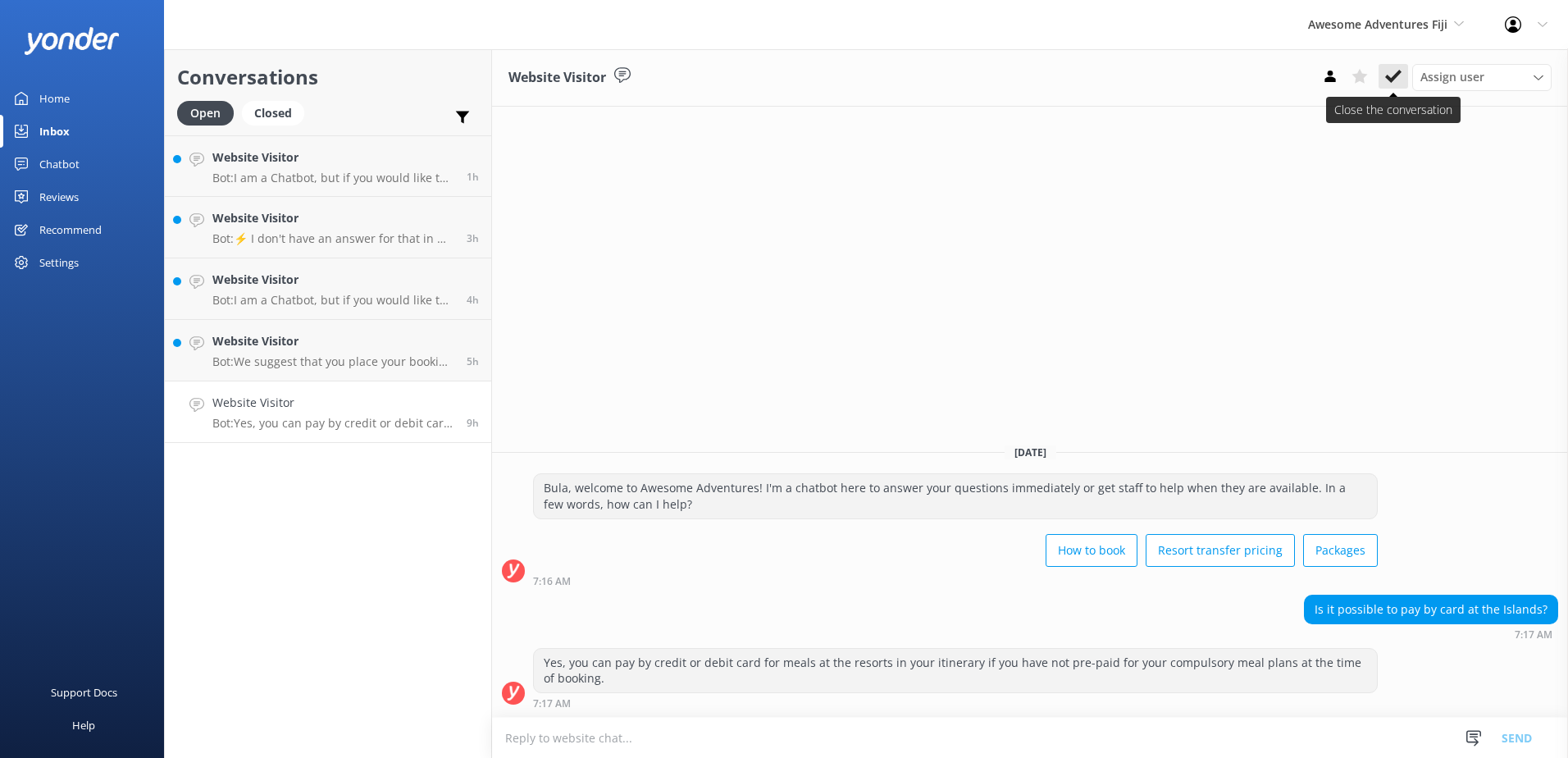
click at [1392, 76] on icon at bounding box center [1393, 75] width 16 height 16
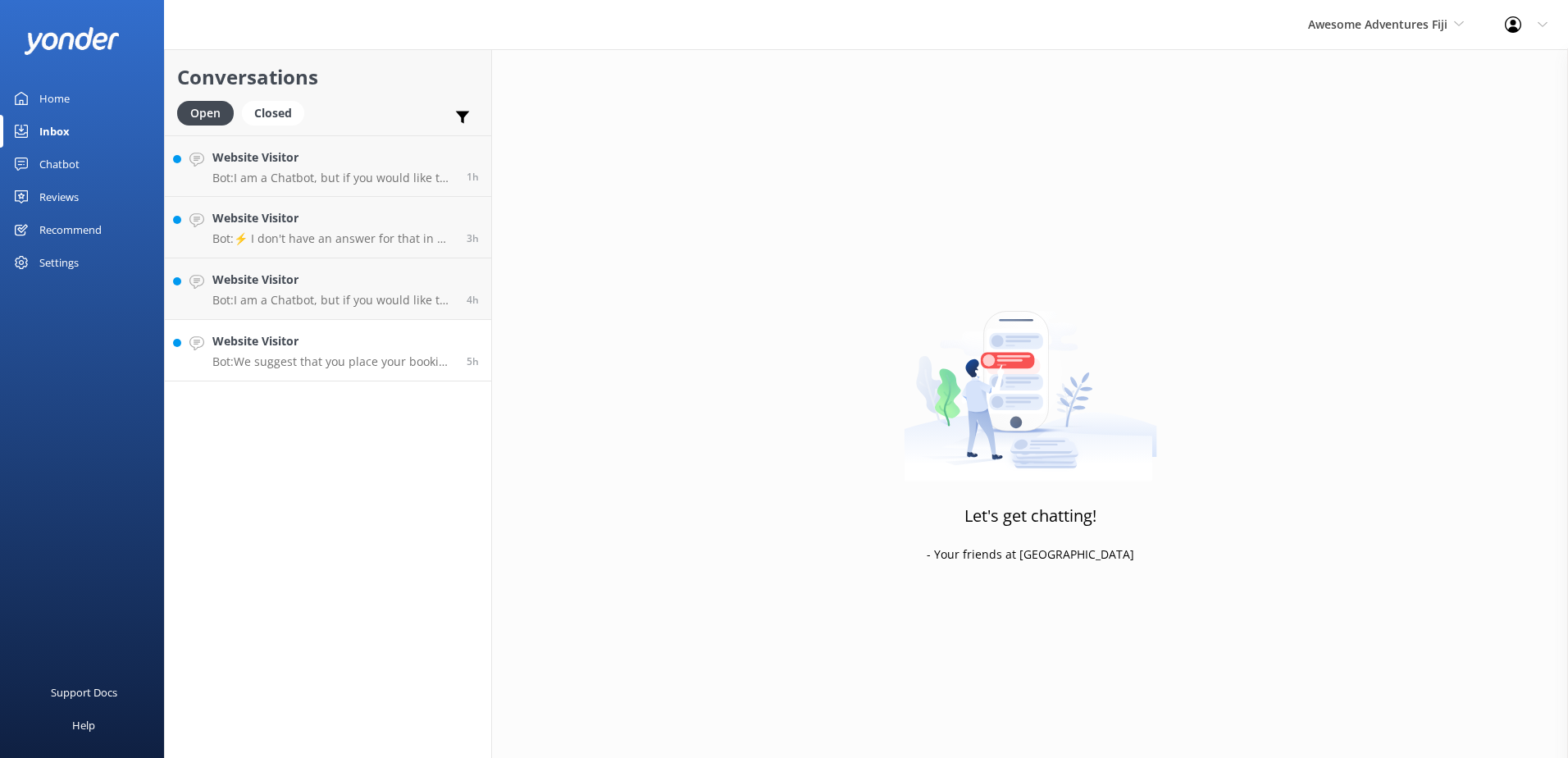
click at [440, 344] on h4 "Website Visitor" at bounding box center [334, 341] width 242 height 18
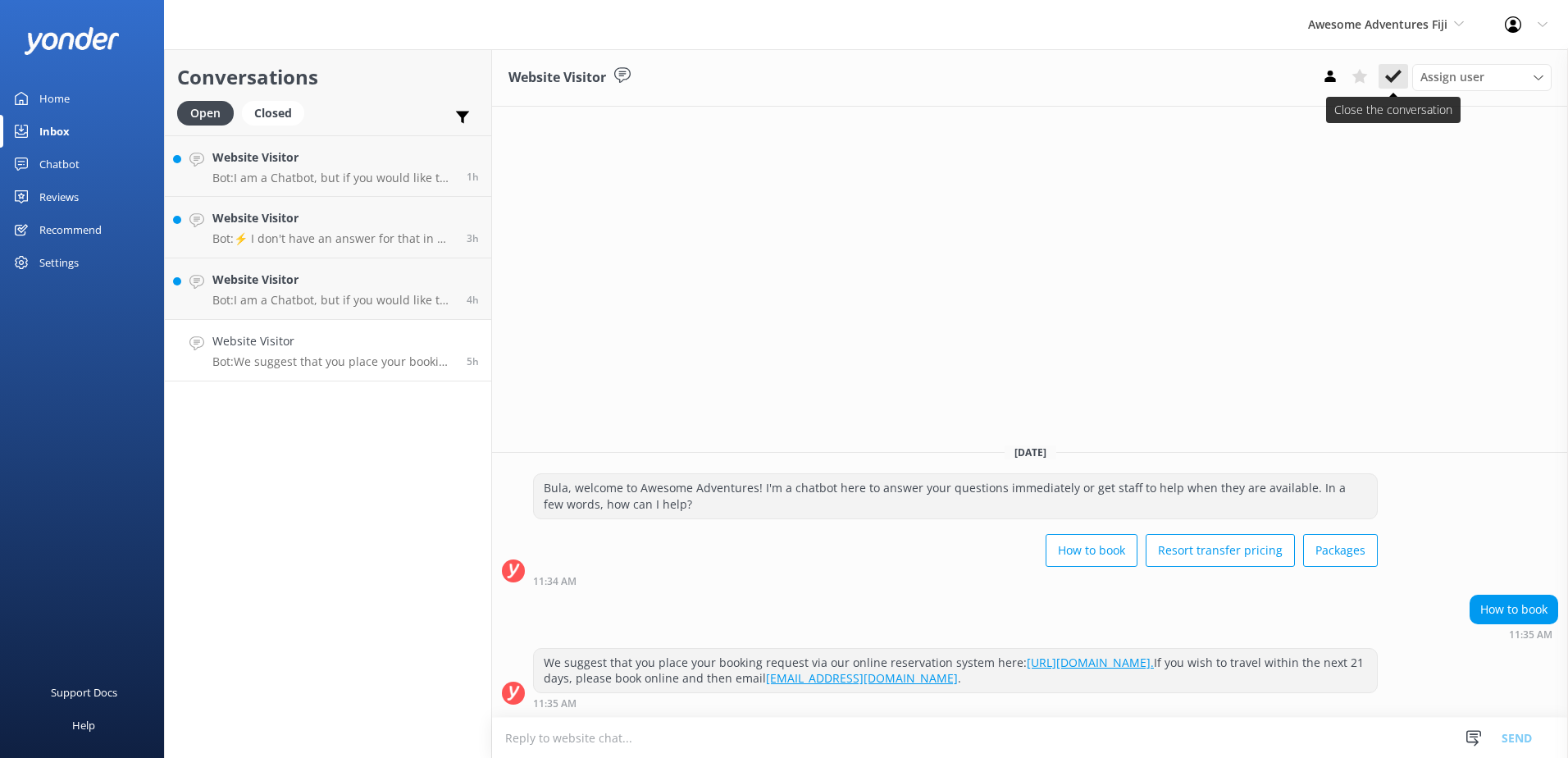
click at [1399, 72] on use at bounding box center [1393, 76] width 16 height 13
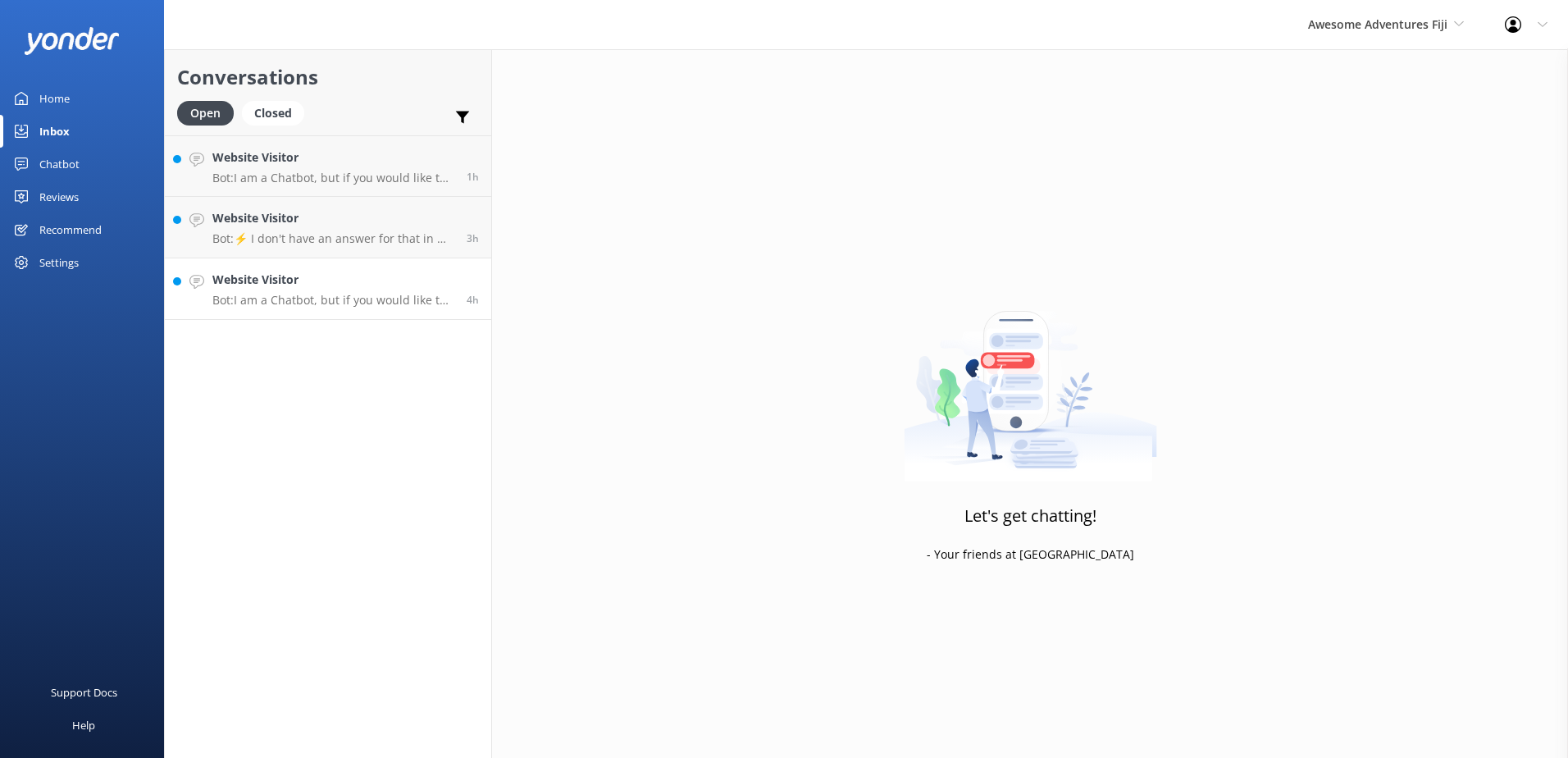
click at [412, 282] on h4 "Website Visitor" at bounding box center [334, 279] width 242 height 18
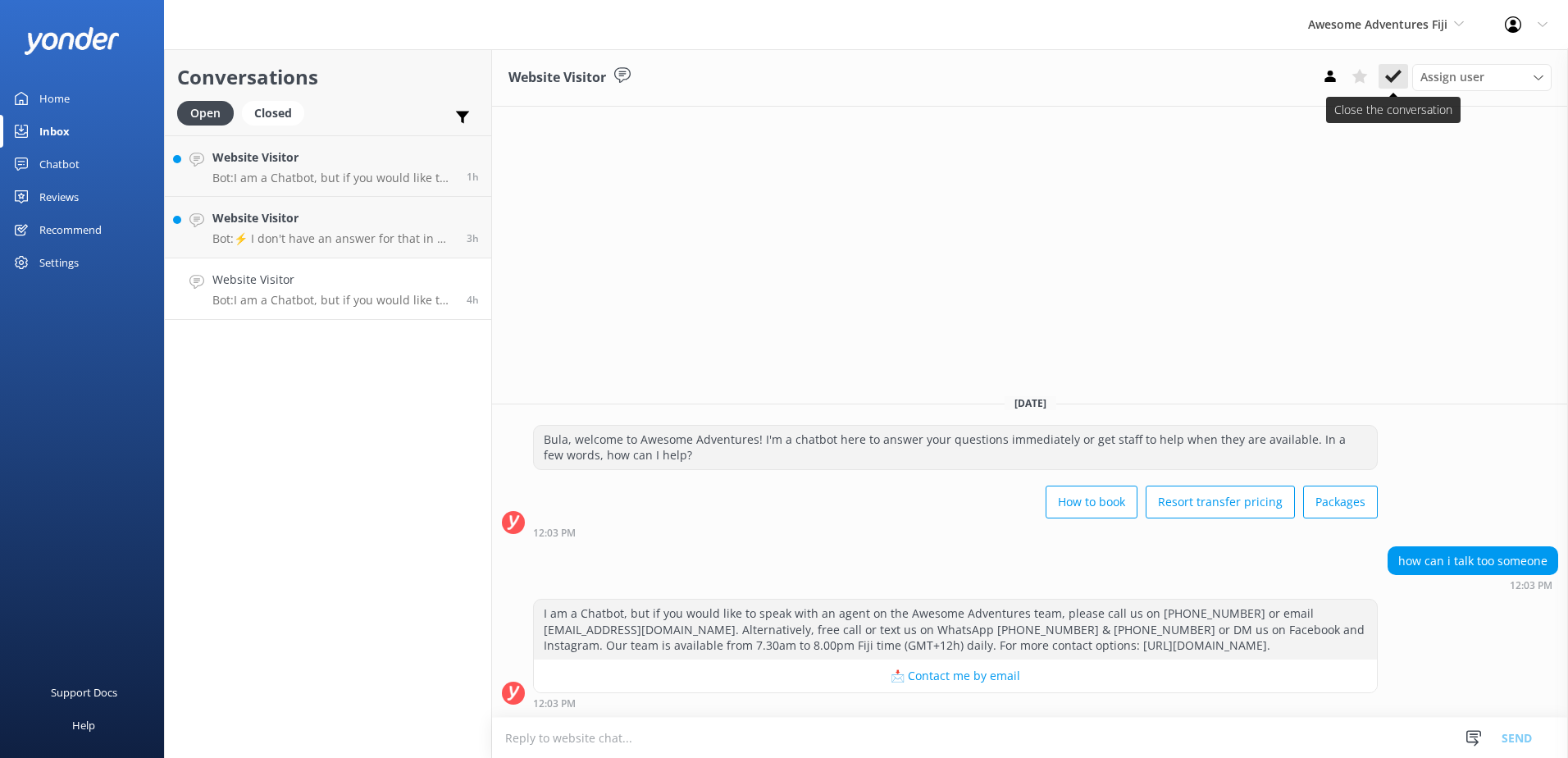
click at [1388, 82] on icon at bounding box center [1393, 75] width 16 height 16
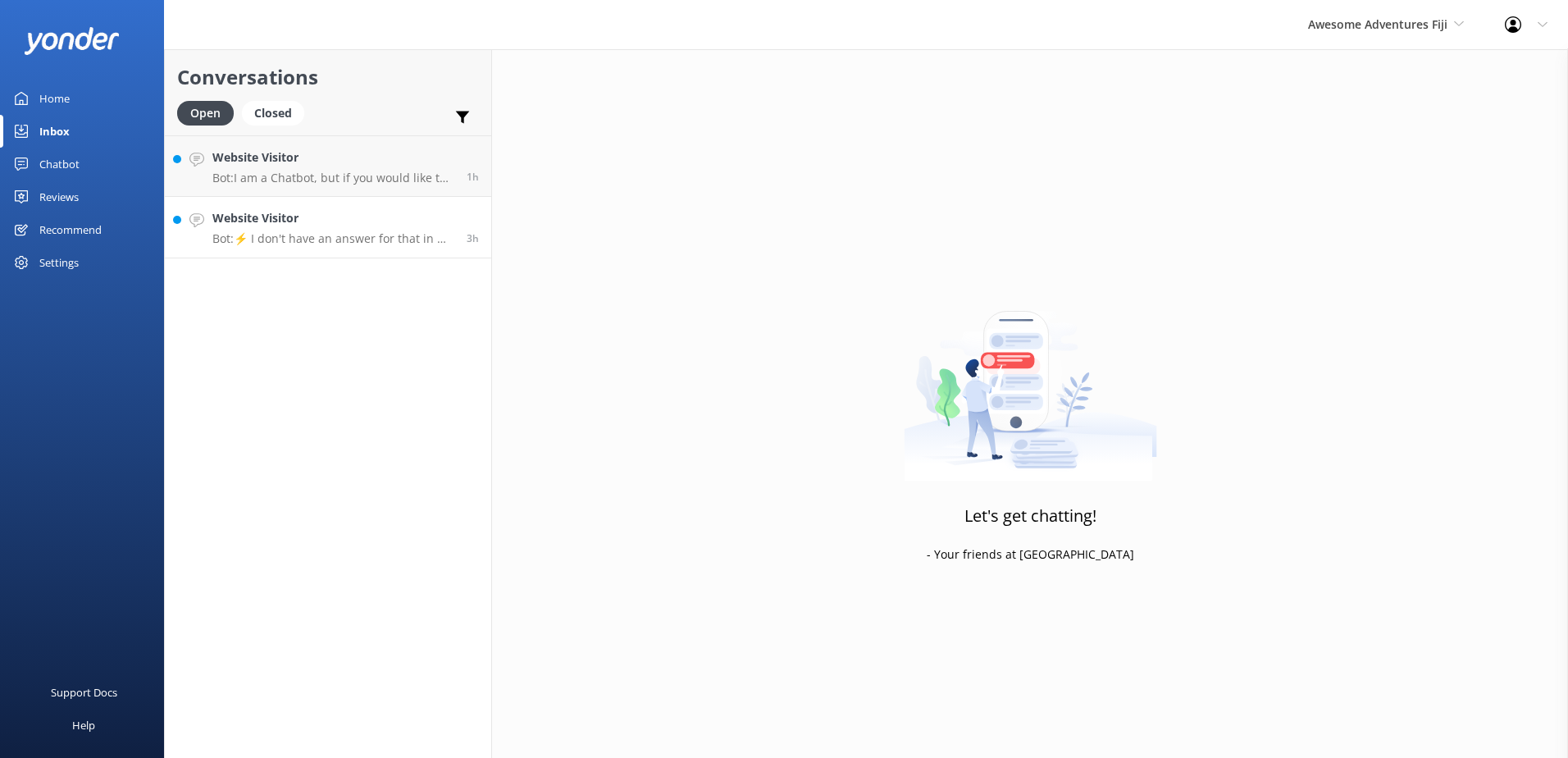
click at [407, 220] on h4 "Website Visitor" at bounding box center [334, 218] width 242 height 18
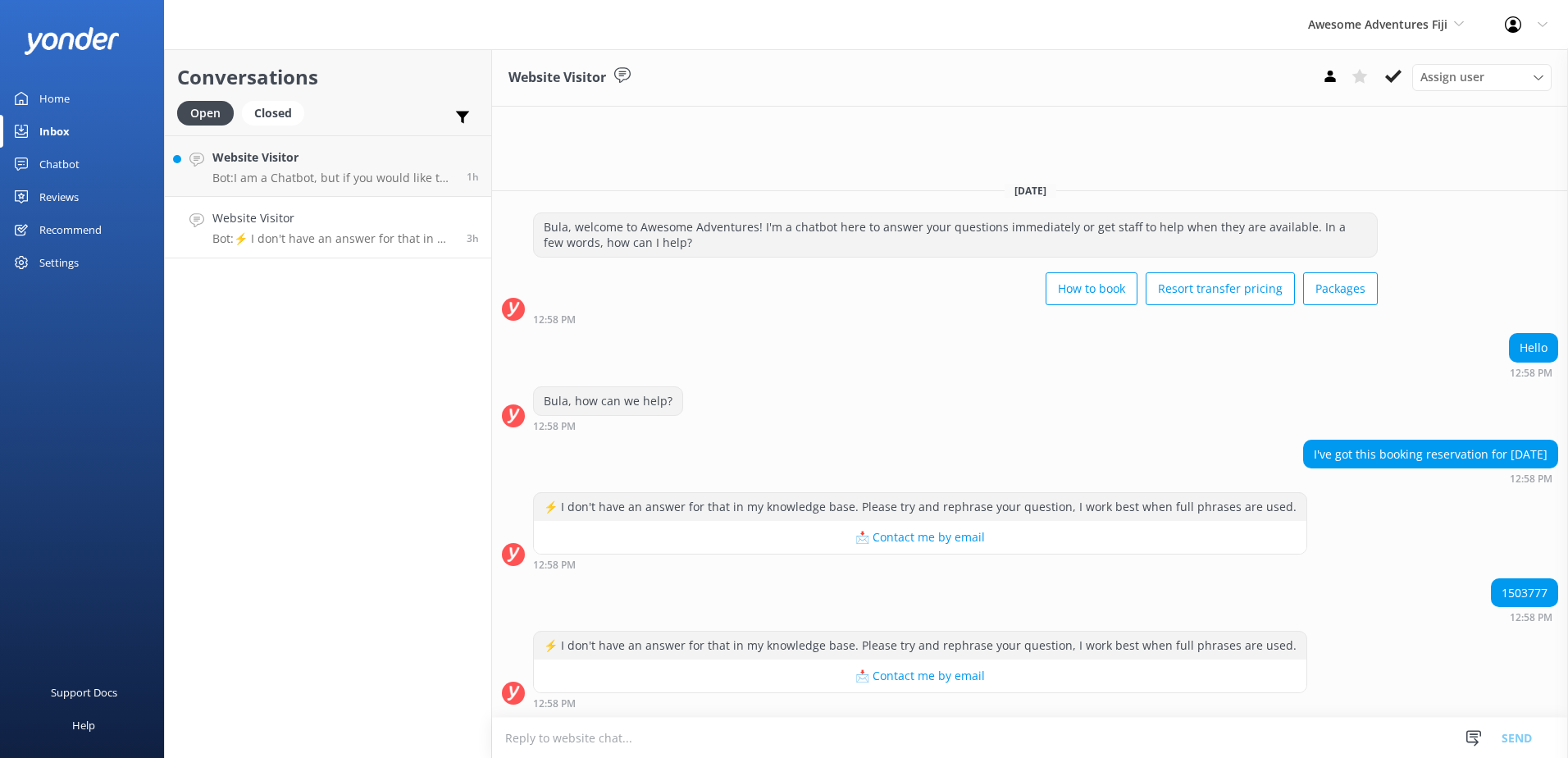
paste textarea "Please contact & liaise directly with our Awesome Adventures Fiji Reservations …"
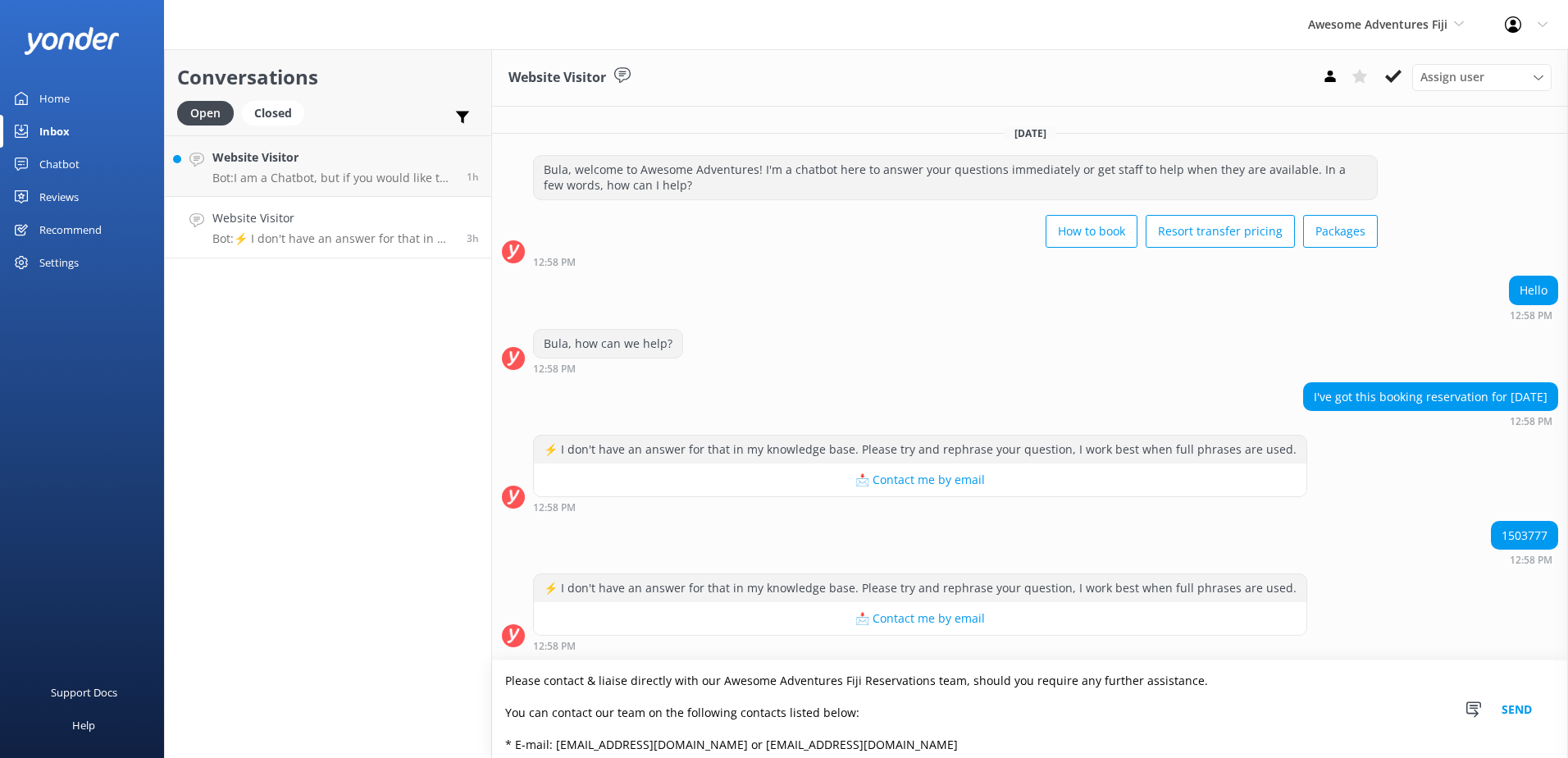
type textarea "Please contact & liaise directly with our Awesome Adventures Fiji Reservations …"
click at [1525, 703] on button "Send" at bounding box center [1516, 709] width 61 height 98
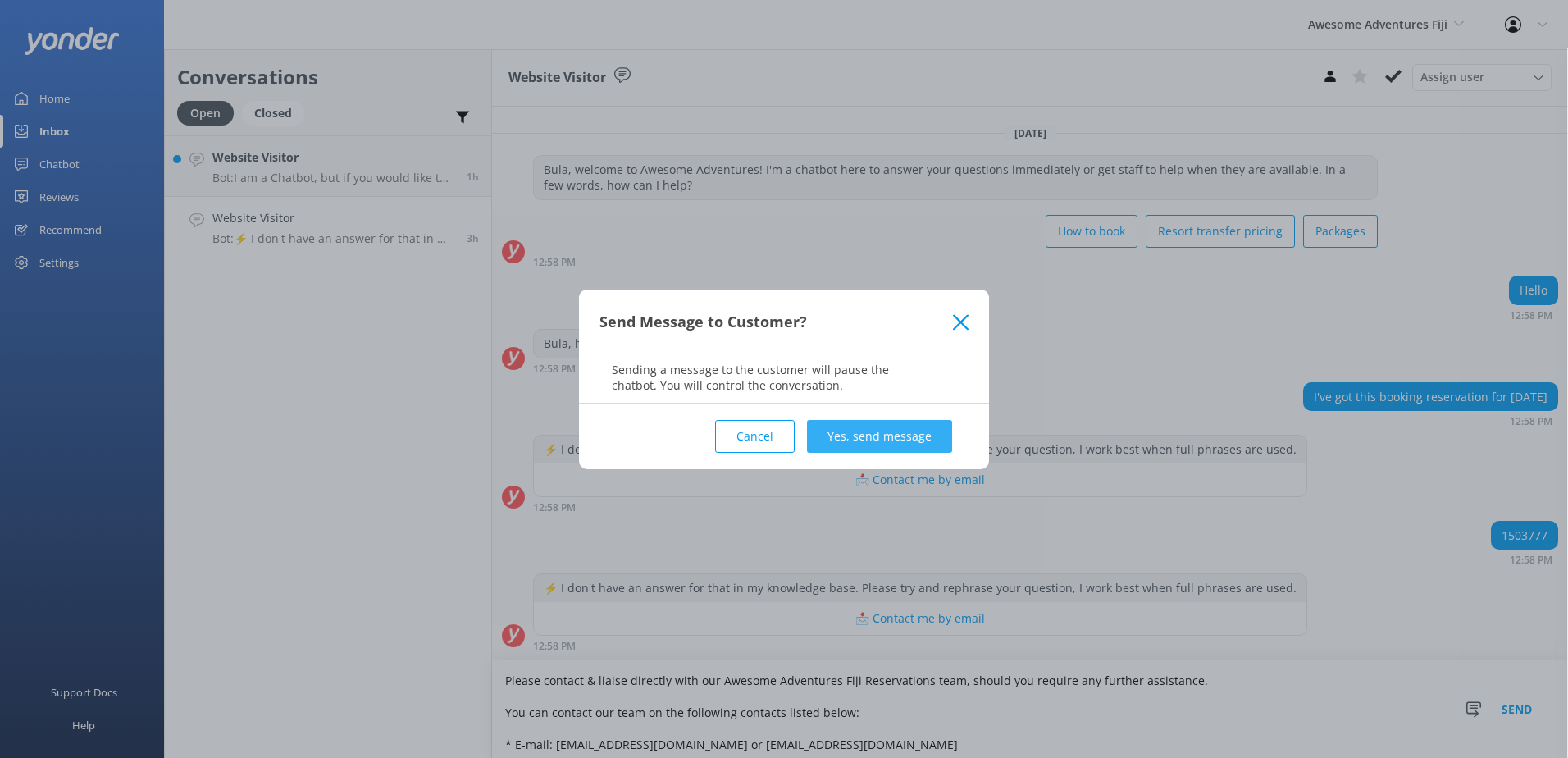
click at [912, 431] on button "Yes, send message" at bounding box center [879, 436] width 146 height 33
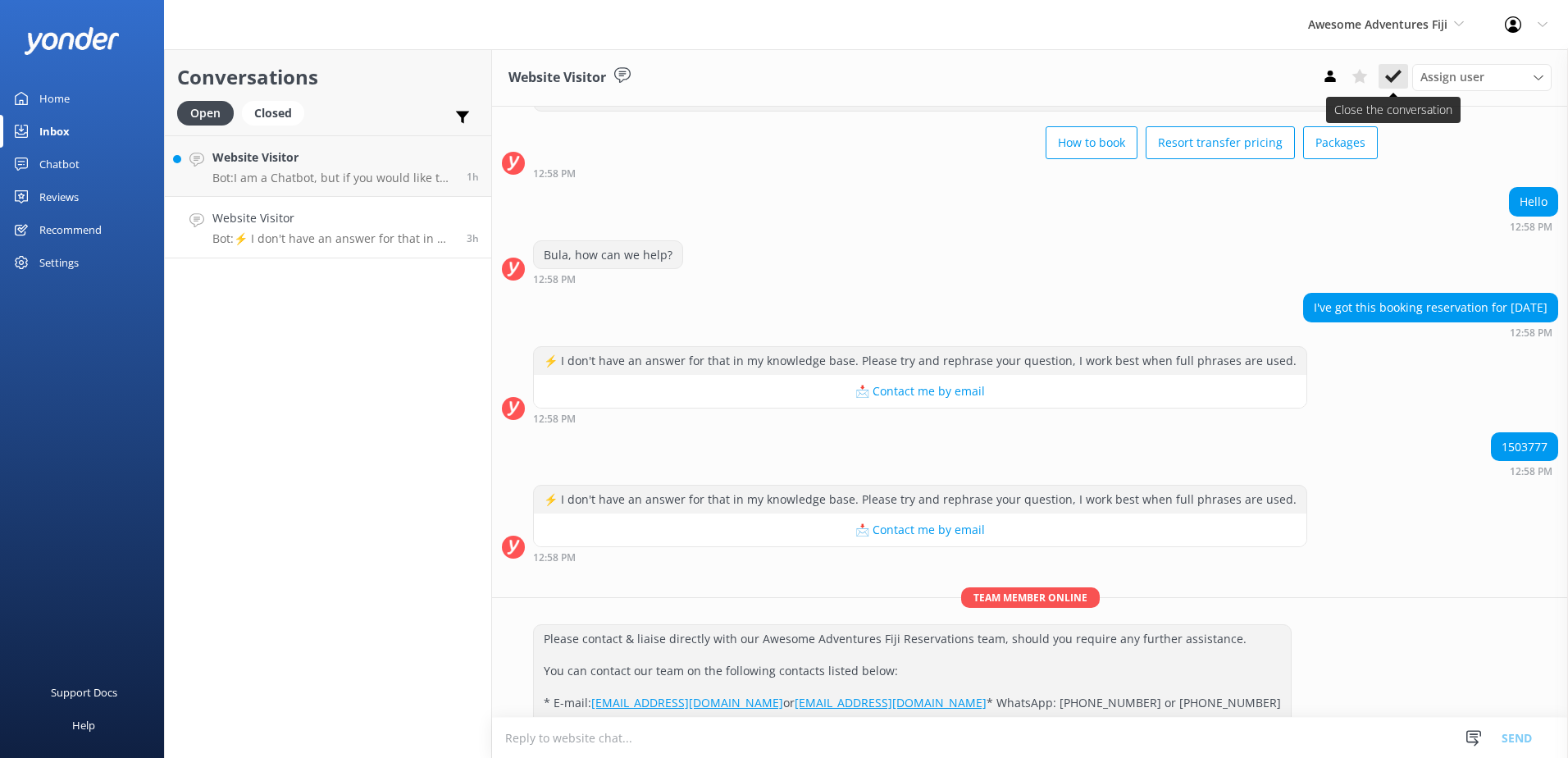
scroll to position [204, 0]
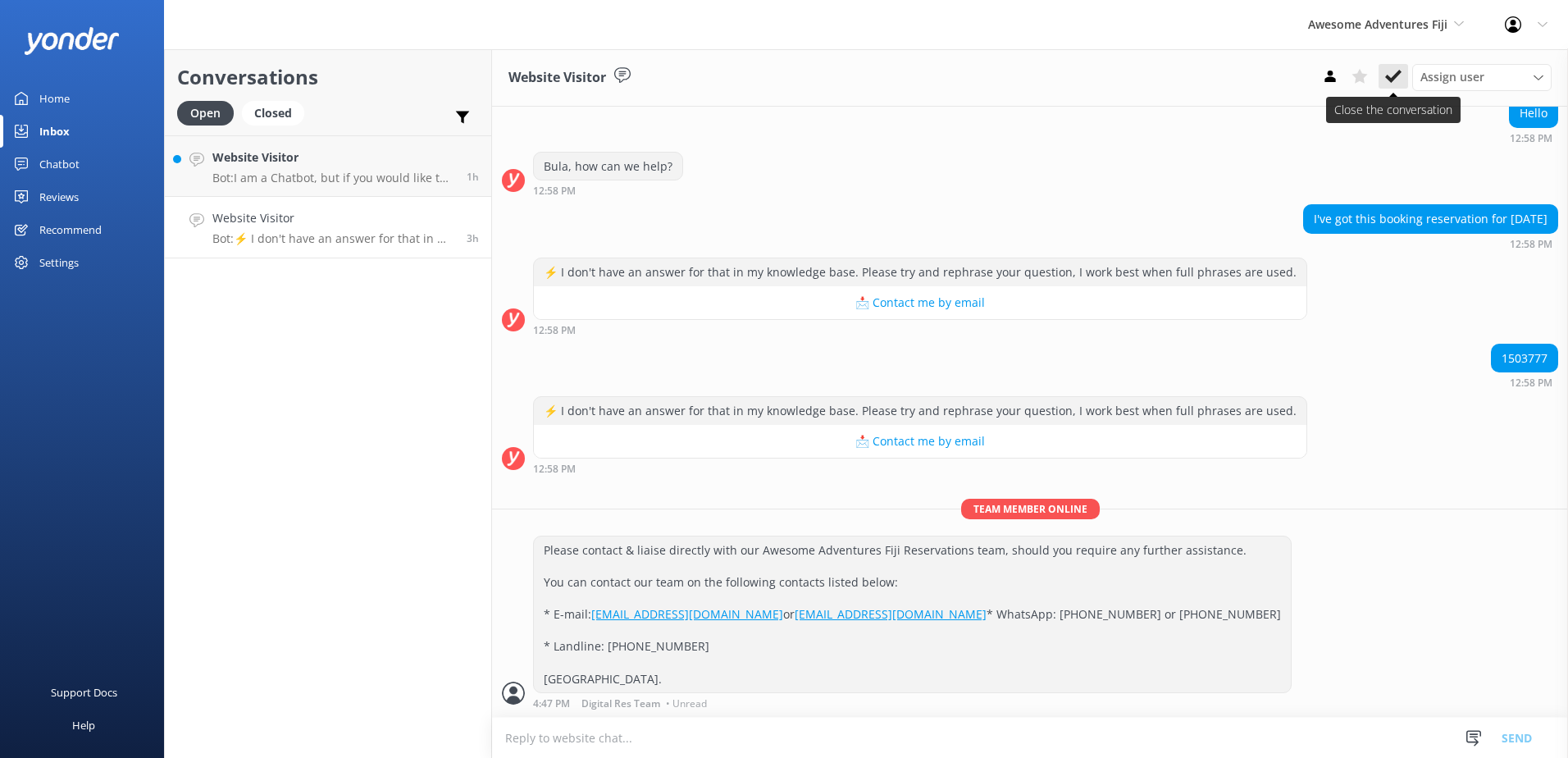
click at [1394, 73] on icon at bounding box center [1393, 75] width 16 height 16
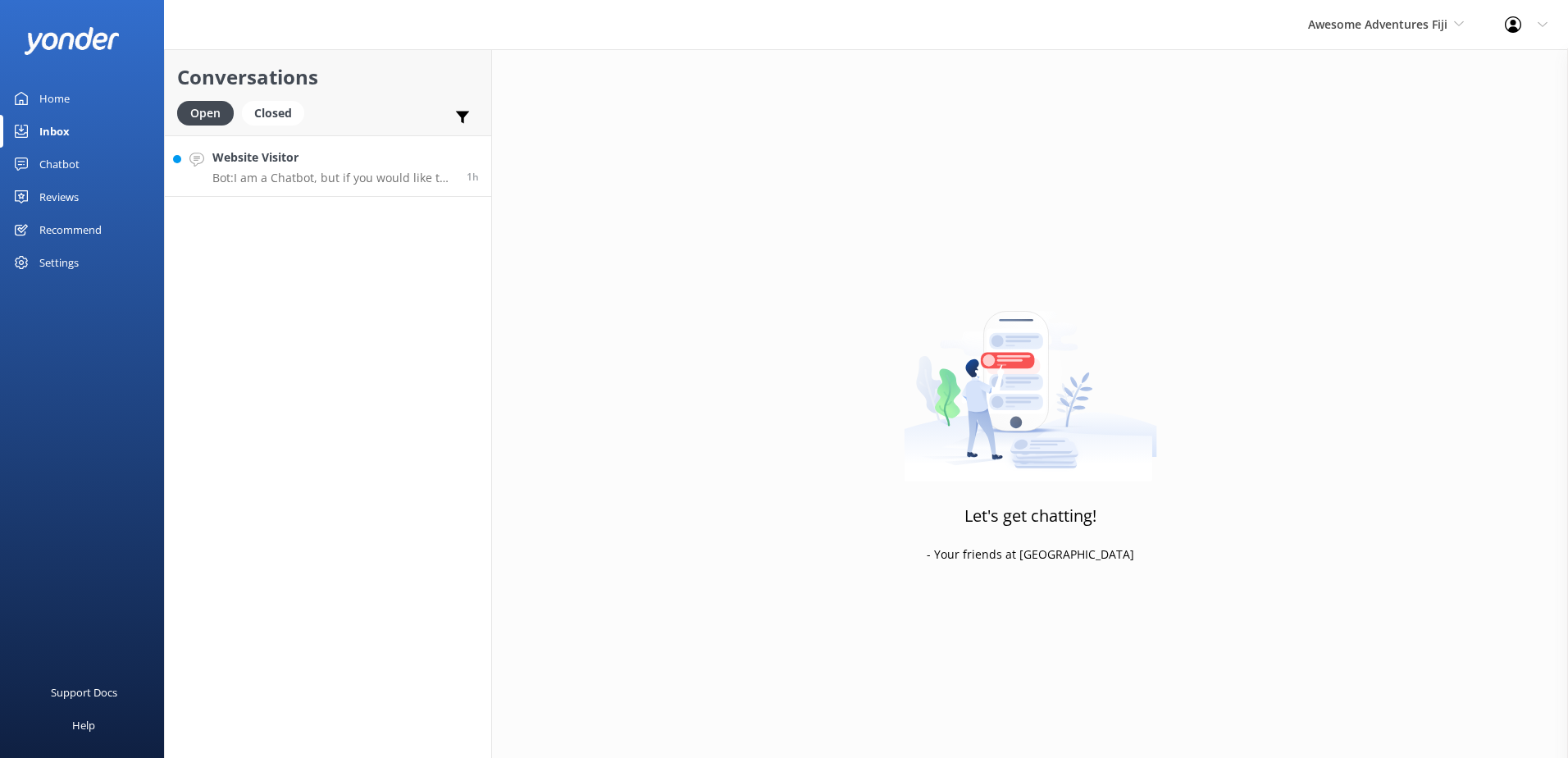
click at [409, 147] on link "Website Visitor Bot: I am a Chatbot, but if you would like to speak with an age…" at bounding box center [327, 165] width 326 height 61
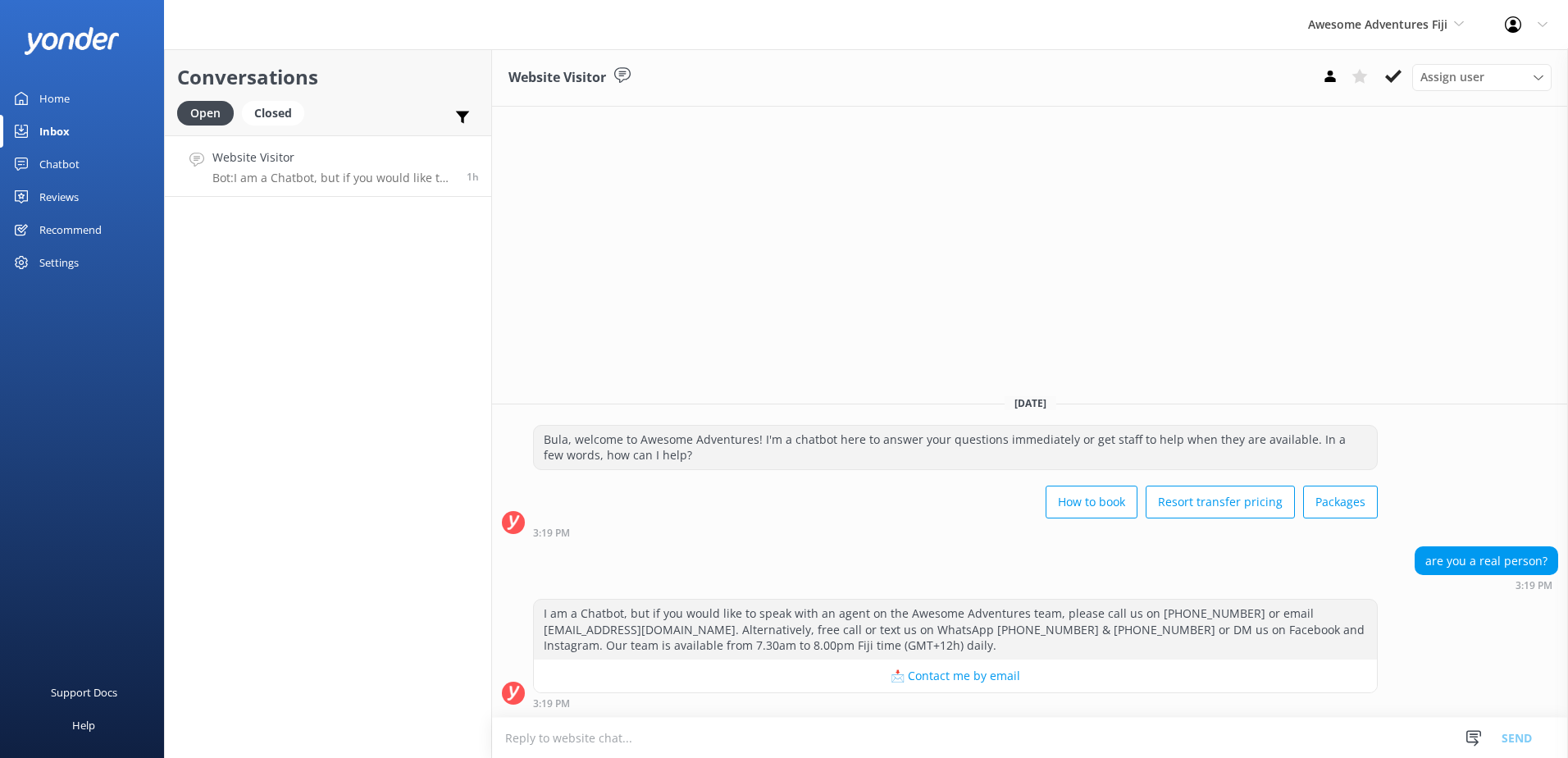
click at [618, 735] on textarea at bounding box center [1030, 737] width 1076 height 40
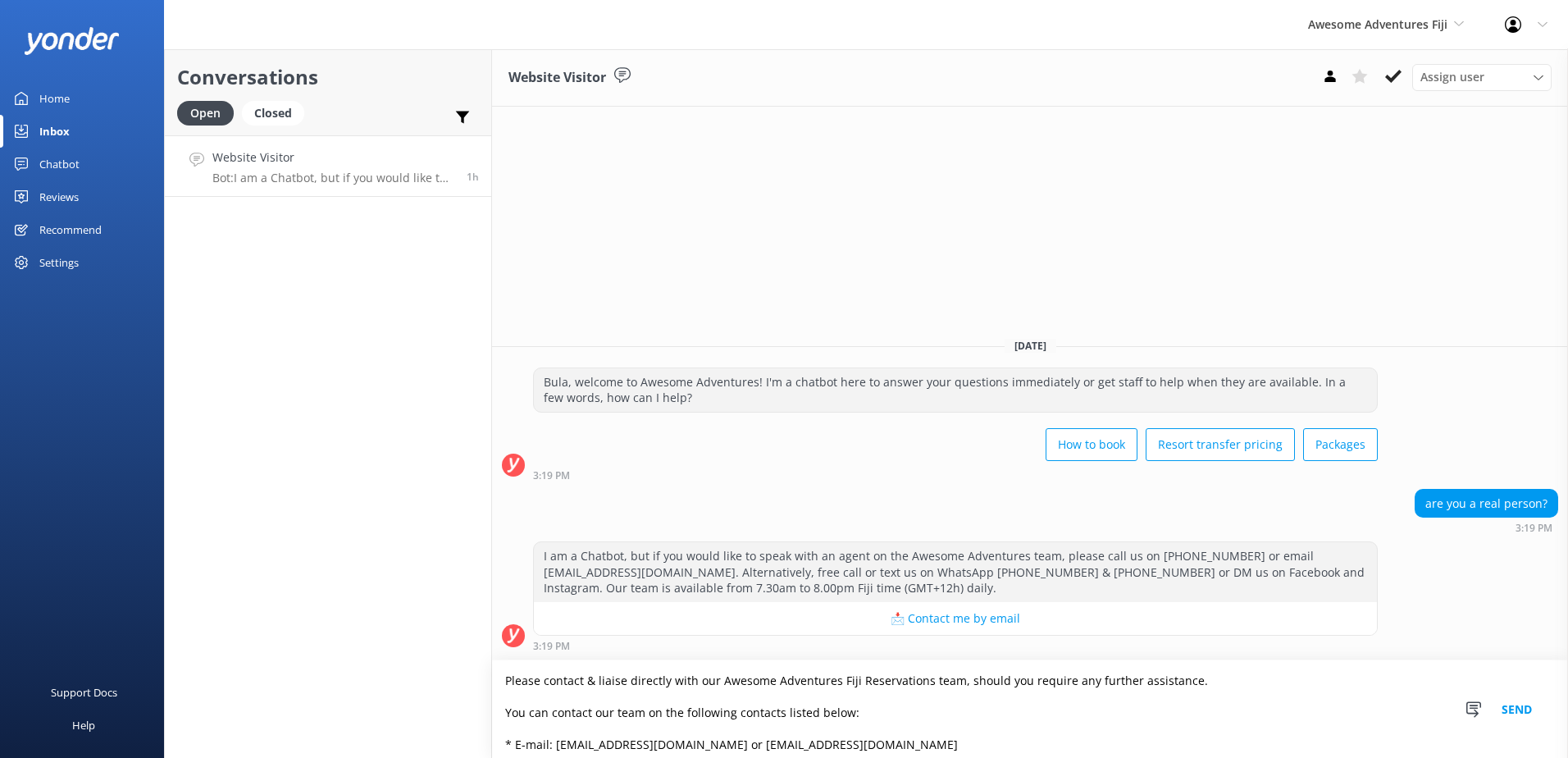
type textarea "Please contact & liaise directly with our Awesome Adventures Fiji Reservations …"
click at [1510, 707] on button "Send" at bounding box center [1516, 709] width 61 height 98
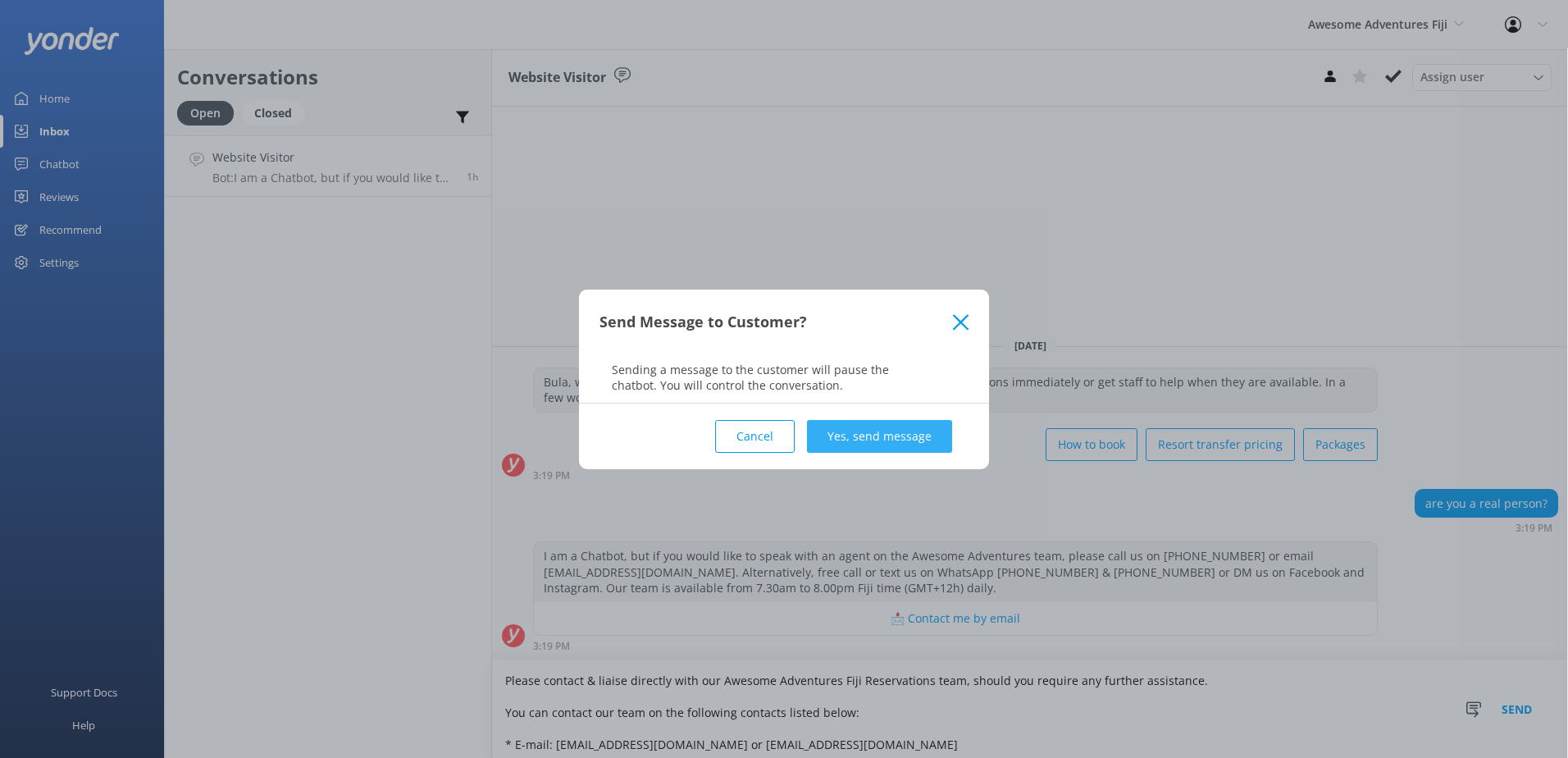
click at [889, 429] on button "Yes, send message" at bounding box center [879, 436] width 146 height 33
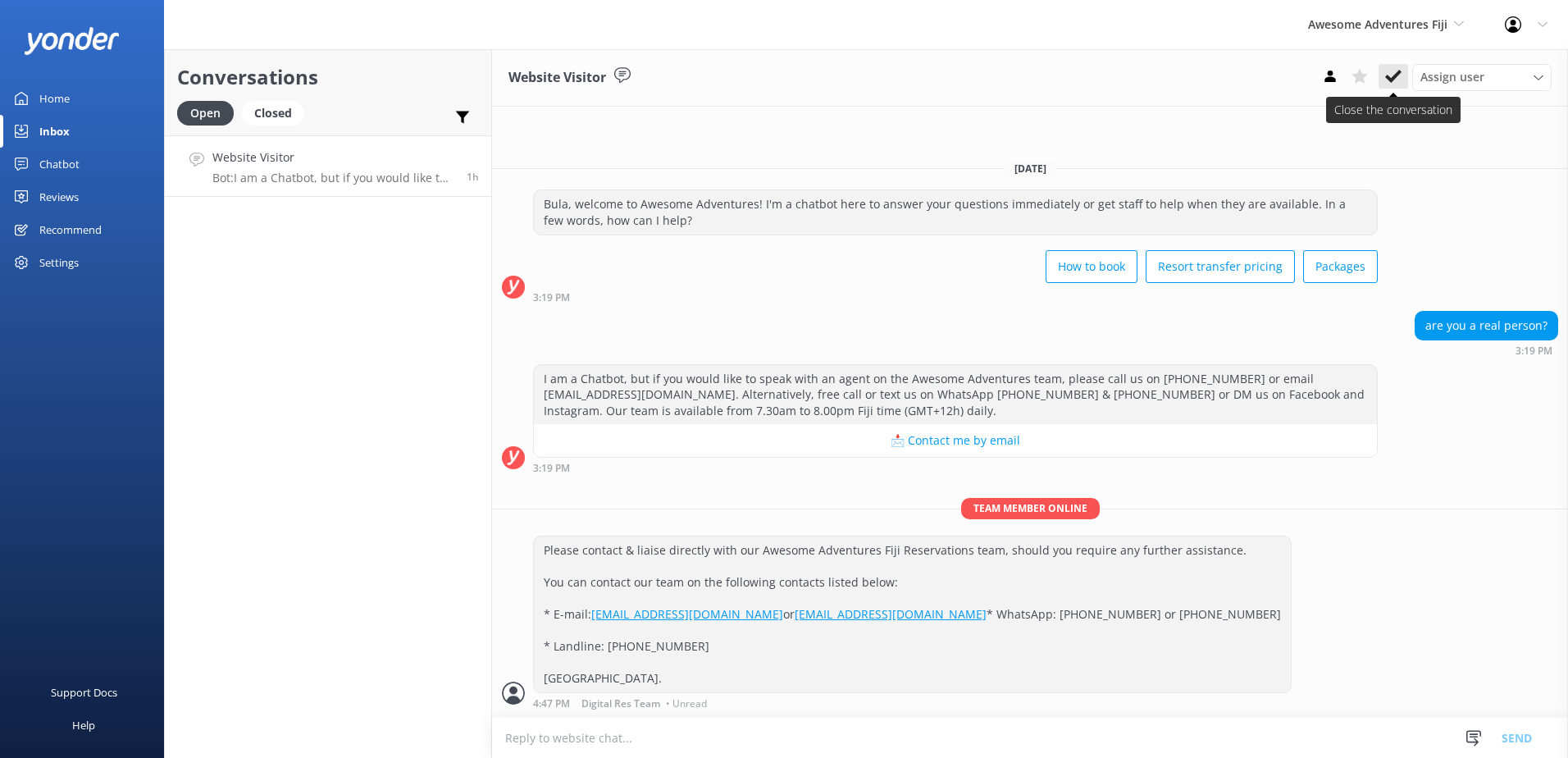
click at [1396, 78] on icon at bounding box center [1393, 75] width 16 height 16
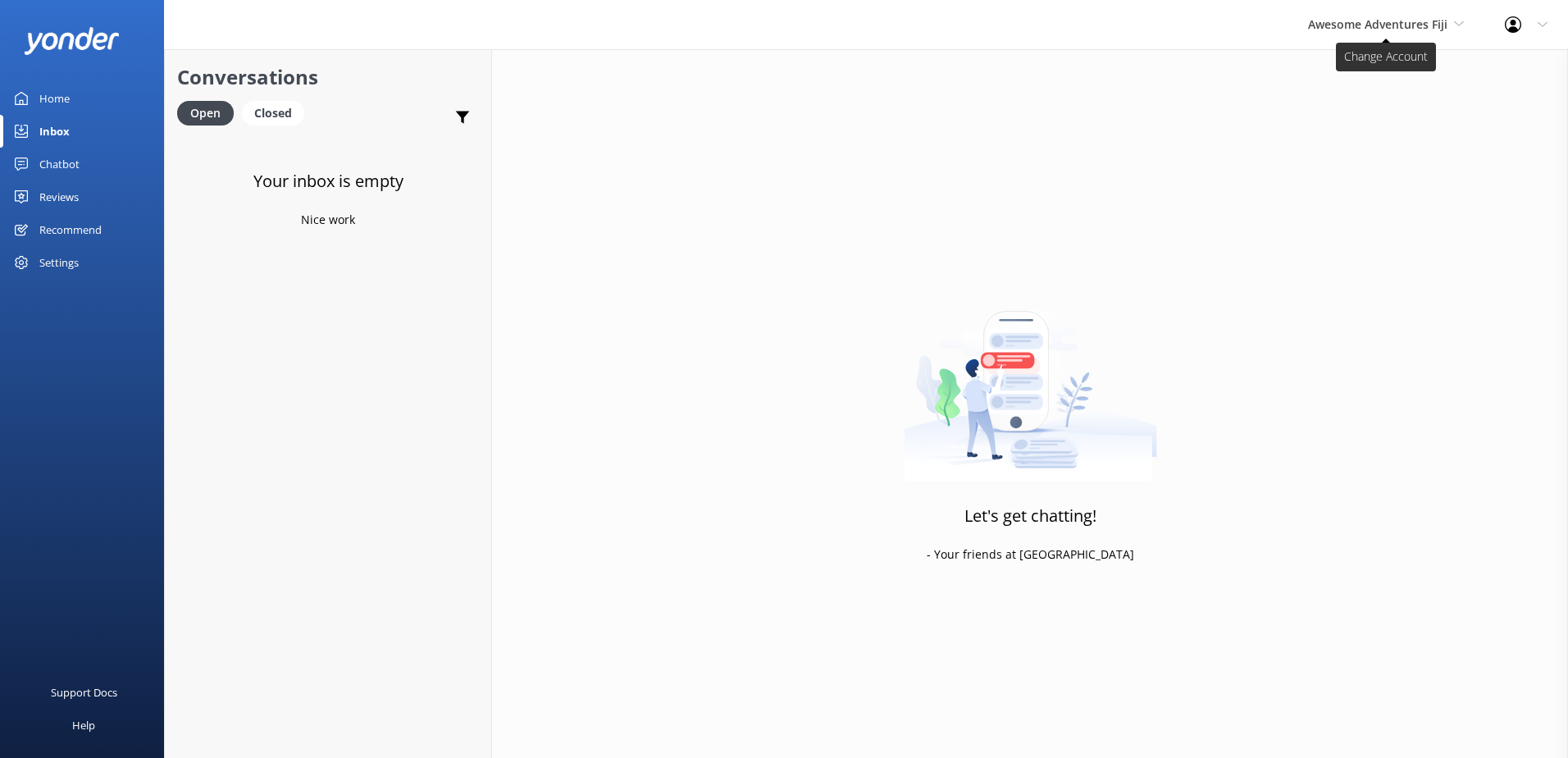
click at [1441, 20] on span "Awesome Adventures Fiji" at bounding box center [1377, 23] width 139 height 16
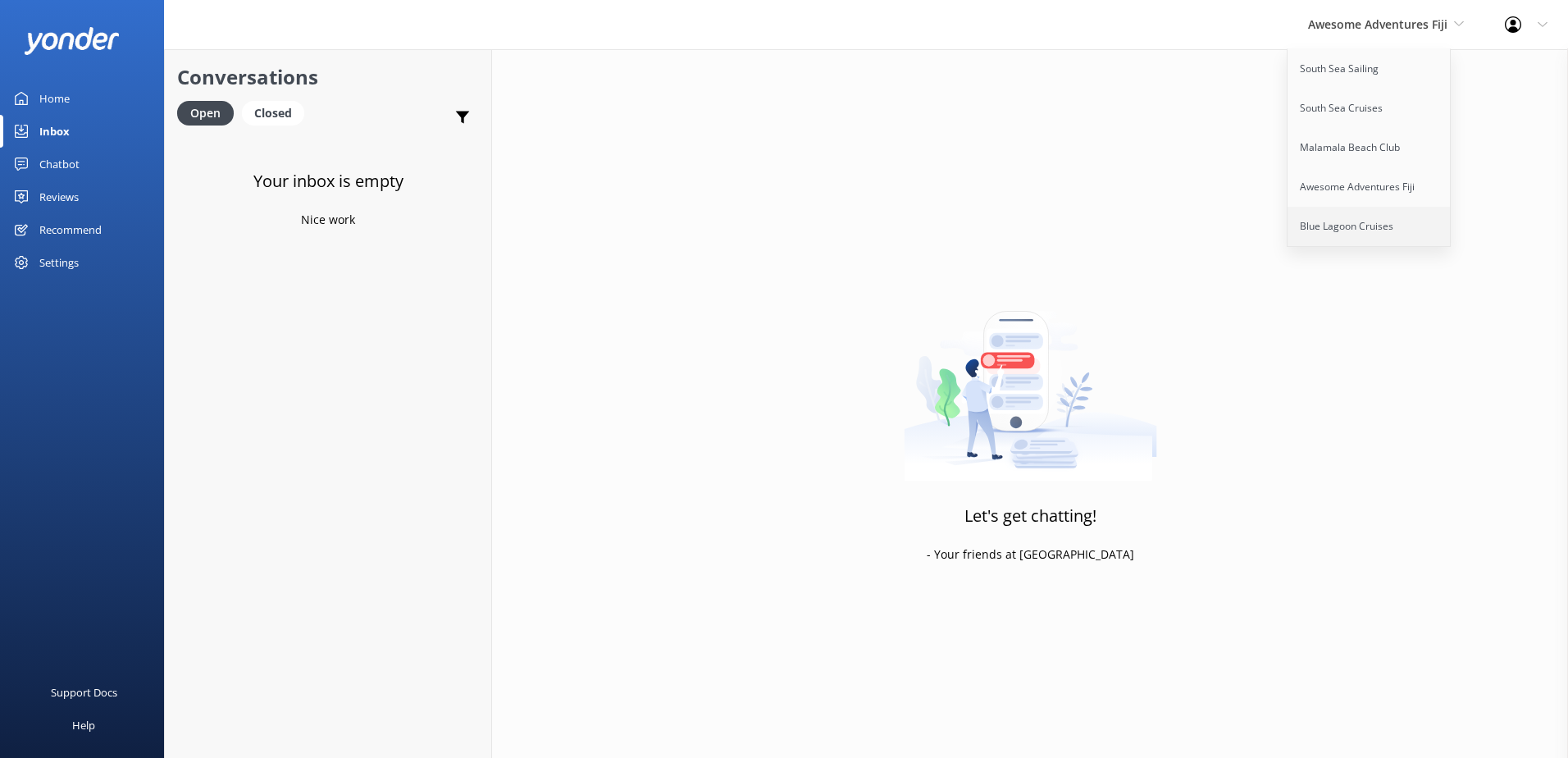
click at [1343, 216] on link "Blue Lagoon Cruises" at bounding box center [1370, 226] width 164 height 39
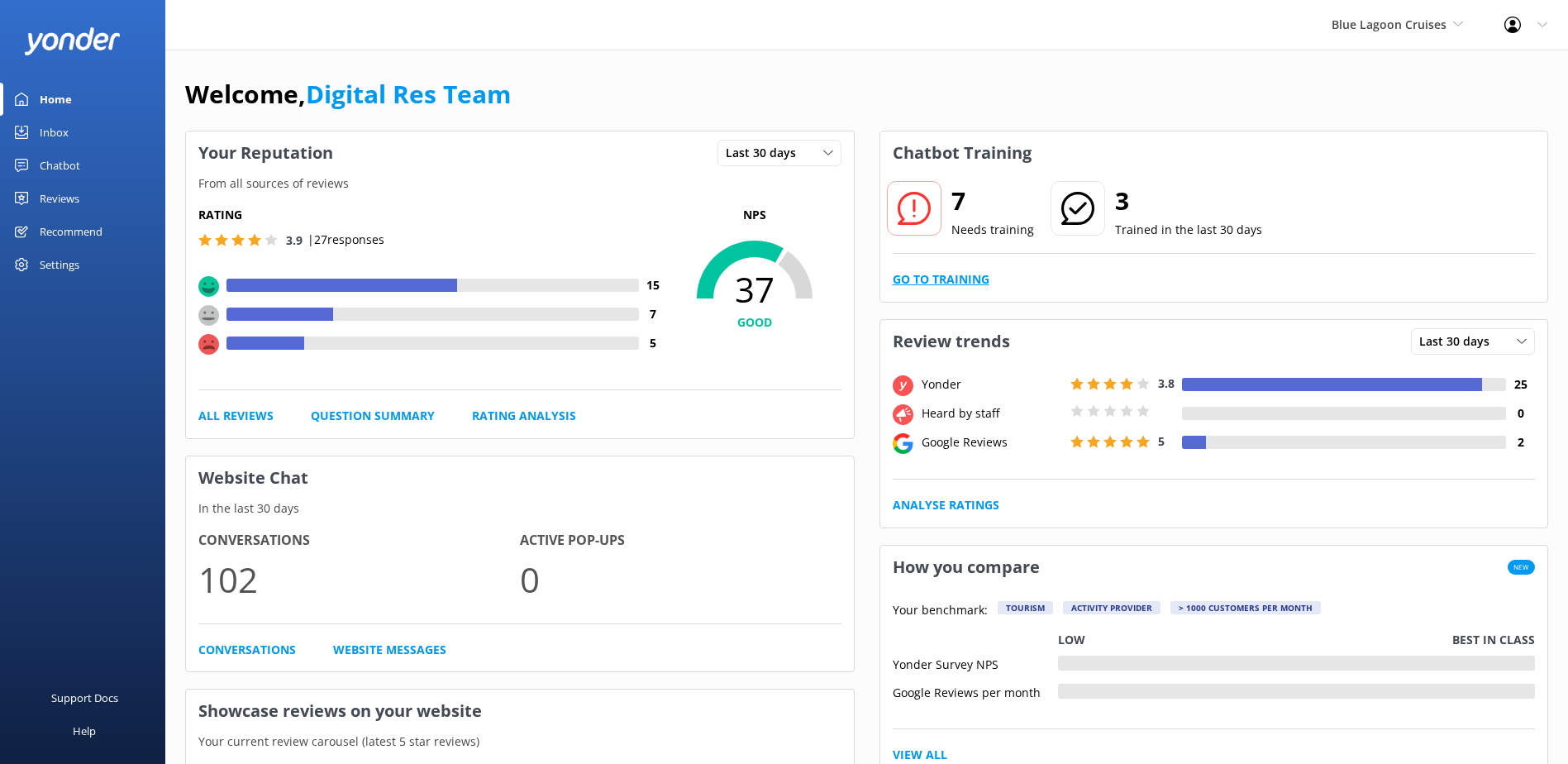
click at [934, 277] on link "Go to Training" at bounding box center [941, 278] width 97 height 18
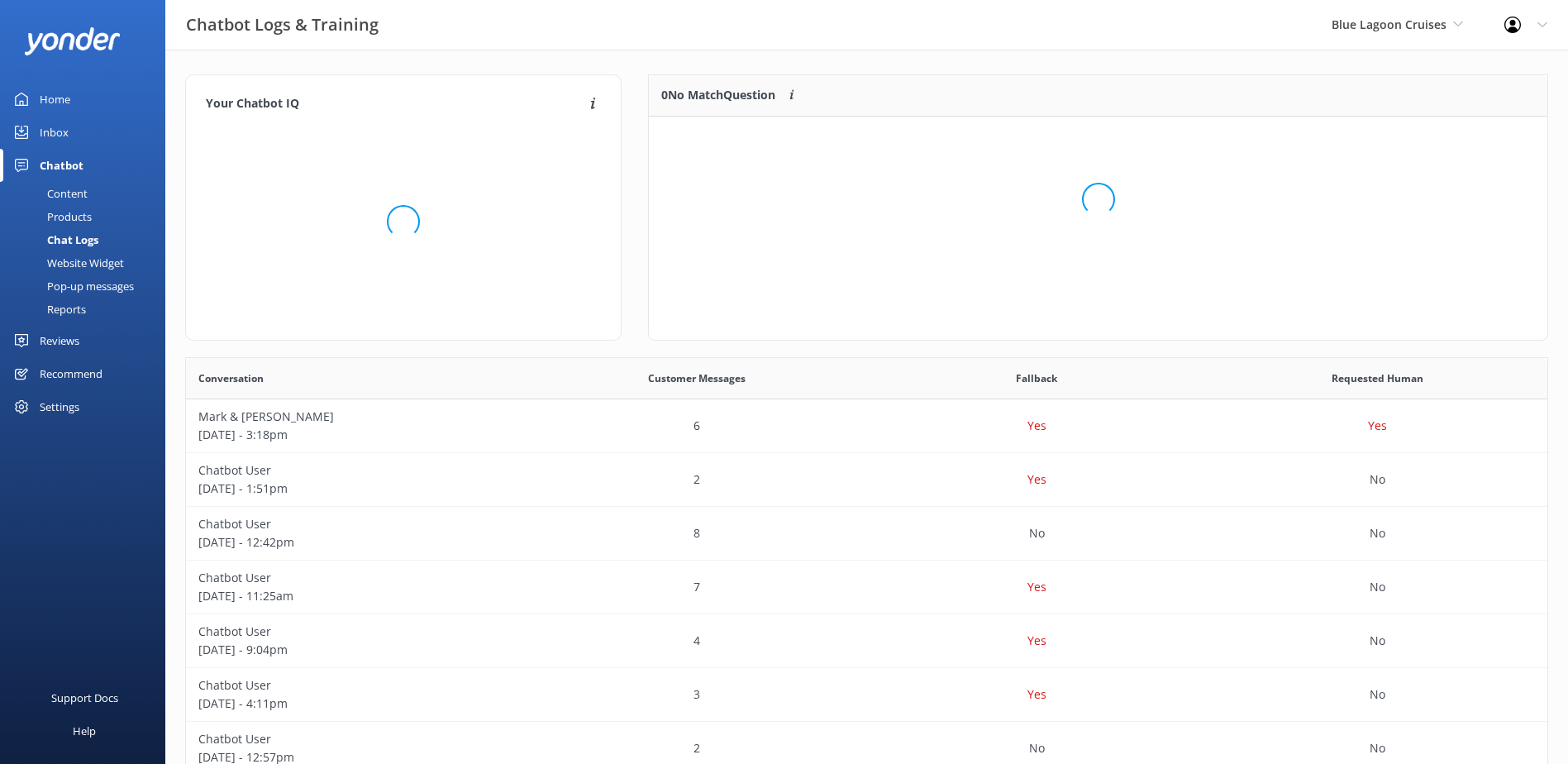
scroll to position [195, 885]
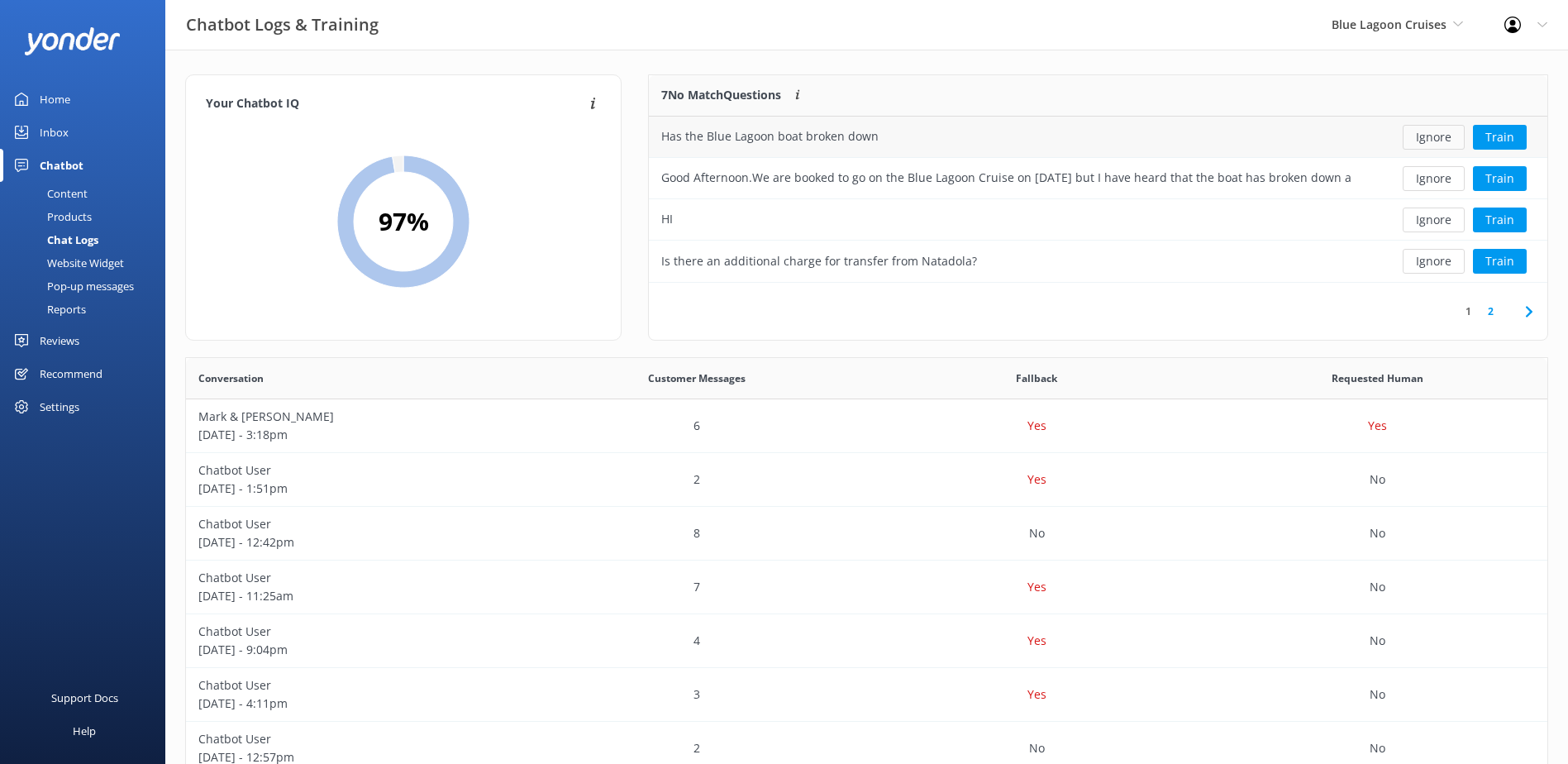
click at [1434, 136] on button "Ignore" at bounding box center [1434, 137] width 62 height 25
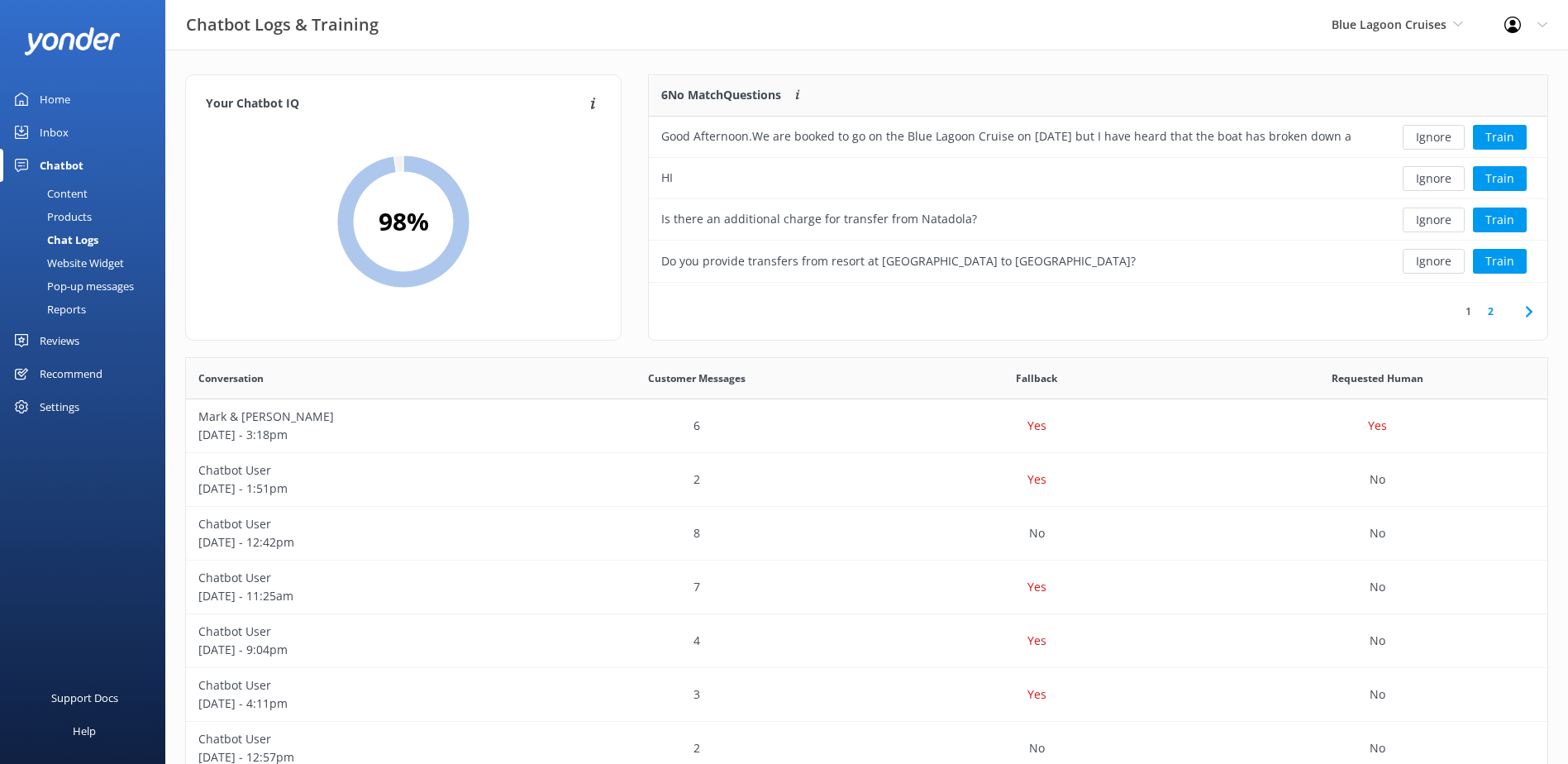
click at [1434, 136] on button "Ignore" at bounding box center [1434, 137] width 62 height 25
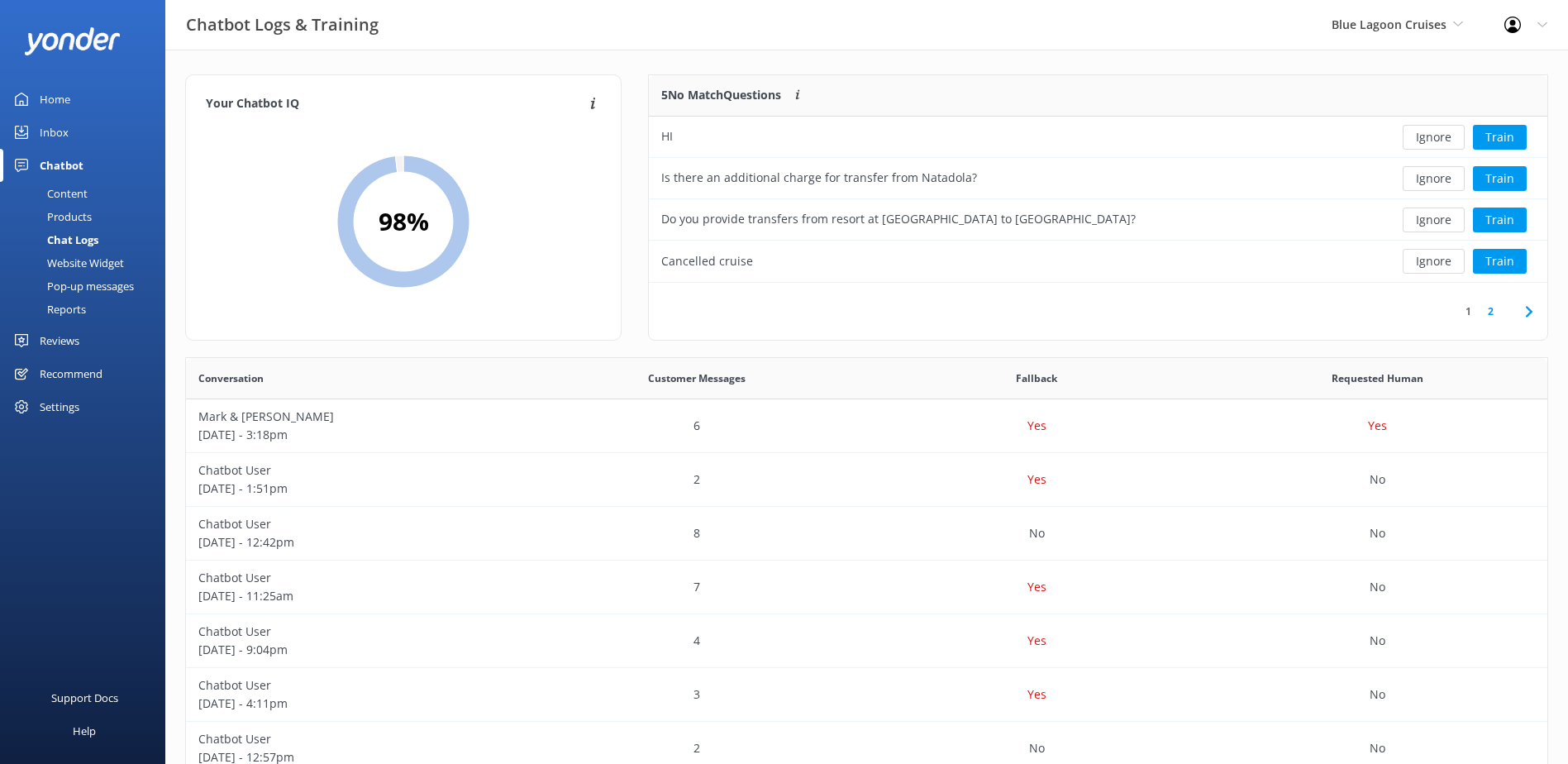
click at [1434, 136] on button "Ignore" at bounding box center [1434, 137] width 62 height 25
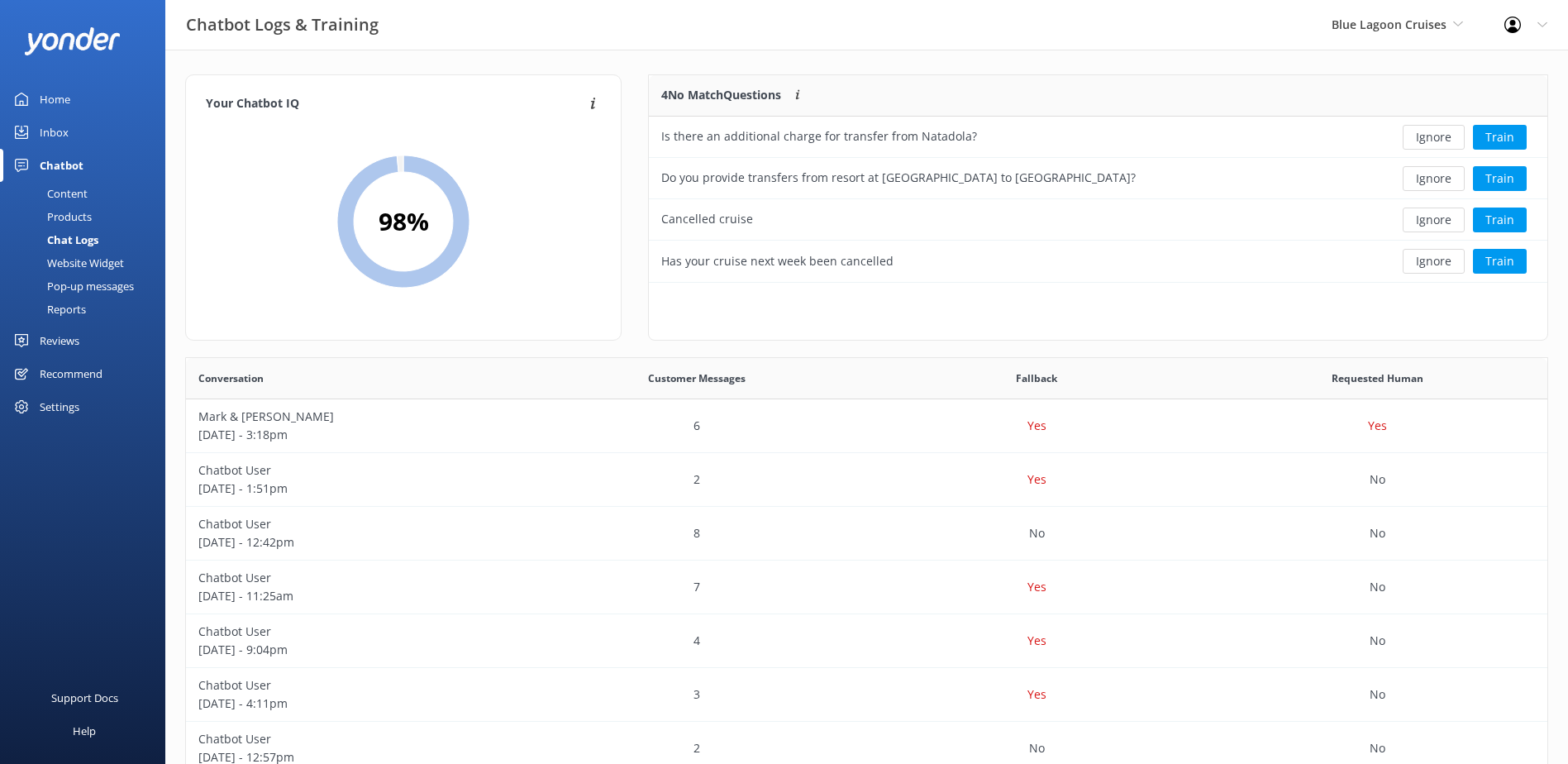
click at [1434, 136] on button "Ignore" at bounding box center [1434, 137] width 62 height 25
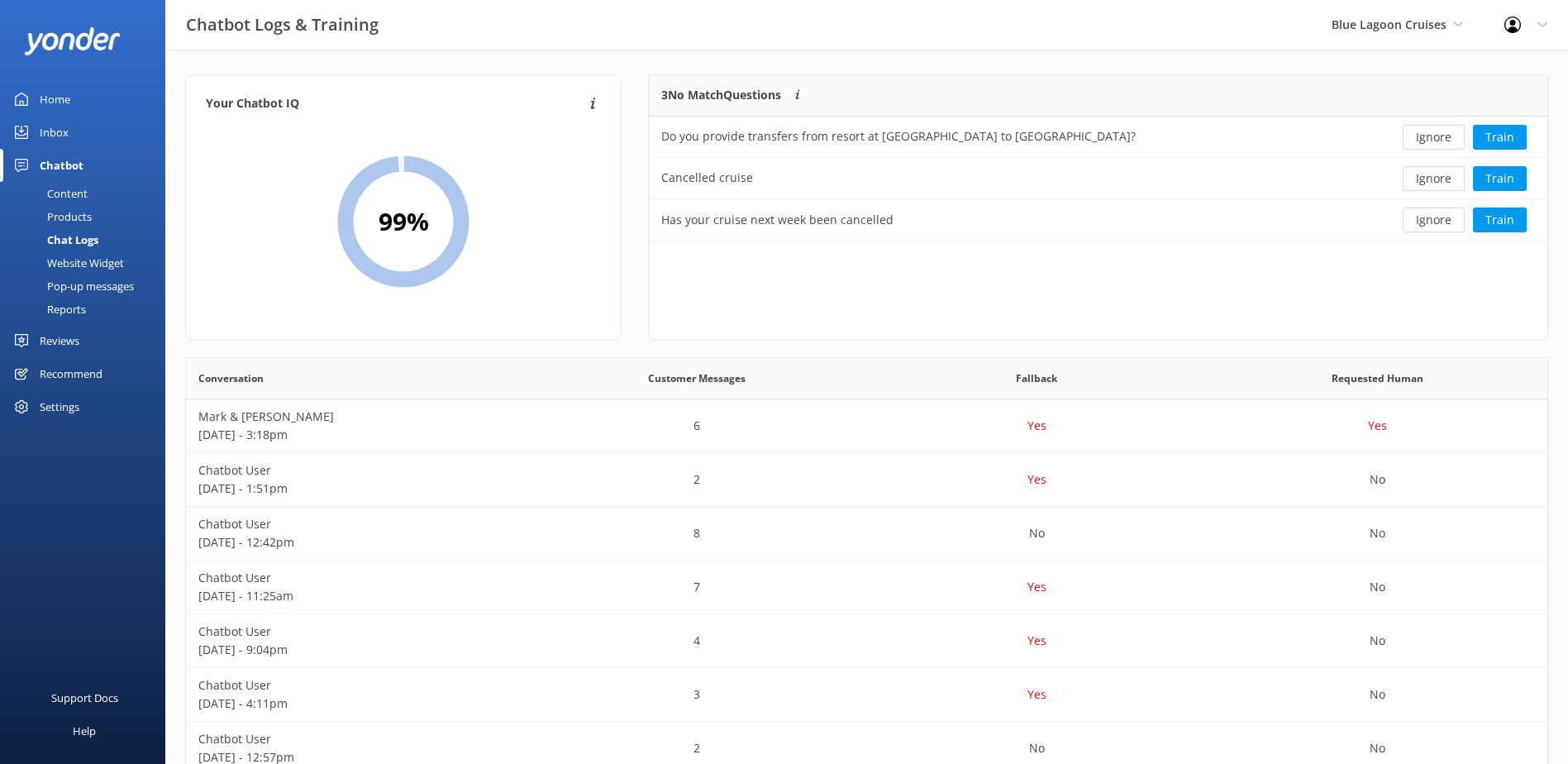
scroll to position [153, 885]
click at [1434, 136] on button "Ignore" at bounding box center [1434, 137] width 62 height 25
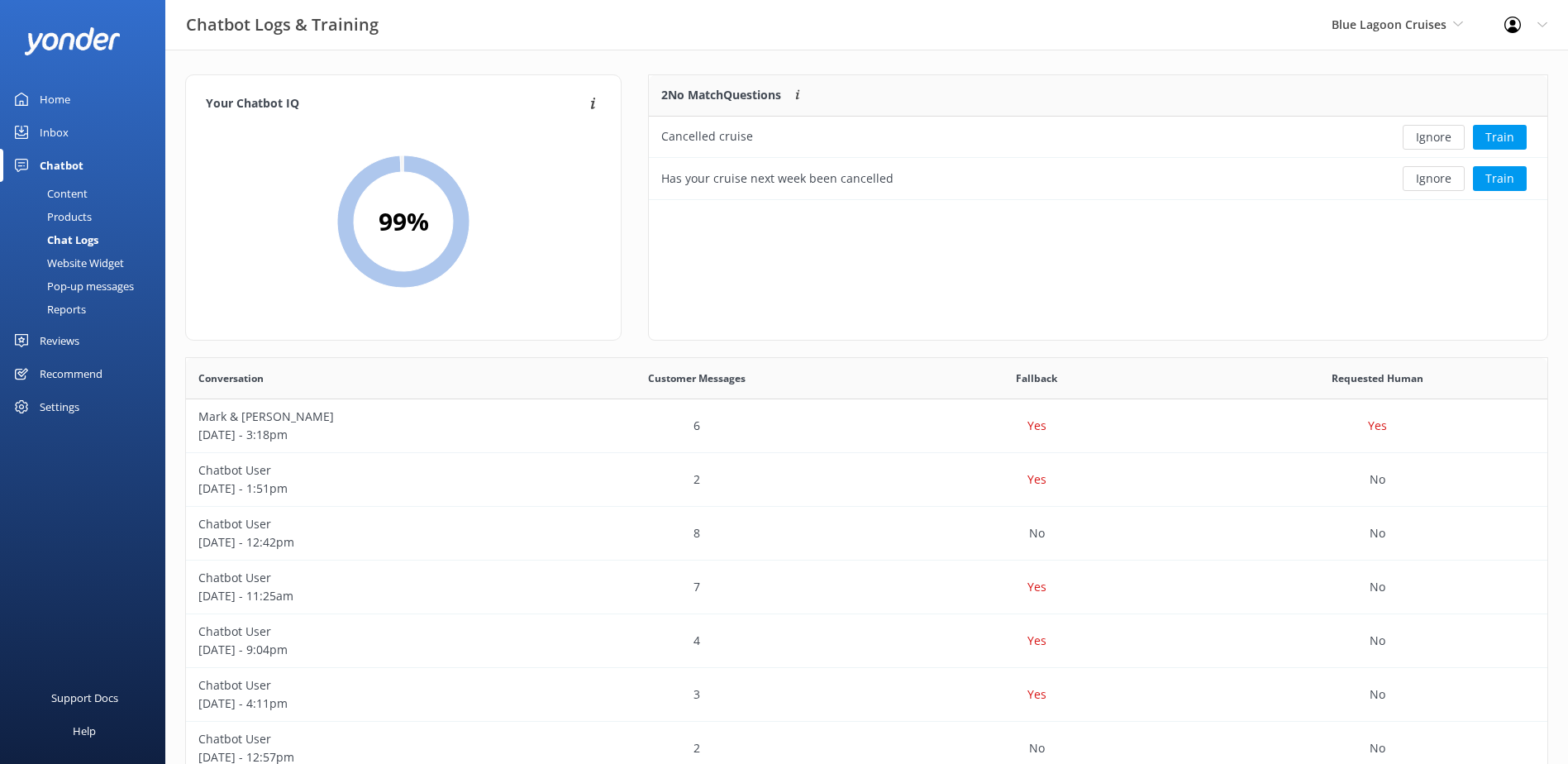
scroll to position [113, 885]
click at [1434, 136] on button "Ignore" at bounding box center [1434, 137] width 62 height 25
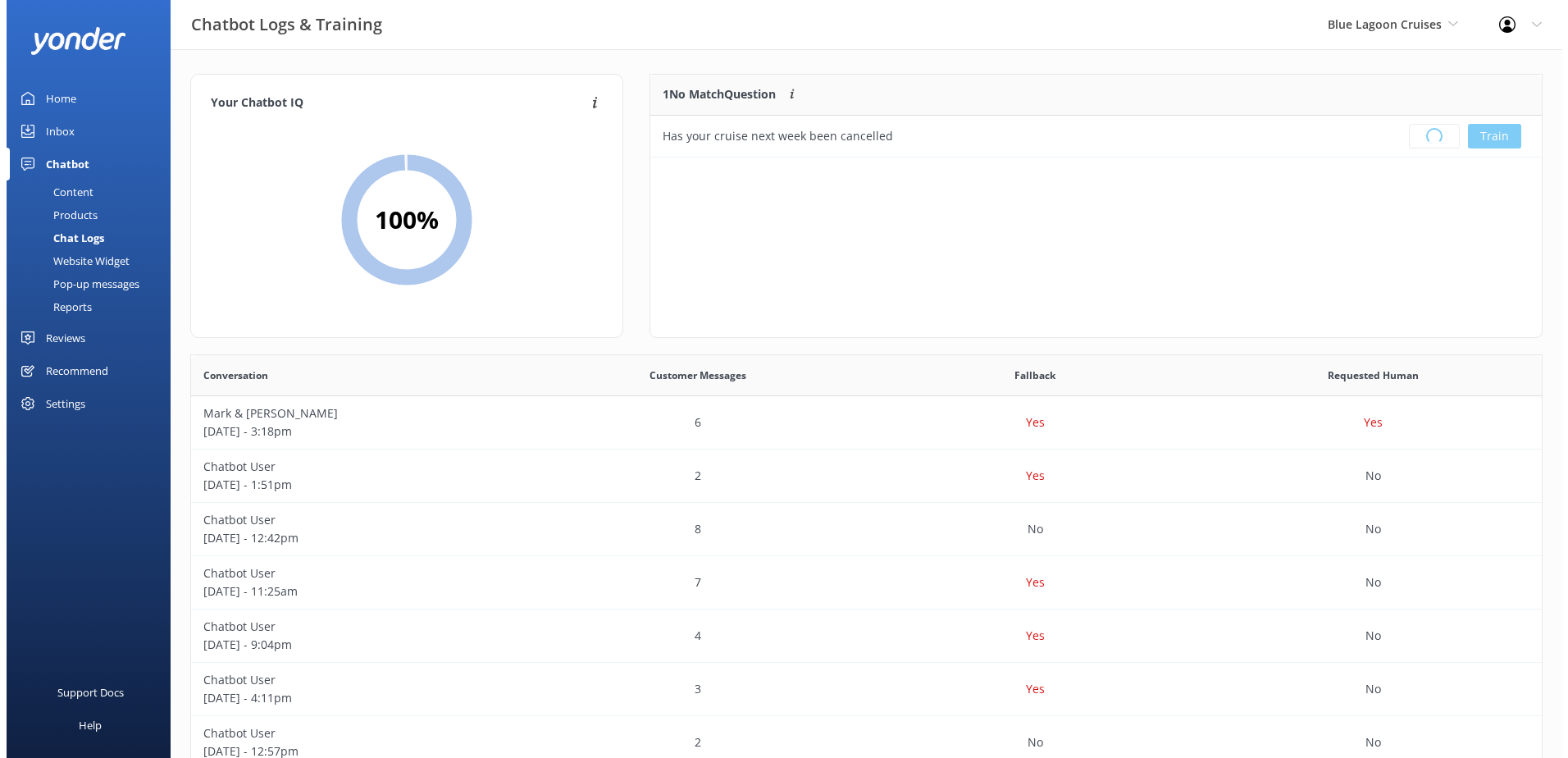
scroll to position [193, 878]
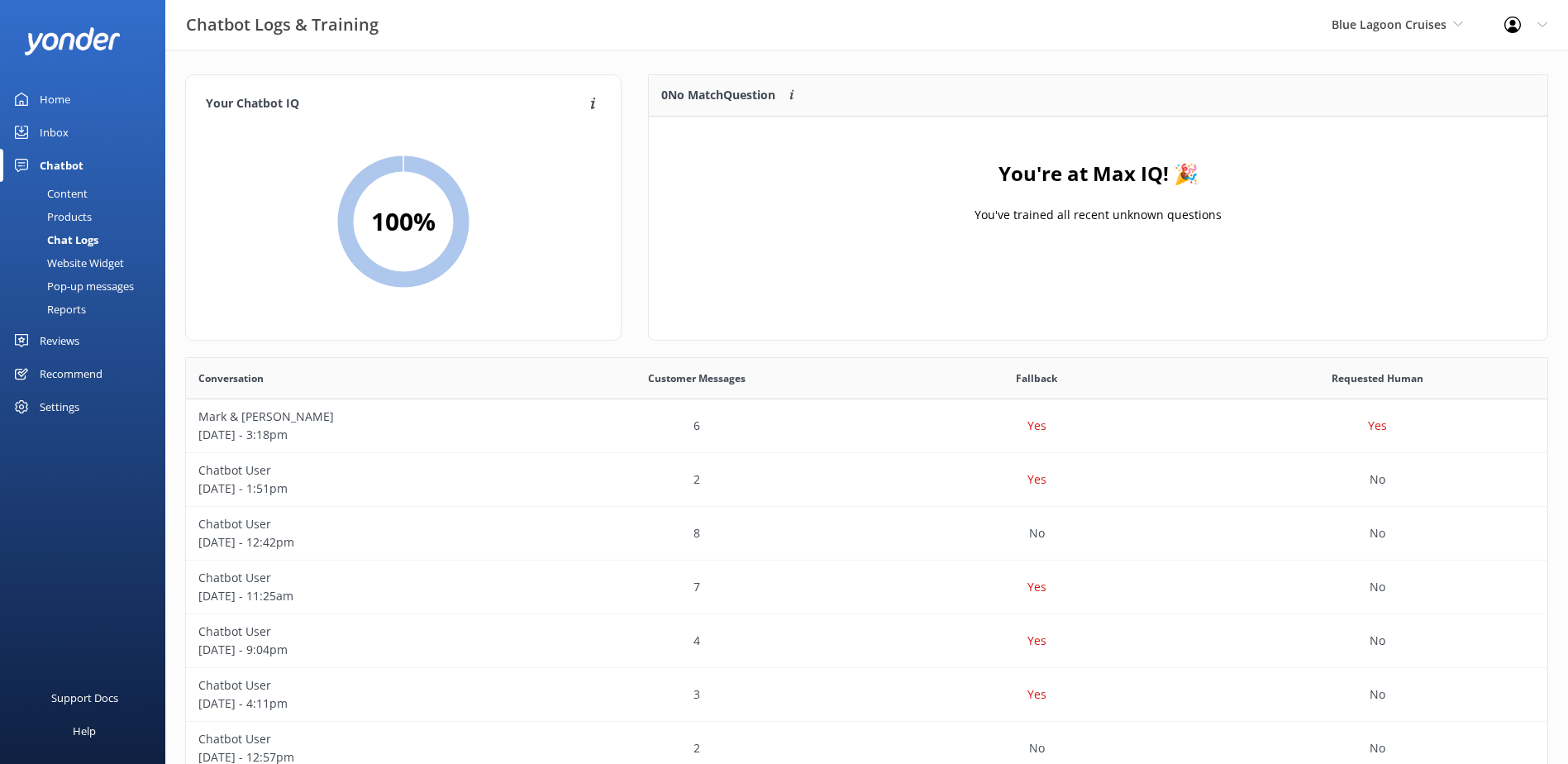
click at [40, 136] on div "Inbox" at bounding box center [54, 132] width 29 height 33
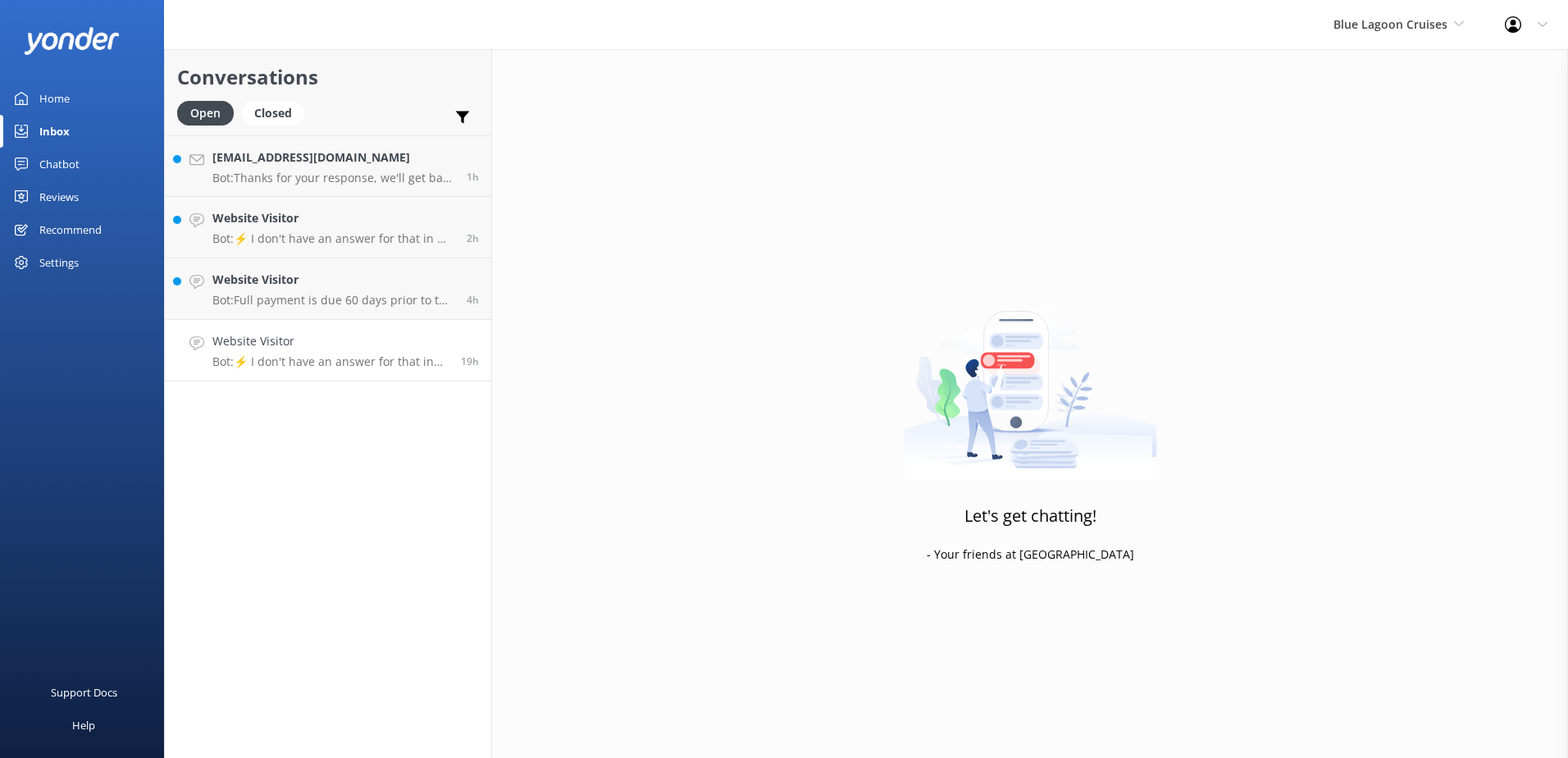
click at [348, 330] on link "Website Visitor Bot: ⚡ I don't have an answer for that in my knowledge base. Pl…" at bounding box center [327, 349] width 326 height 61
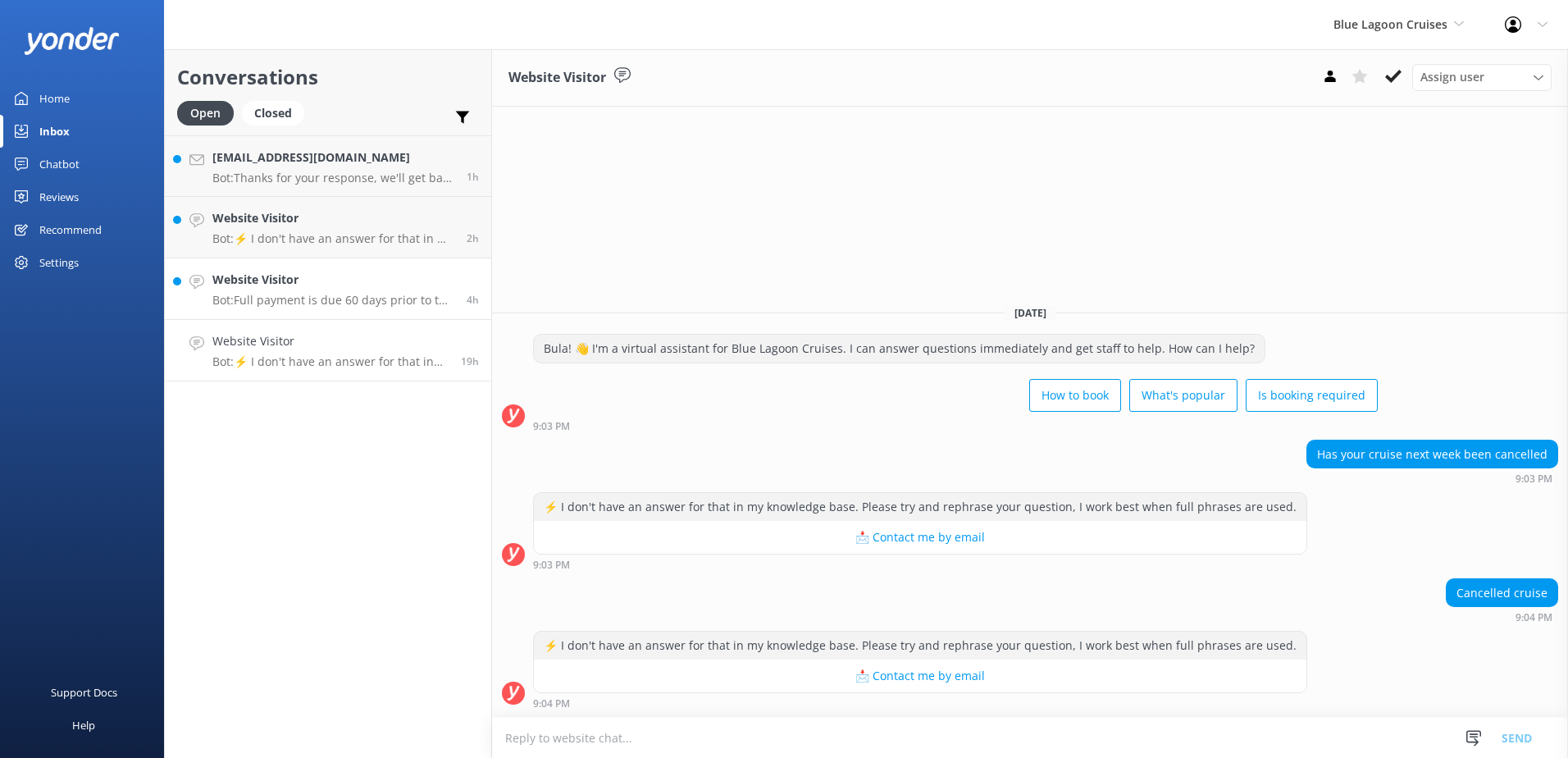
click at [395, 281] on h4 "Website Visitor" at bounding box center [334, 279] width 242 height 18
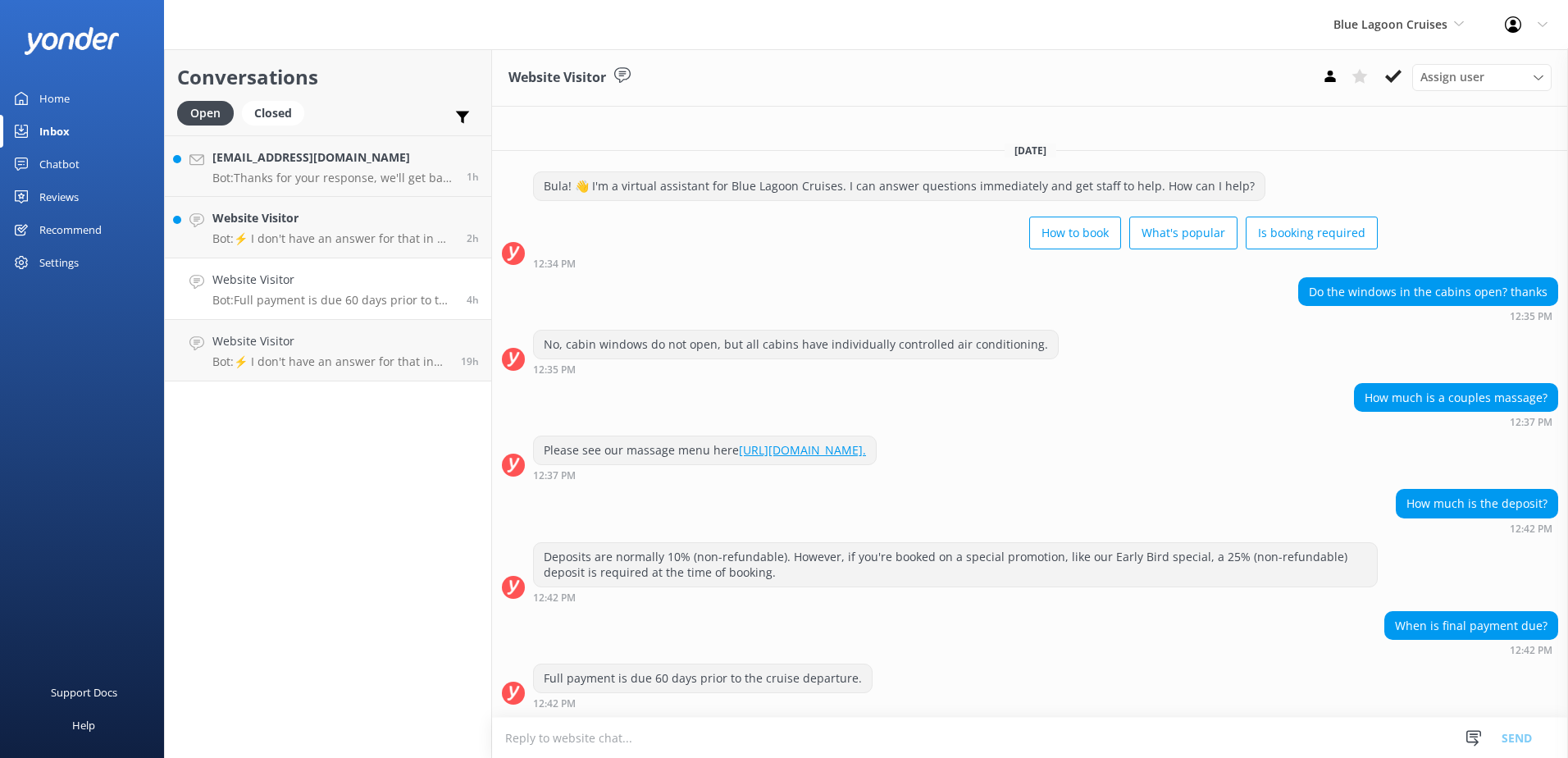
drag, startPoint x: 623, startPoint y: 741, endPoint x: 739, endPoint y: 735, distance: 116.2
click at [622, 741] on textarea at bounding box center [1030, 737] width 1076 height 40
paste textarea "Please contact & liaise directly with our Blue Lagoon Cruises Reservations team…"
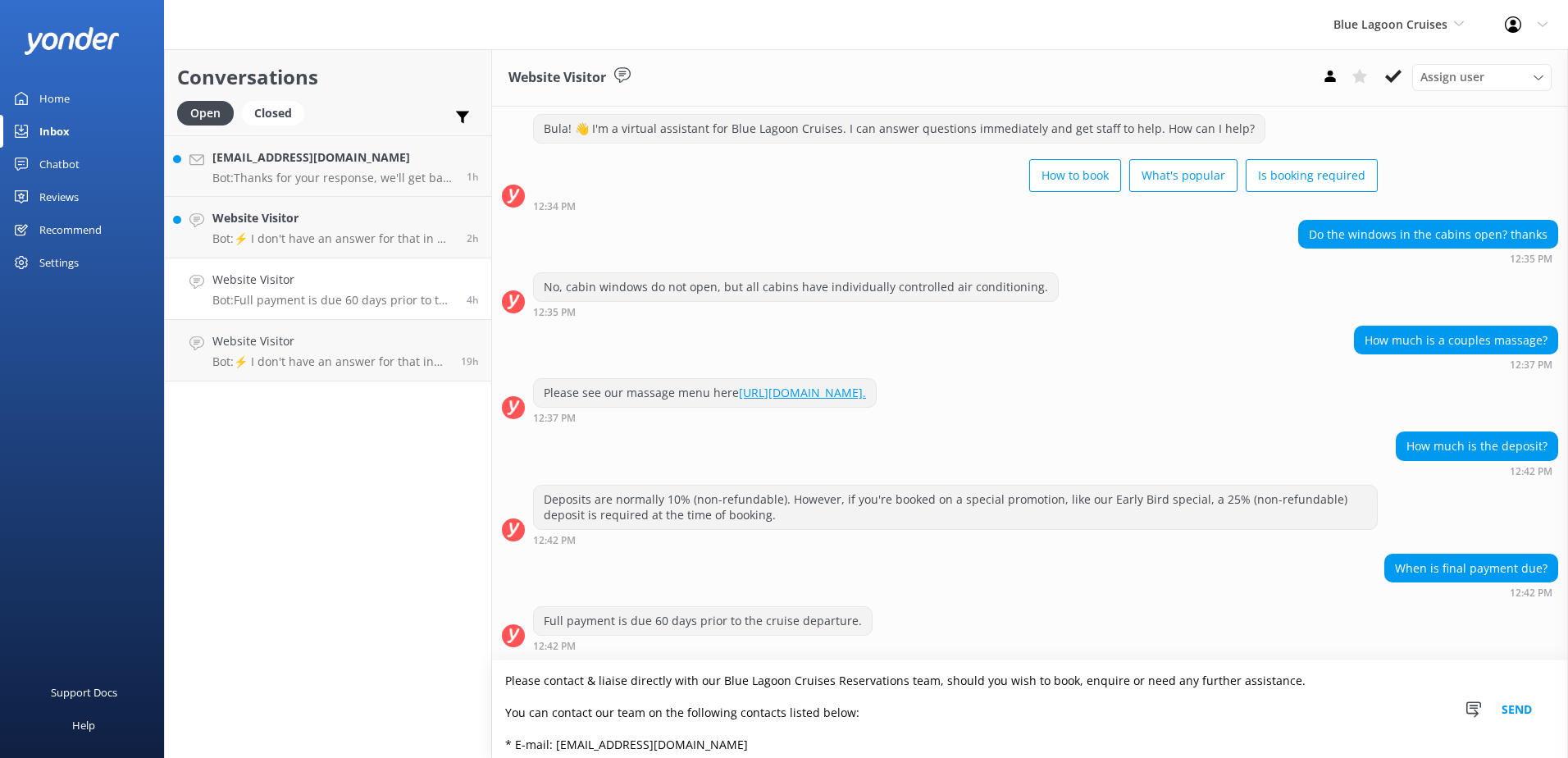
click at [1159, 680] on textarea "Please contact & liaise directly with our Blue Lagoon Cruises Reservations team…" at bounding box center [1030, 709] width 1076 height 98
type textarea "Please contact & liaise directly with our Blue Lagoon Cruises Reservations team…"
click at [1522, 710] on button "Send" at bounding box center [1516, 709] width 61 height 98
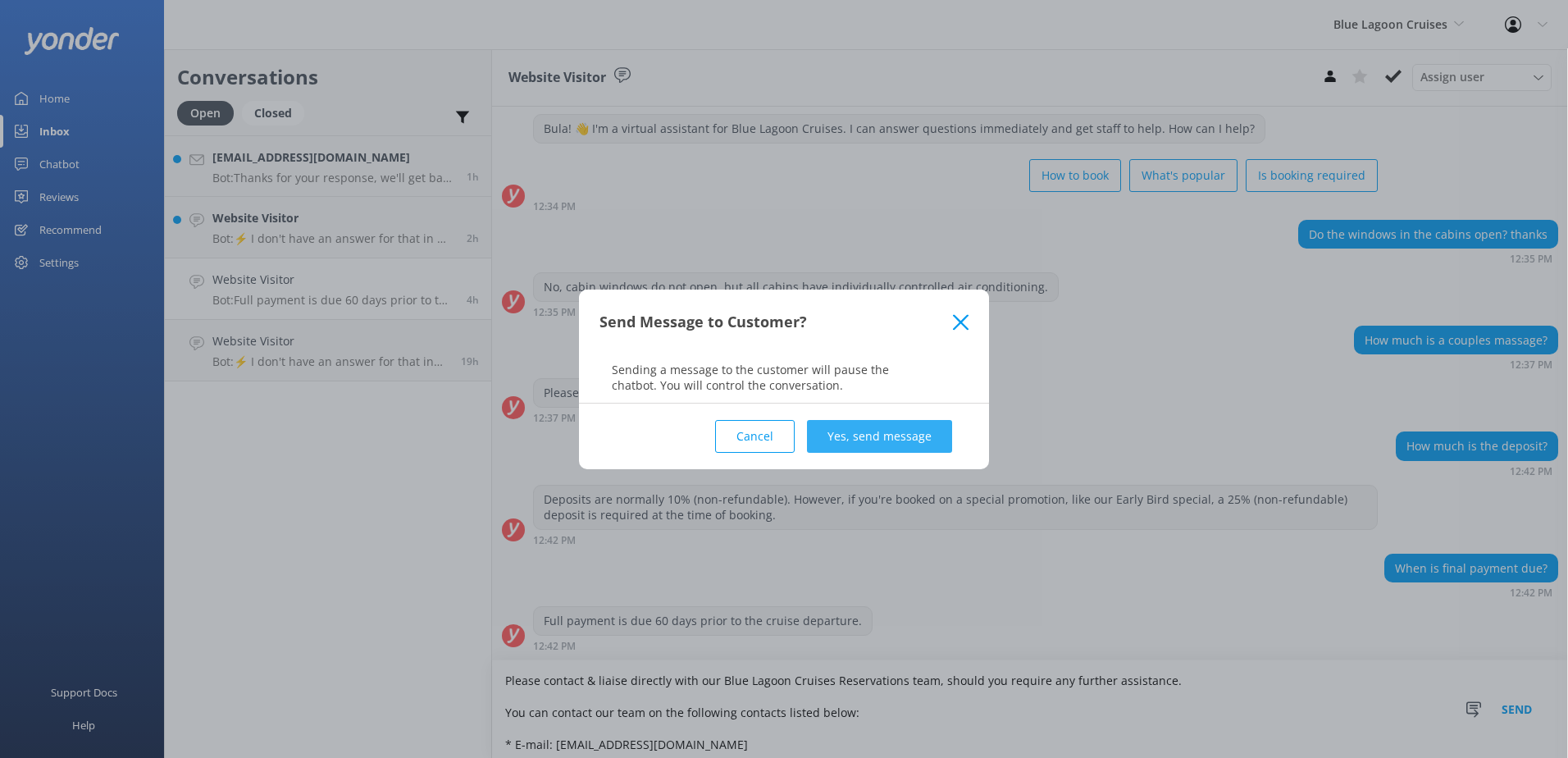
click at [891, 437] on button "Yes, send message" at bounding box center [879, 436] width 146 height 33
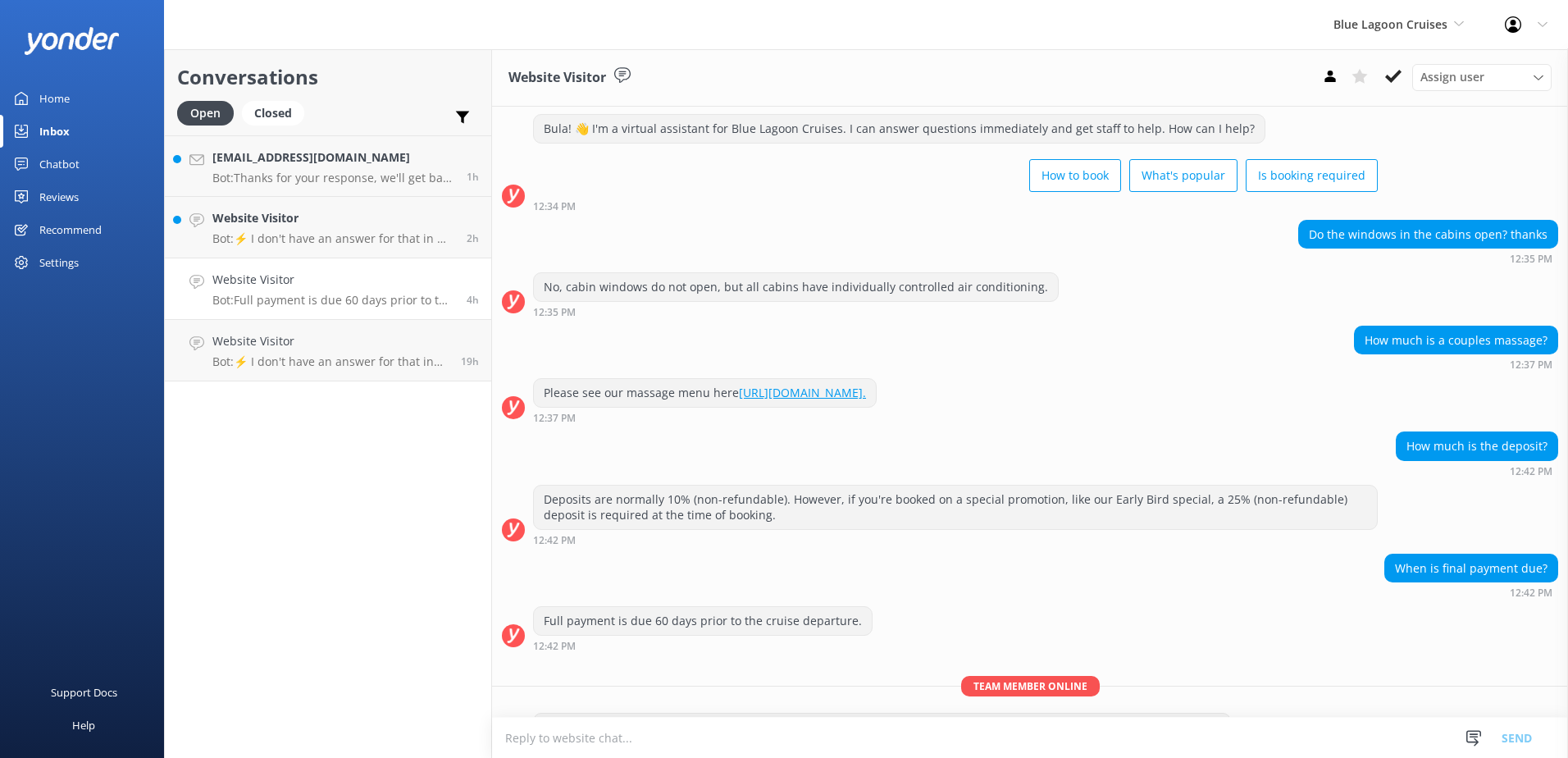
scroll to position [245, 0]
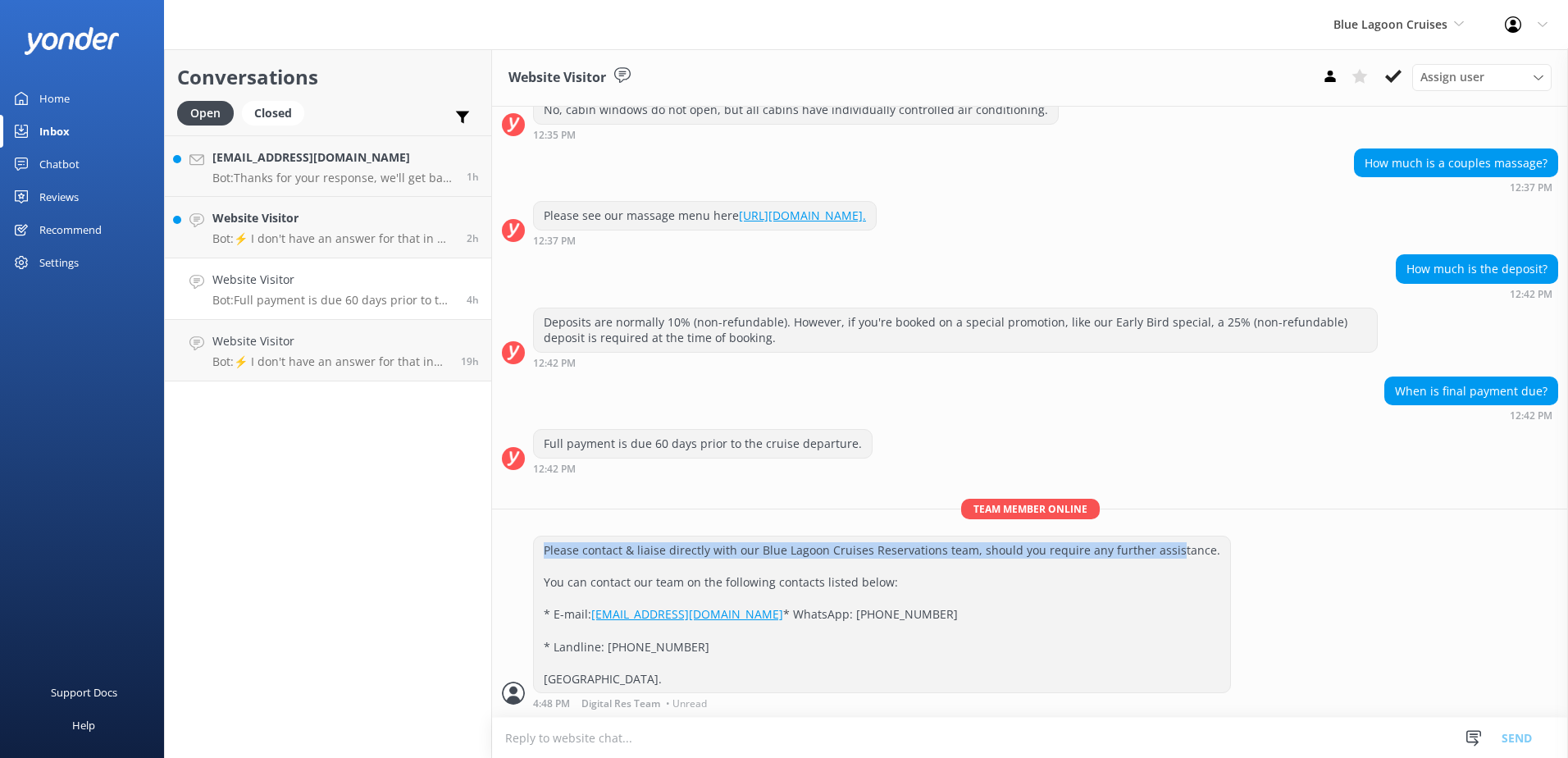
drag, startPoint x: 545, startPoint y: 516, endPoint x: 1165, endPoint y: 525, distance: 620.1
click at [1165, 536] on div "Please contact & liaise directly with our Blue Lagoon Cruises Reservations team…" at bounding box center [881, 614] width 696 height 156
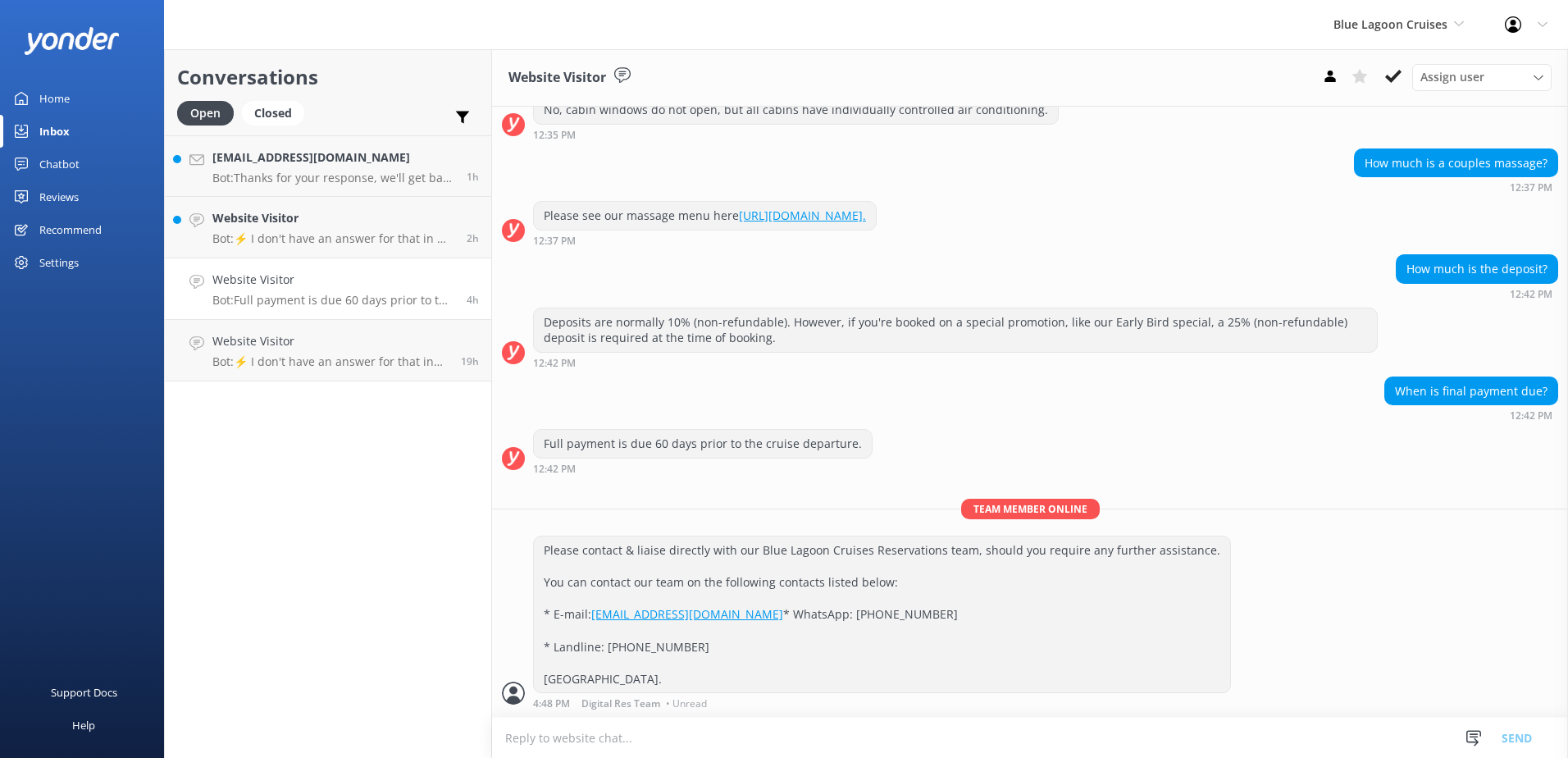
drag, startPoint x: 1165, startPoint y: 525, endPoint x: 1199, endPoint y: 520, distance: 34.4
click at [1199, 536] on div "Please contact & liaise directly with our Blue Lagoon Cruises Reservations team…" at bounding box center [881, 614] width 696 height 156
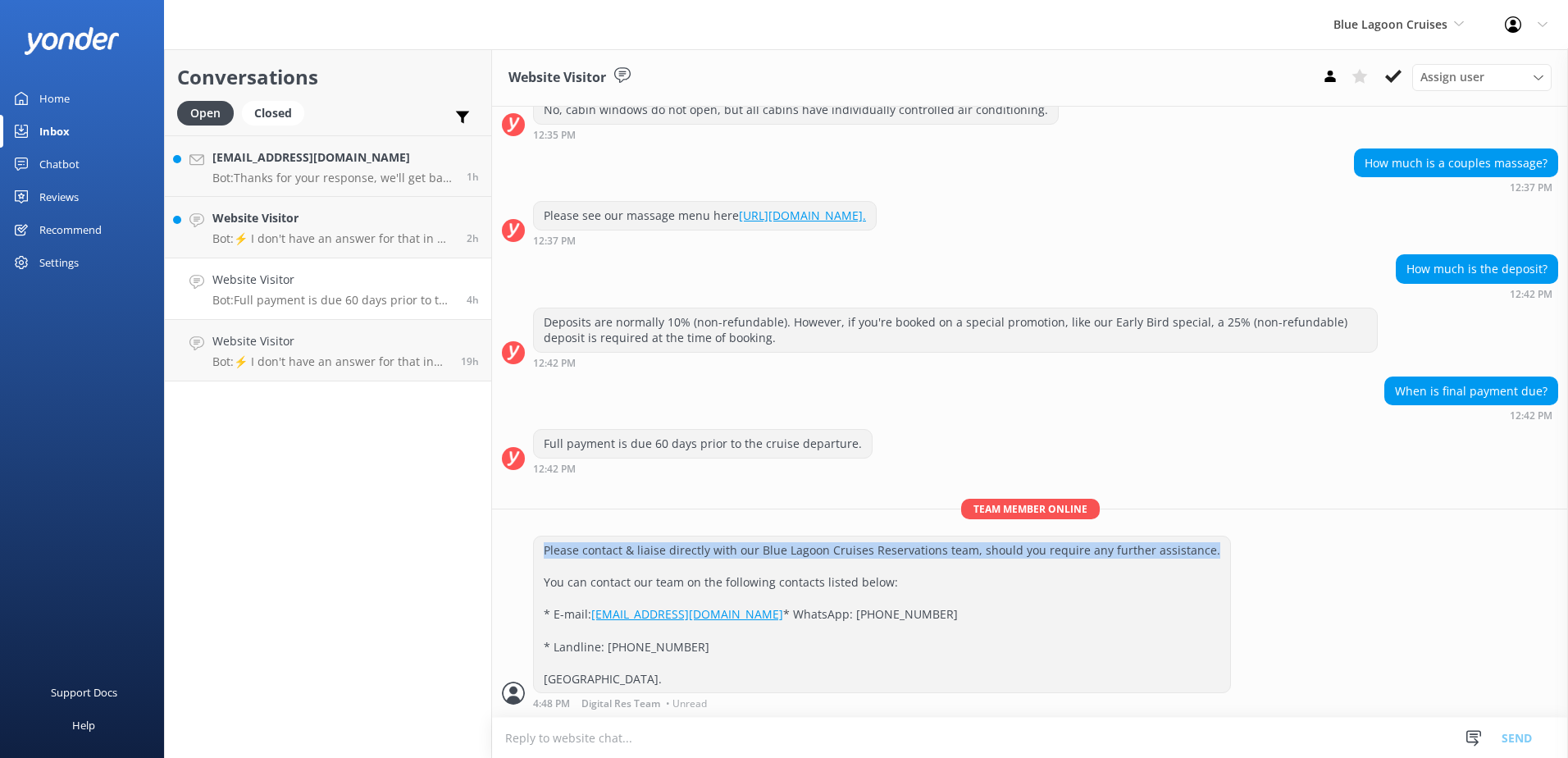
drag, startPoint x: 544, startPoint y: 513, endPoint x: 1211, endPoint y: 517, distance: 667.0
click at [1211, 535] on div "Please contact & liaise directly with our Blue Lagoon Cruises Reservations team…" at bounding box center [1030, 622] width 1076 height 173
copy div "Please contact & liaise directly with our Blue Lagoon Cruises Reservations team…"
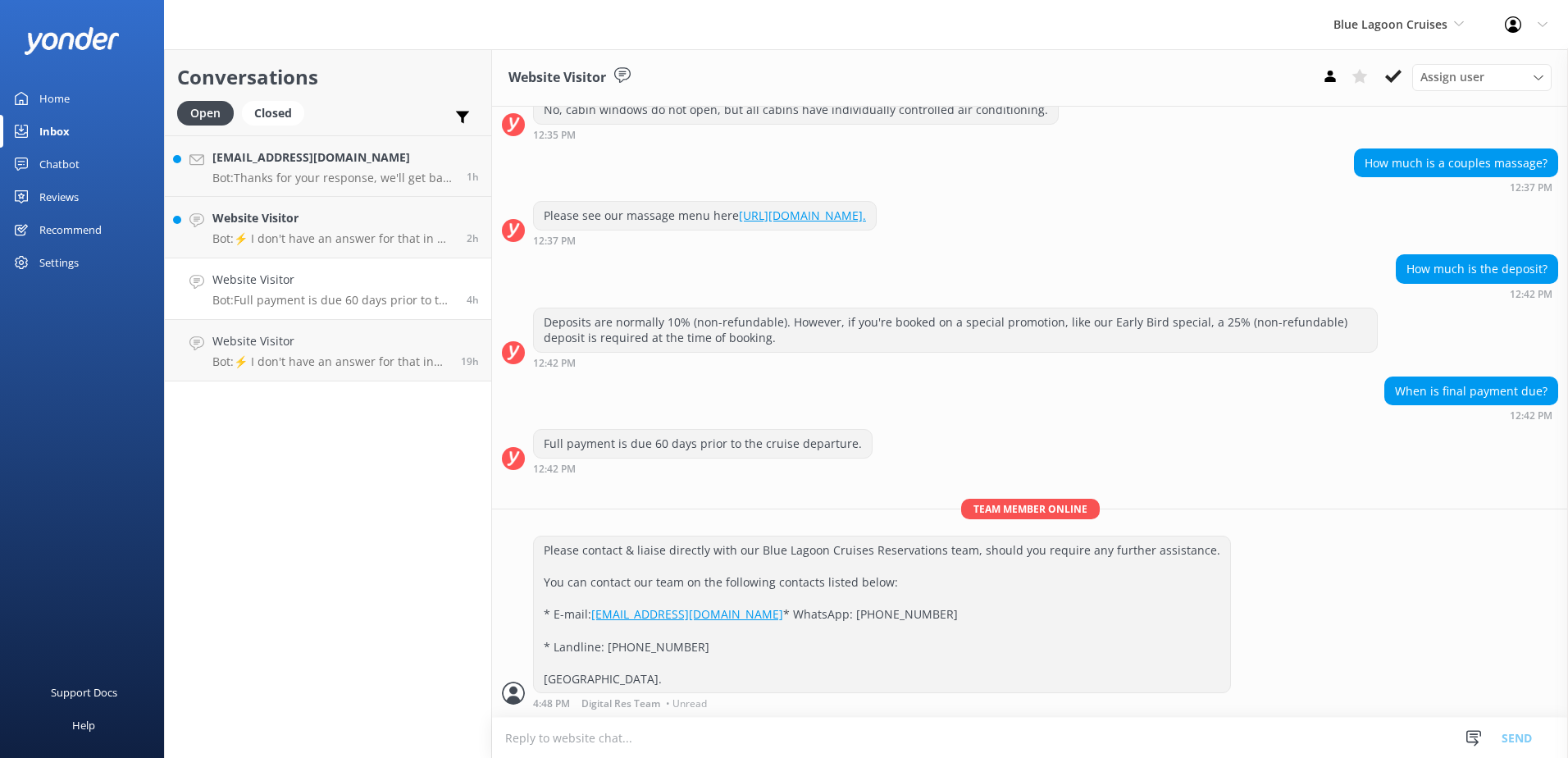
click at [1096, 595] on div "Please contact & liaise directly with our Blue Lagoon Cruises Reservations team…" at bounding box center [881, 614] width 696 height 156
click at [1386, 74] on icon at bounding box center [1393, 75] width 16 height 16
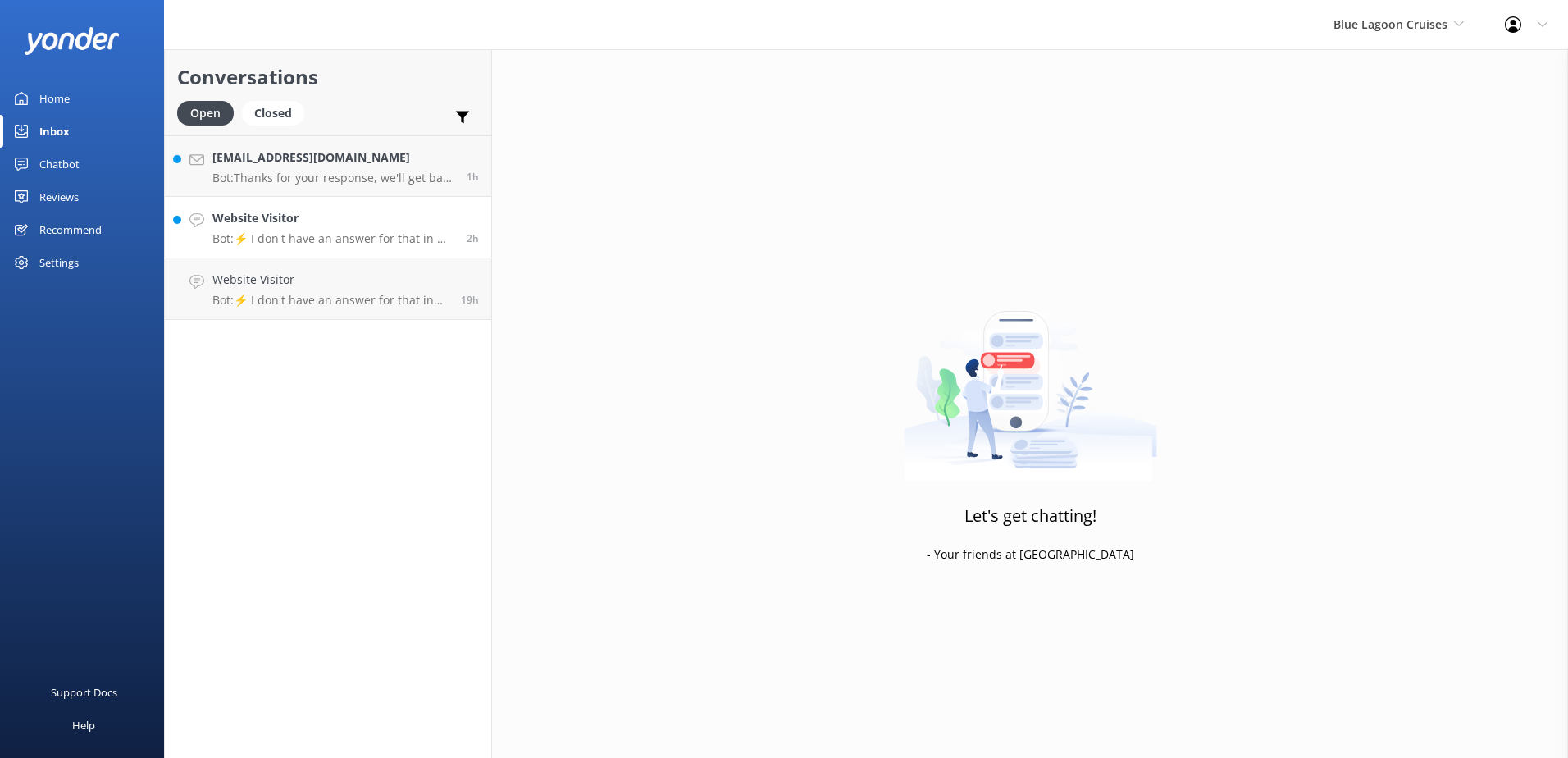
click at [419, 211] on h4 "Website Visitor" at bounding box center [334, 218] width 242 height 18
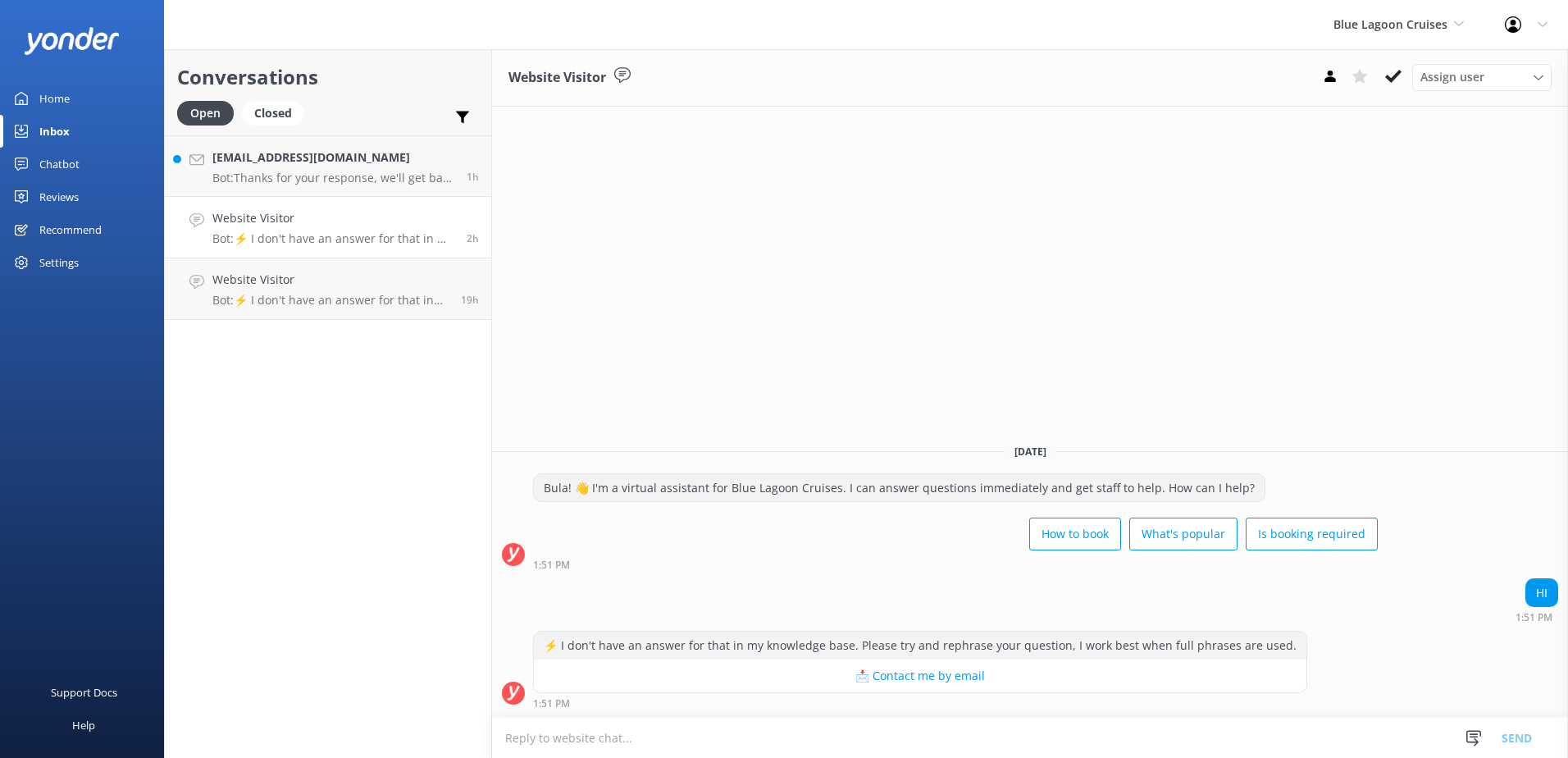
click at [1391, 74] on icon at bounding box center [1393, 75] width 16 height 16
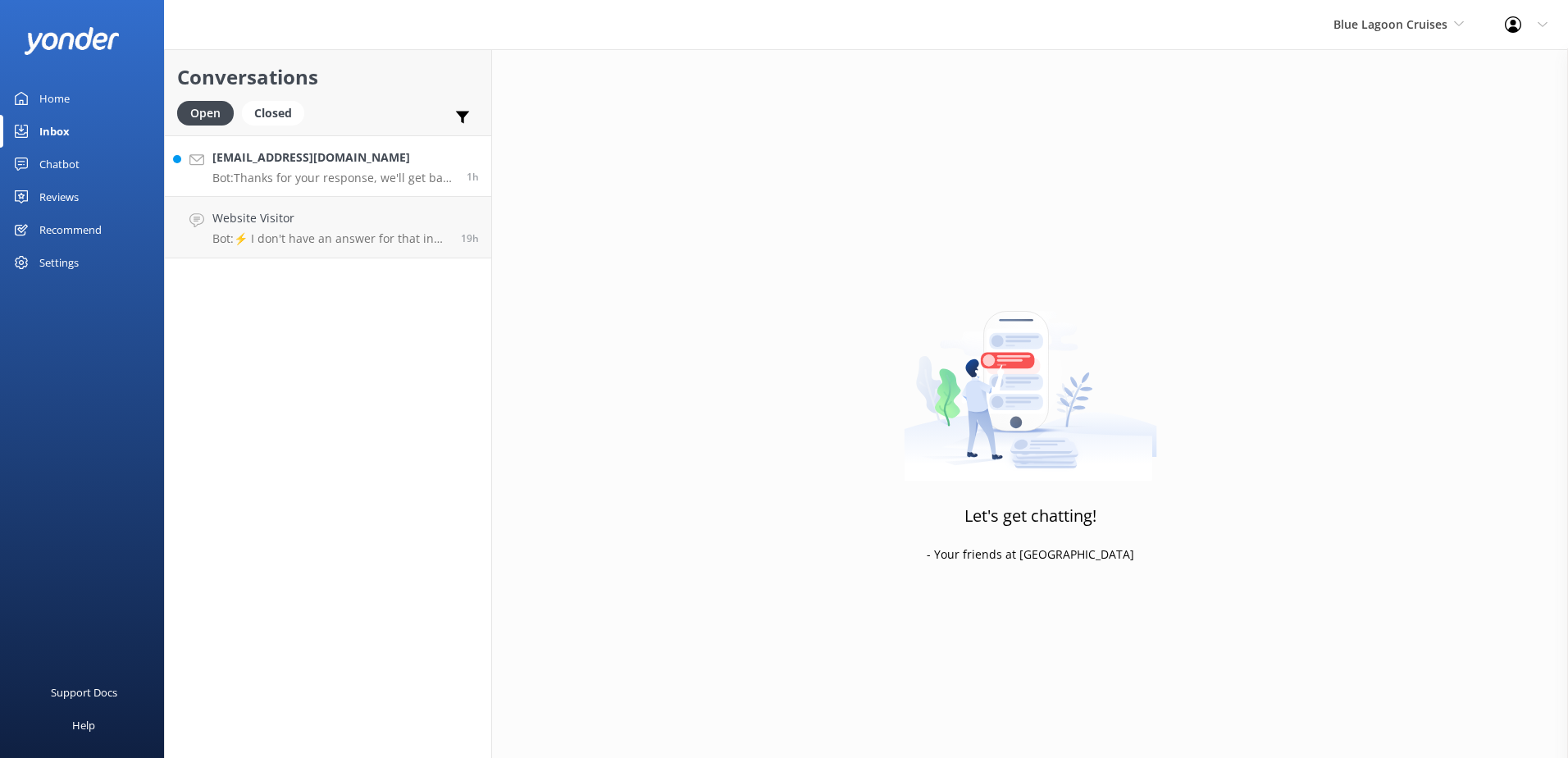
click at [417, 160] on h4 "[EMAIL_ADDRESS][DOMAIN_NAME]" at bounding box center [334, 157] width 242 height 18
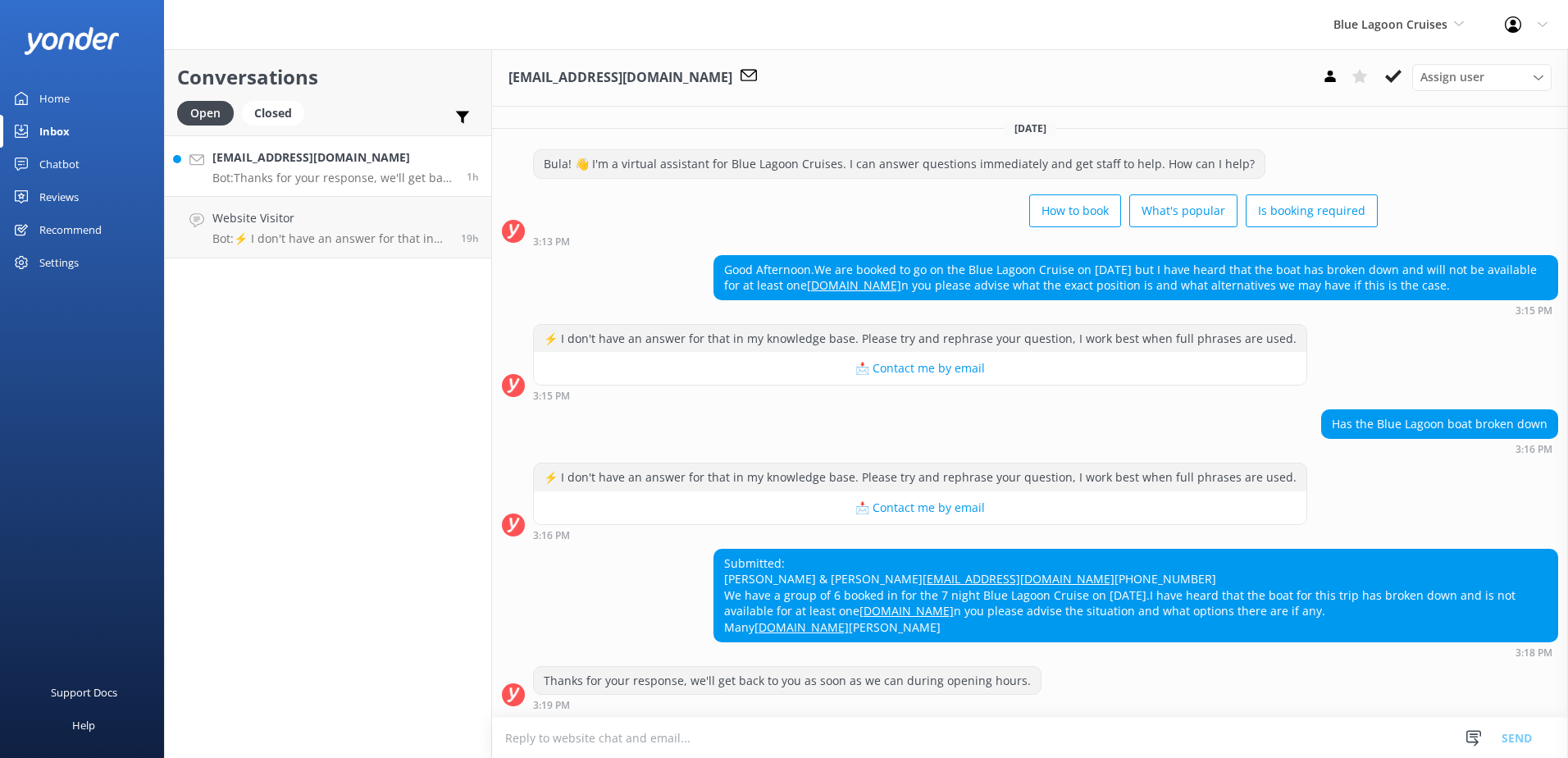
scroll to position [34, 0]
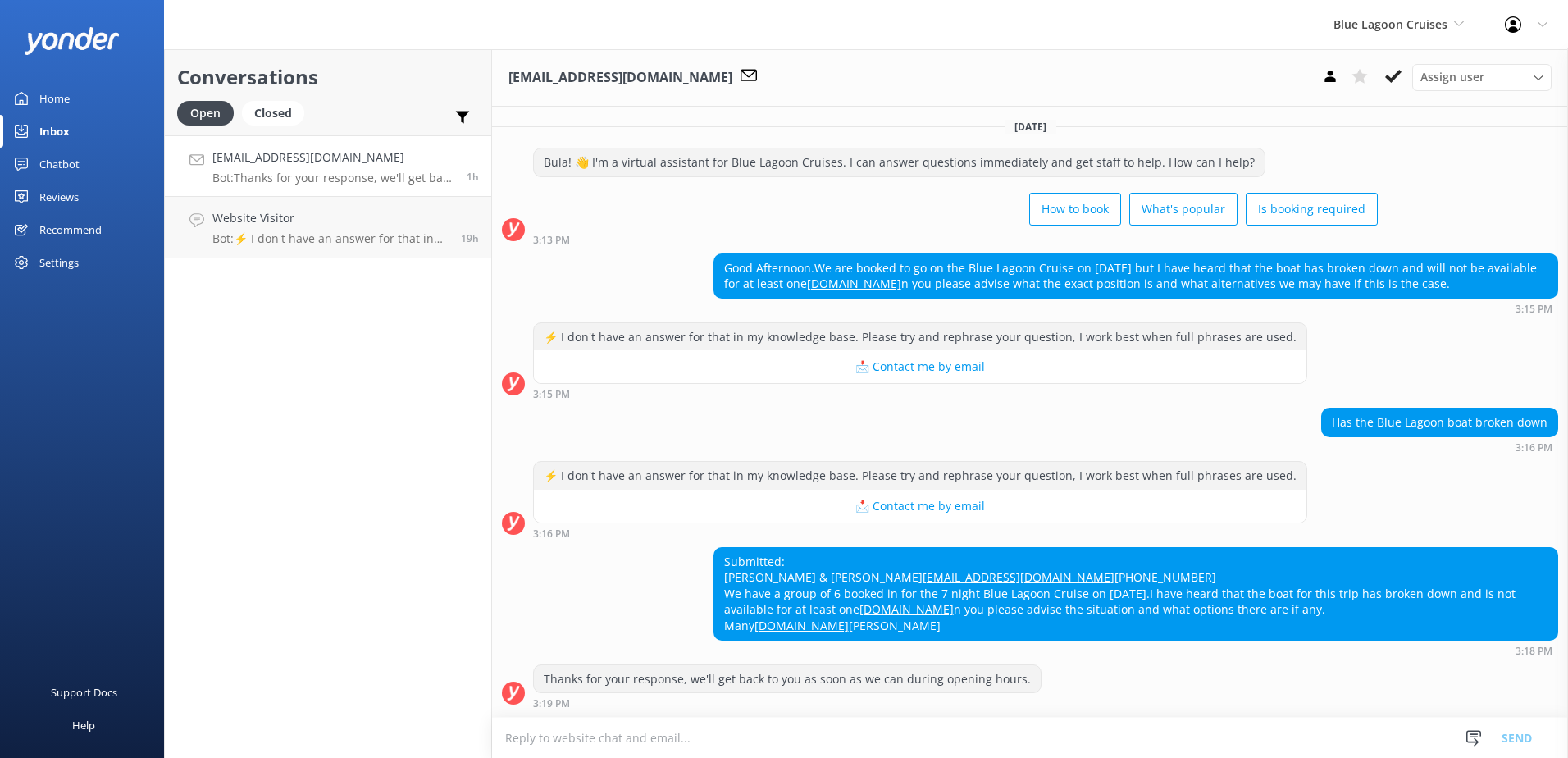
click at [598, 745] on textarea at bounding box center [1030, 737] width 1076 height 40
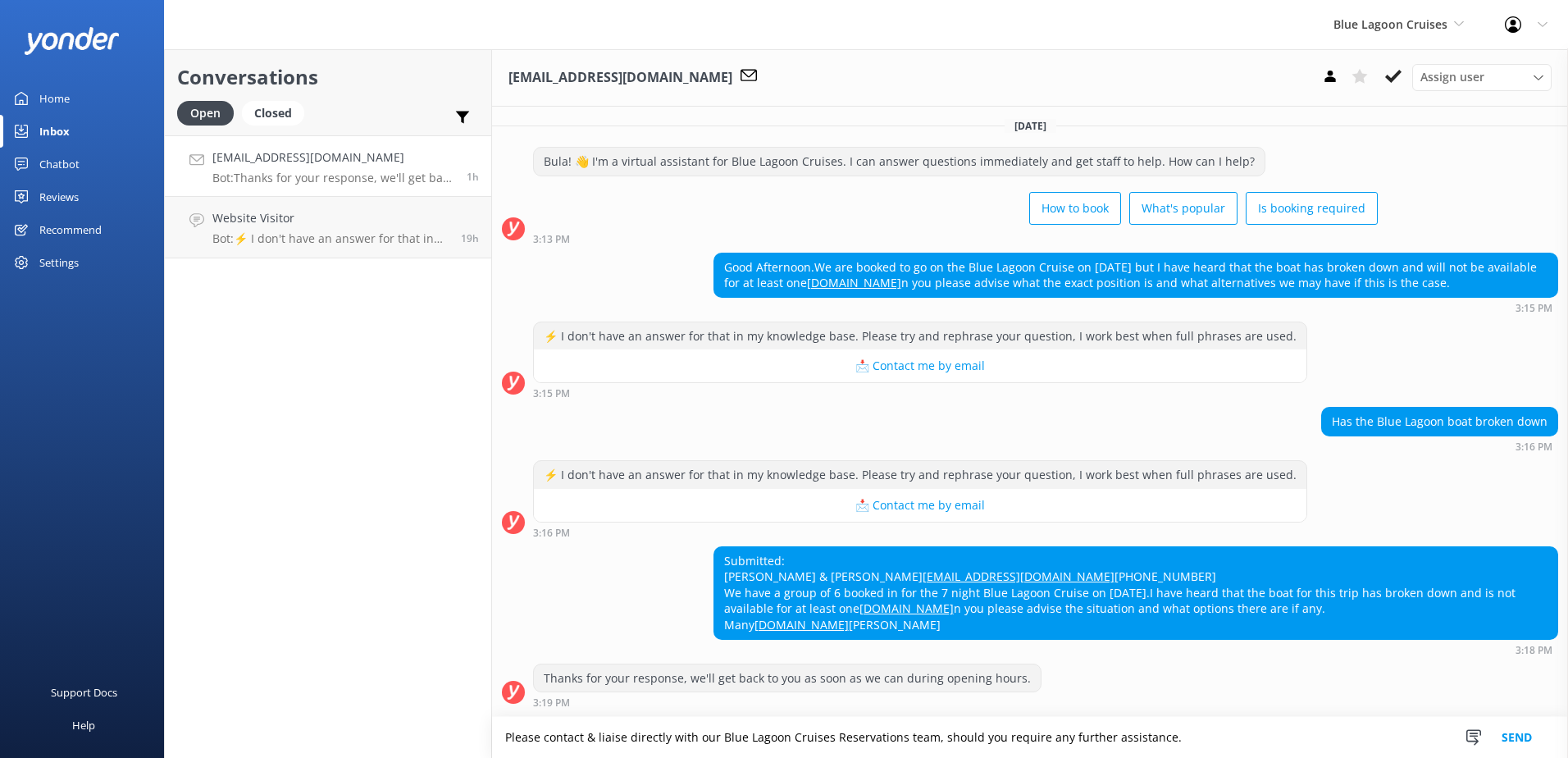
scroll to position [35, 0]
drag, startPoint x: 505, startPoint y: 741, endPoint x: 1240, endPoint y: 750, distance: 735.1
click at [1240, 750] on textarea "Please contact & liaise directly with our Blue Lagoon Cruises Reservations team…" at bounding box center [1030, 737] width 1076 height 41
paste textarea "You can contact our team on the following contacts listed below: * E-mail: [EMA…"
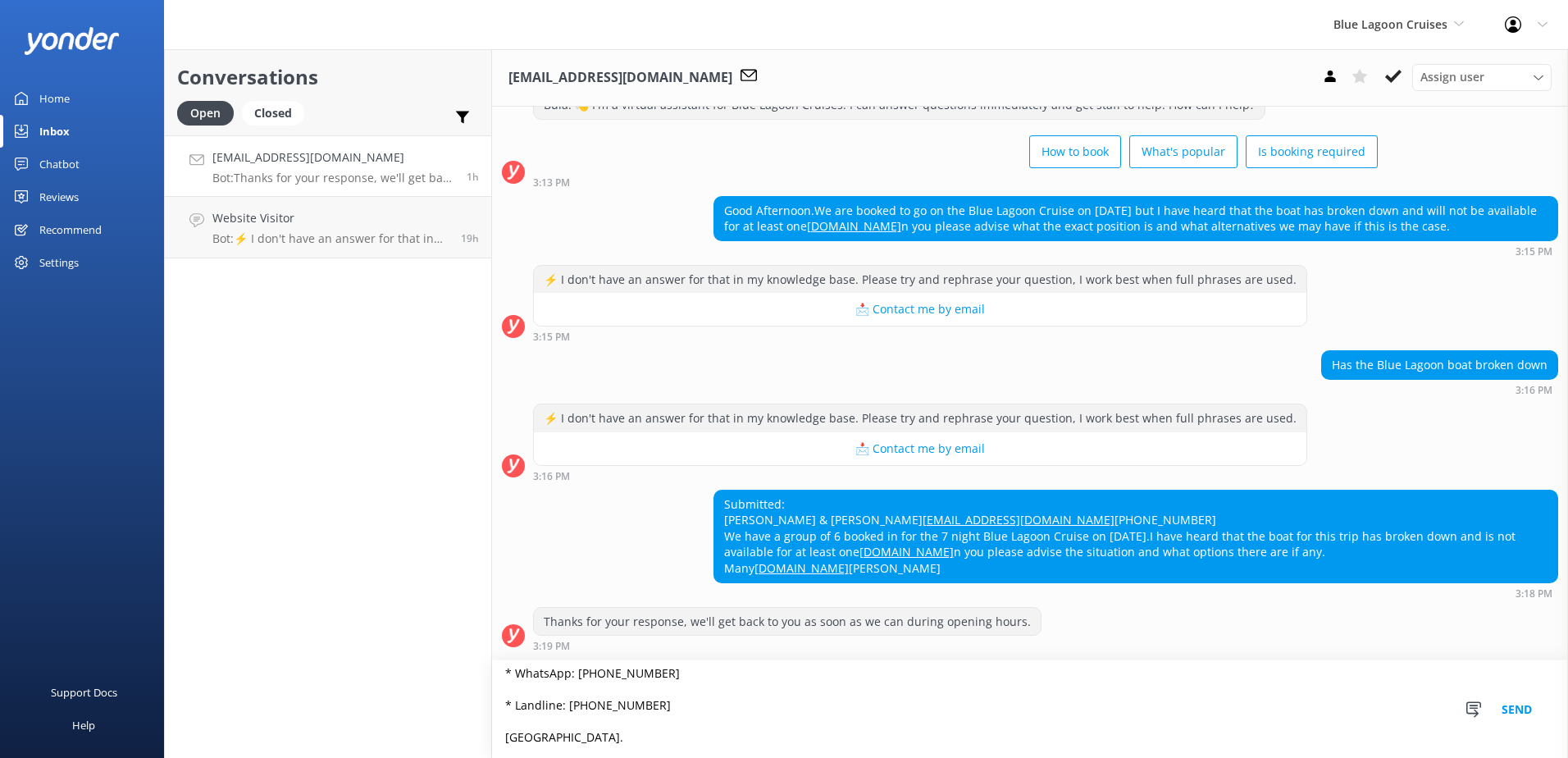
scroll to position [119, 0]
type textarea "Please contact & liaise directly with our Blue Lagoon Cruises Reservations team…"
click at [1517, 704] on button "Send" at bounding box center [1516, 709] width 61 height 98
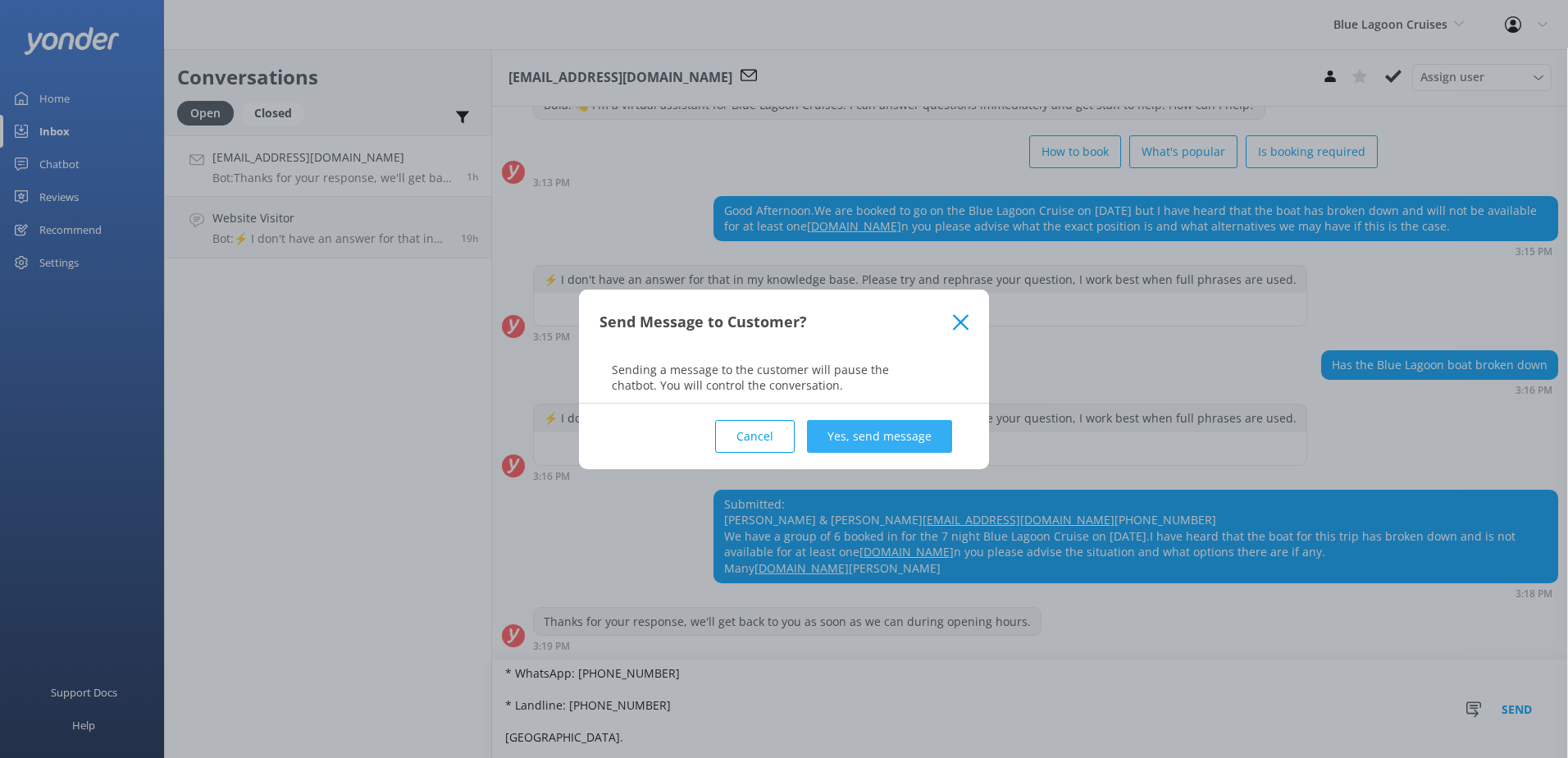
click at [923, 424] on button "Yes, send message" at bounding box center [879, 436] width 146 height 33
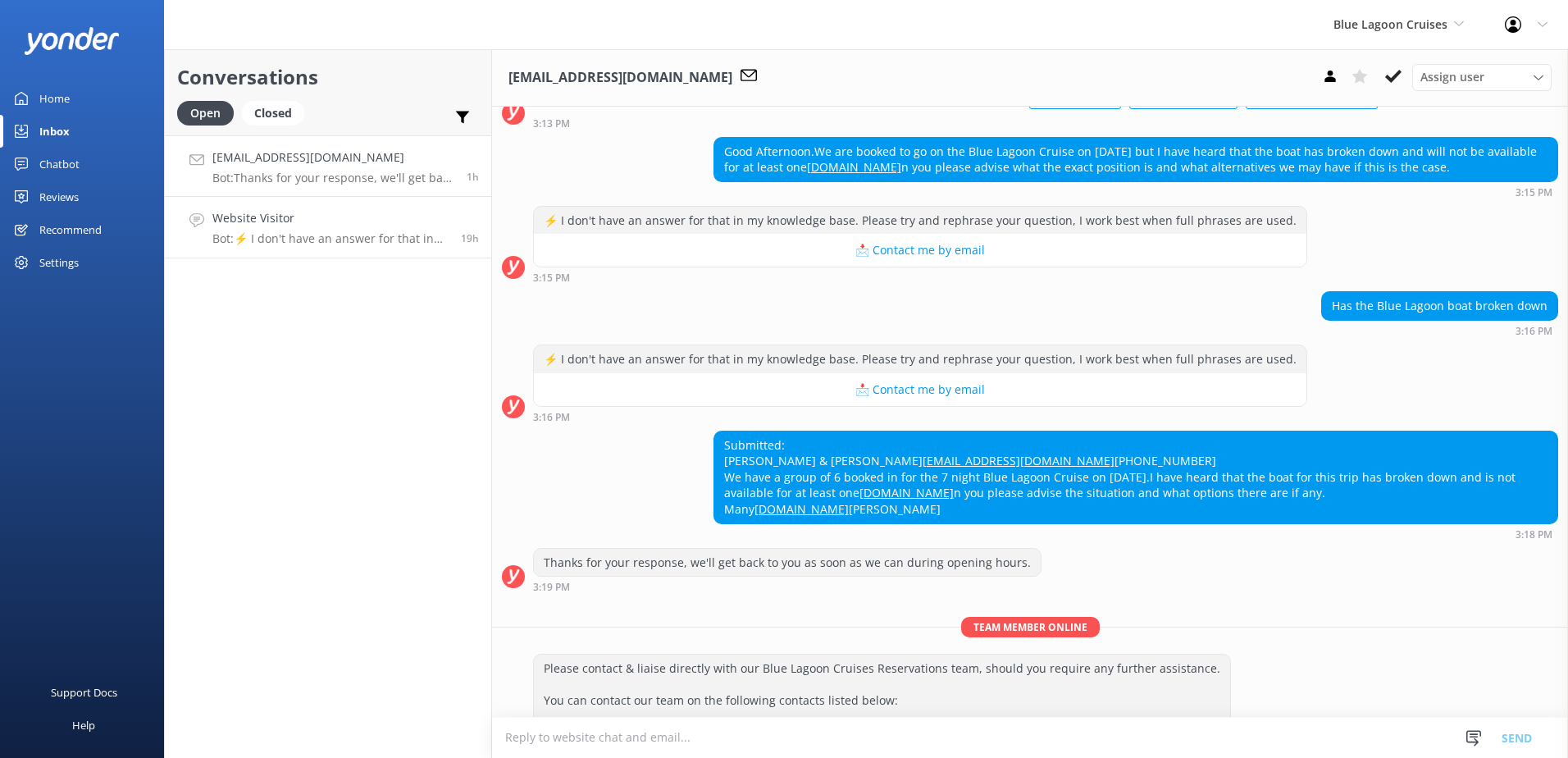
scroll to position [301, 0]
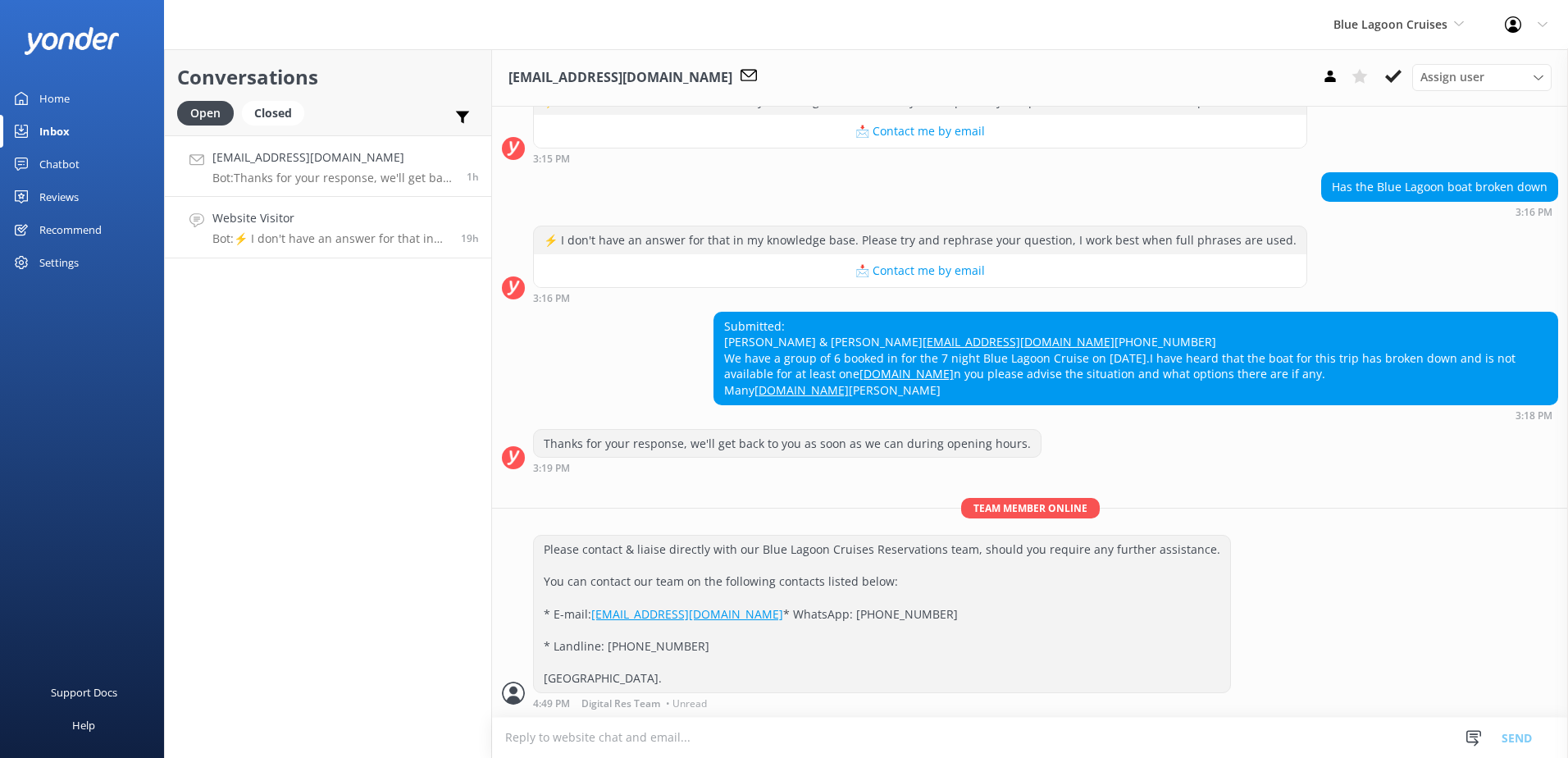
click at [349, 209] on h4 "Website Visitor" at bounding box center [330, 218] width 236 height 18
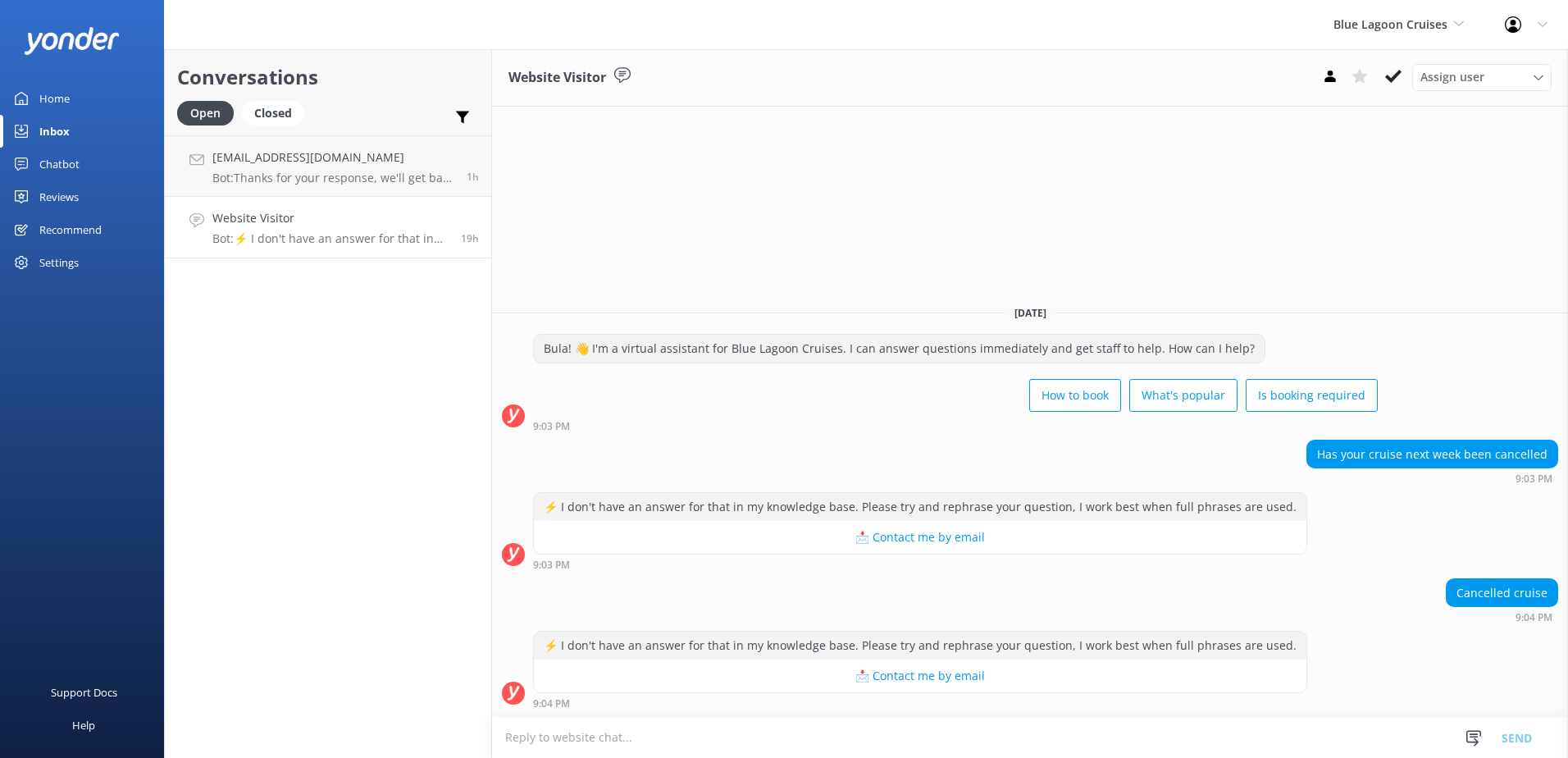
click at [769, 722] on textarea at bounding box center [1030, 737] width 1076 height 40
paste textarea "Please contact & liaise directly with our Blue Lagoon Cruises Reservations team…"
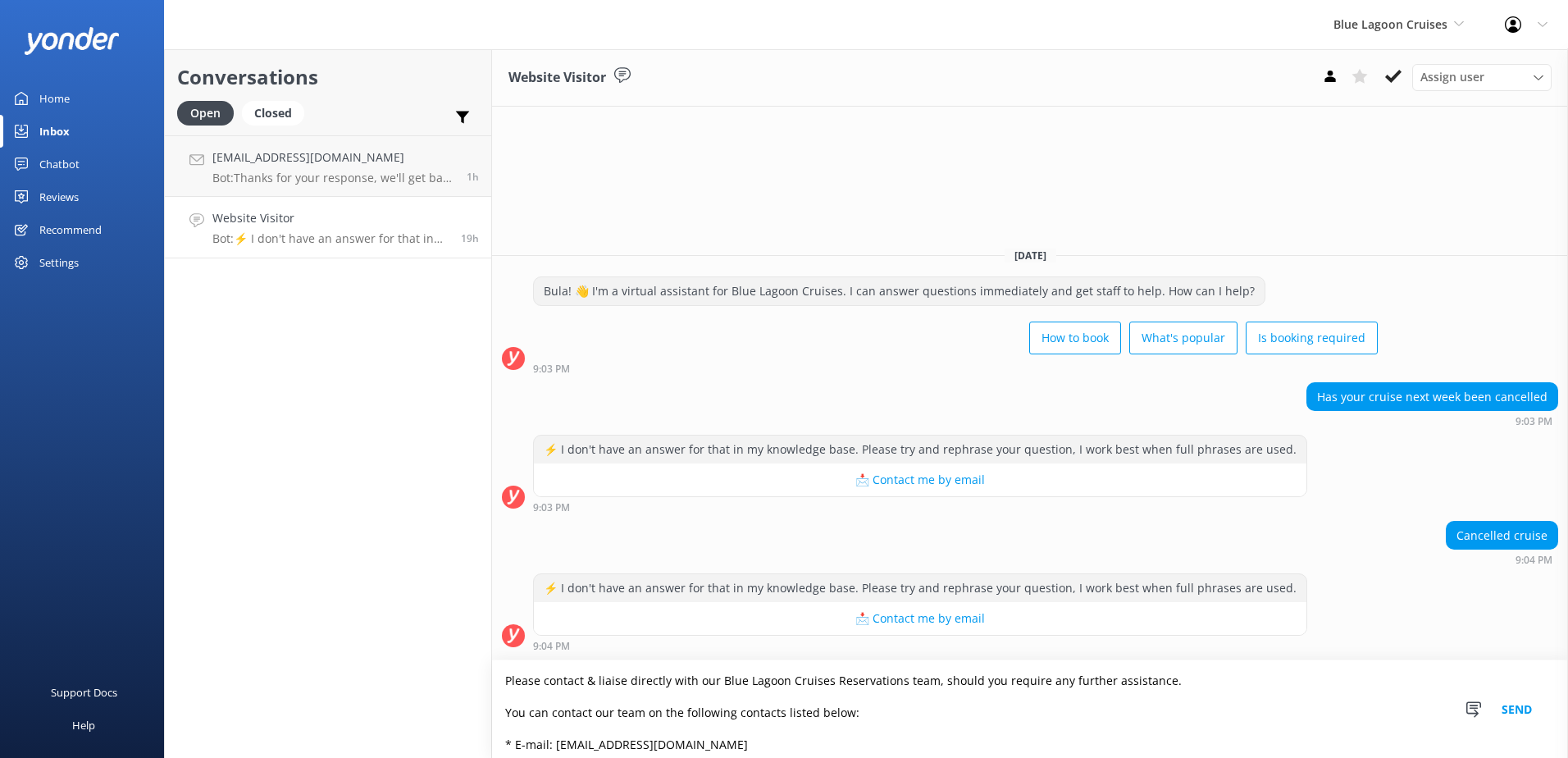
type textarea "Please contact & liaise directly with our Blue Lagoon Cruises Reservations team…"
click at [1503, 709] on button "Send" at bounding box center [1516, 709] width 61 height 98
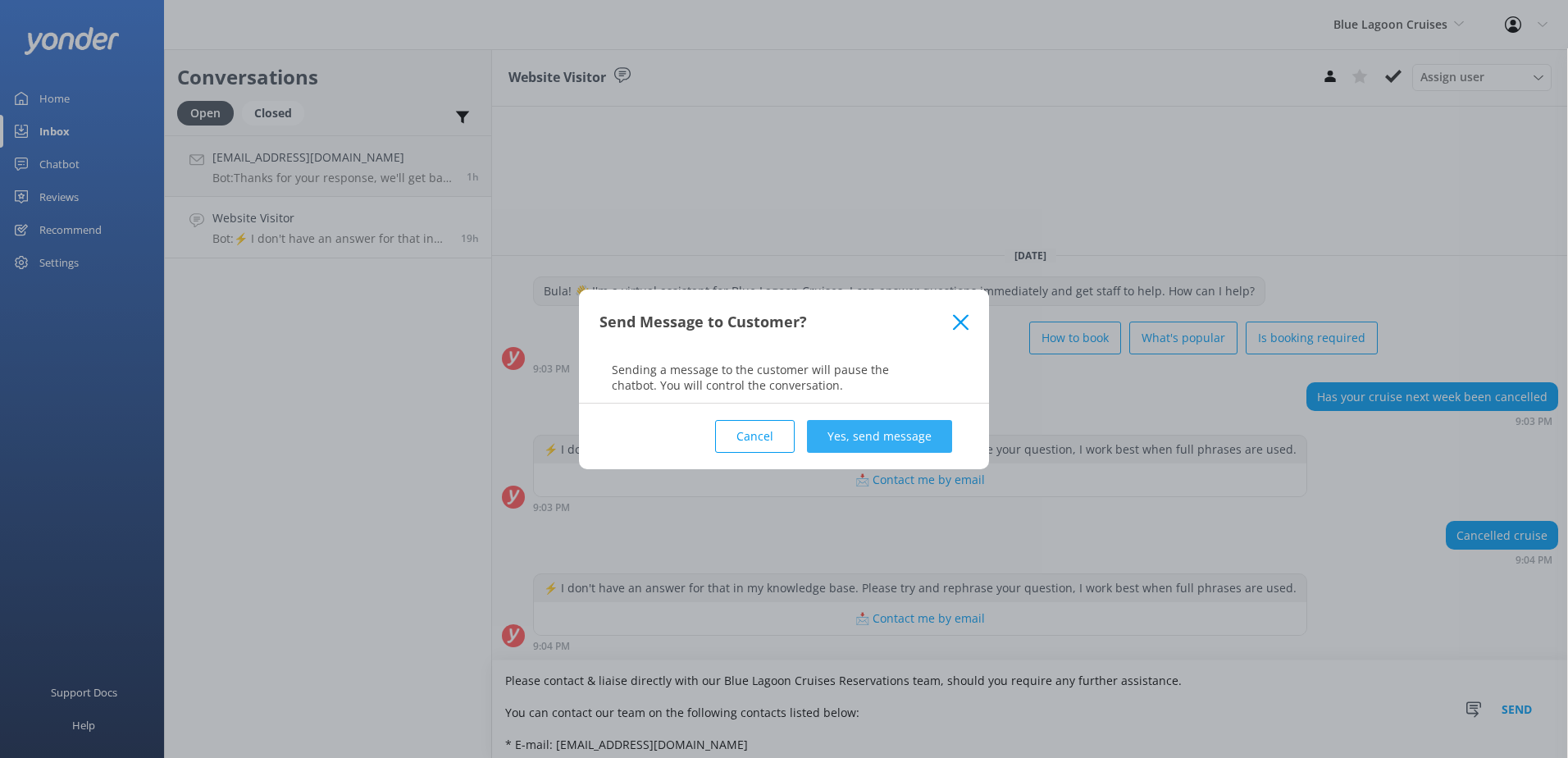
click at [872, 440] on button "Yes, send message" at bounding box center [879, 436] width 146 height 33
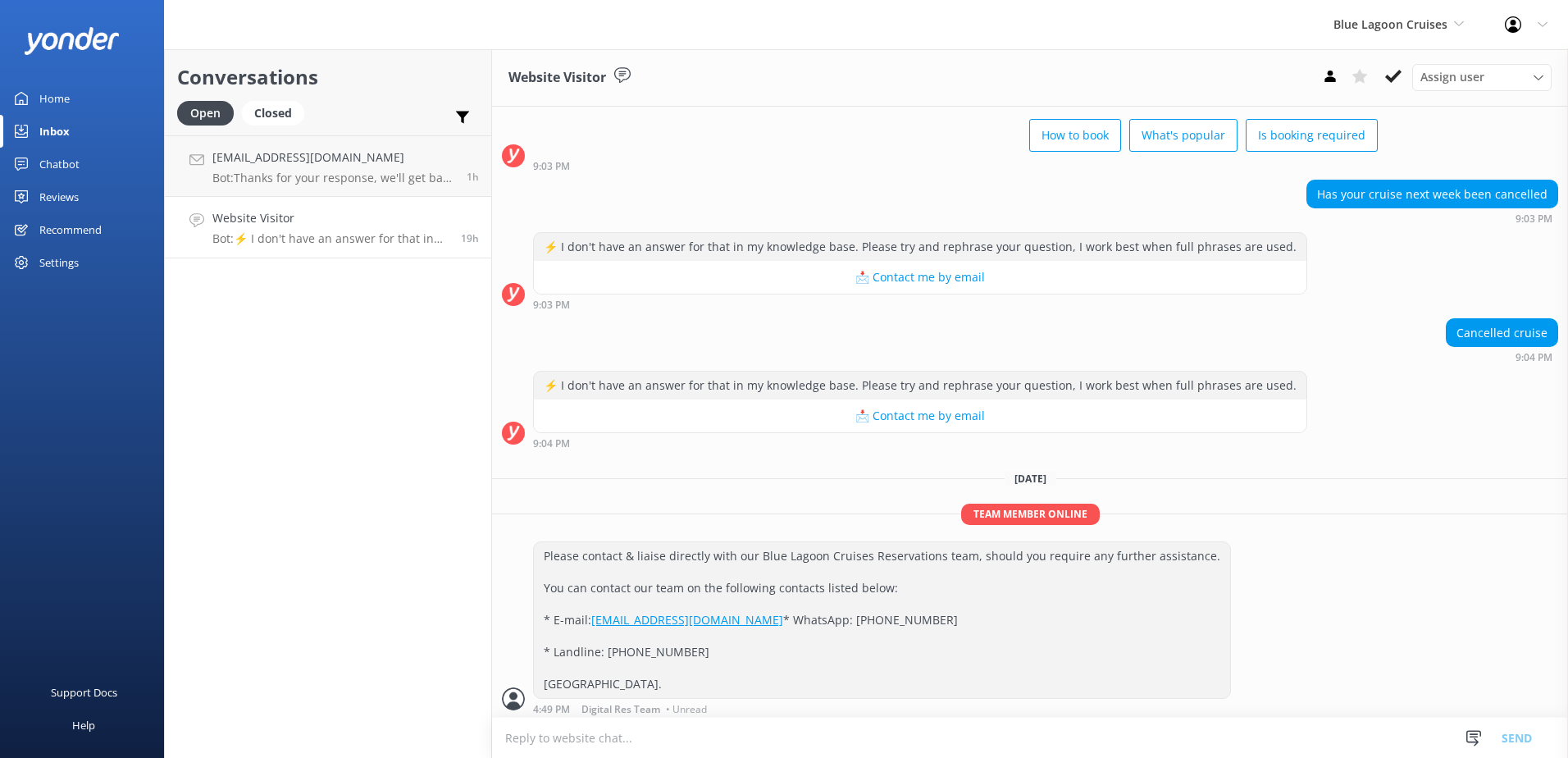
scroll to position [113, 0]
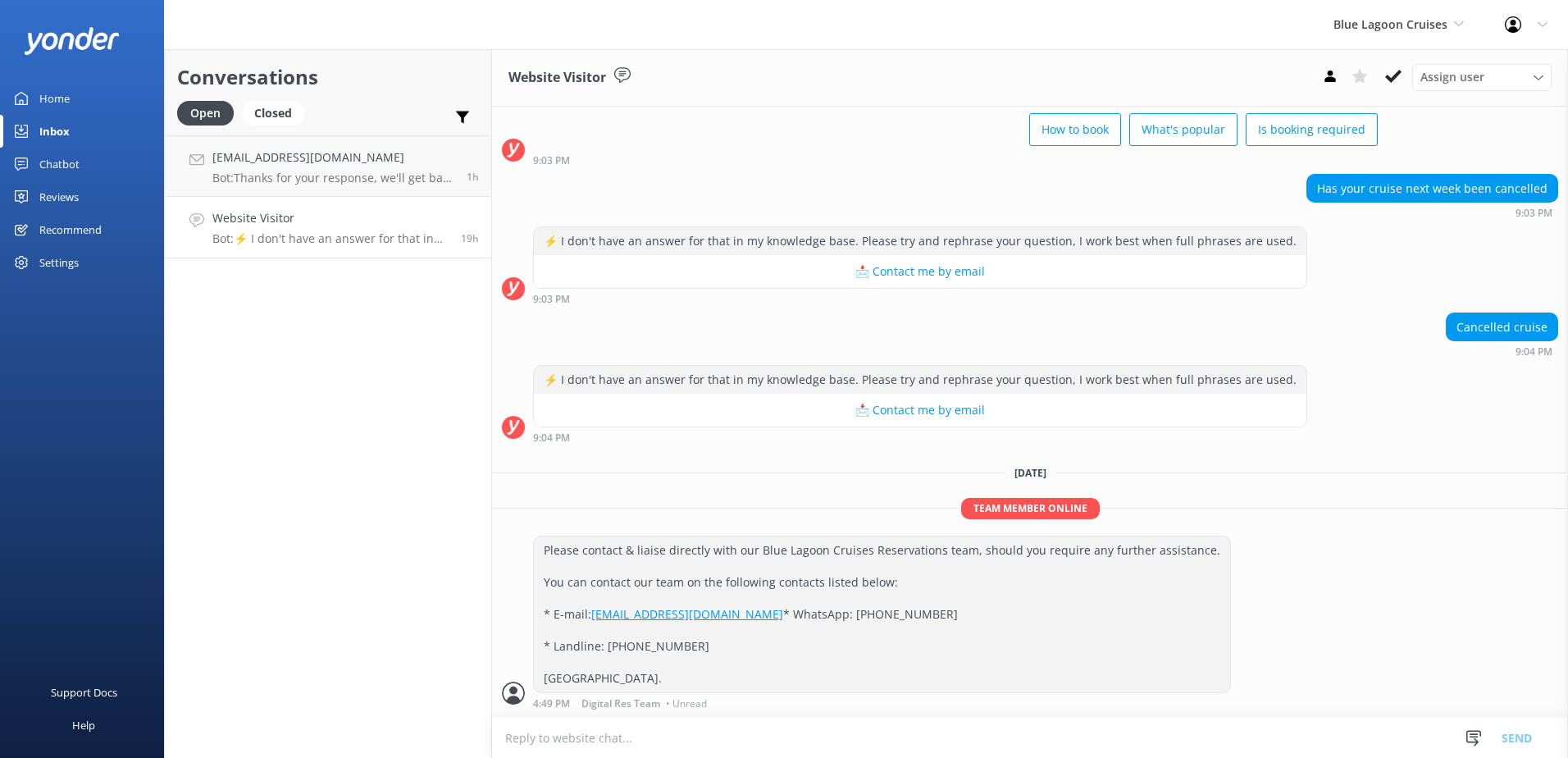
click at [1378, 81] on div "Assign user [PERSON_NAME] [PERSON_NAME] Asena Naweilulu [PERSON_NAME] Adivou [P…" at bounding box center [1433, 77] width 236 height 26
click at [1388, 74] on icon at bounding box center [1393, 75] width 16 height 16
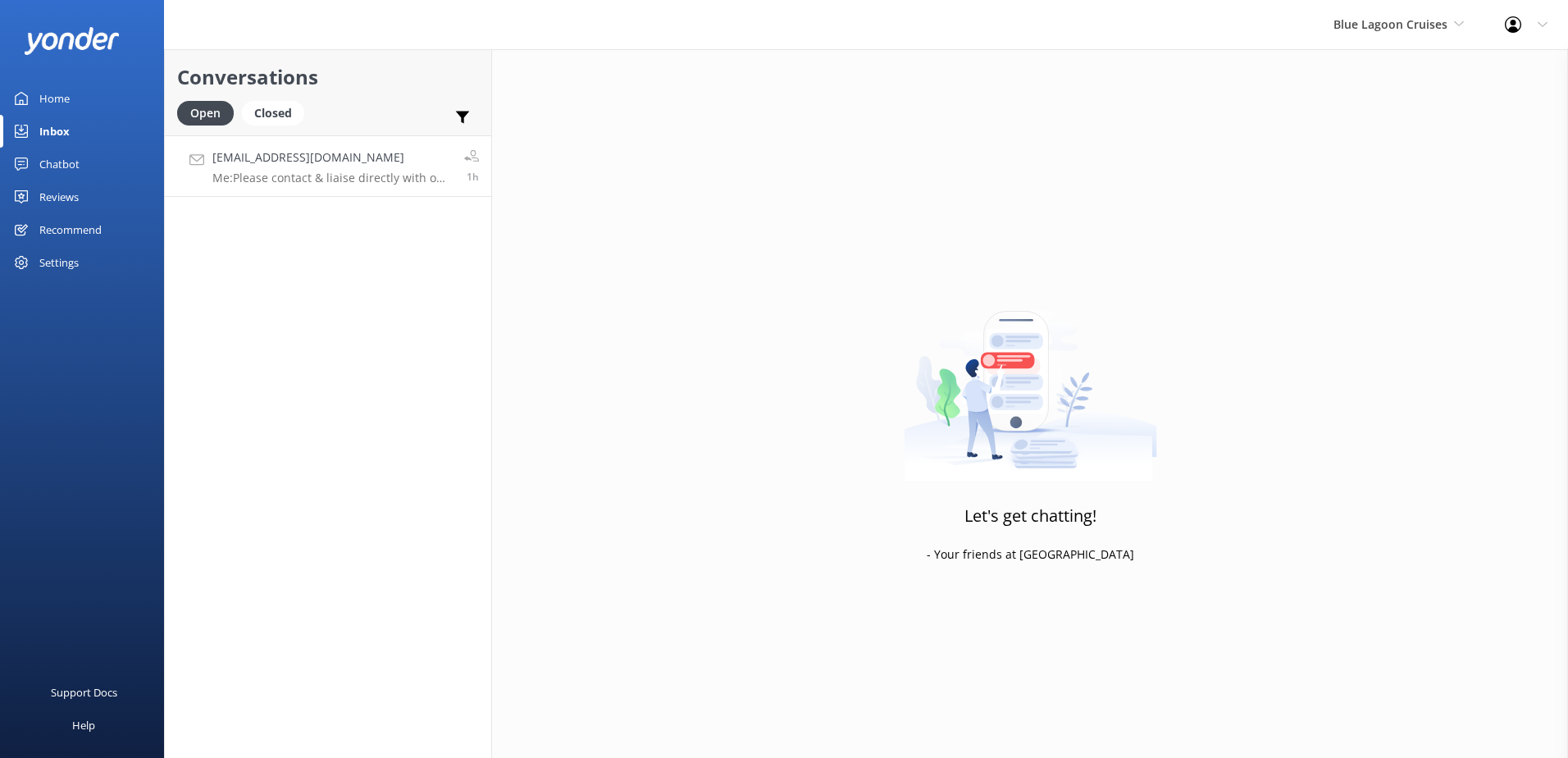
click at [461, 157] on div "1h" at bounding box center [465, 166] width 27 height 36
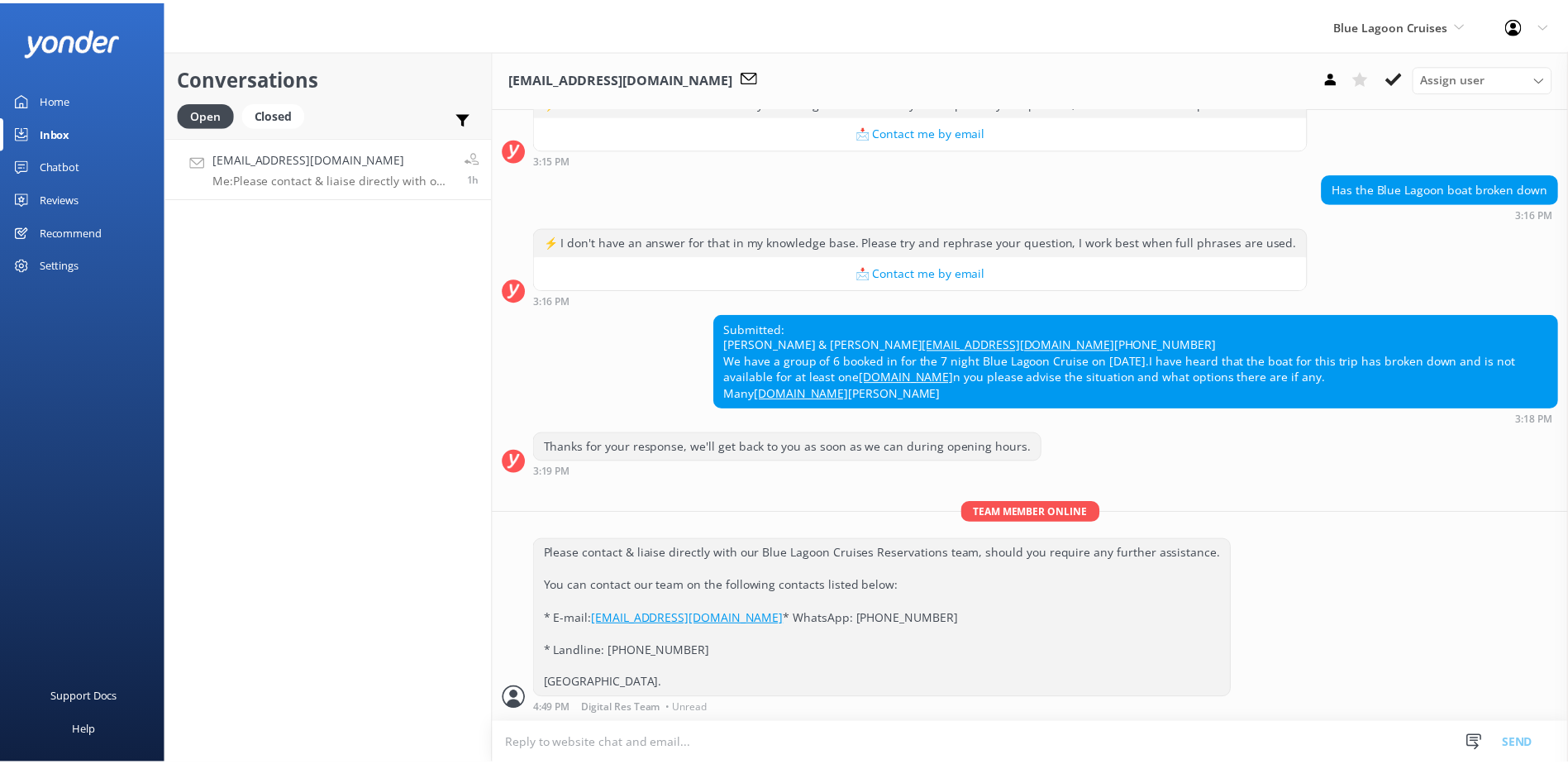
scroll to position [303, 0]
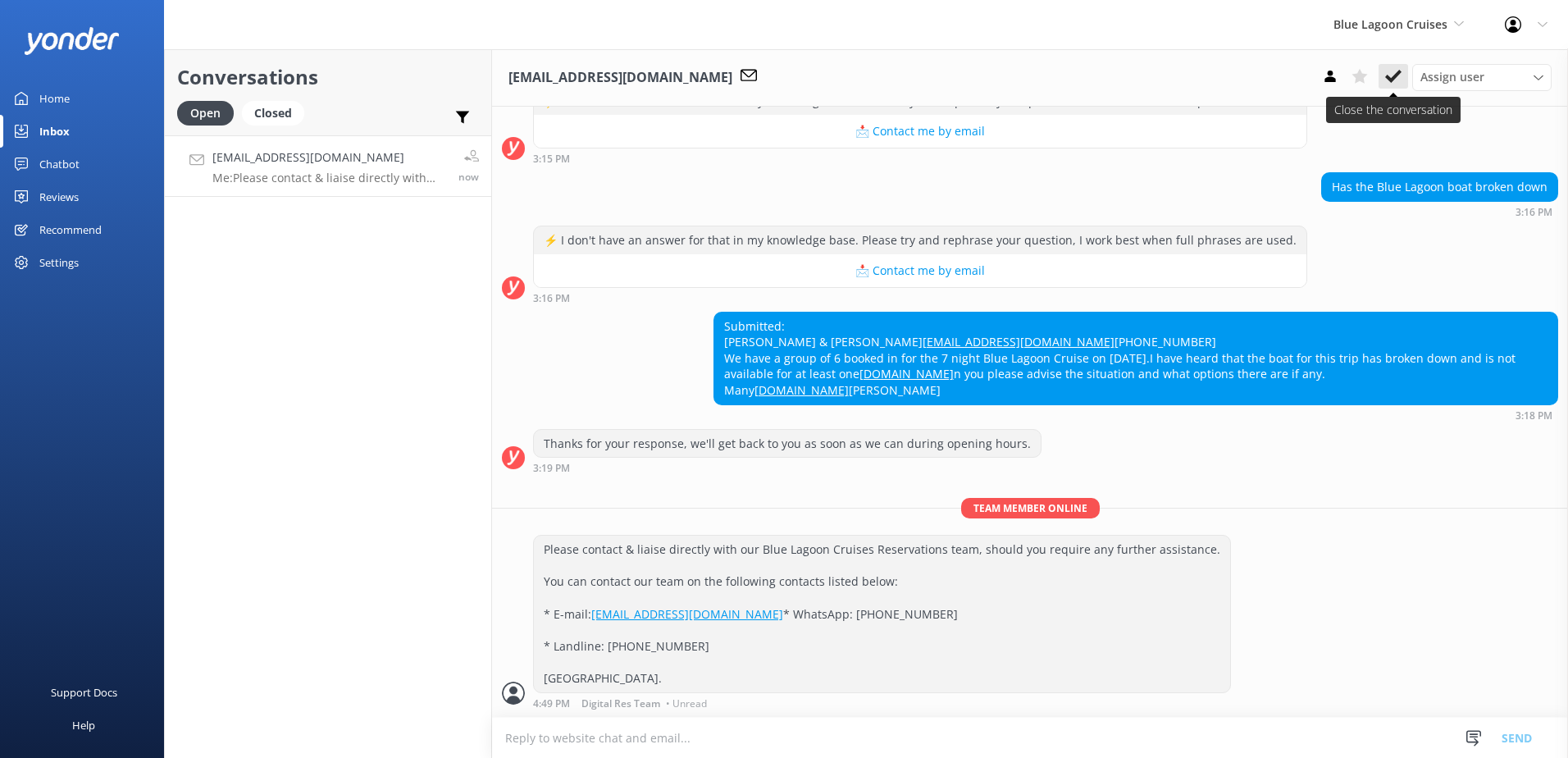
click at [1397, 74] on use at bounding box center [1393, 76] width 16 height 13
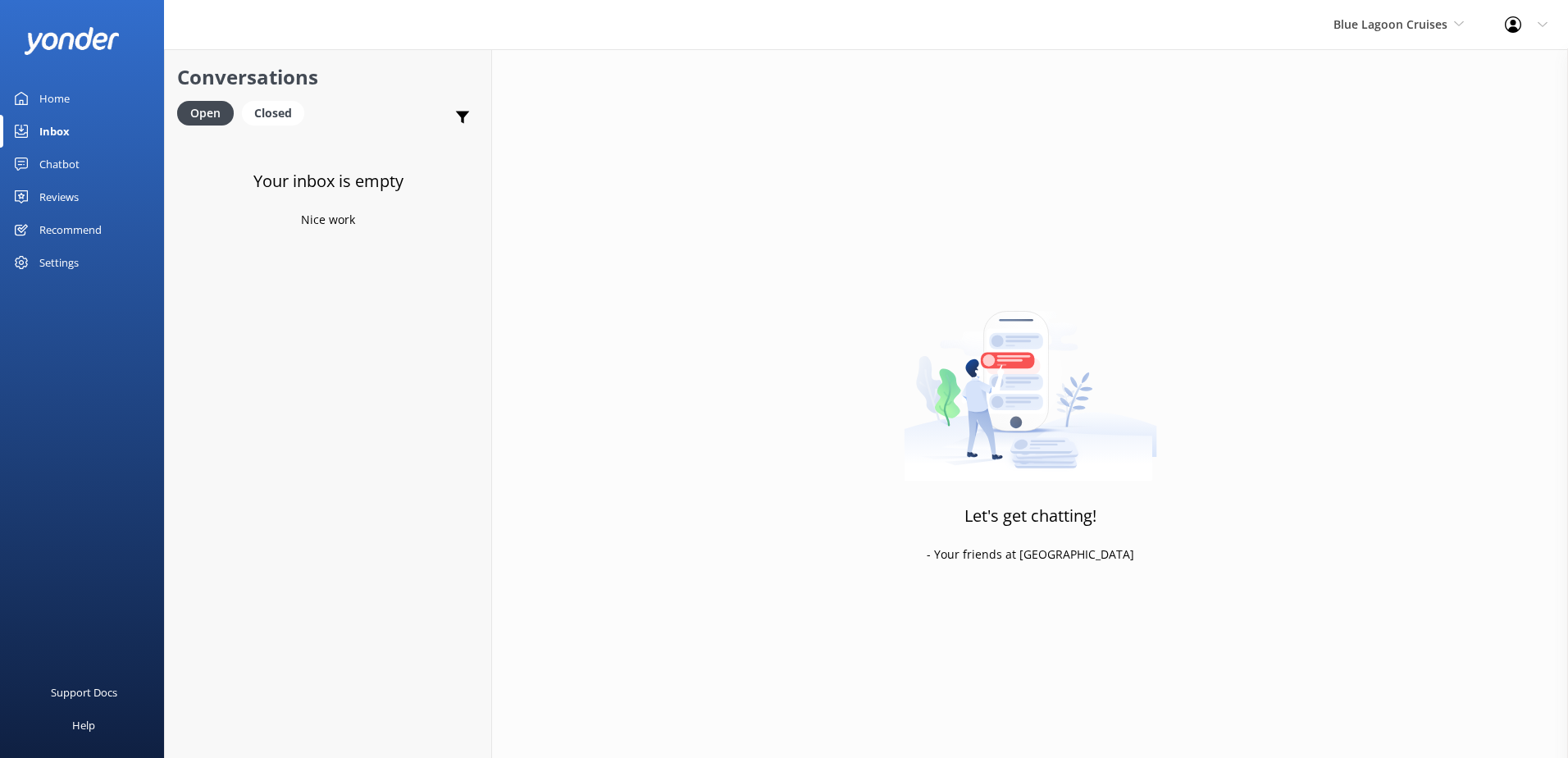
drag, startPoint x: 71, startPoint y: 162, endPoint x: 92, endPoint y: 163, distance: 21.0
click at [70, 162] on div "Chatbot" at bounding box center [59, 163] width 40 height 33
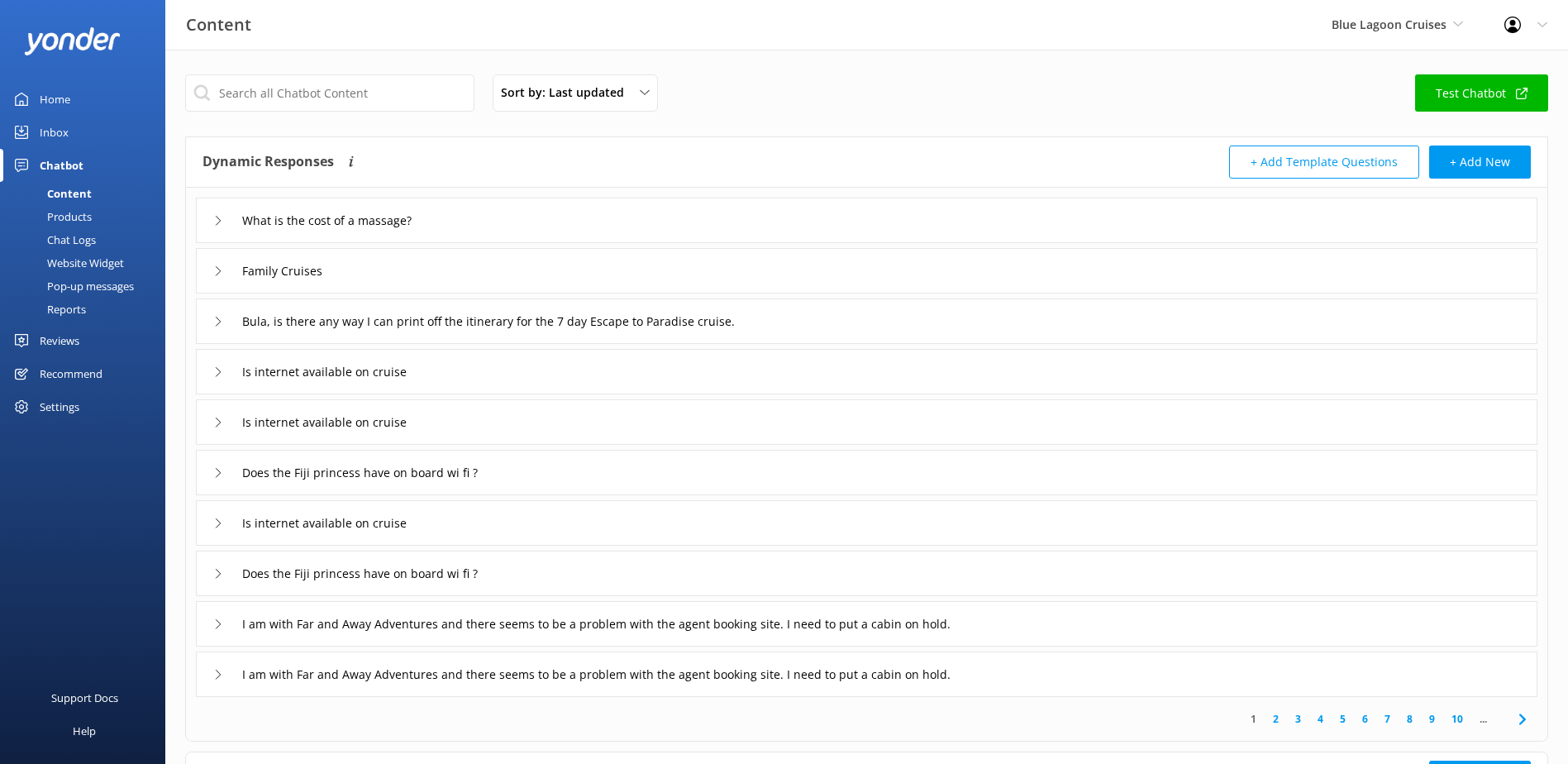
click at [81, 240] on div "Chat Logs" at bounding box center [52, 240] width 86 height 23
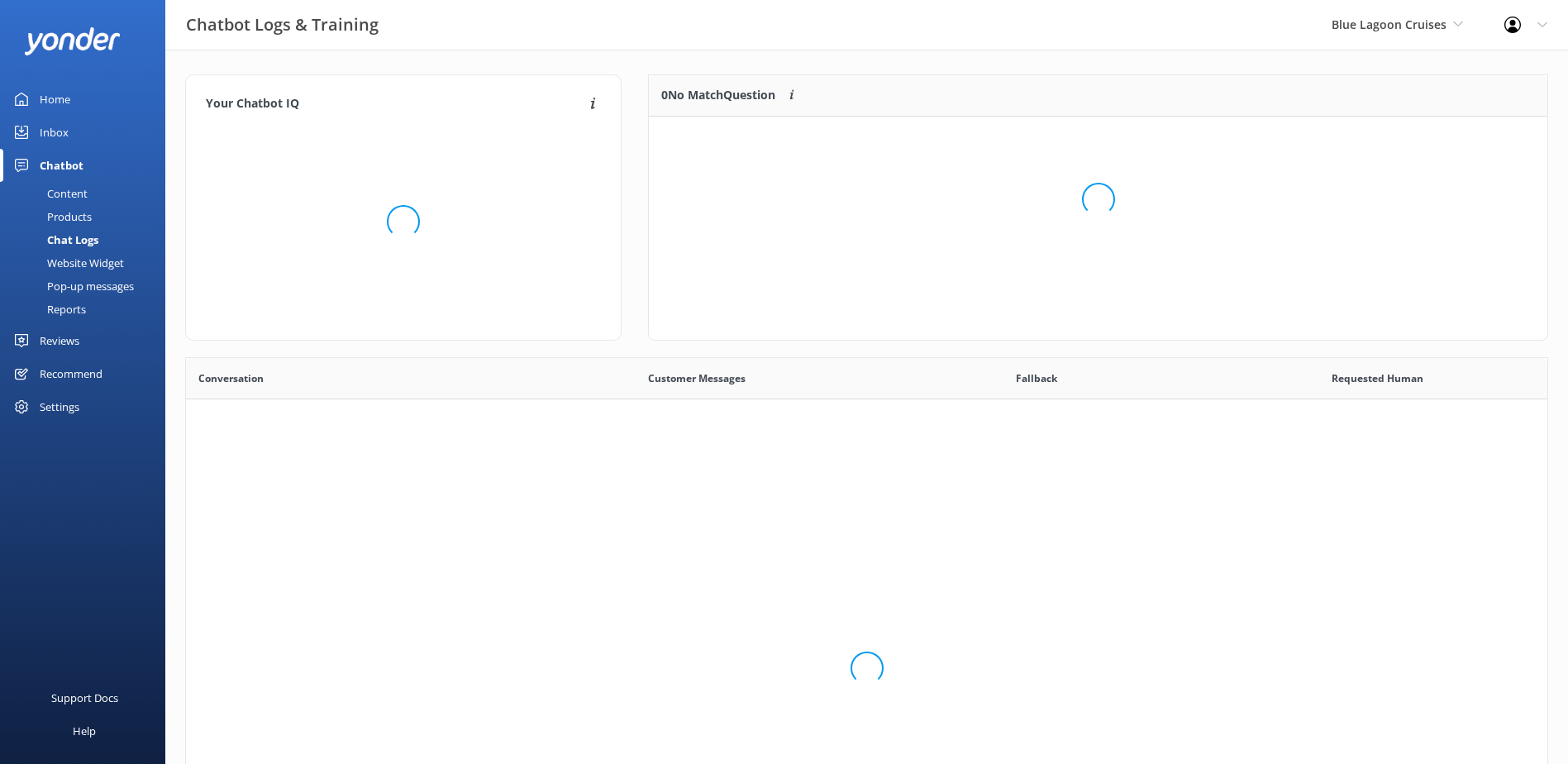
scroll to position [567, 1349]
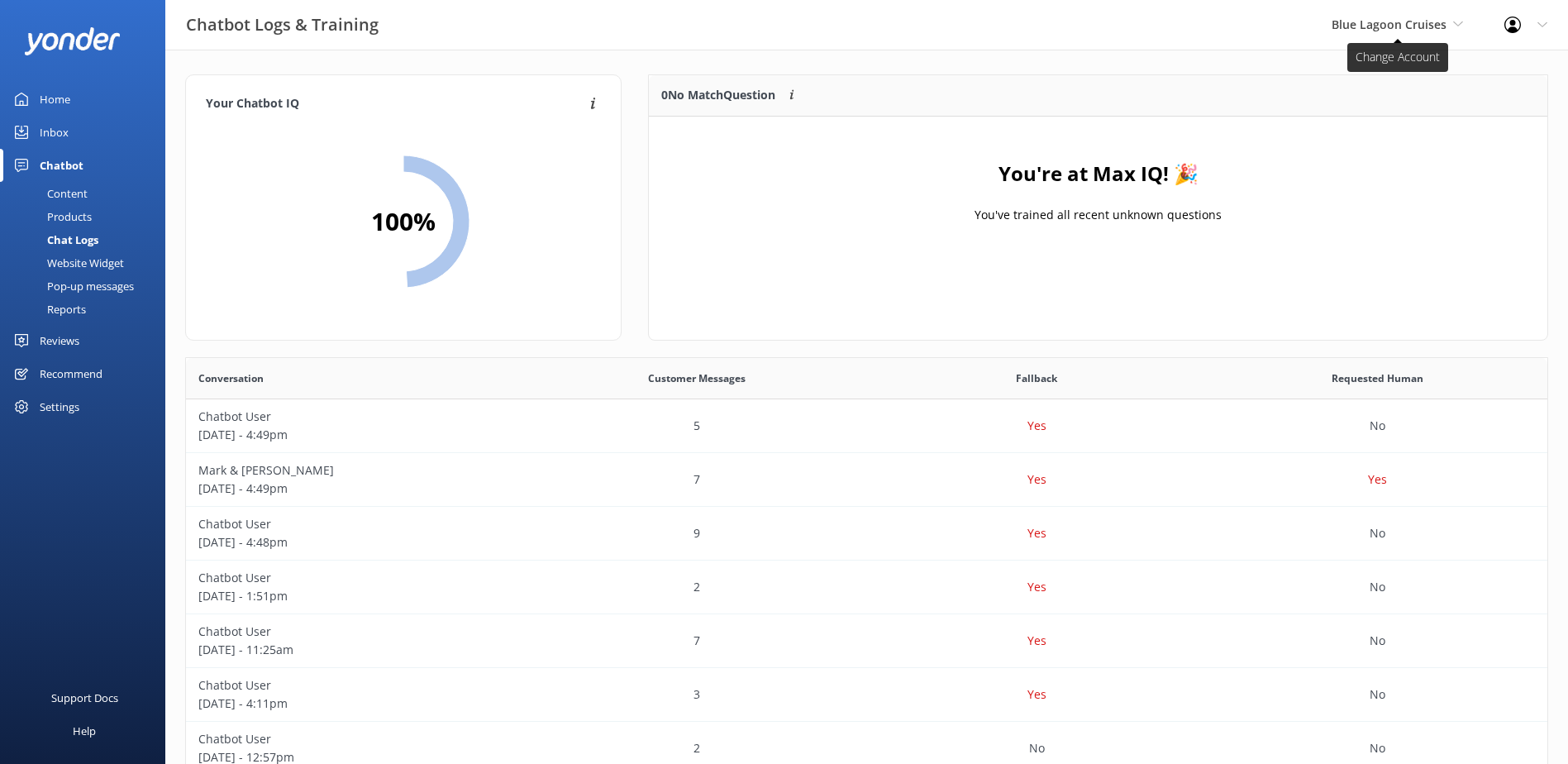
click at [1387, 24] on span "Blue Lagoon Cruises" at bounding box center [1388, 24] width 115 height 16
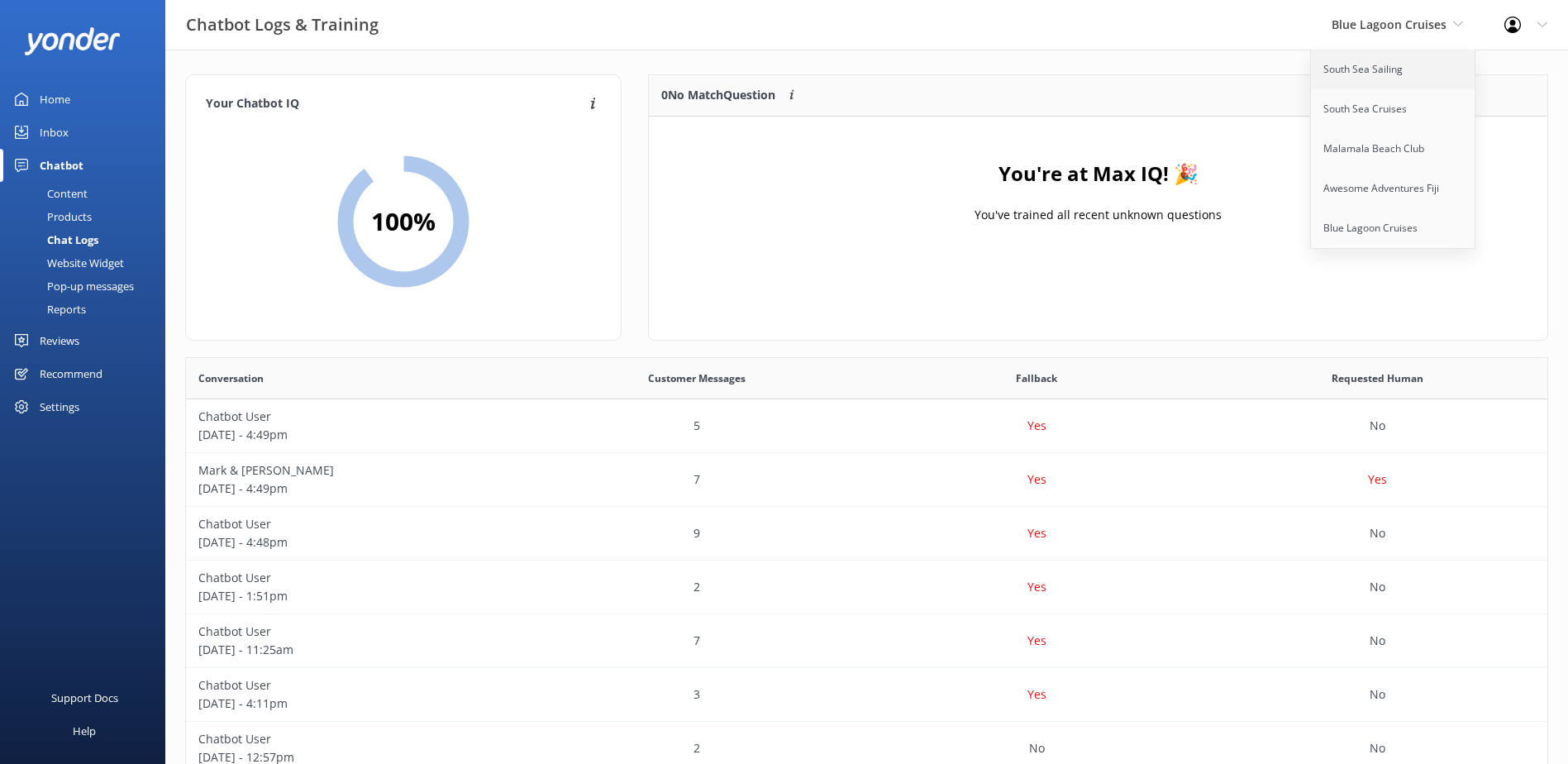
click at [1377, 68] on link "South Sea Sailing" at bounding box center [1394, 69] width 166 height 40
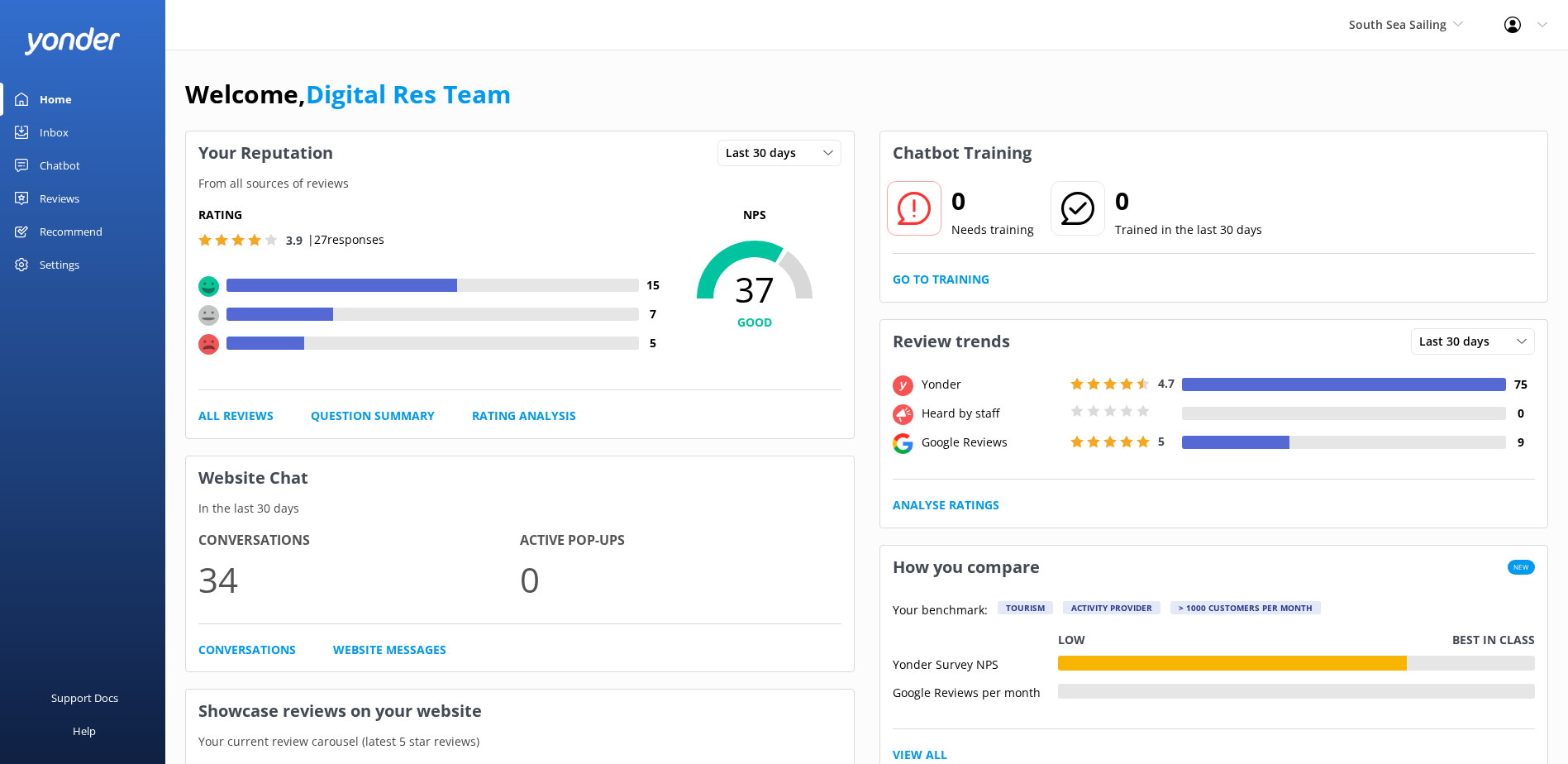
click at [39, 135] on link "Inbox" at bounding box center [82, 132] width 166 height 33
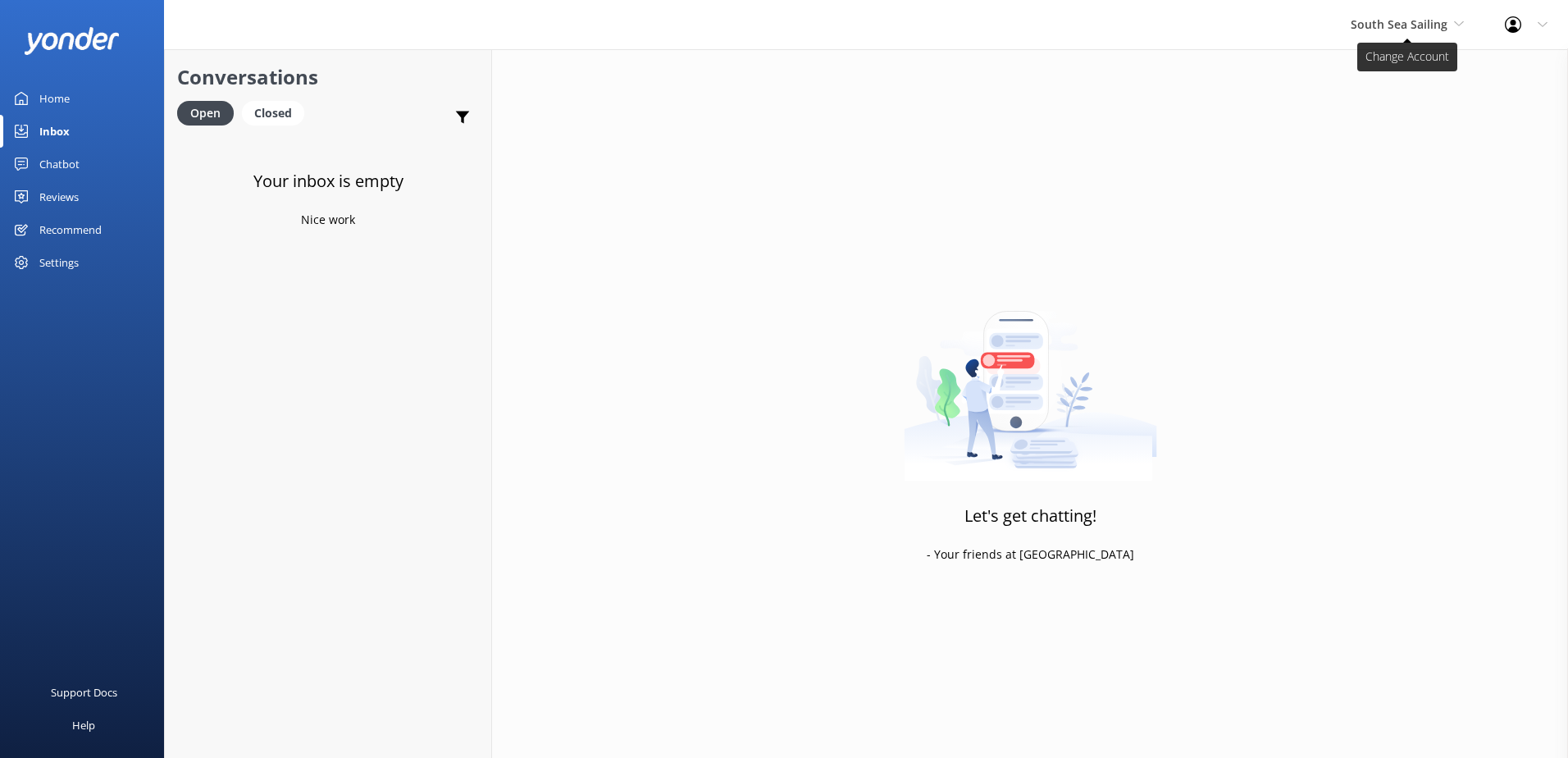
click at [1445, 29] on span "South Sea Sailing" at bounding box center [1399, 23] width 97 height 16
click at [1406, 101] on link "South Sea Cruises" at bounding box center [1412, 108] width 164 height 39
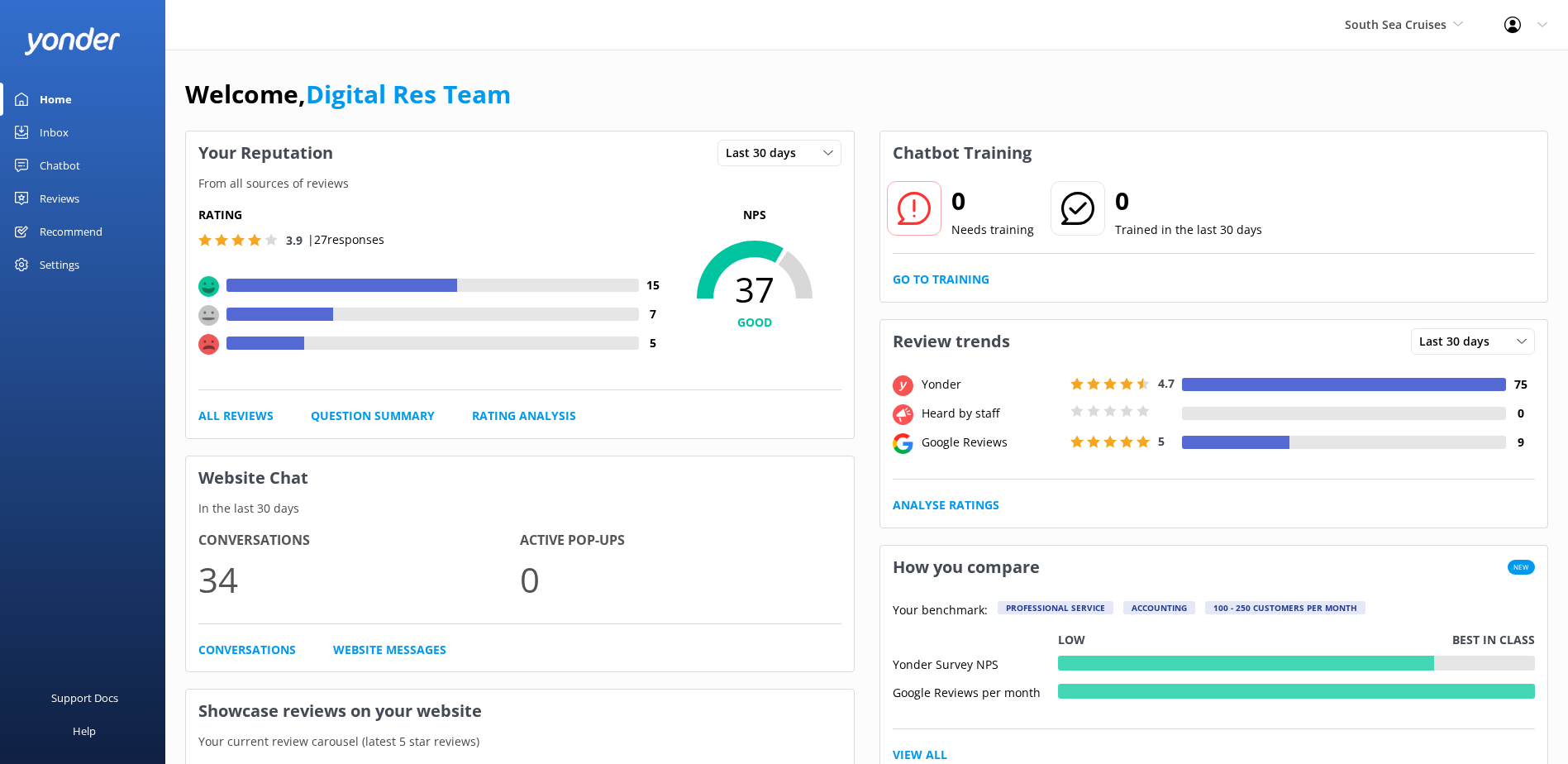
click at [50, 127] on div "Inbox" at bounding box center [54, 132] width 29 height 33
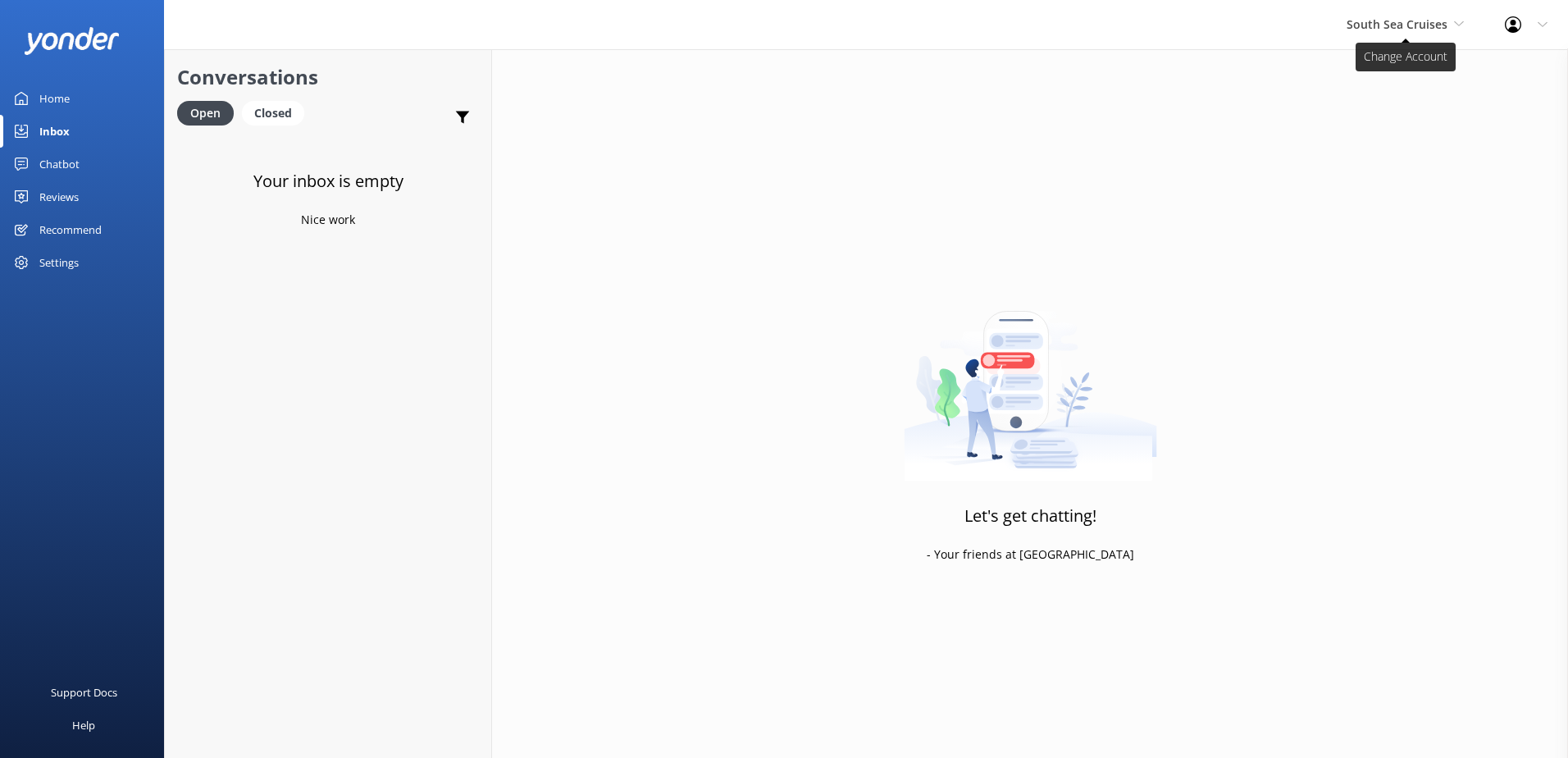
click at [1435, 17] on span "South Sea Cruises" at bounding box center [1397, 23] width 101 height 16
click at [1407, 142] on link "Malamala Beach Club" at bounding box center [1408, 147] width 164 height 39
